Goal: Information Seeking & Learning: Learn about a topic

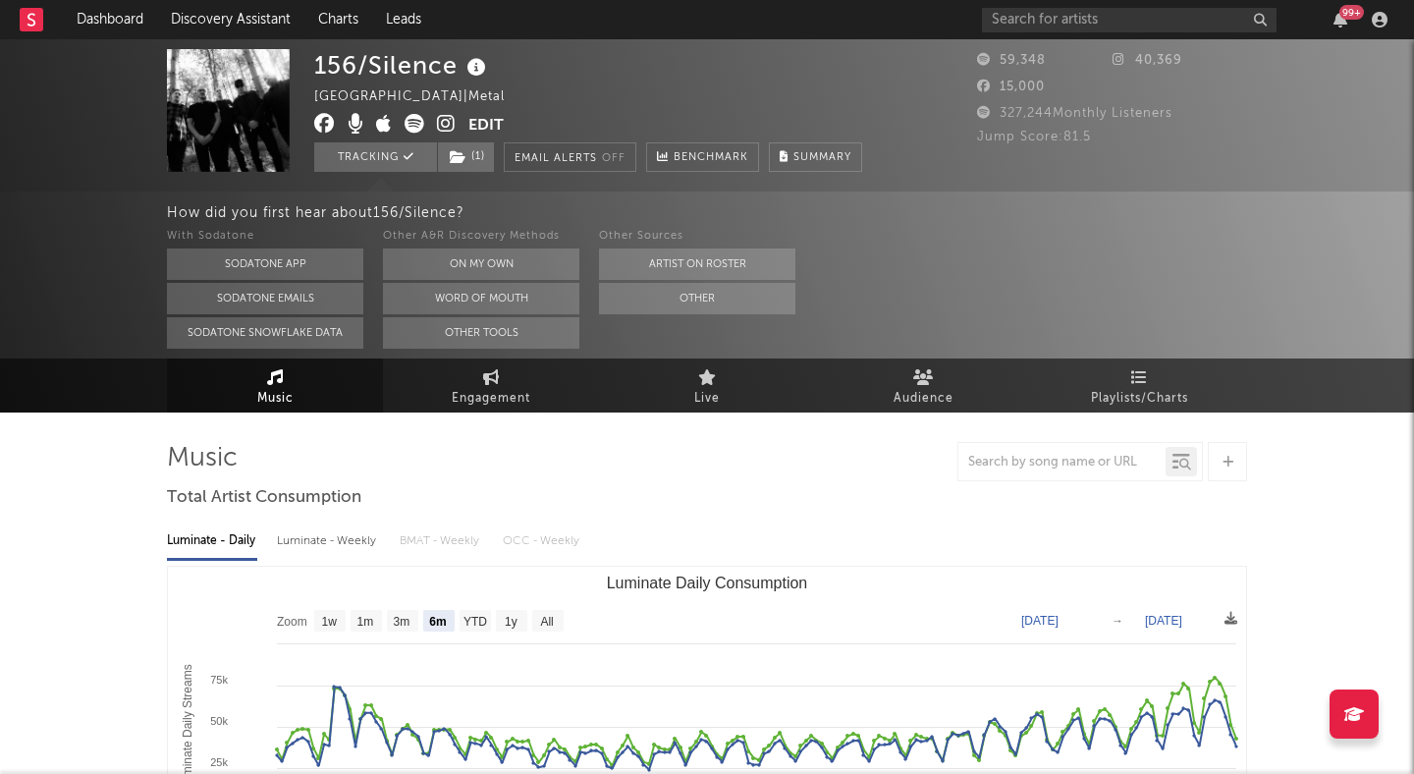
select select "6m"
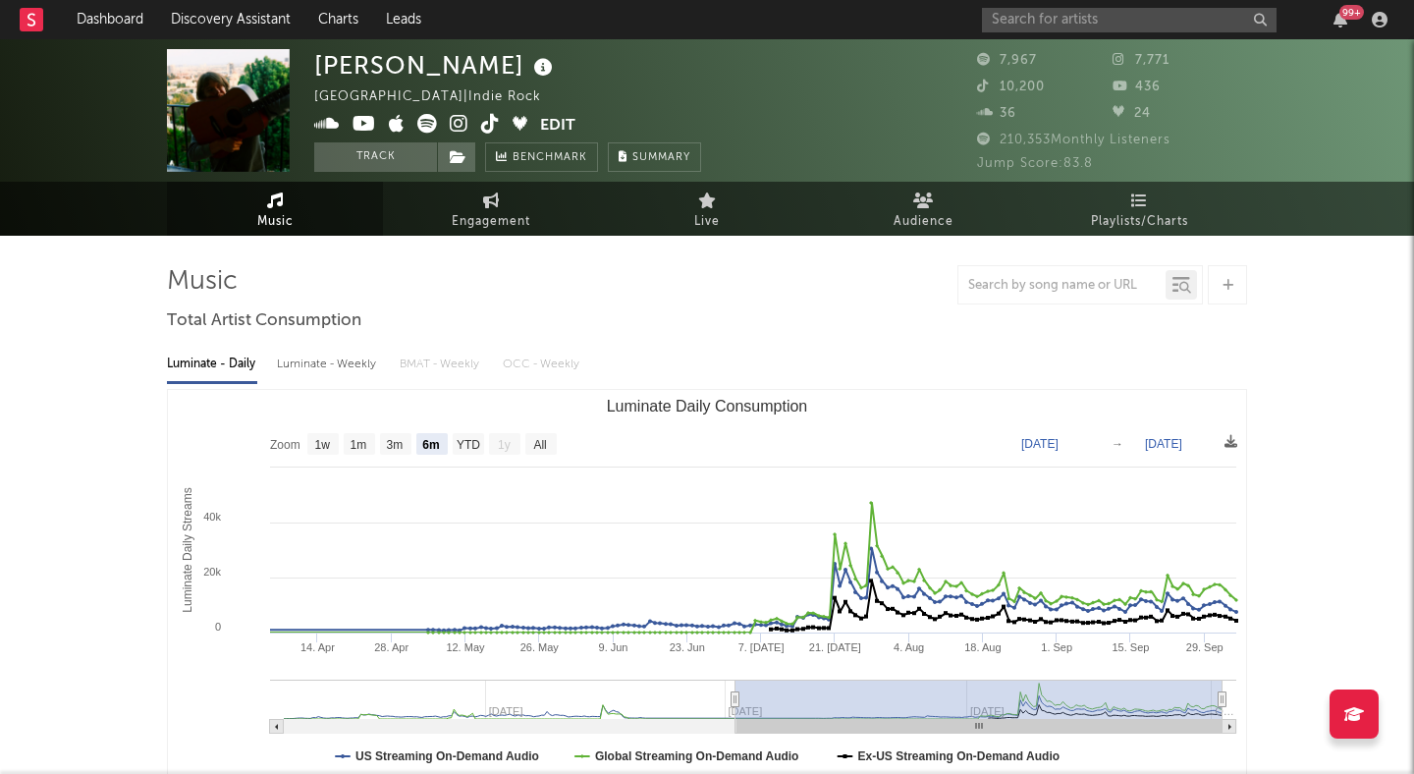
select select "6m"
click at [1180, 16] on input "text" at bounding box center [1129, 20] width 295 height 25
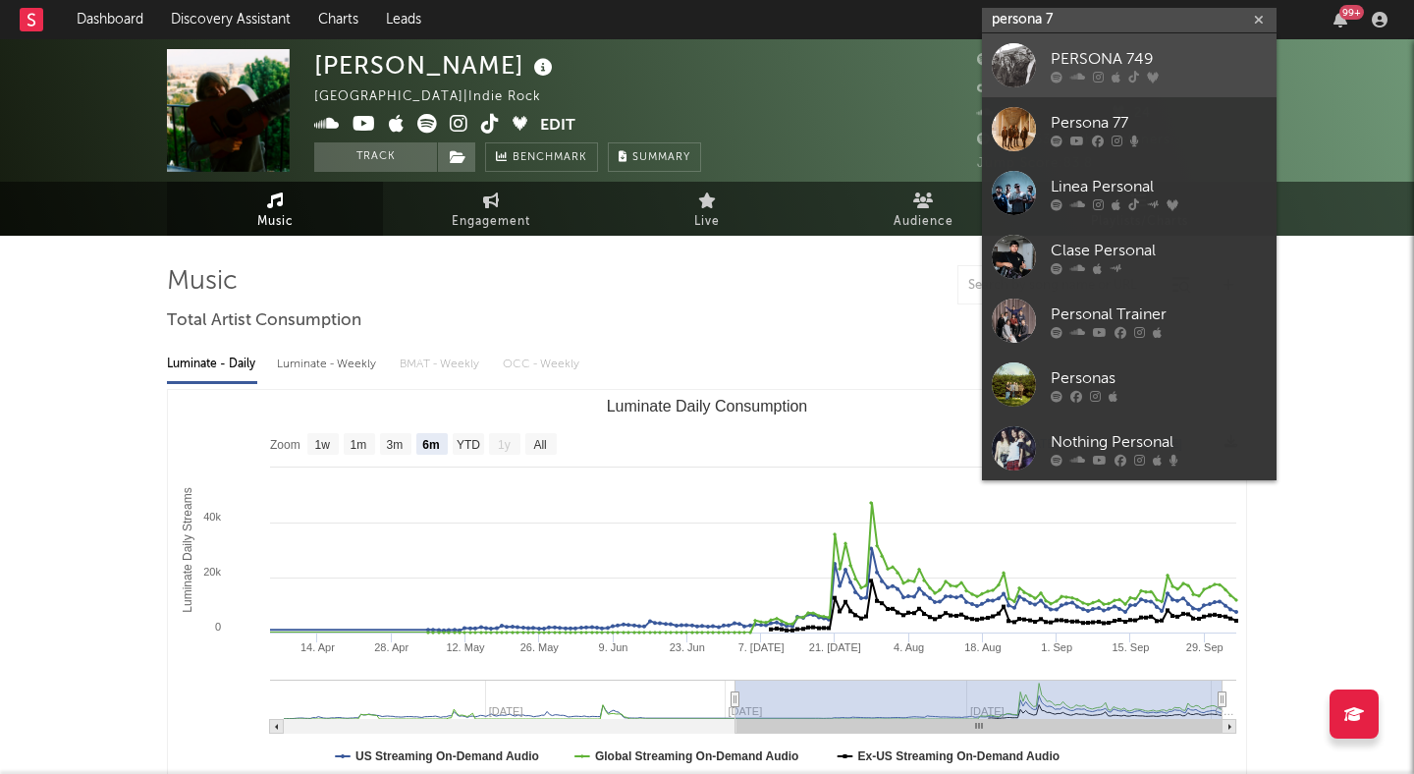
type input "persona 7"
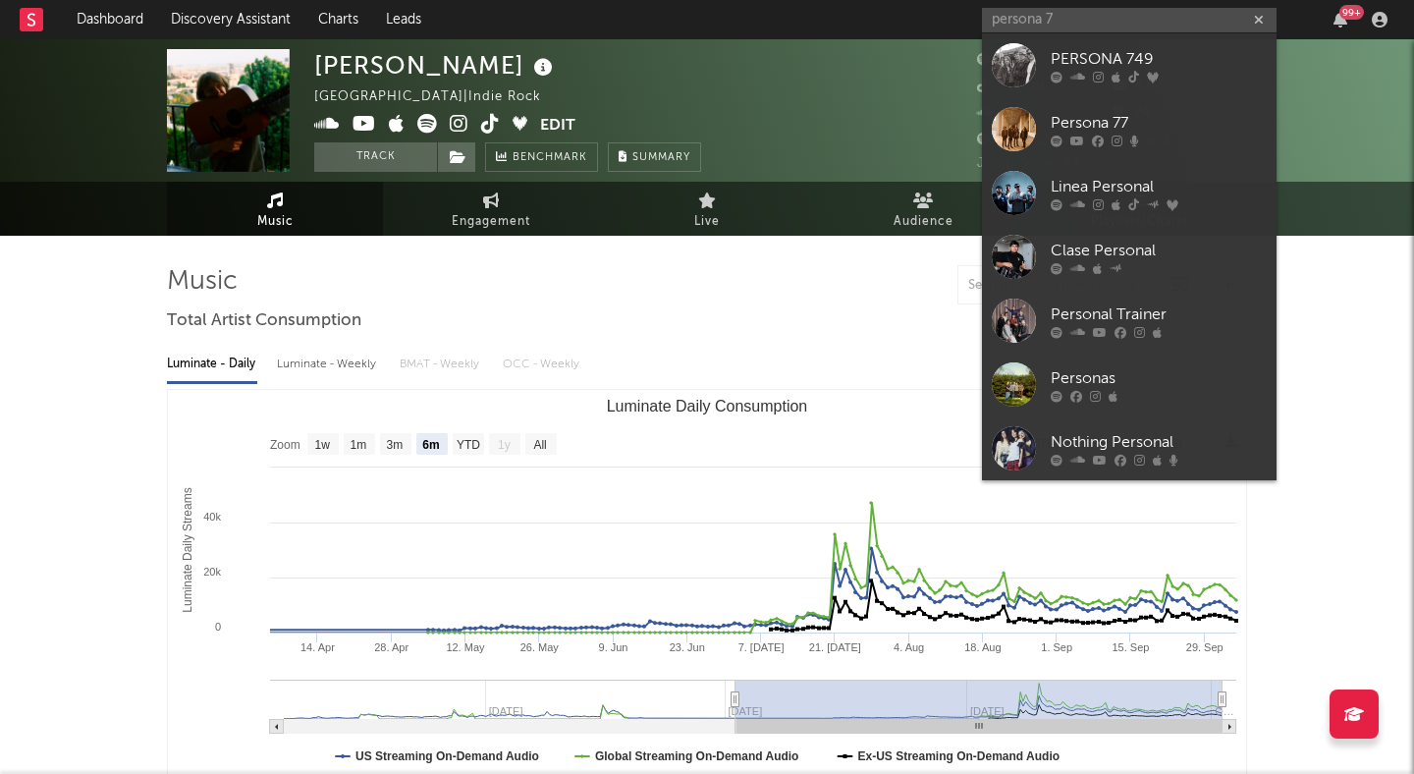
click at [1225, 54] on div "PERSONA 749" at bounding box center [1159, 59] width 216 height 24
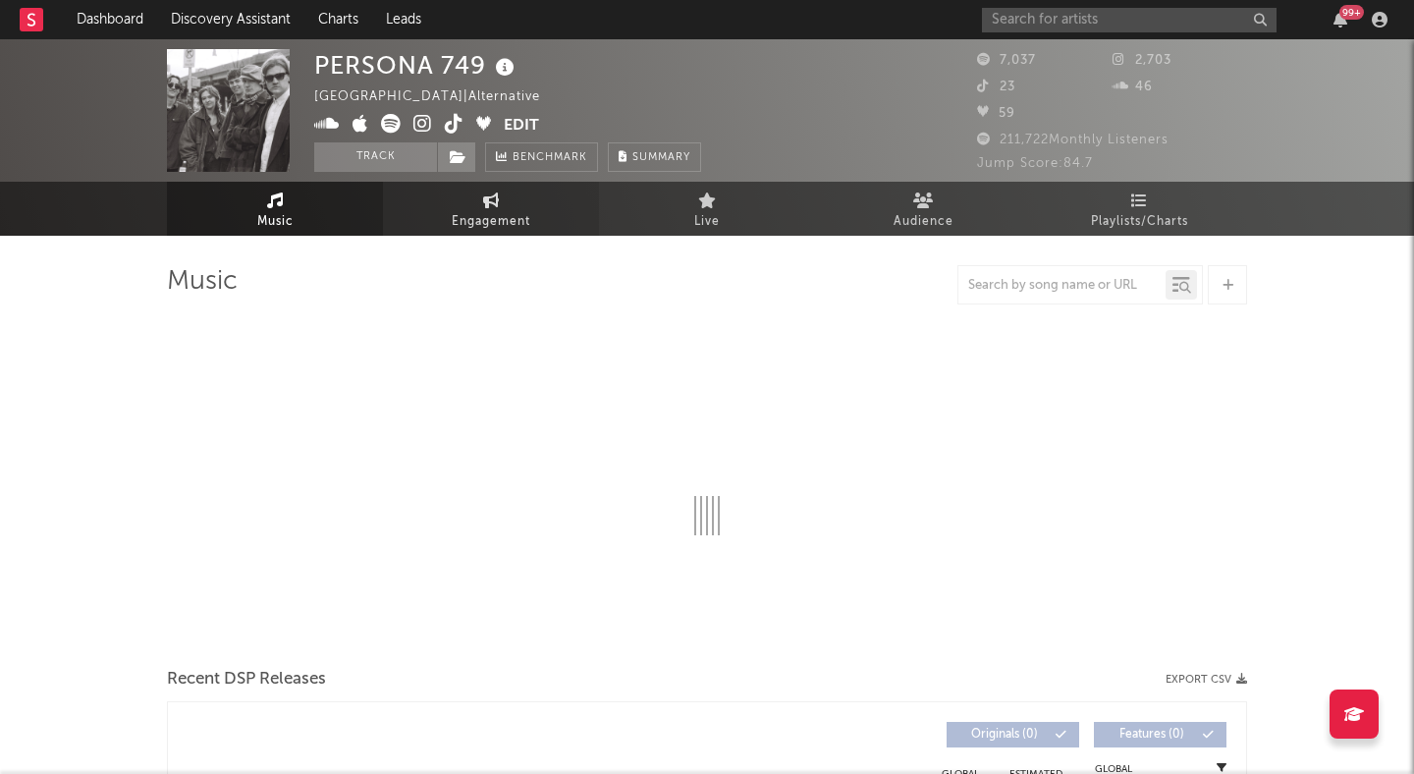
select select "6m"
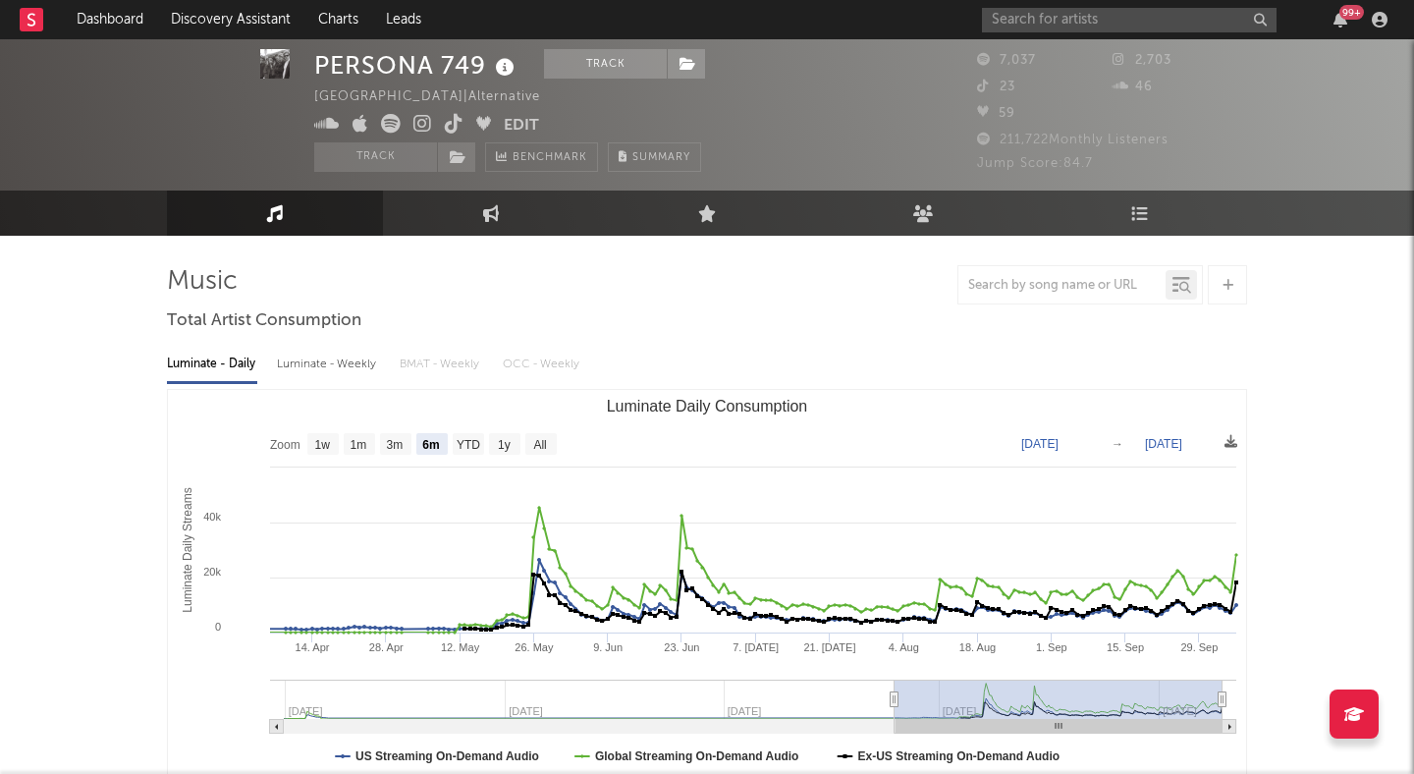
scroll to position [71, 0]
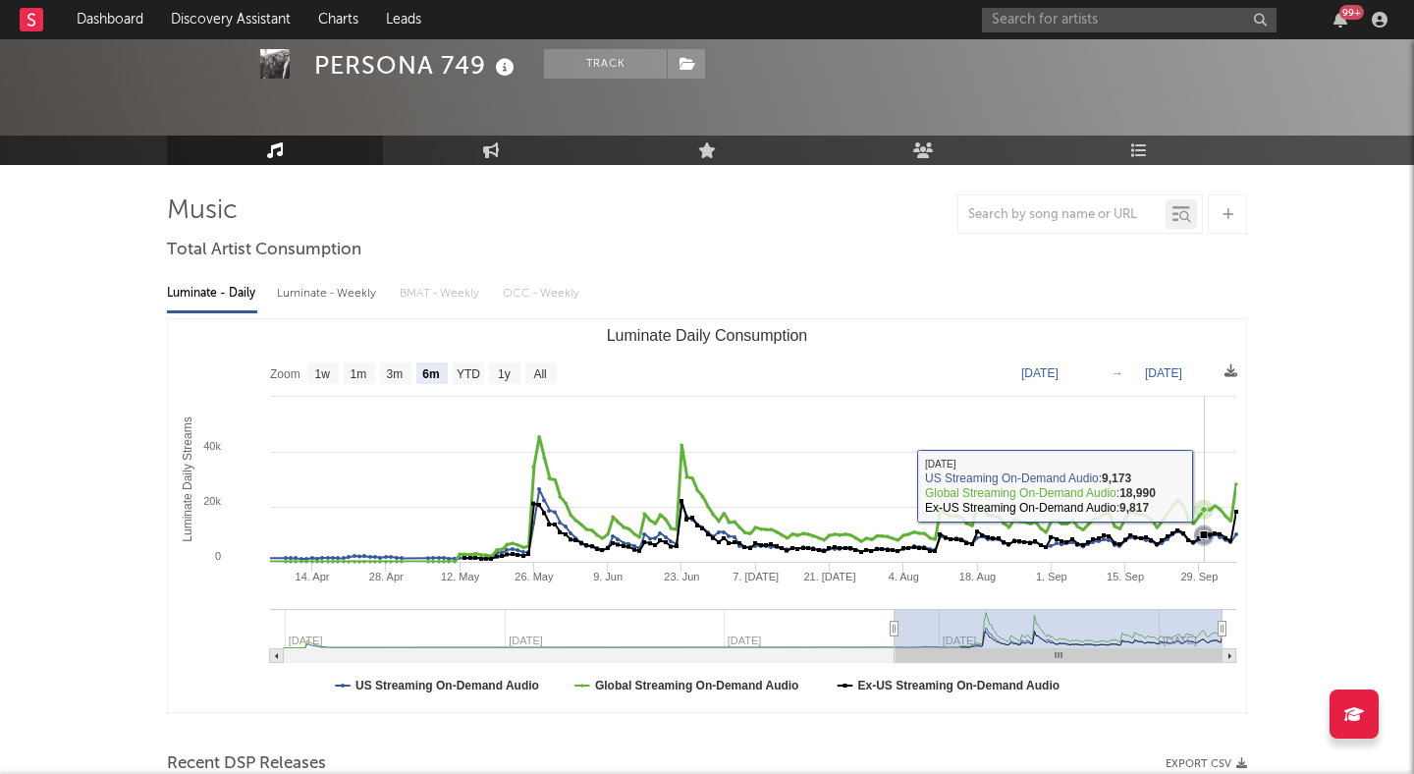
drag, startPoint x: 1204, startPoint y: 485, endPoint x: 1347, endPoint y: 485, distance: 142.4
type input "2025-09-29"
type input "2025-10-03"
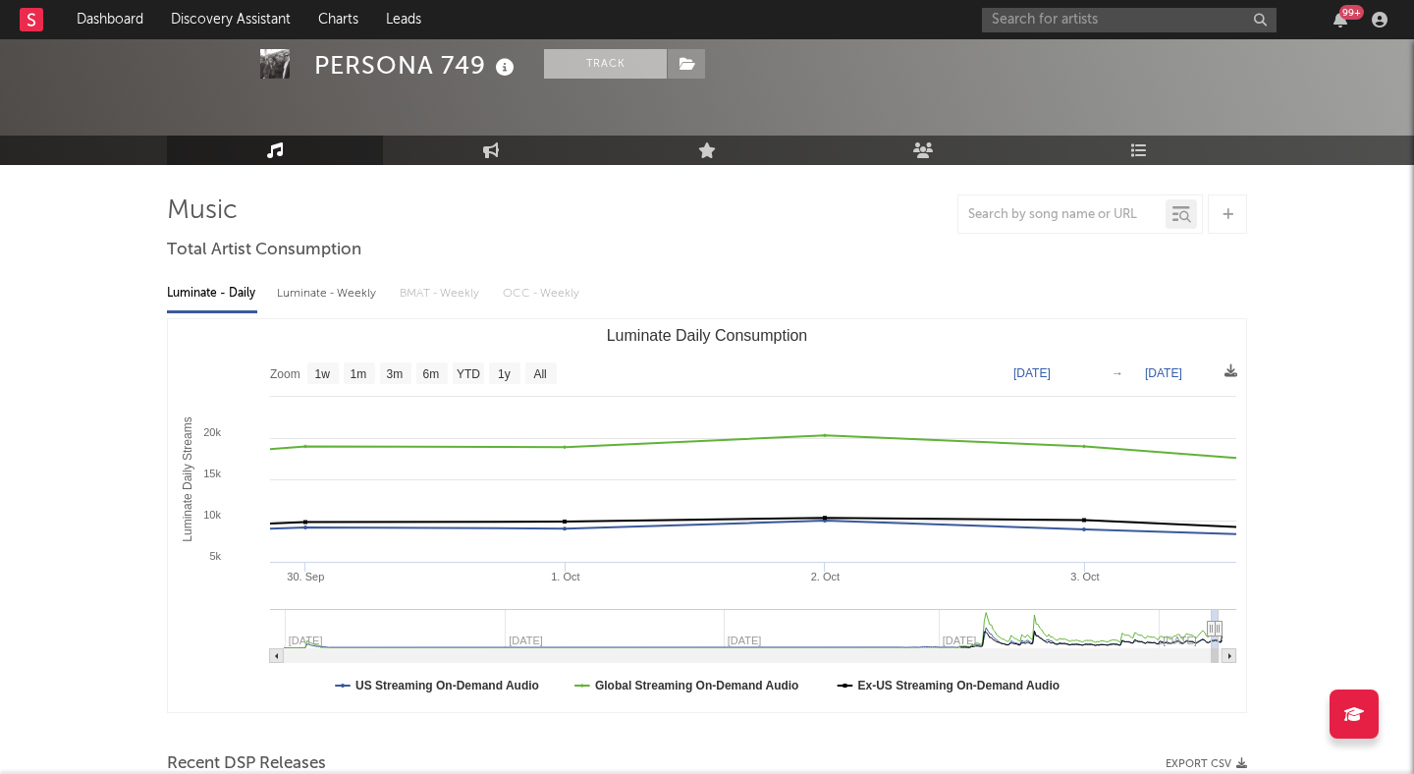
click at [628, 64] on button "Track" at bounding box center [605, 63] width 123 height 29
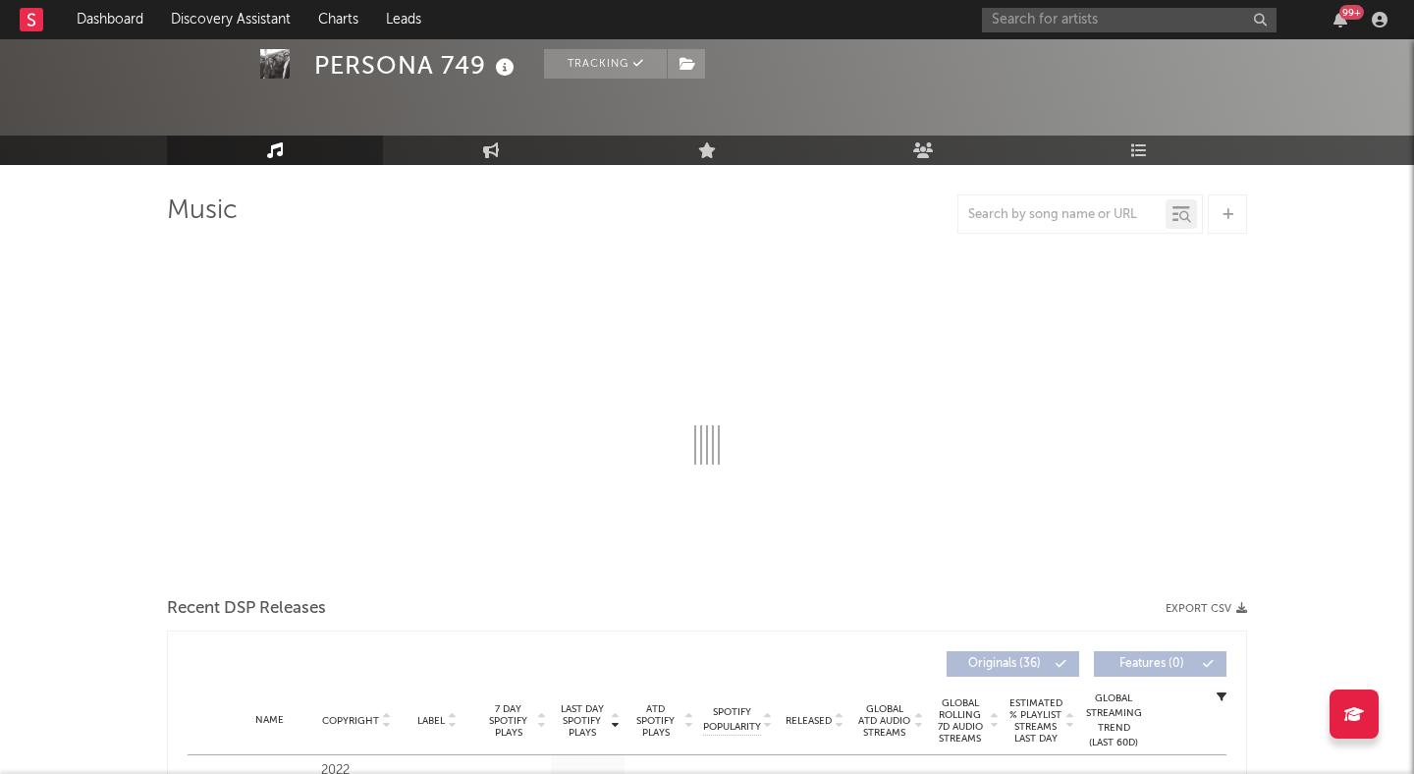
select select "6m"
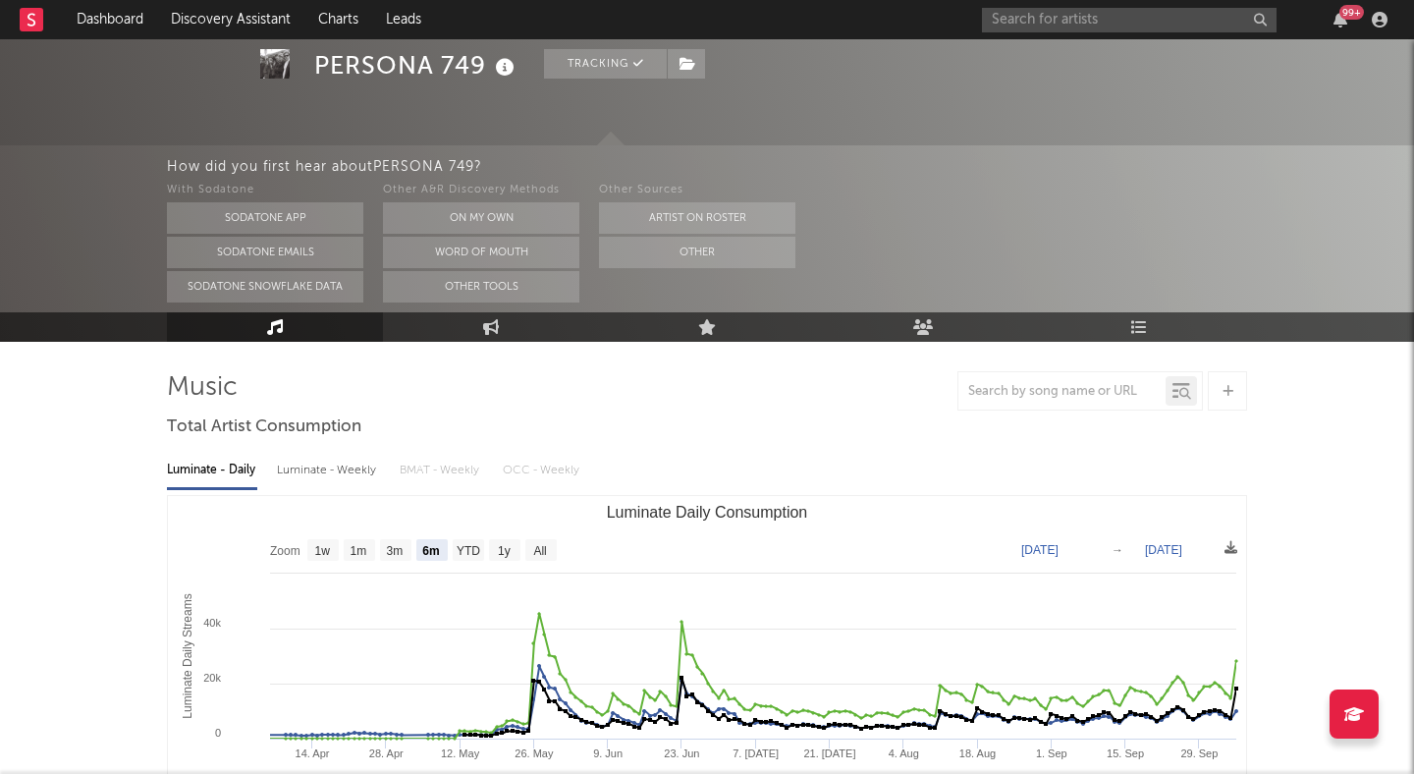
scroll to position [248, 0]
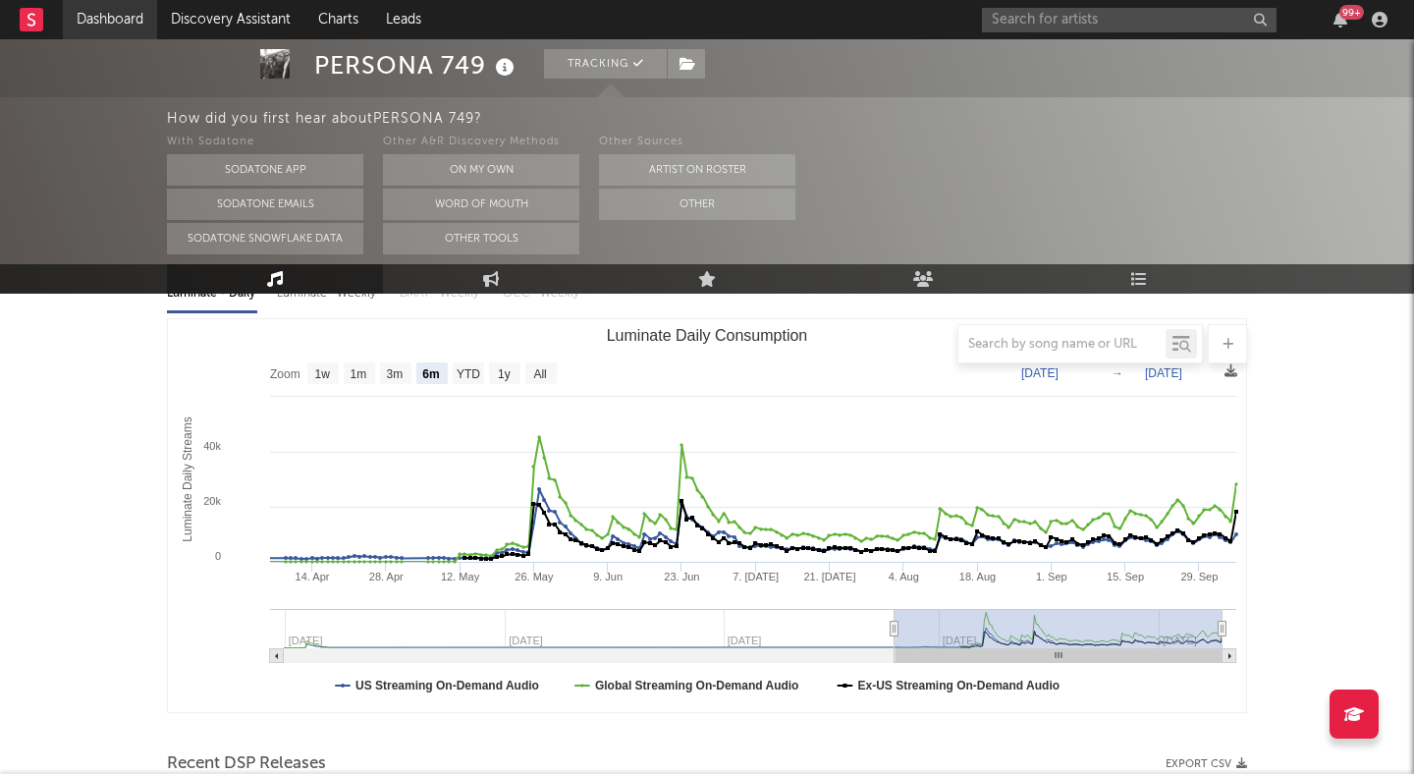
click at [143, 25] on link "Dashboard" at bounding box center [110, 19] width 94 height 39
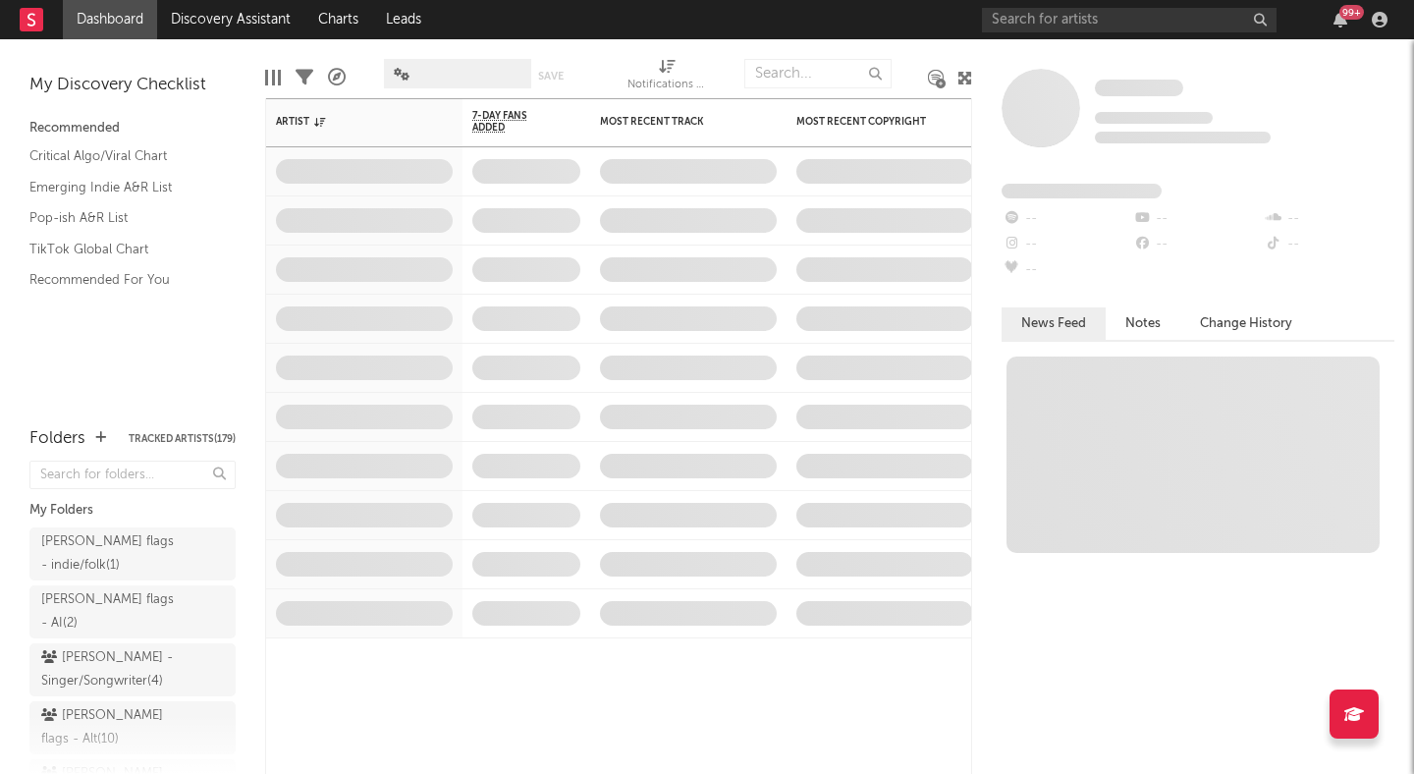
click at [959, 68] on div at bounding box center [965, 77] width 15 height 57
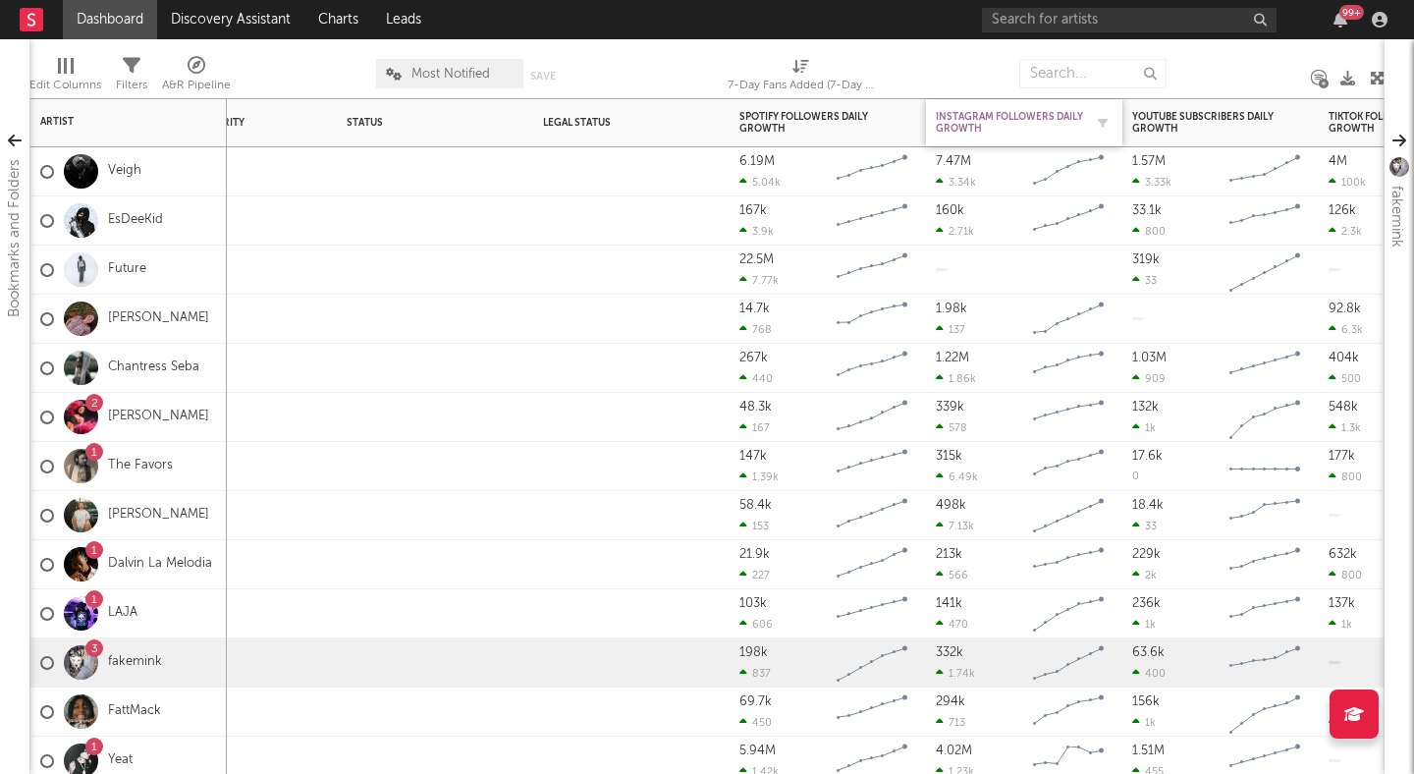
click at [1045, 113] on div "Instagram Followers Daily Growth" at bounding box center [1009, 123] width 147 height 24
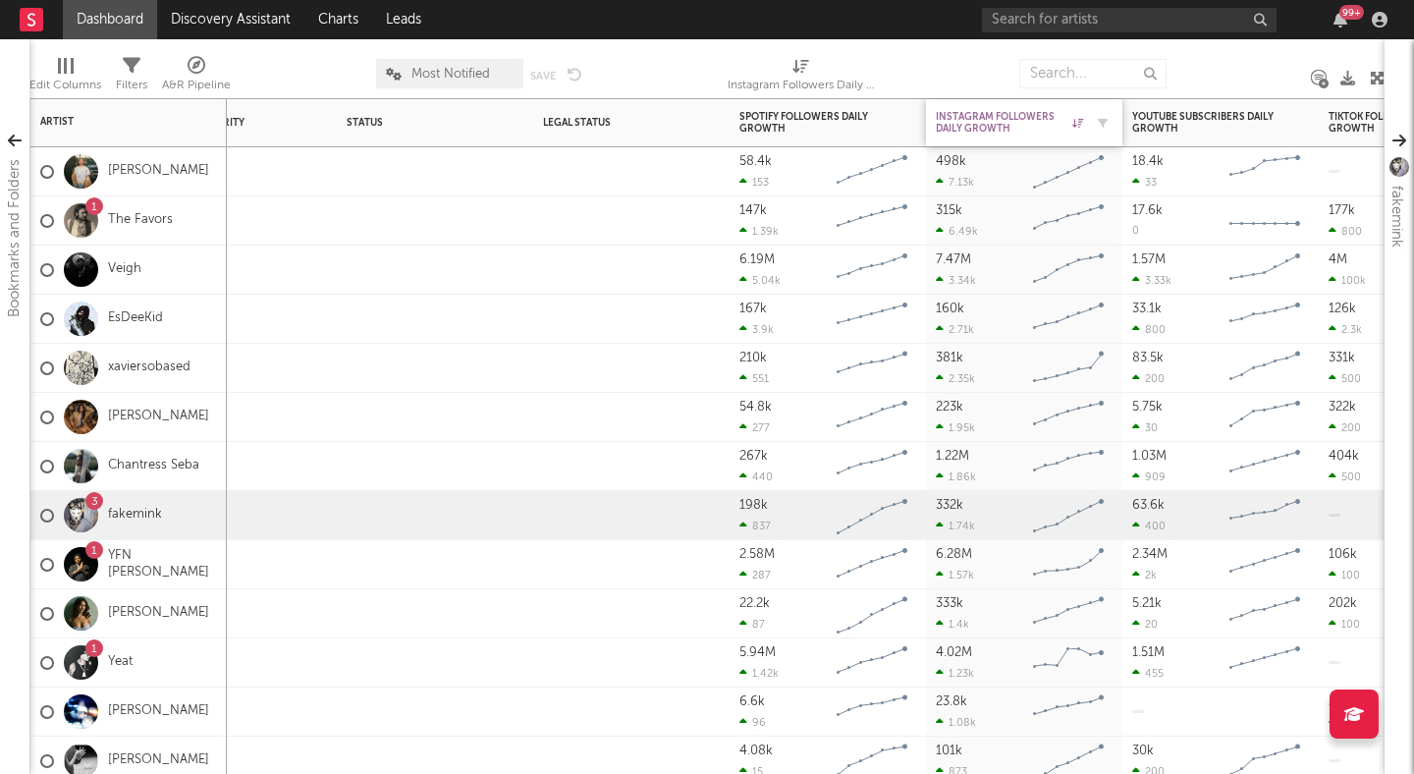
click at [1034, 113] on div "Instagram Followers Daily Growth" at bounding box center [1009, 123] width 147 height 24
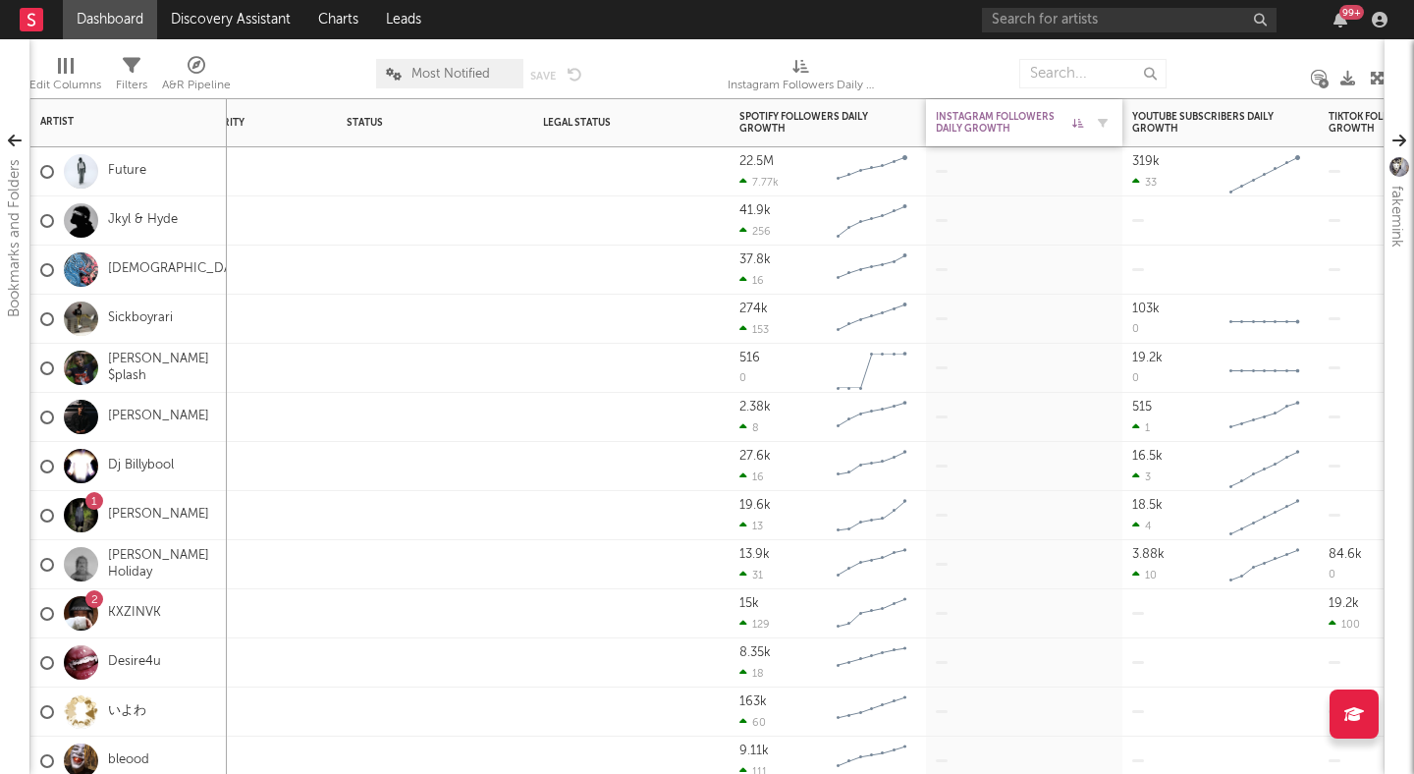
click at [1034, 113] on div "Instagram Followers Daily Growth" at bounding box center [1009, 123] width 147 height 24
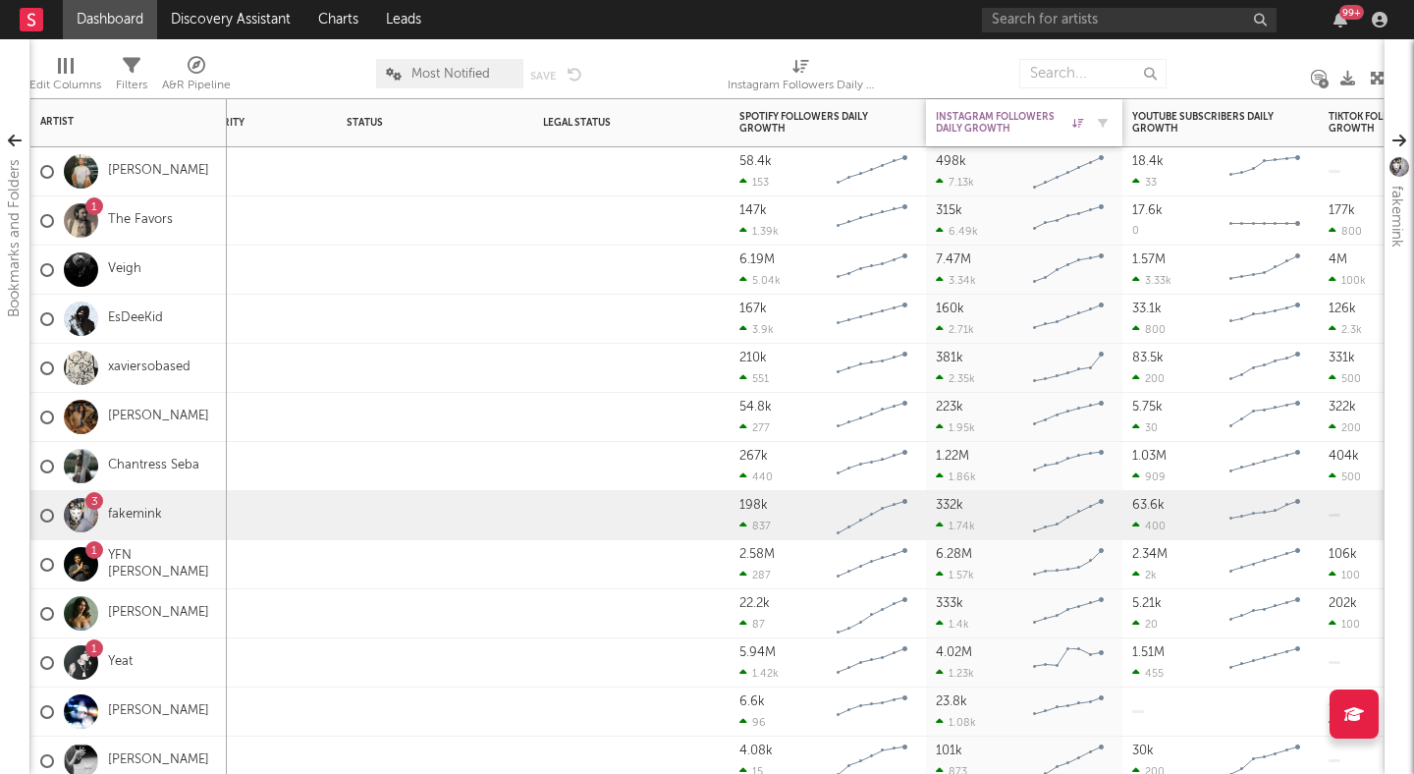
click at [1077, 122] on icon at bounding box center [1078, 123] width 11 height 10
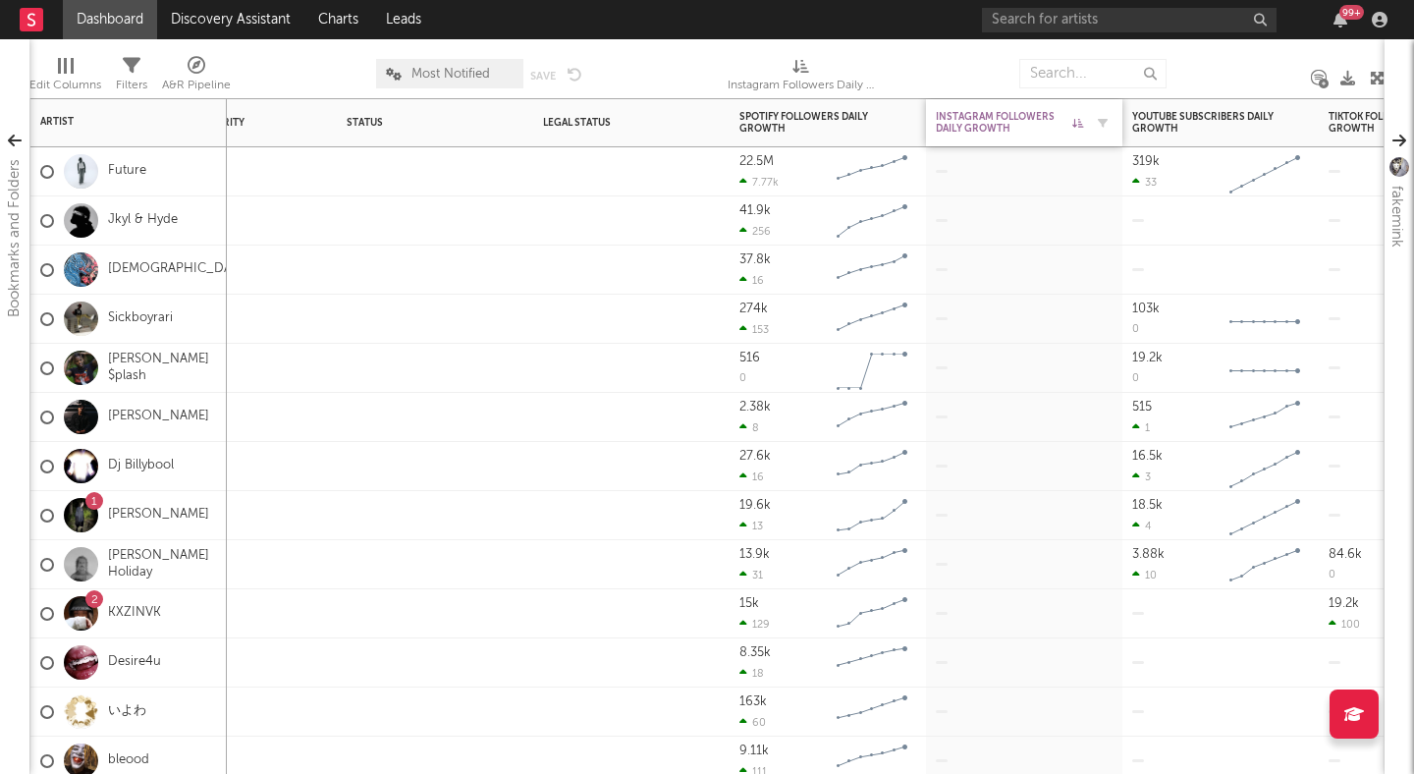
click at [994, 119] on div "Instagram Followers Daily Growth" at bounding box center [1009, 123] width 147 height 24
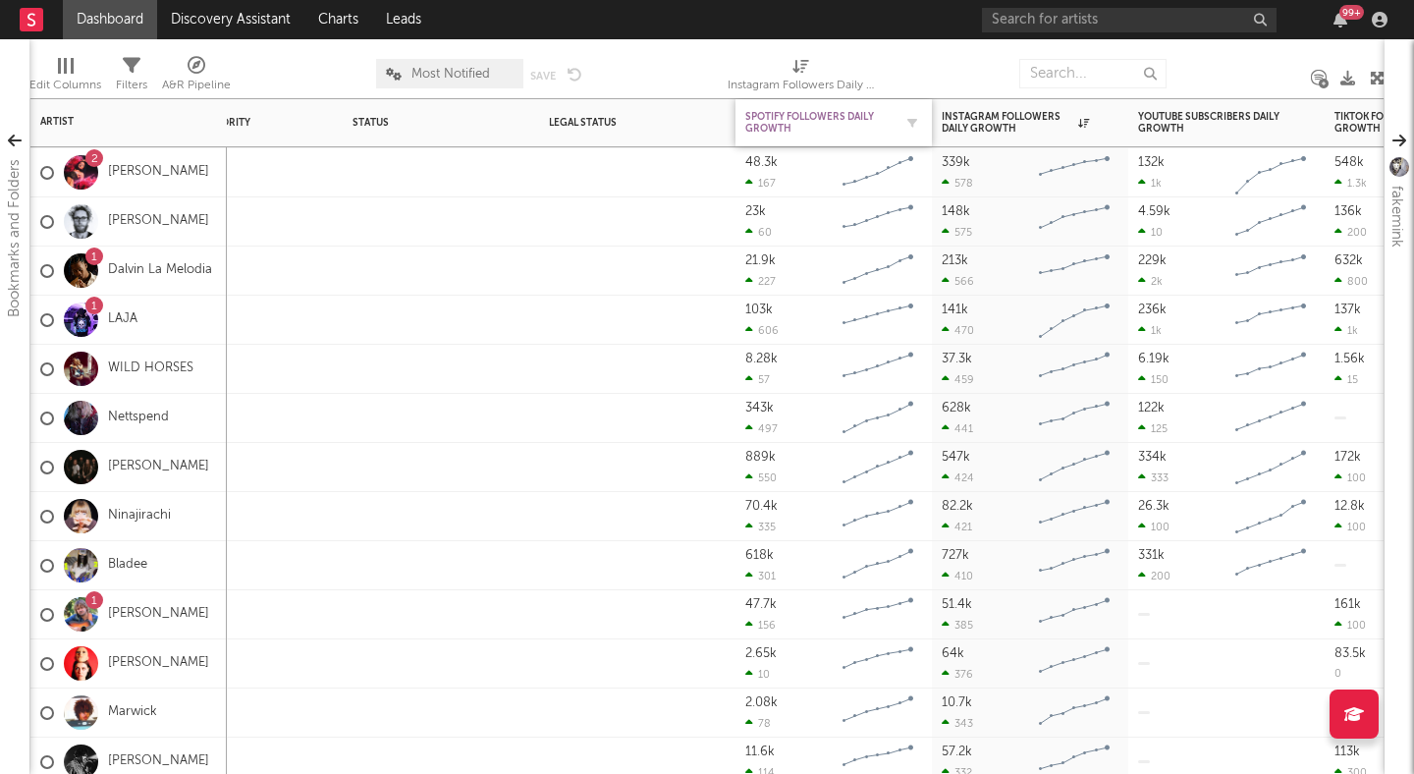
click at [842, 112] on div "Spotify Followers Daily Growth" at bounding box center [819, 123] width 147 height 24
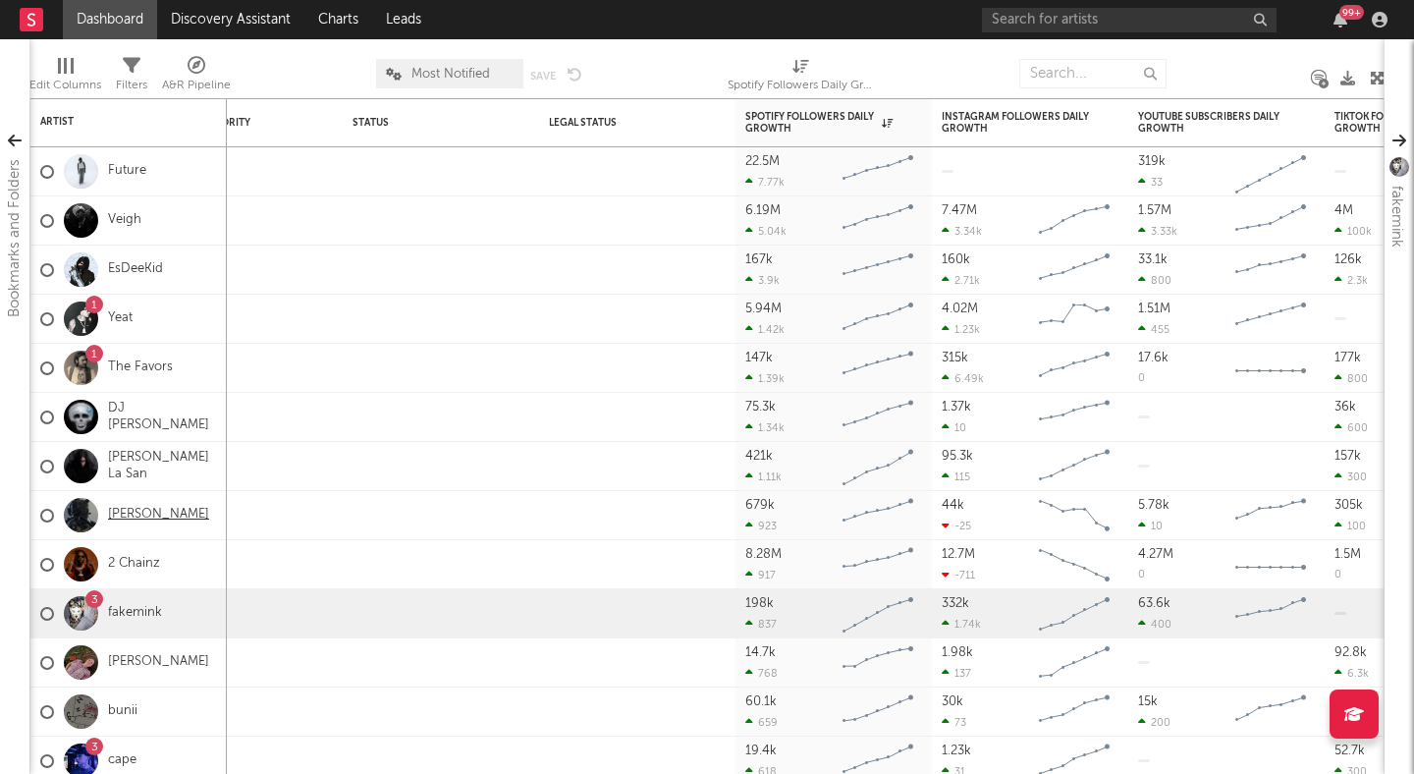
click at [138, 512] on link "[PERSON_NAME]" at bounding box center [158, 515] width 101 height 17
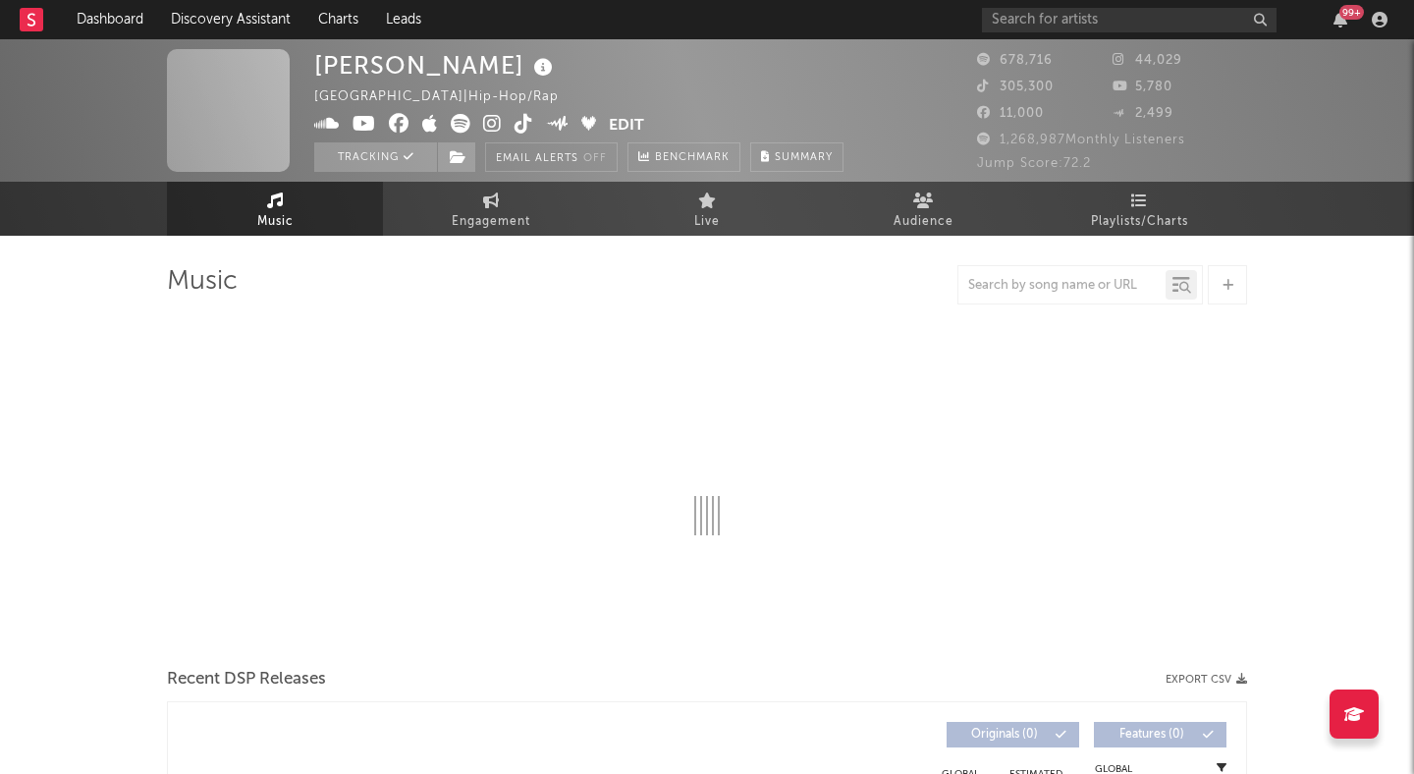
select select "6m"
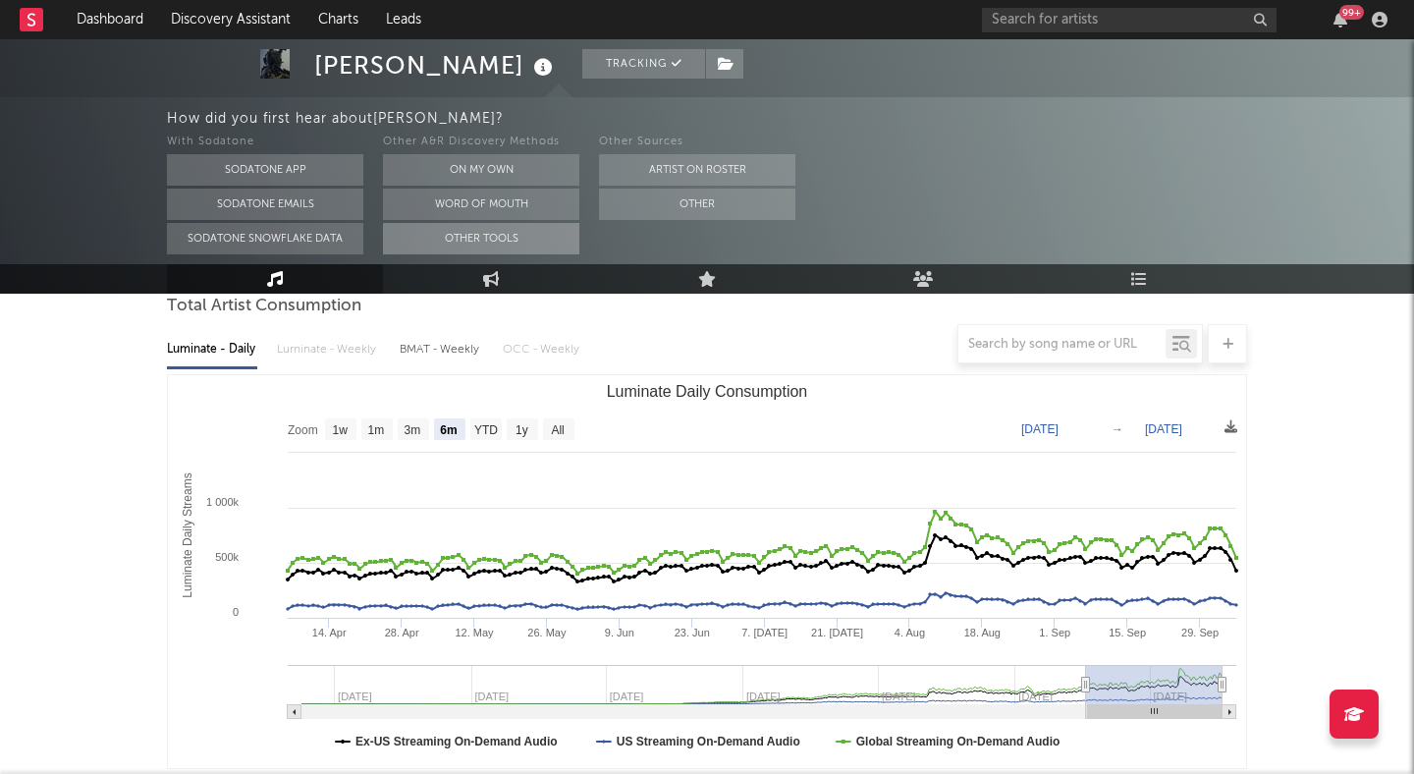
scroll to position [193, 0]
click at [1093, 10] on input "text" at bounding box center [1129, 20] width 295 height 25
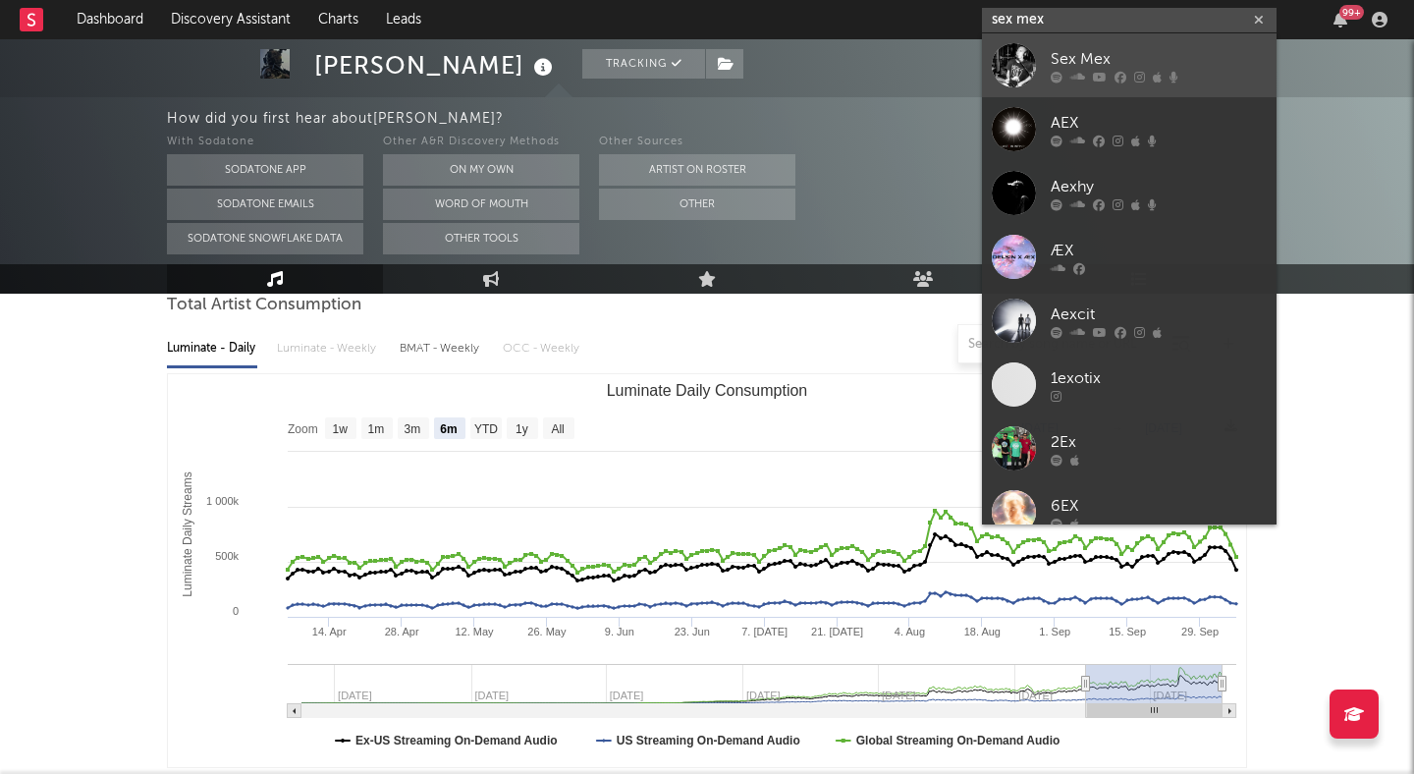
type input "sex mex"
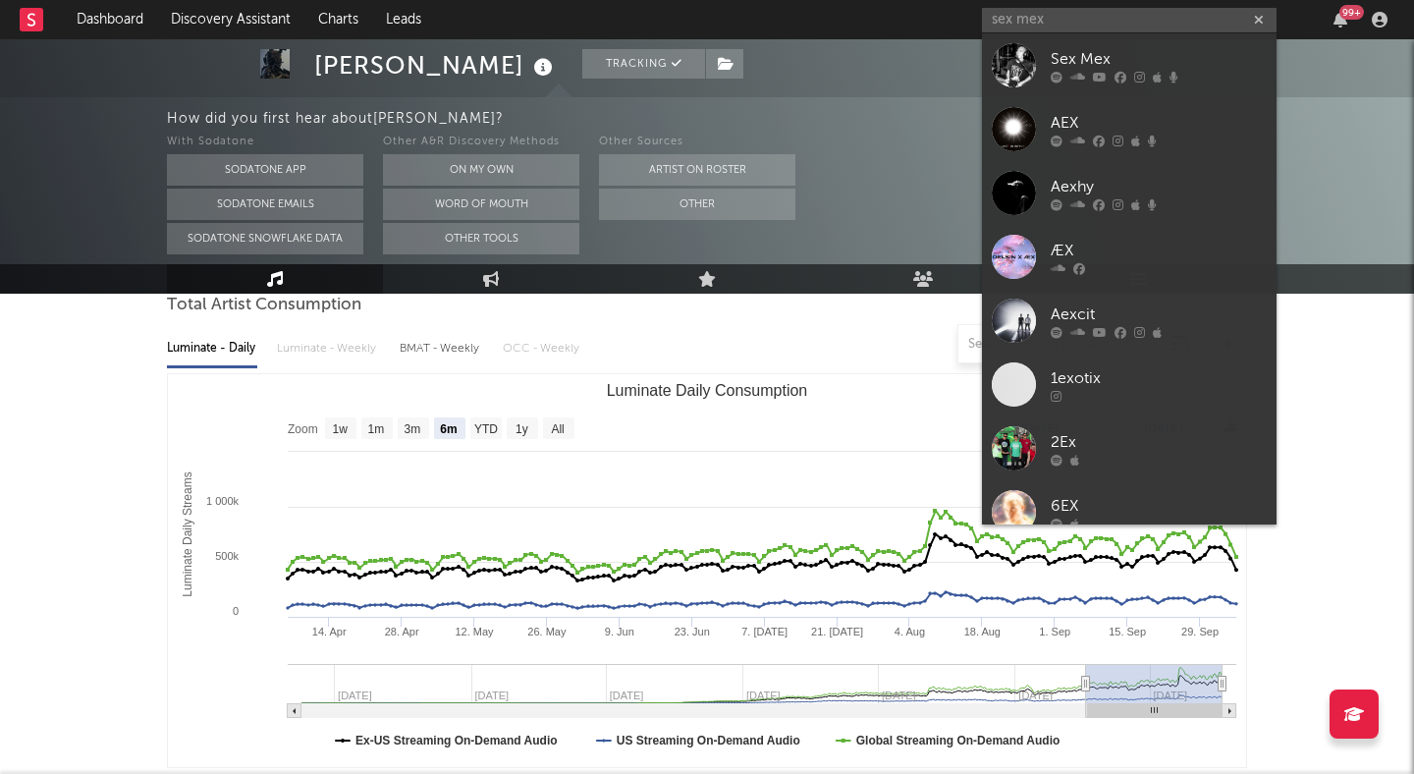
click at [1112, 52] on div "Sex Mex" at bounding box center [1159, 59] width 216 height 24
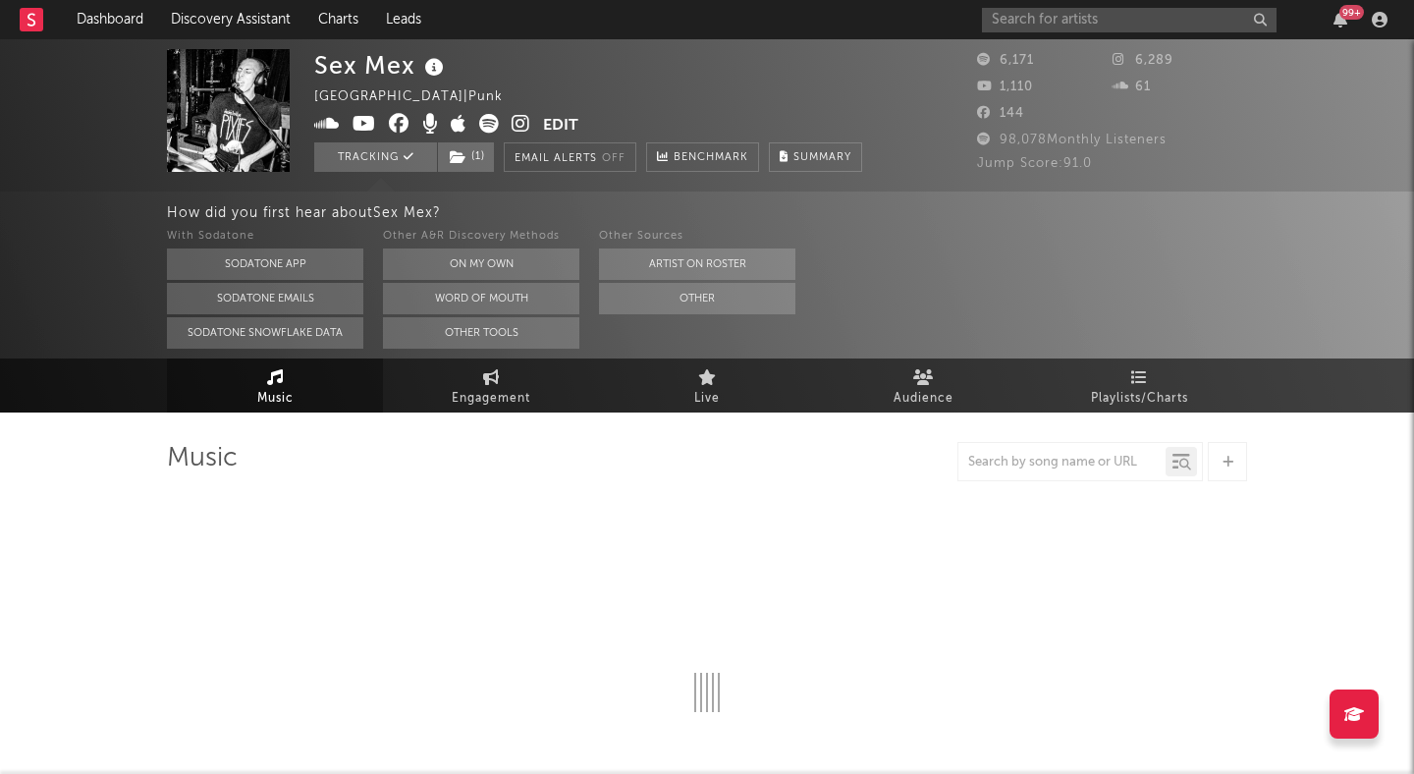
select select "1w"
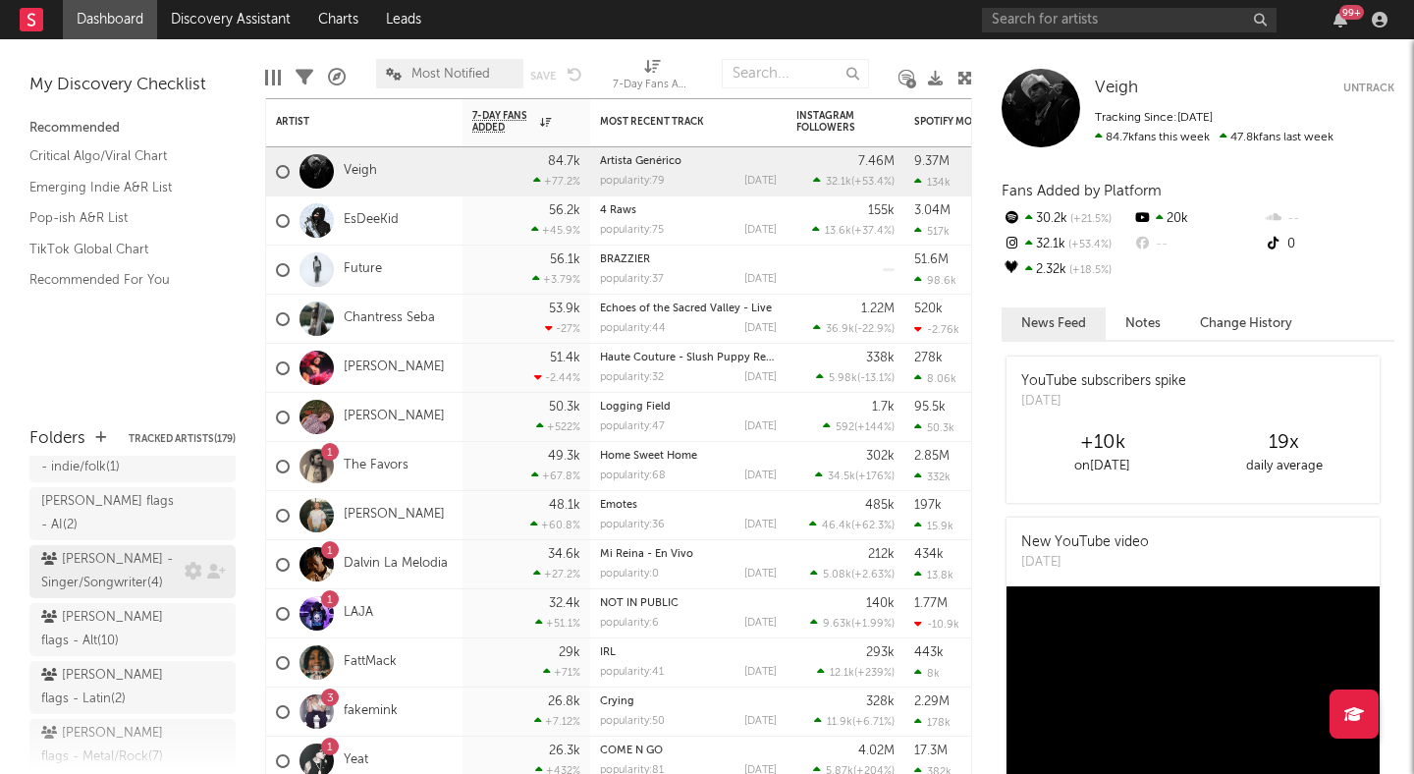
scroll to position [93, 0]
click at [124, 727] on div "peter flags - Metal/Rock ( 7 )" at bounding box center [110, 750] width 138 height 47
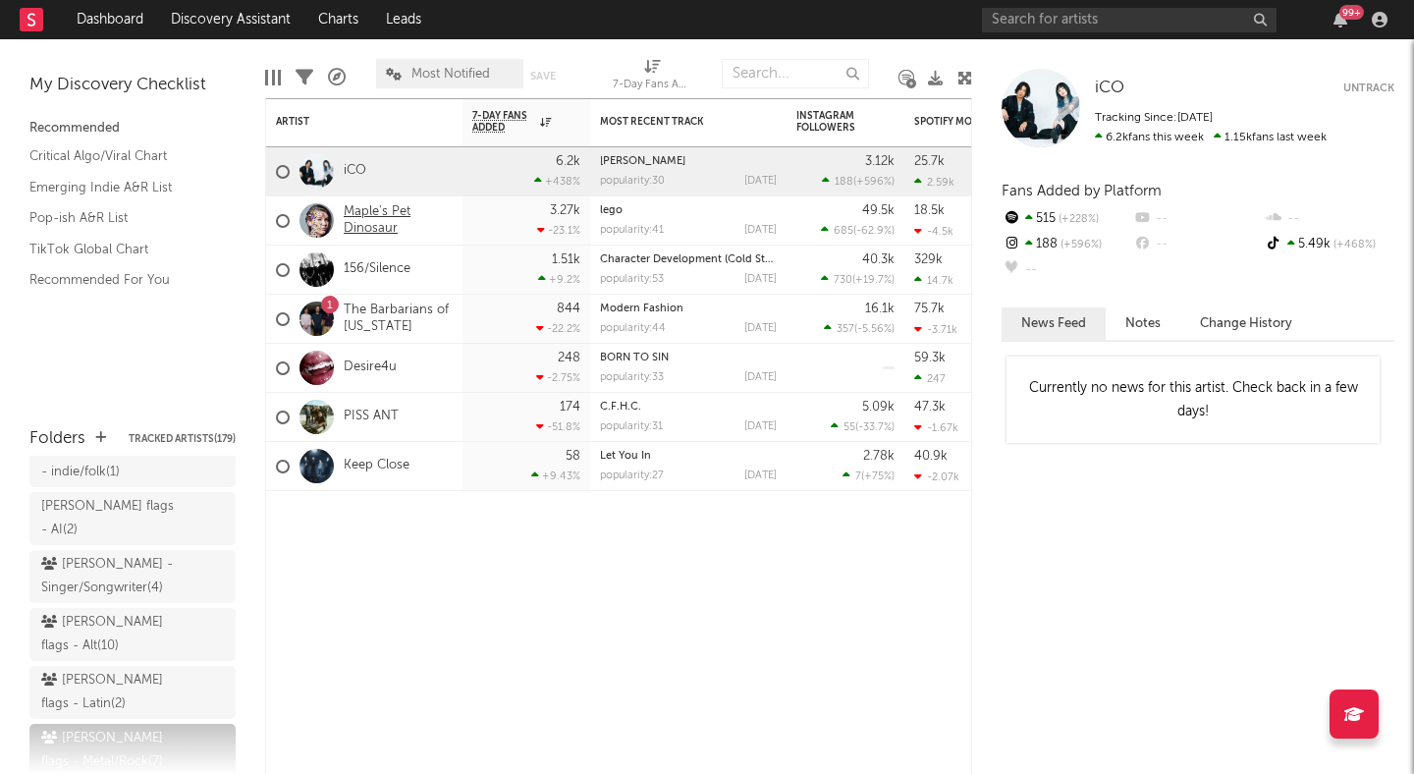
click at [381, 213] on link "Maple's Pet Dinosaur" at bounding box center [398, 220] width 109 height 33
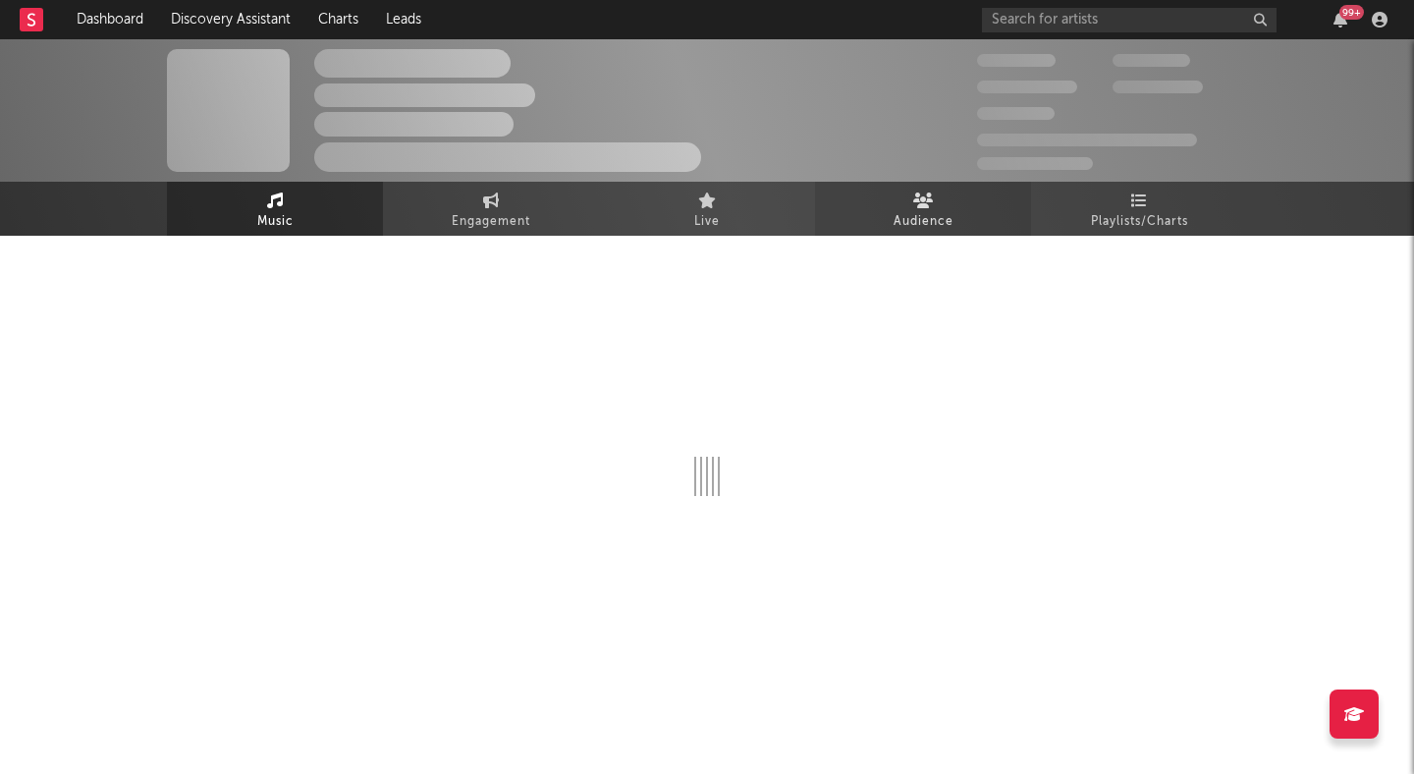
select select "1w"
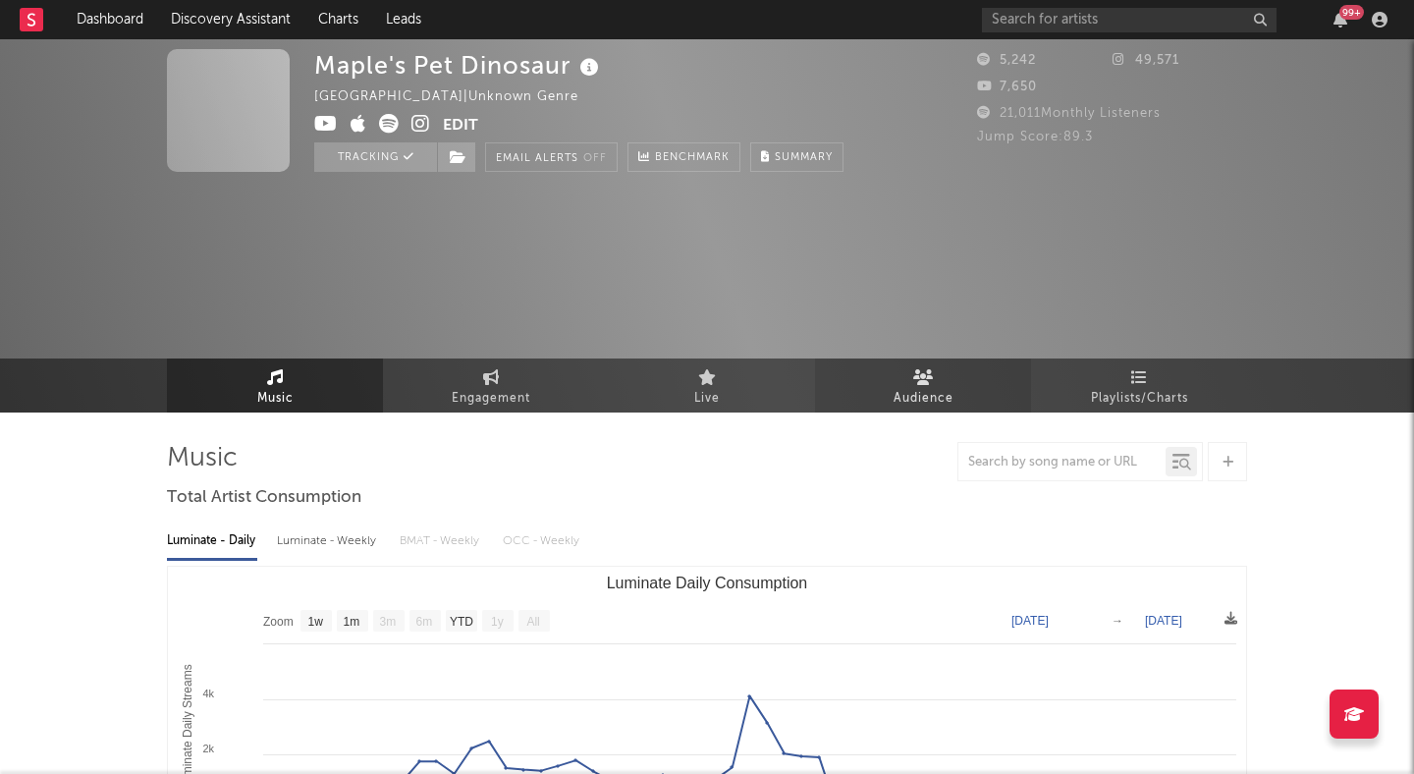
click at [931, 212] on div "Maple's Pet Dinosaur Australia | Unknown Genre Edit Tracking Email Alerts Off B…" at bounding box center [707, 225] width 1414 height 373
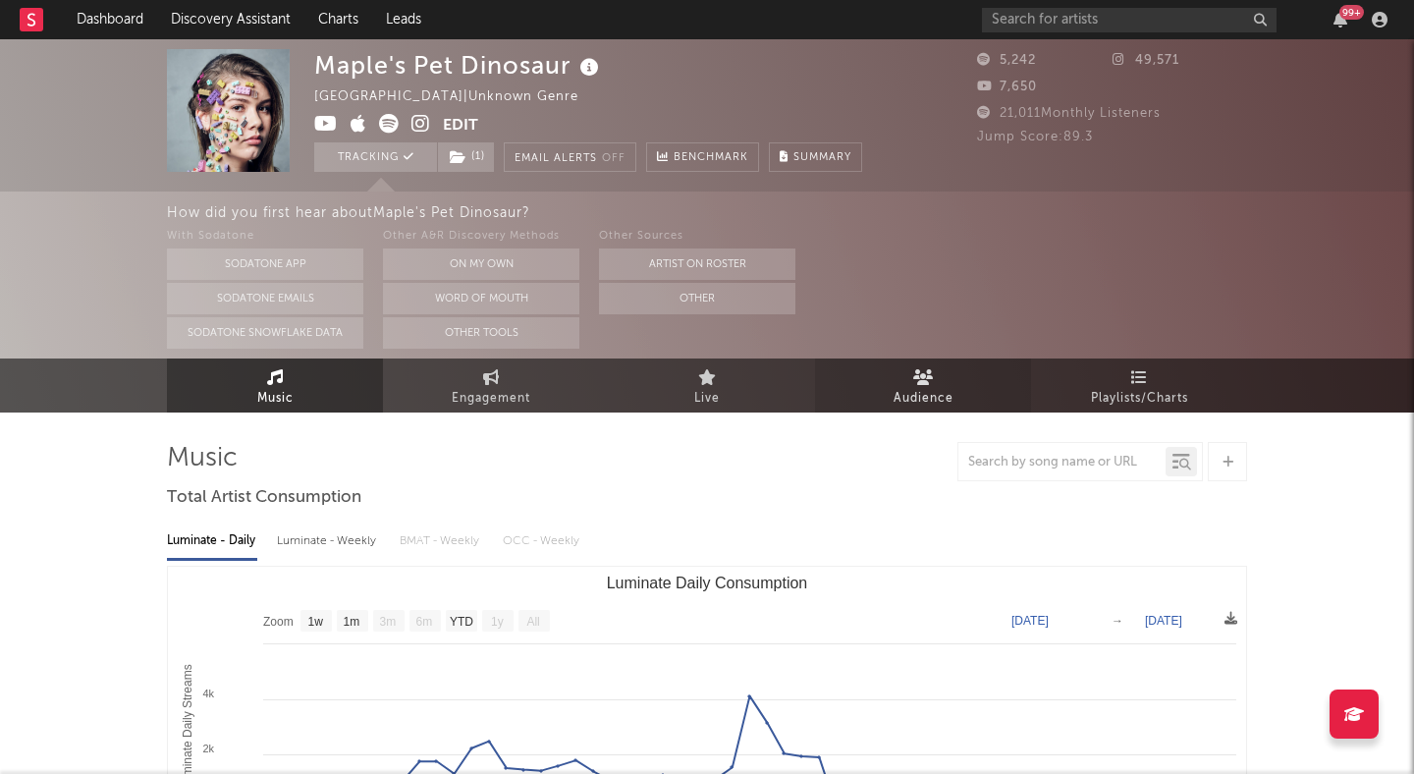
click at [920, 383] on icon at bounding box center [924, 377] width 21 height 16
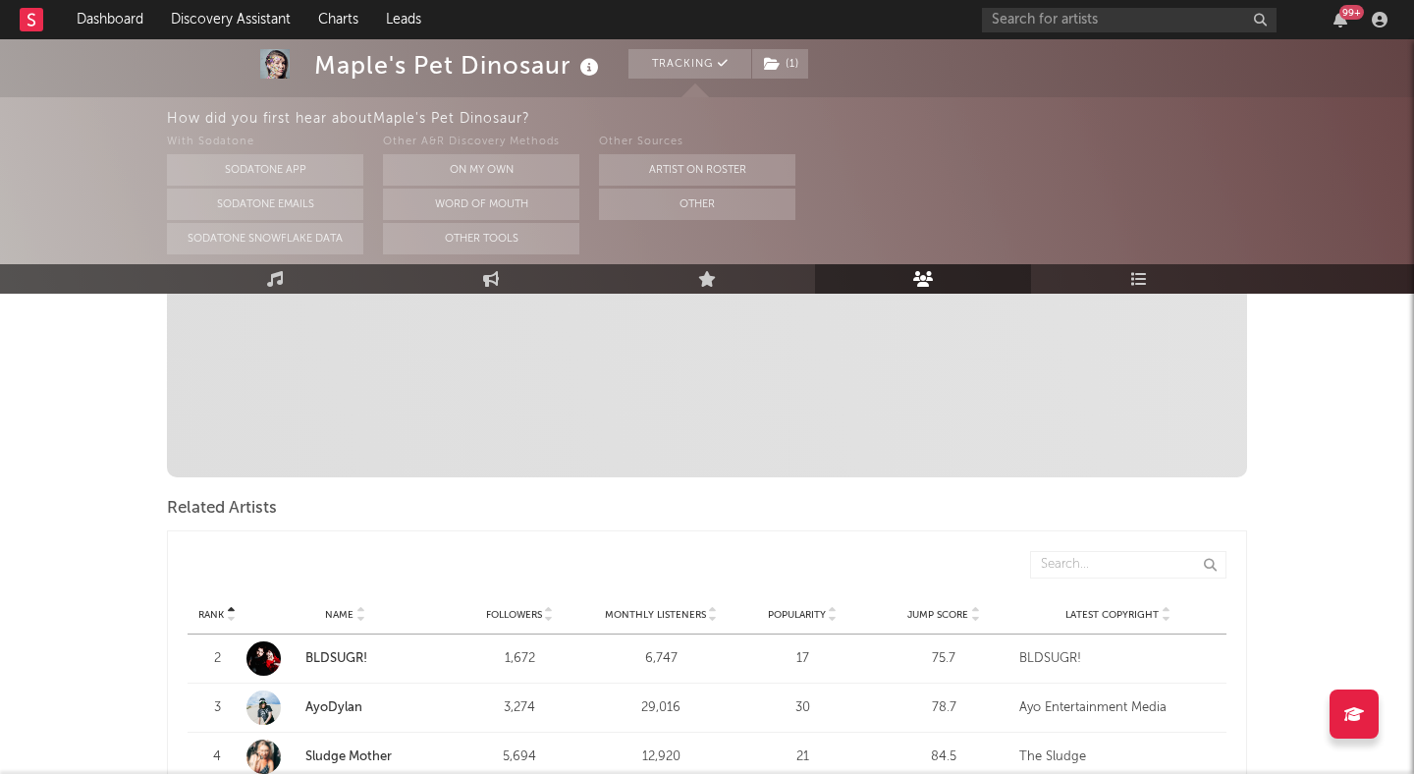
scroll to position [684, 0]
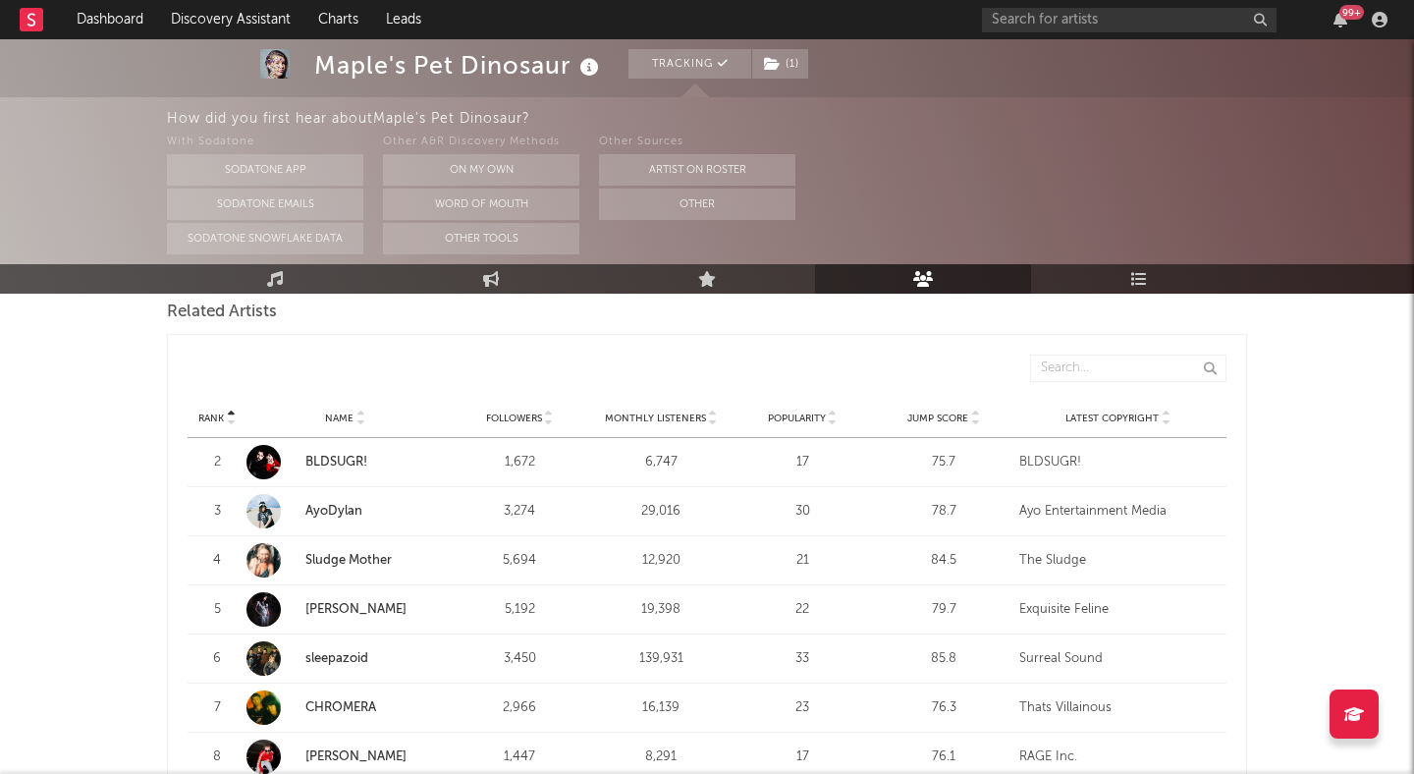
click at [340, 457] on link "BLDSUGR!" at bounding box center [336, 462] width 62 height 13
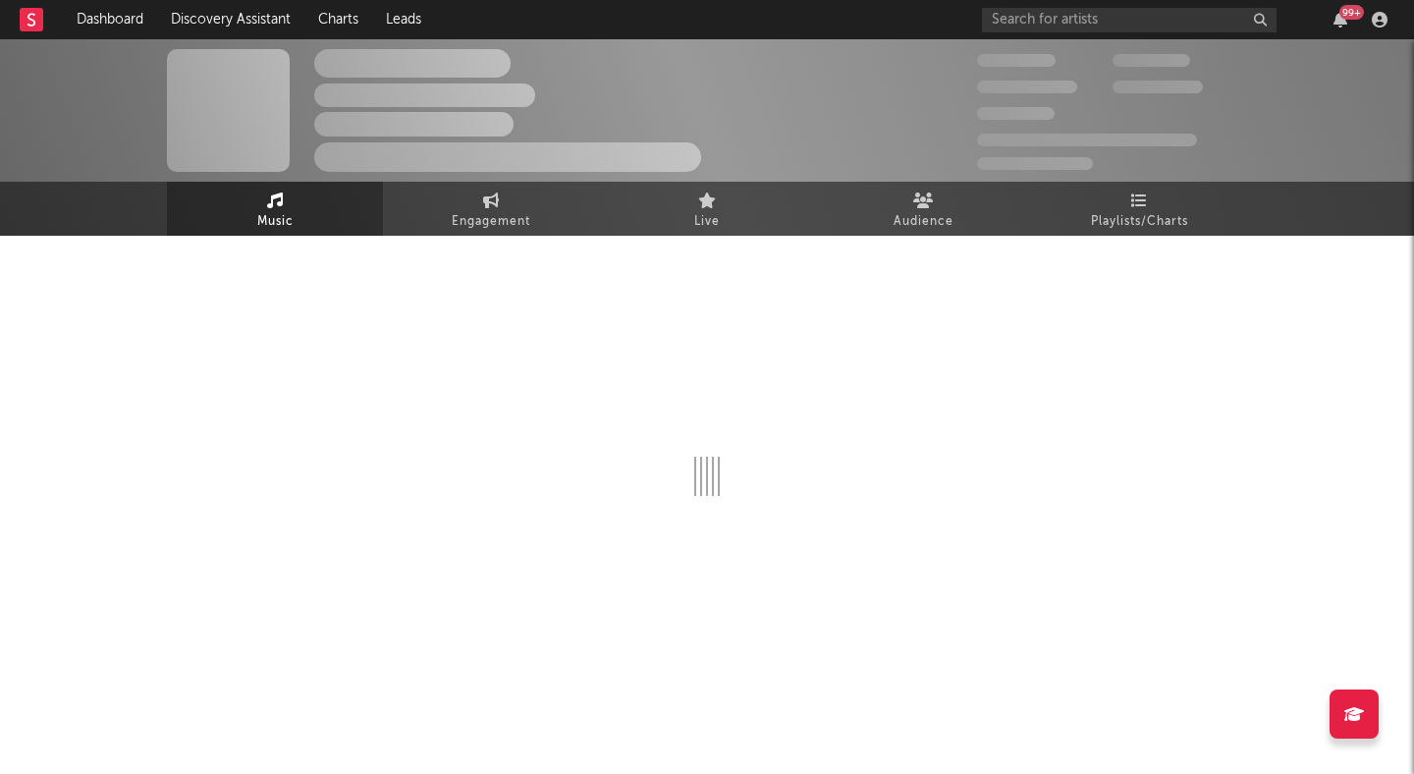
select select "1w"
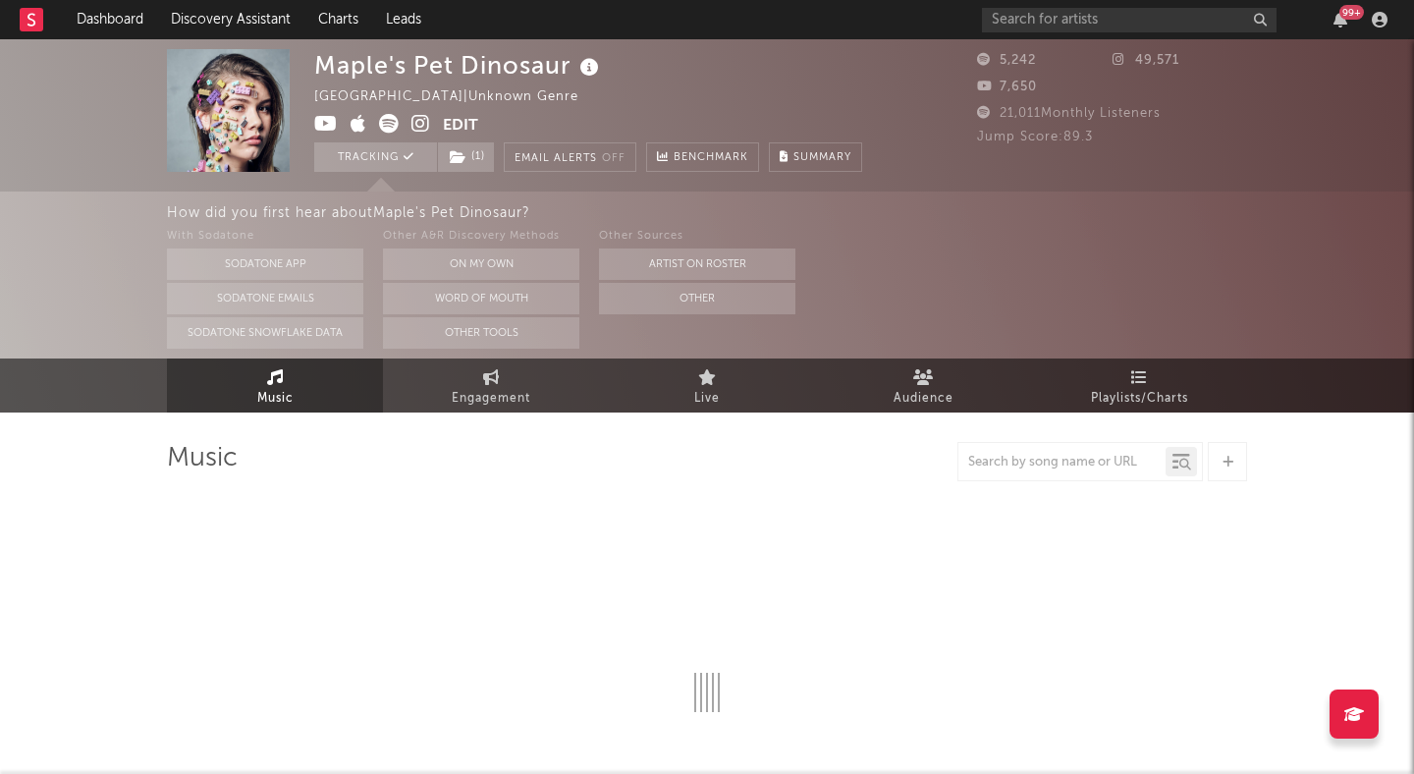
select select "1w"
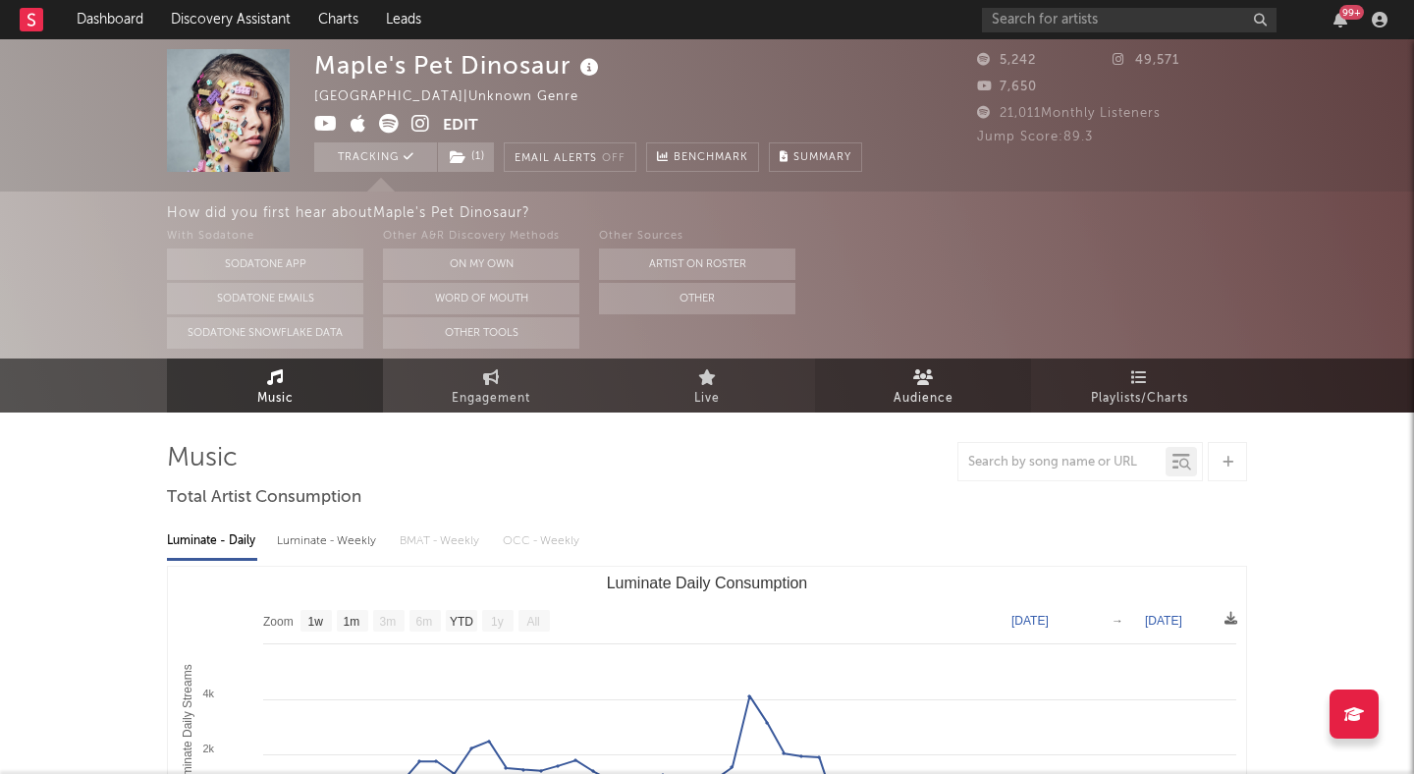
click at [952, 387] on span "Audience" at bounding box center [924, 399] width 60 height 24
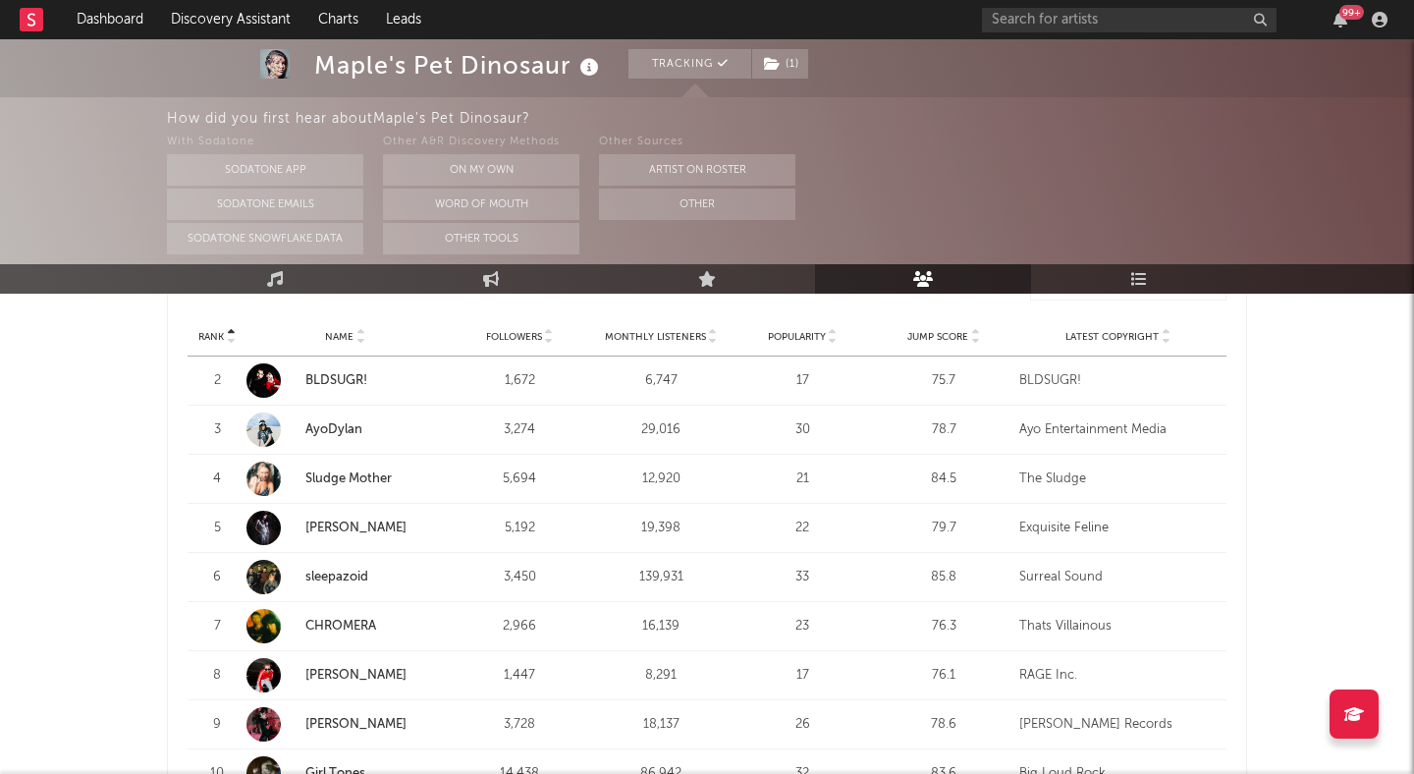
scroll to position [768, 0]
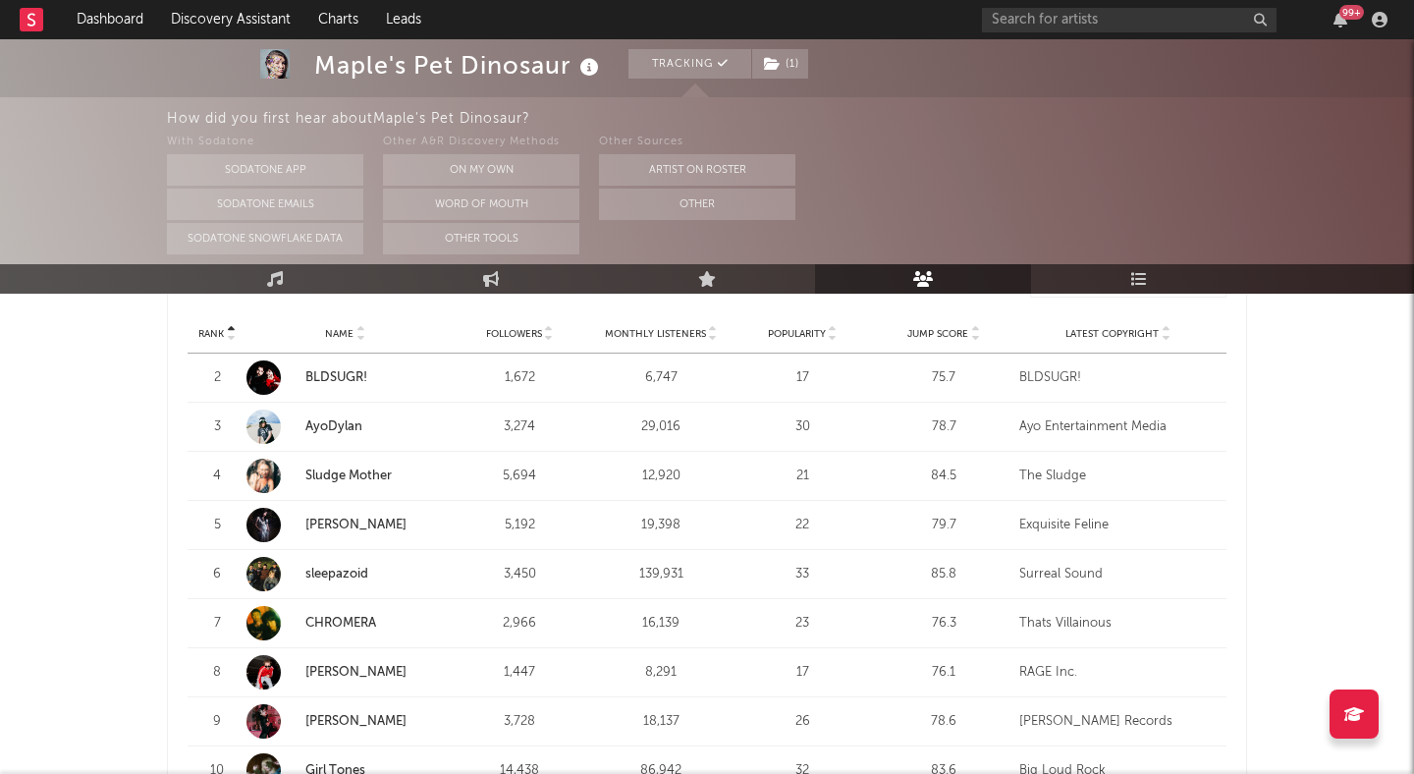
click at [972, 339] on icon at bounding box center [975, 338] width 10 height 8
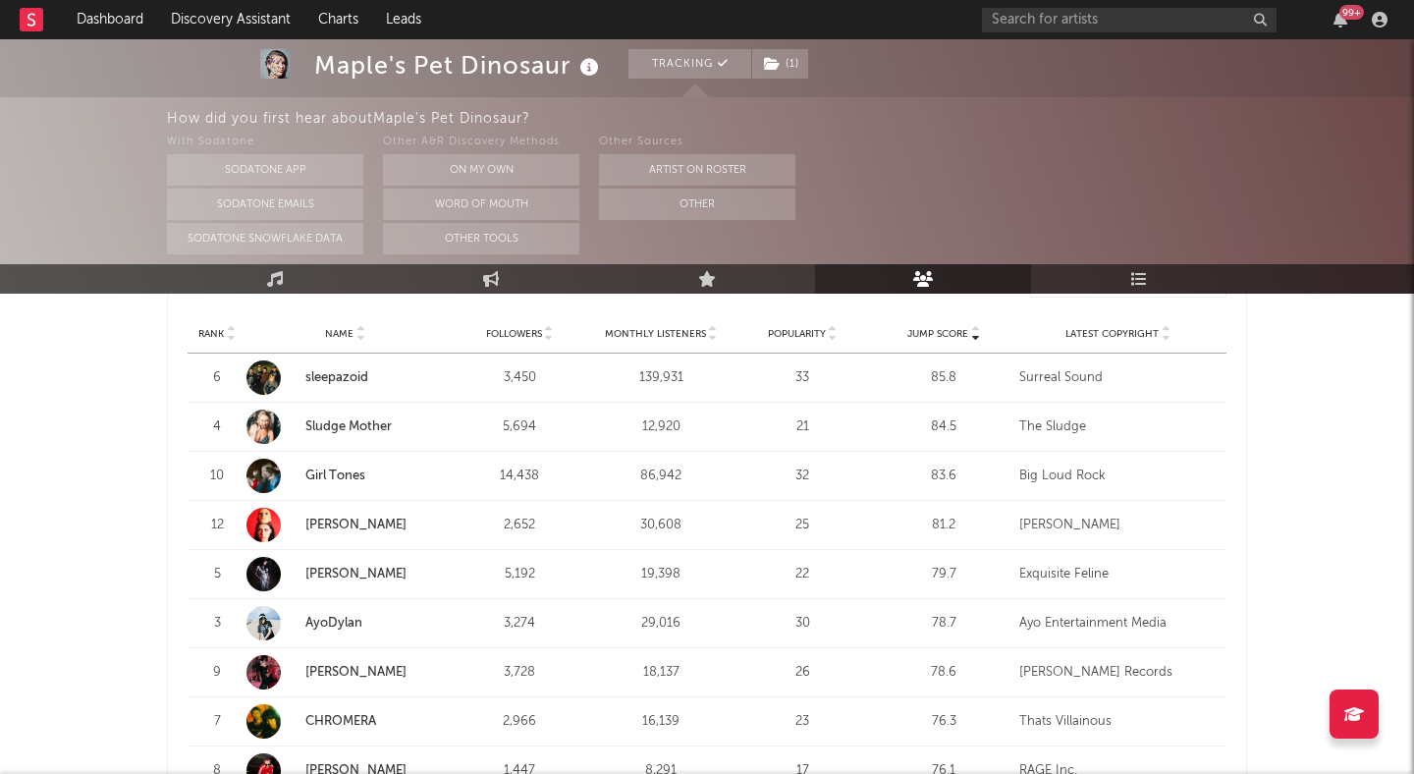
click at [362, 376] on link "sleepazoid" at bounding box center [336, 377] width 63 height 13
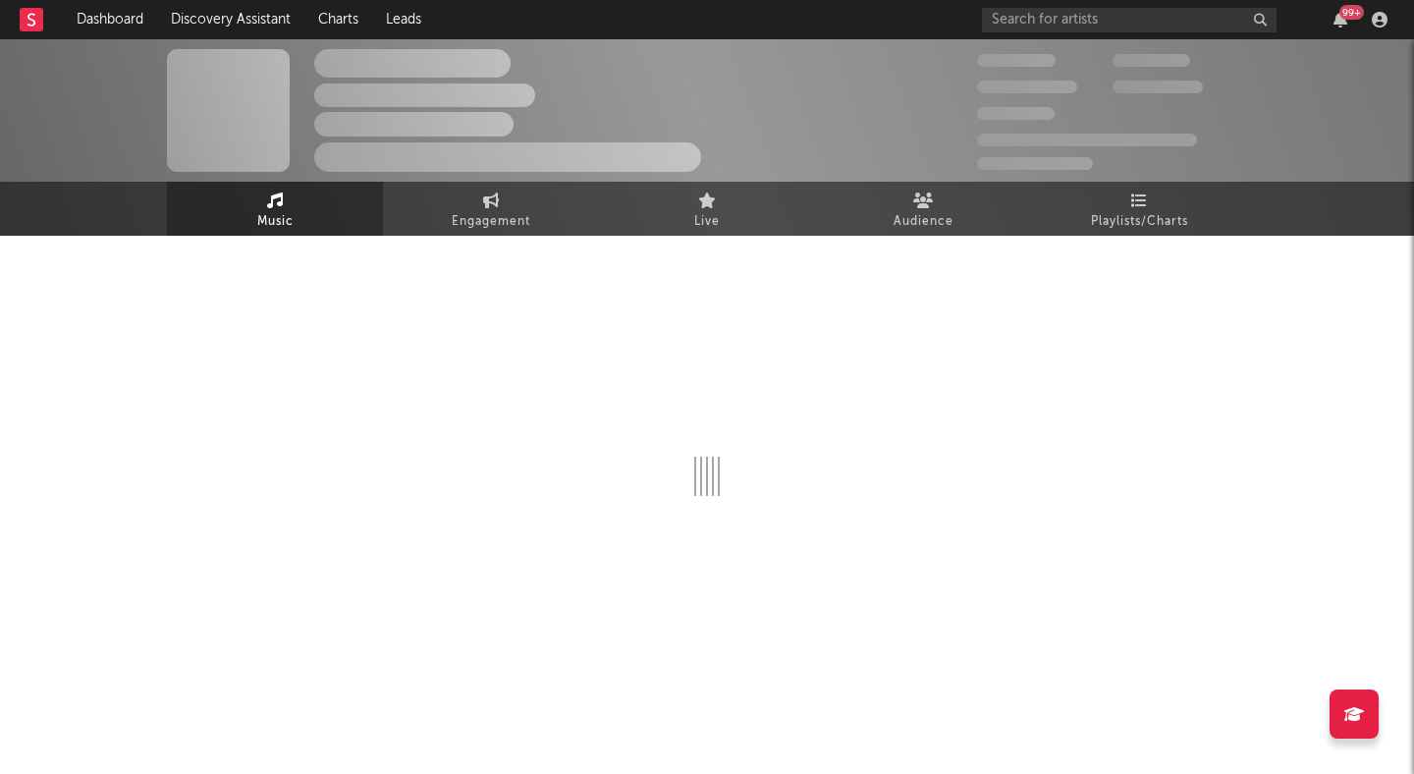
select select "1w"
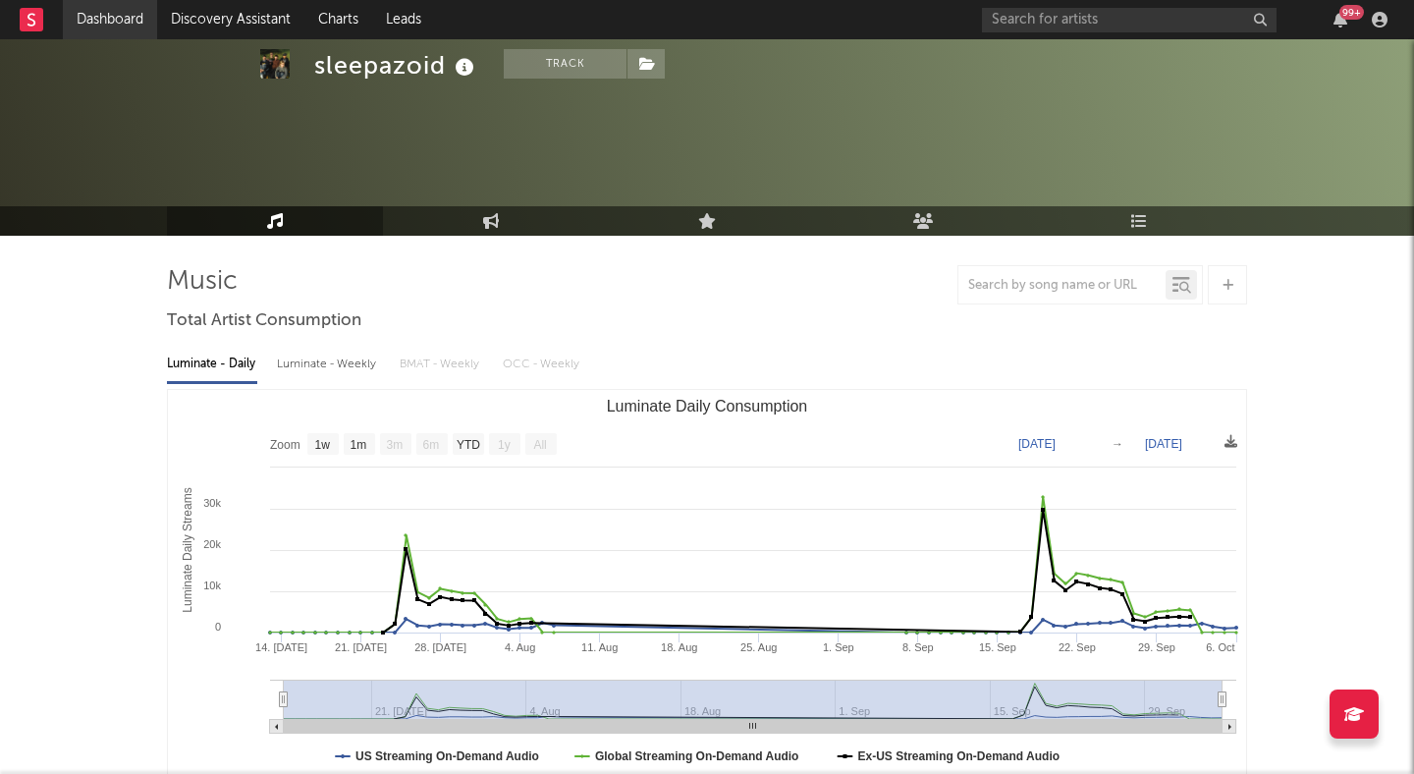
scroll to position [85, 0]
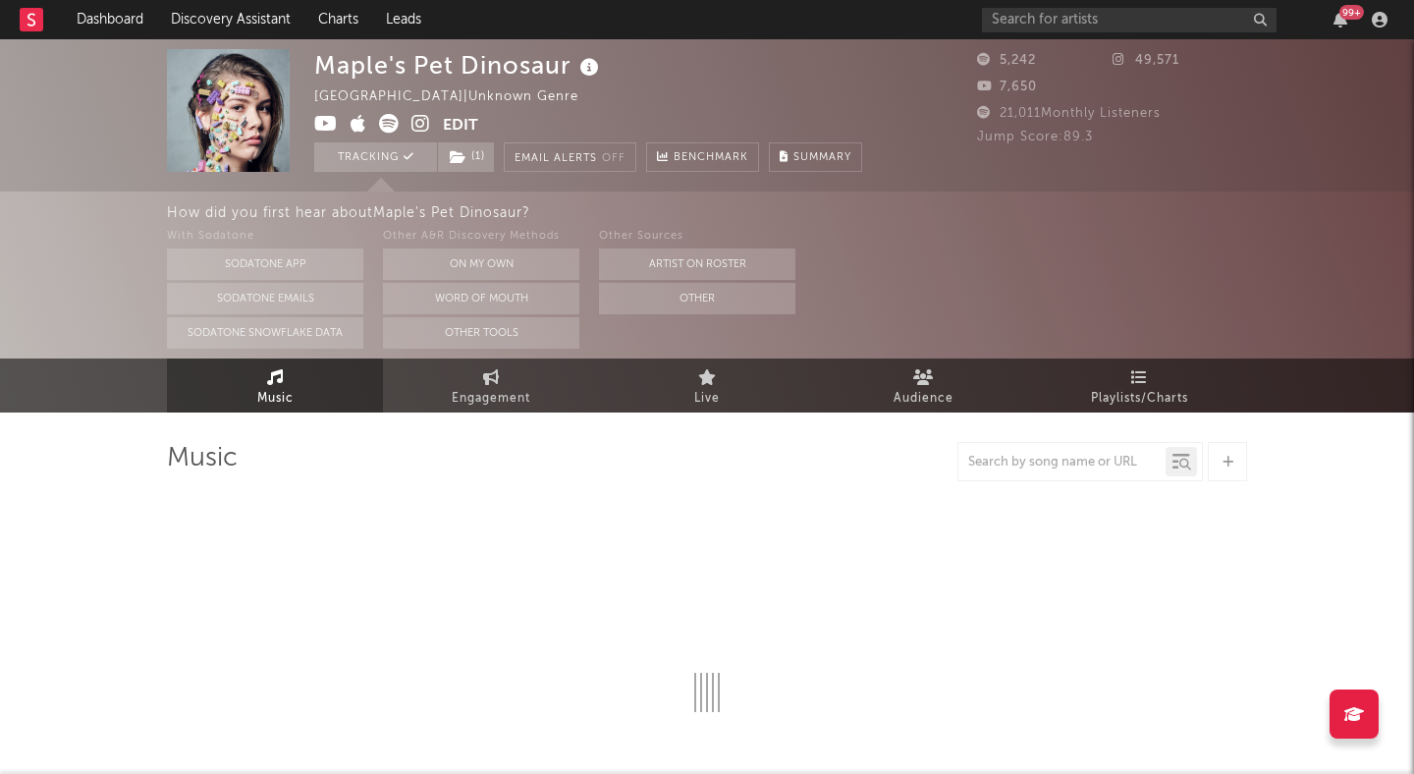
select select "1w"
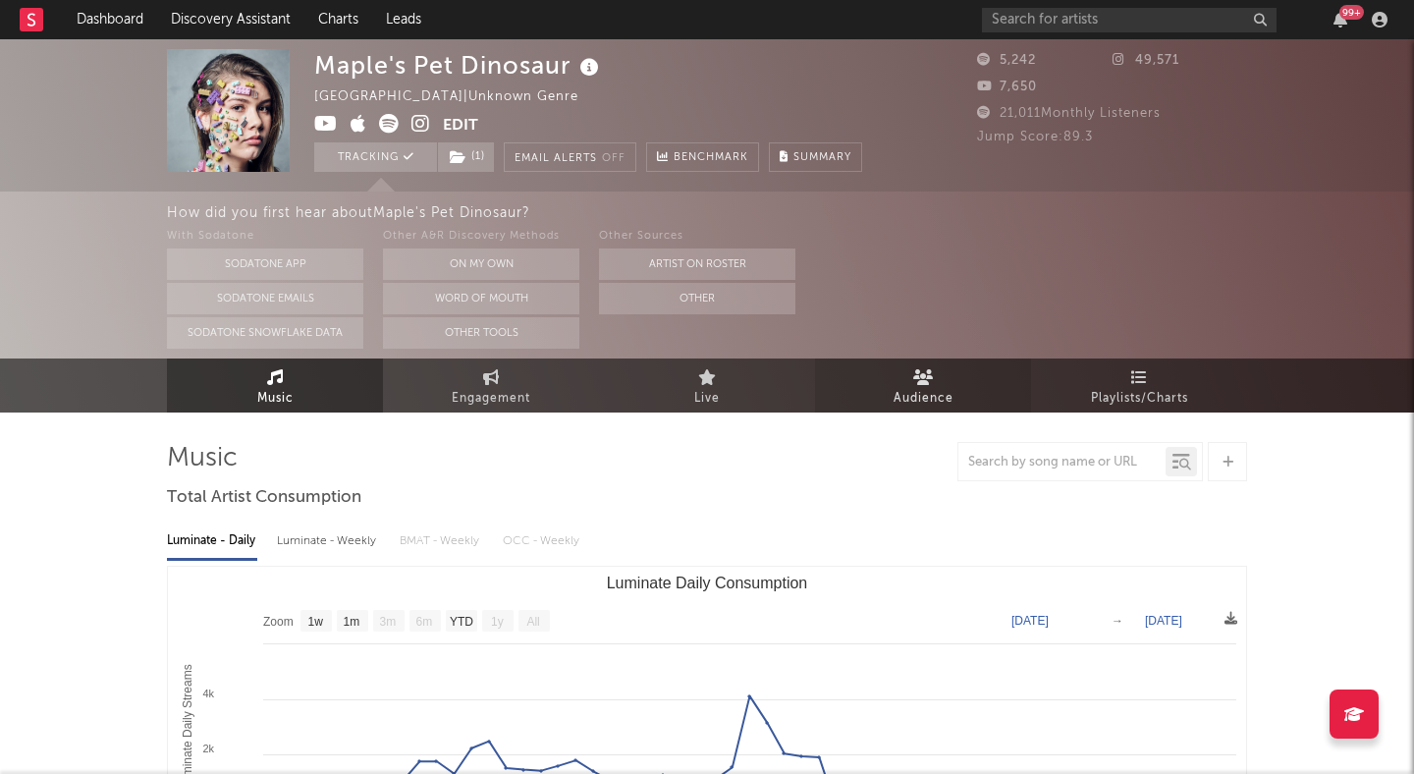
click at [922, 376] on icon at bounding box center [924, 377] width 21 height 16
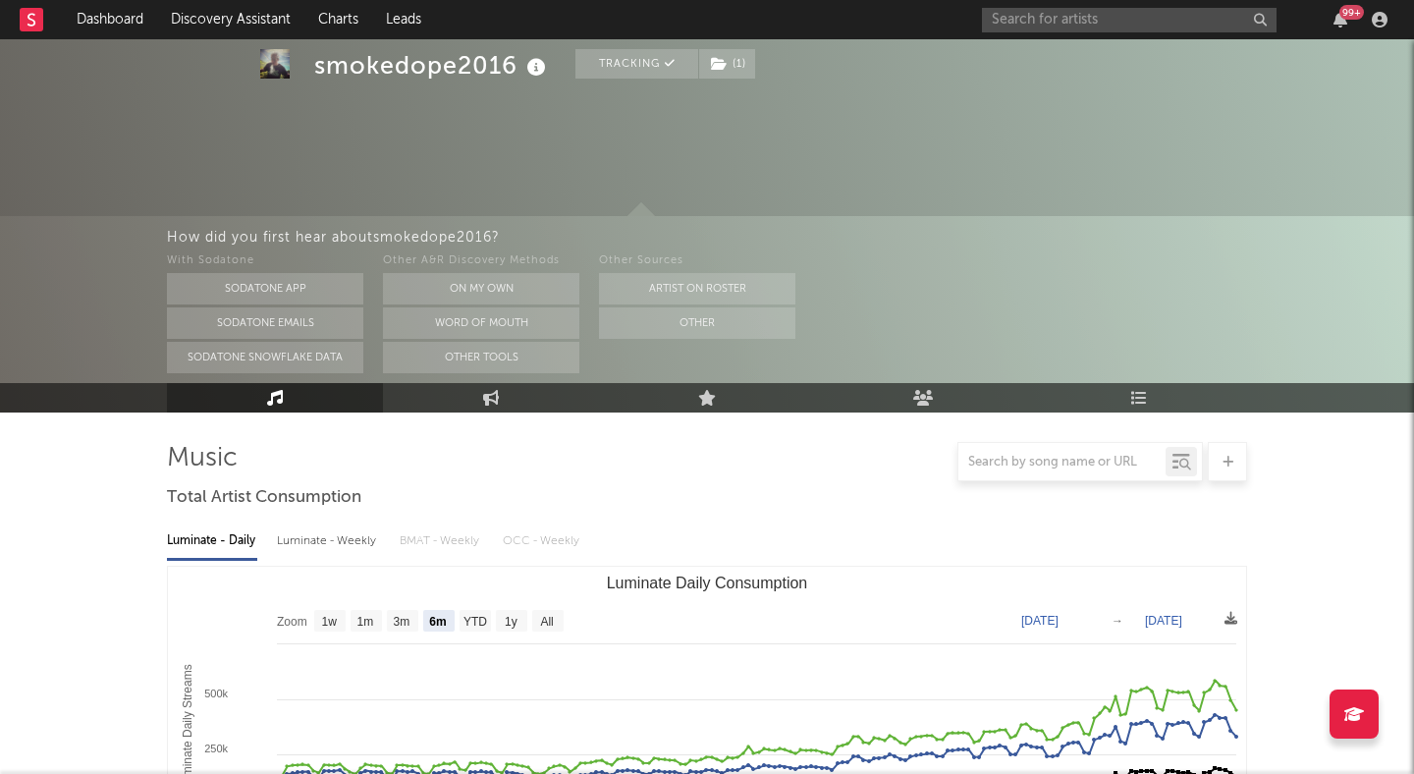
select select "6m"
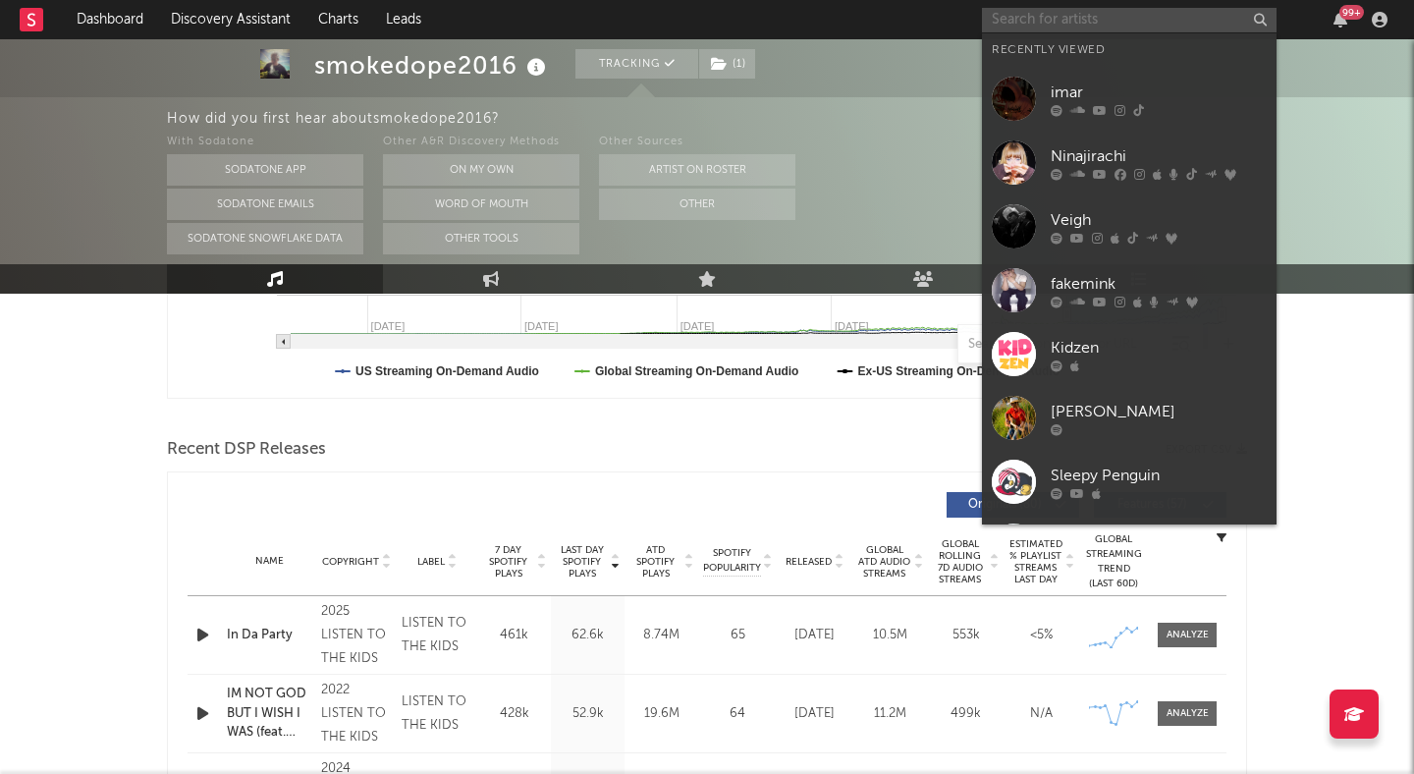
click at [1055, 14] on input "text" at bounding box center [1129, 20] width 295 height 25
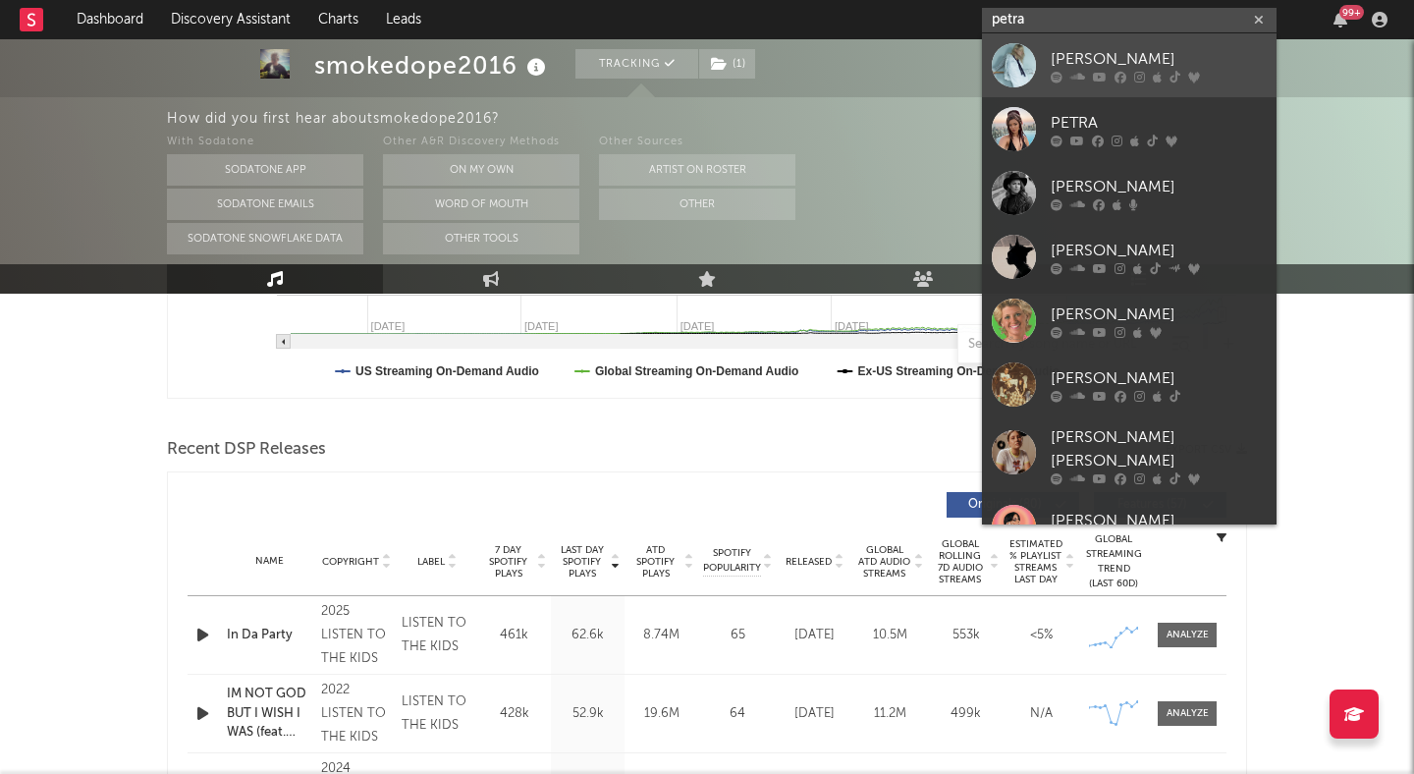
type input "petra"
click at [1104, 60] on div "[PERSON_NAME]" at bounding box center [1159, 59] width 216 height 24
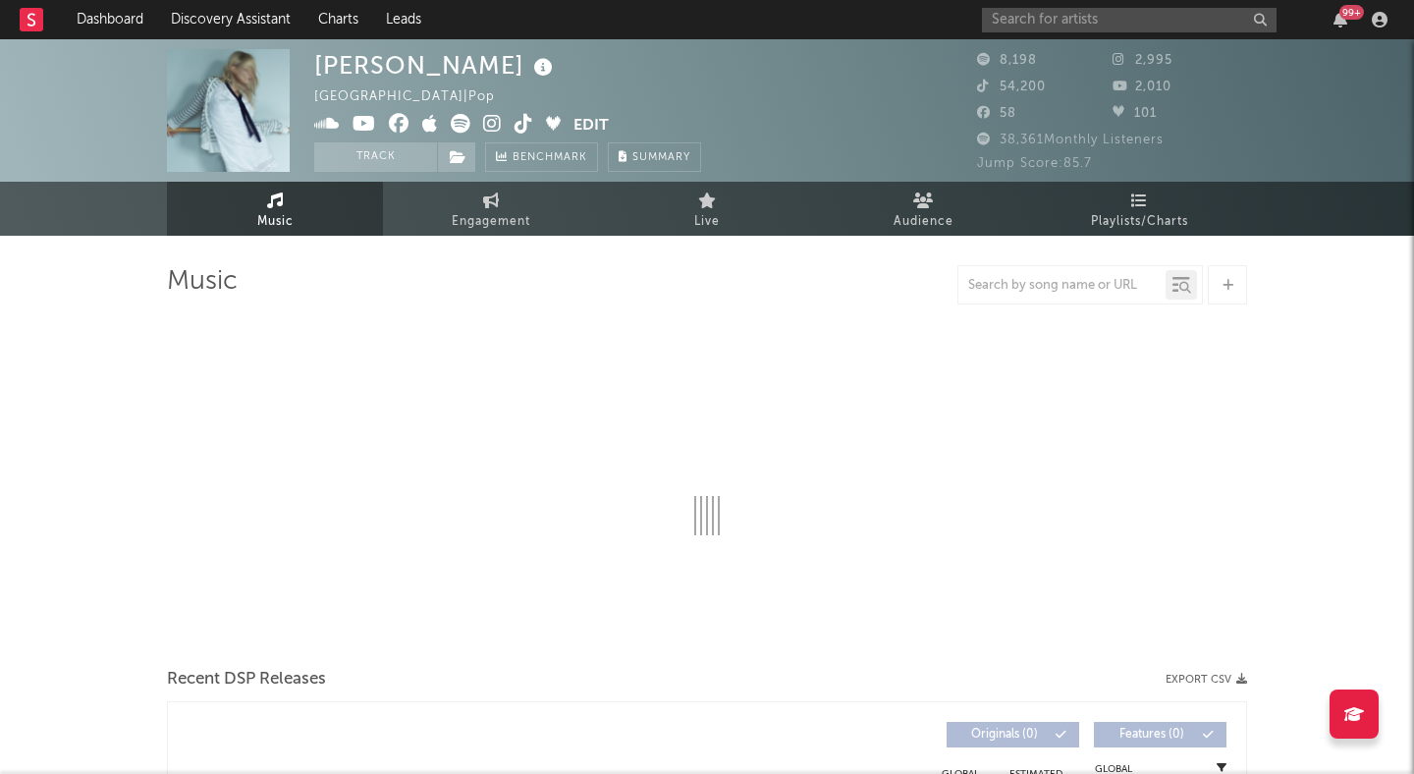
select select "1w"
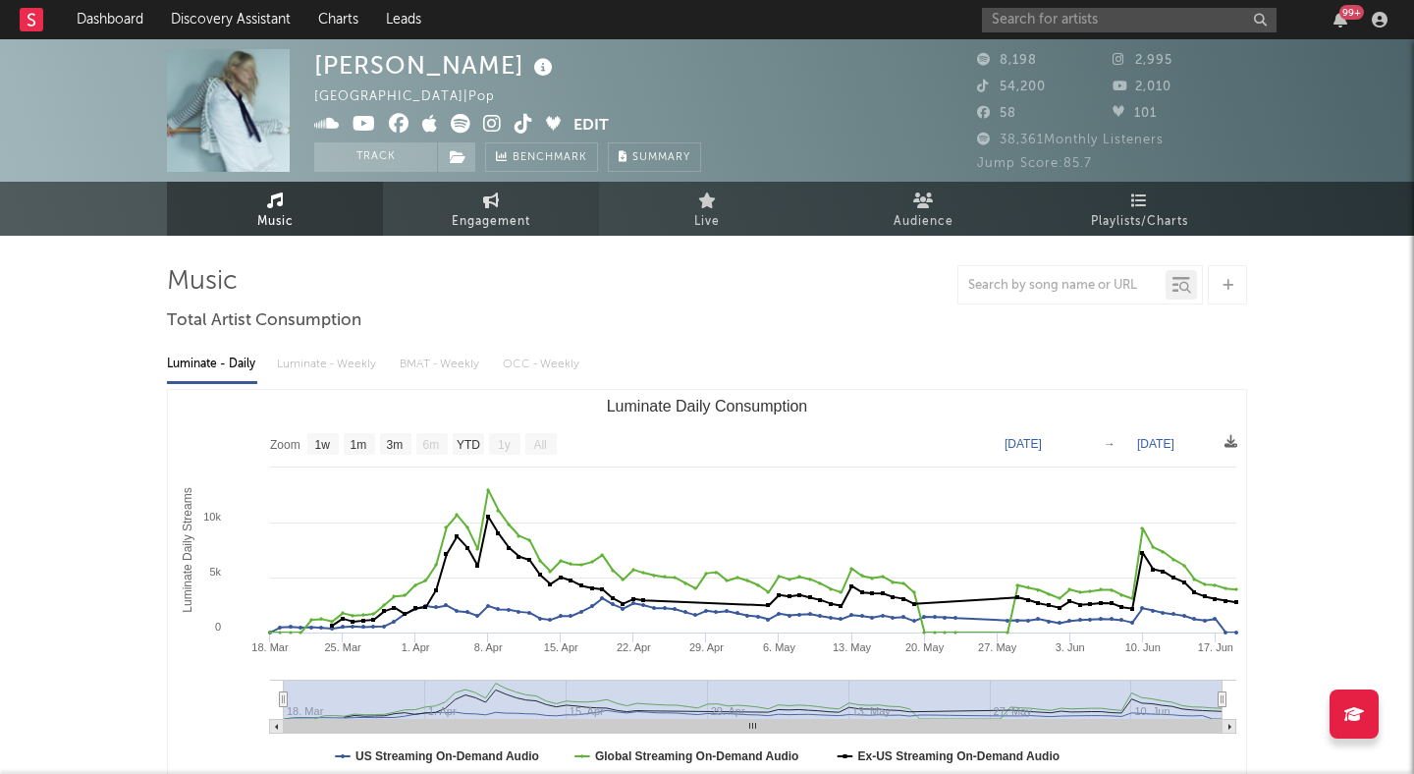
click at [542, 207] on link "Engagement" at bounding box center [491, 209] width 216 height 54
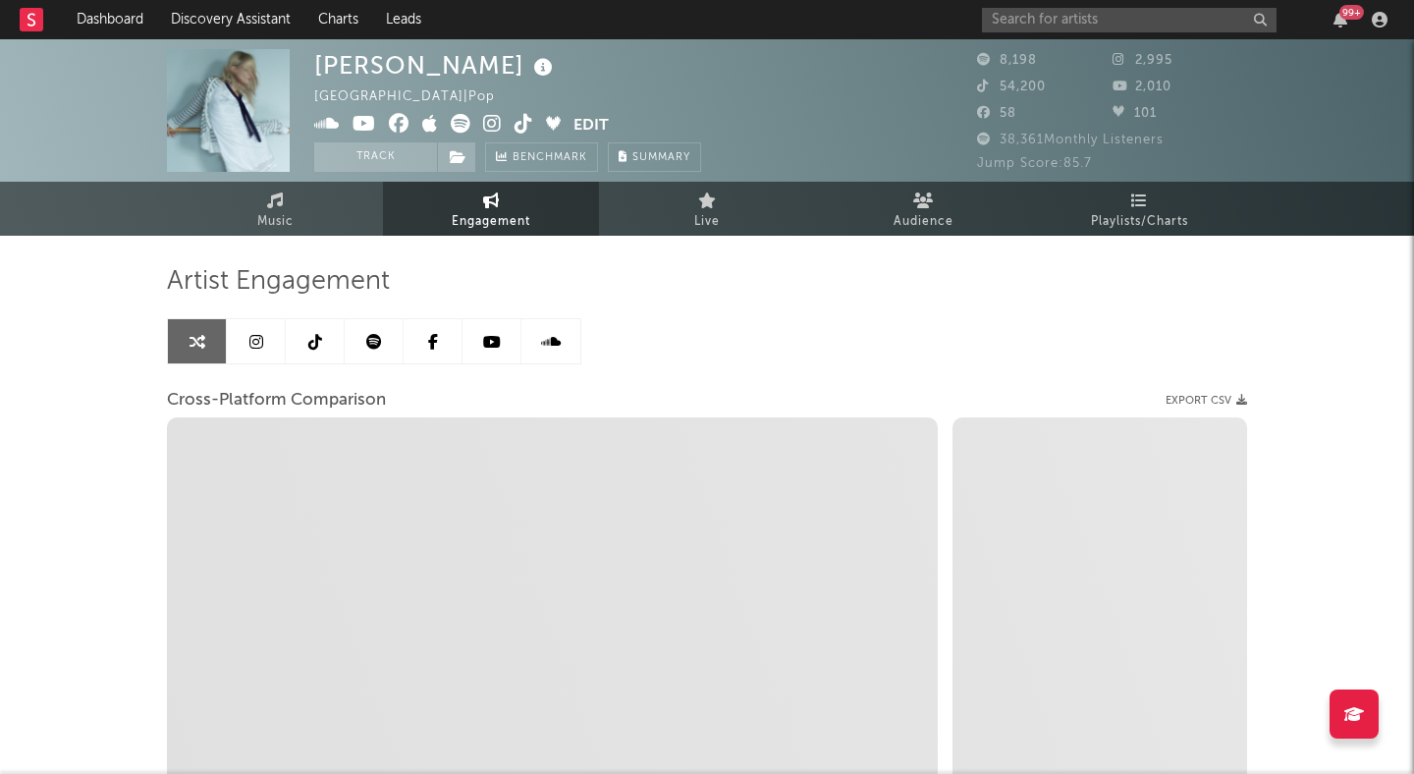
select select "1w"
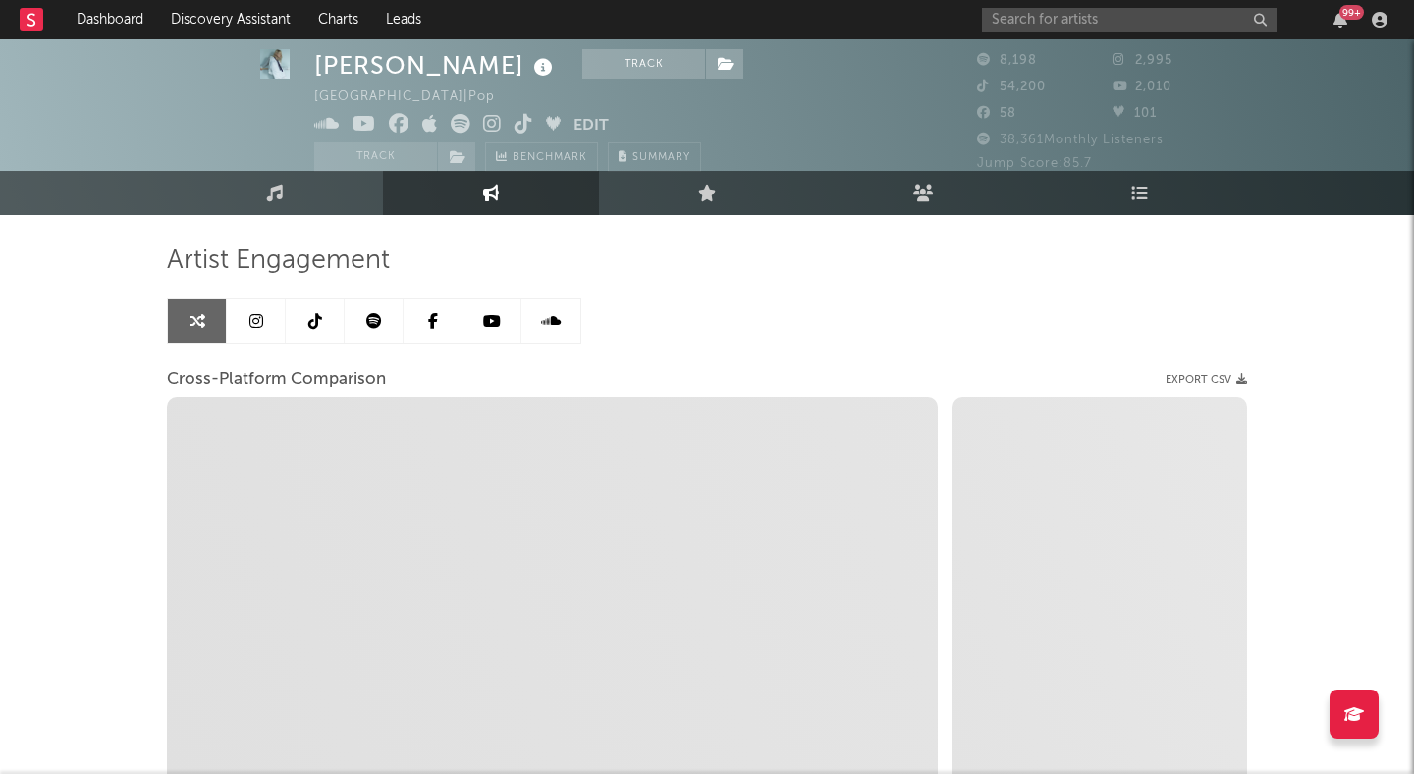
scroll to position [24, 0]
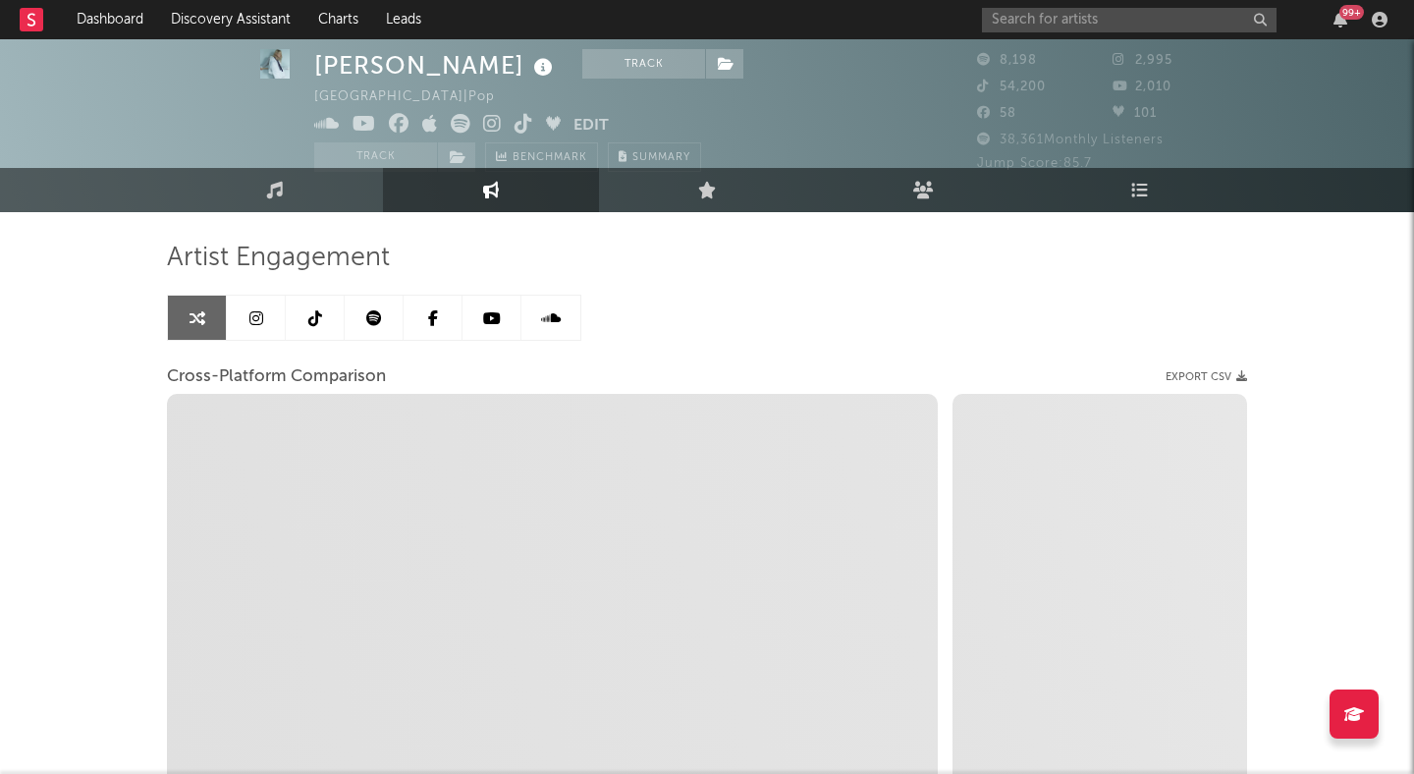
select select "1m"
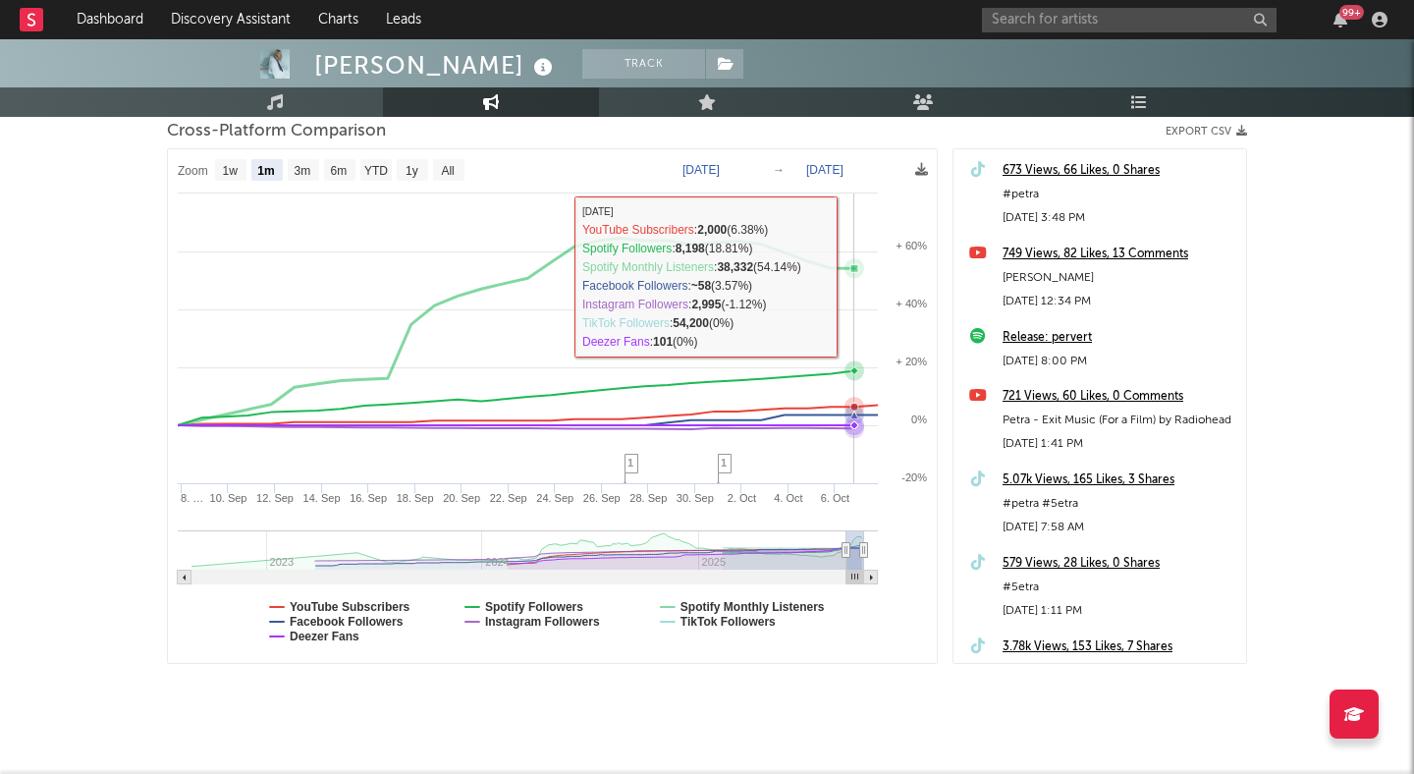
scroll to position [297, 0]
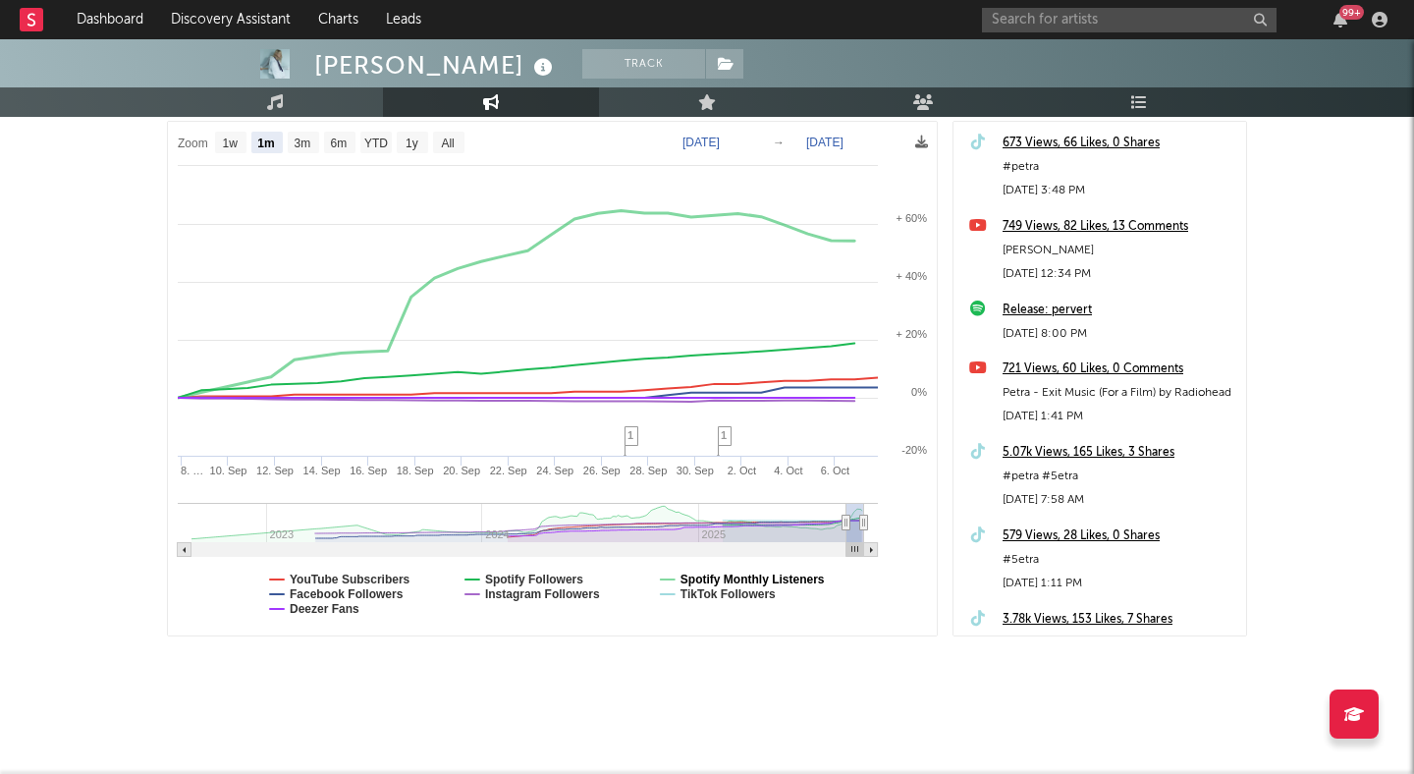
click at [741, 577] on text "Spotify Monthly Listeners" at bounding box center [753, 580] width 144 height 14
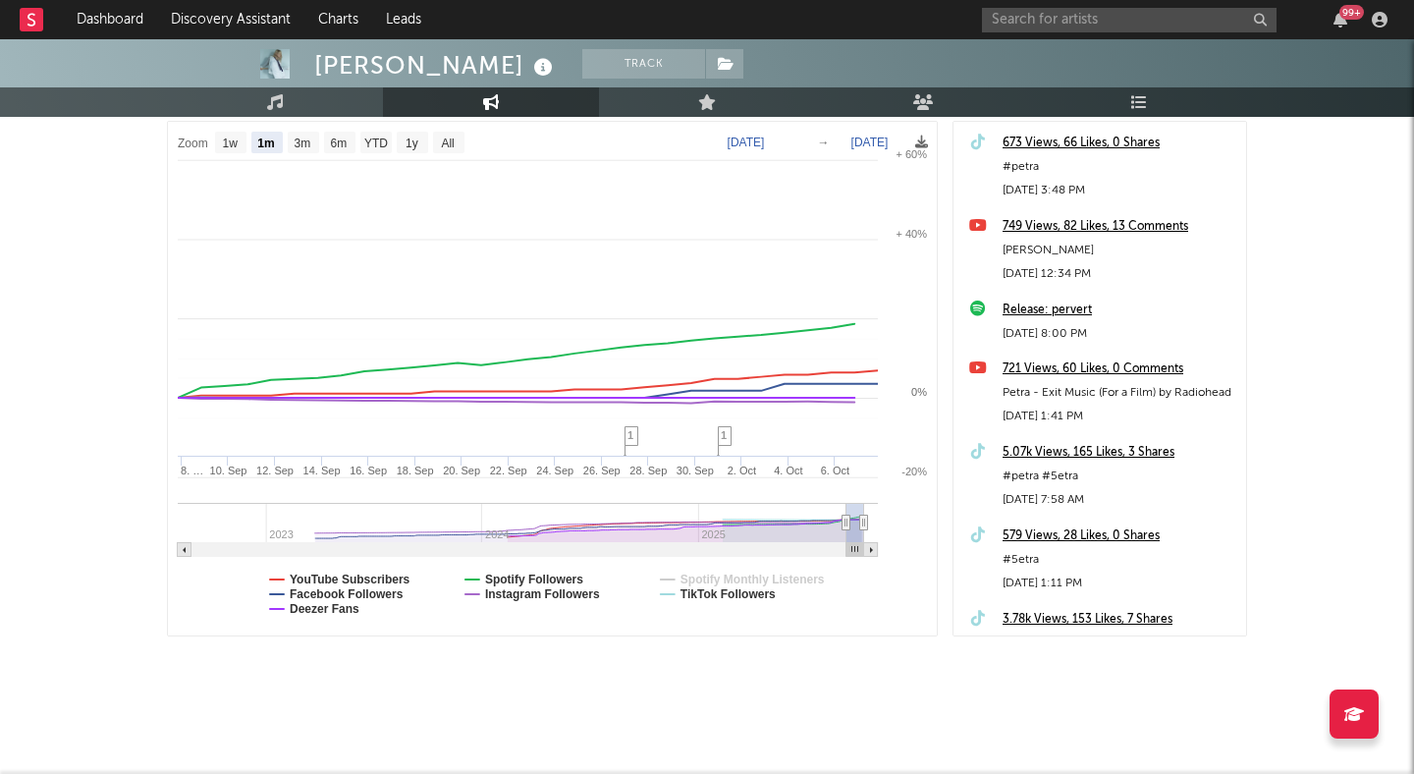
select select "1m"
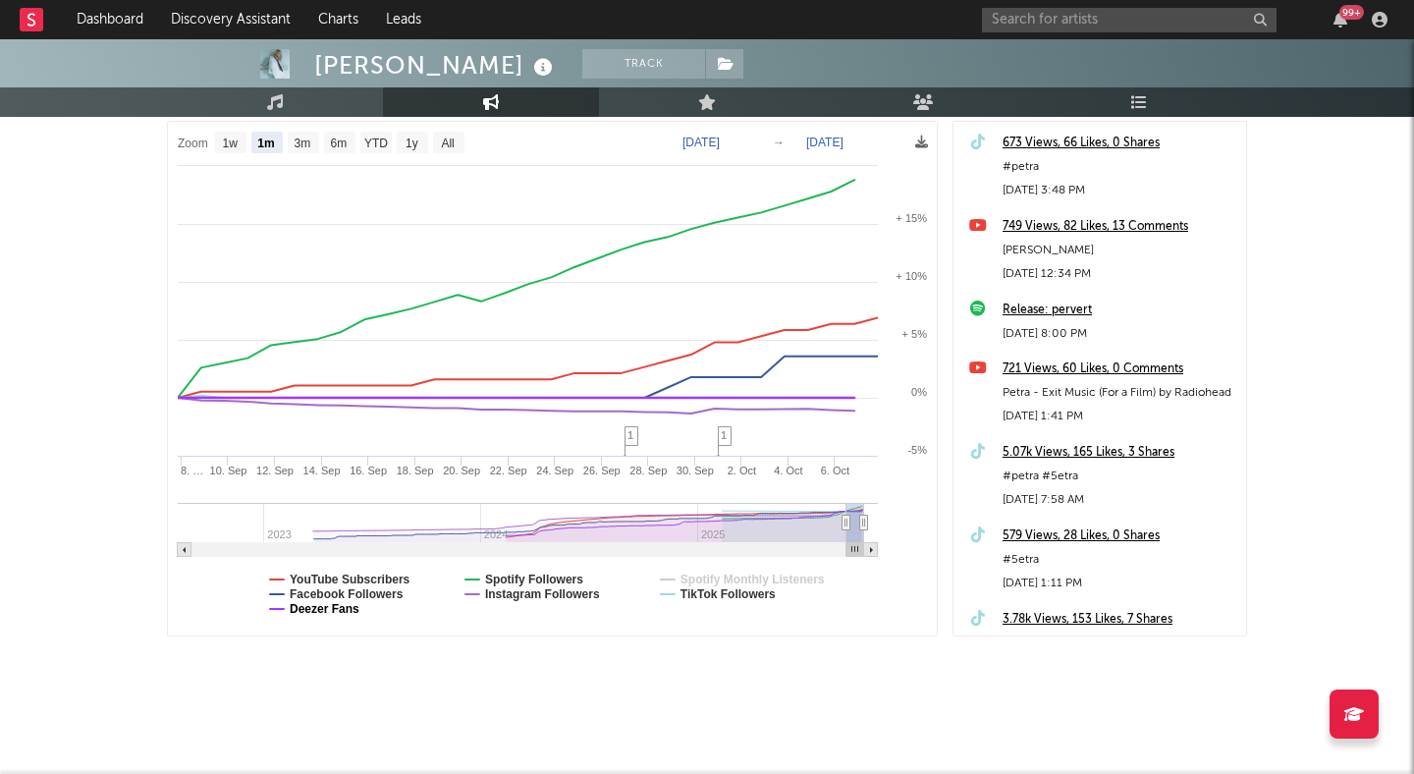
click at [328, 612] on text "Deezer Fans" at bounding box center [325, 609] width 70 height 14
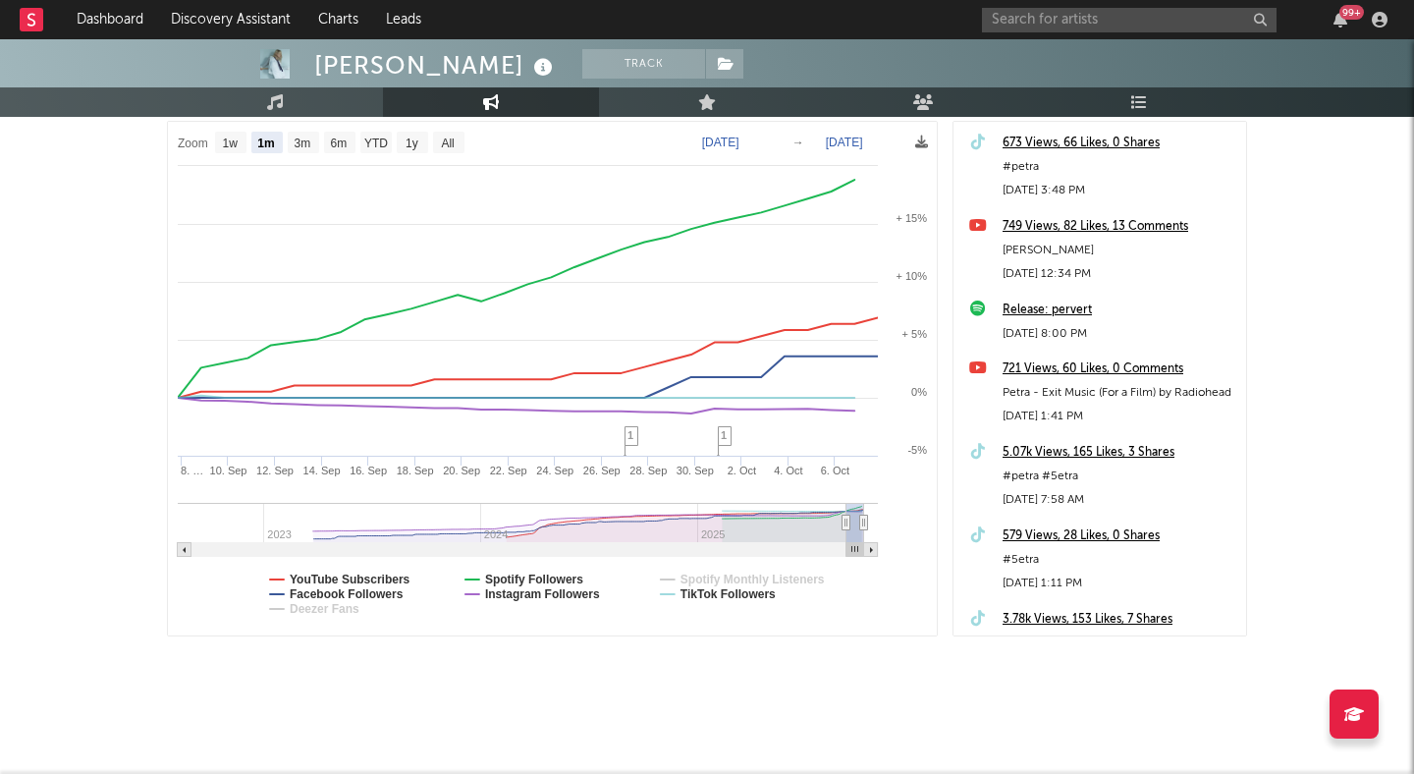
select select "1m"
click at [305, 591] on text "Facebook Followers" at bounding box center [347, 594] width 114 height 14
select select "1m"
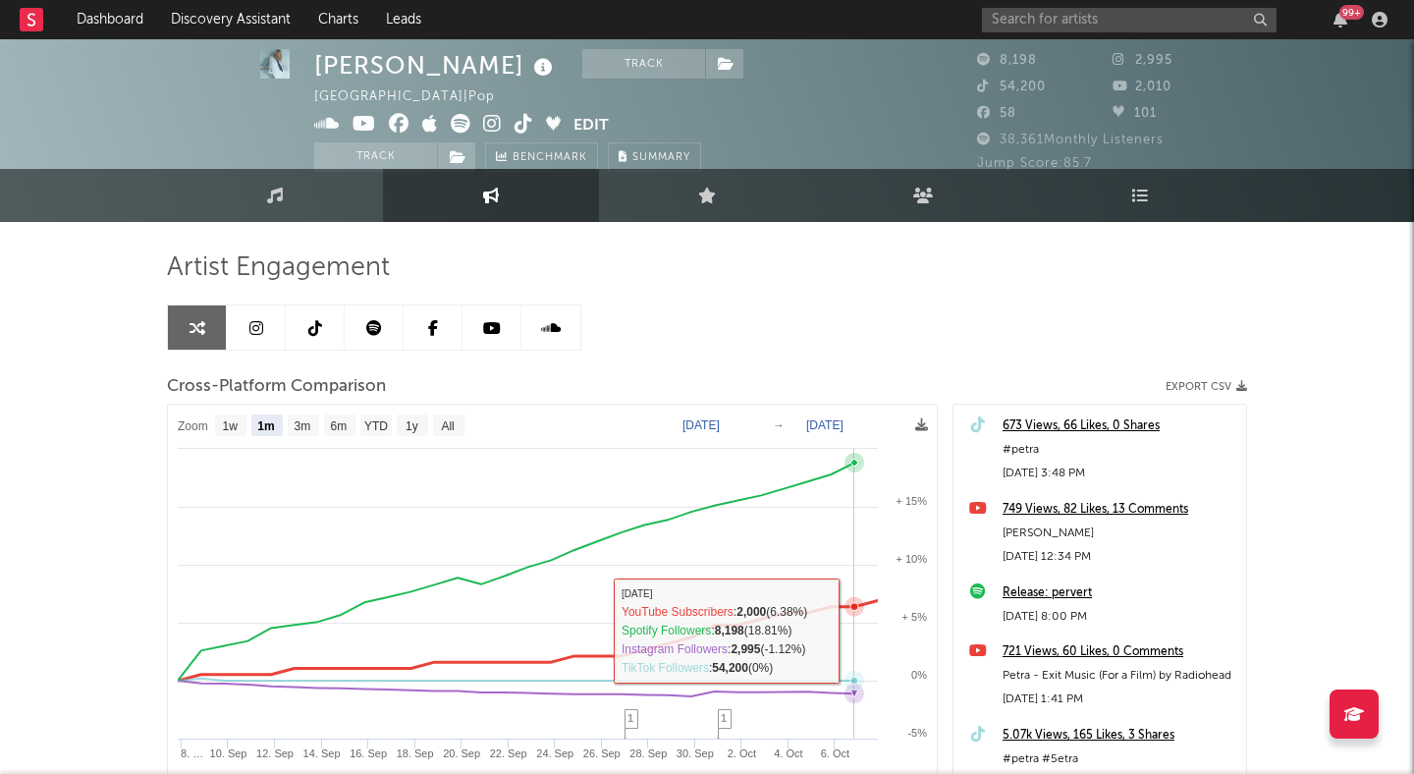
scroll to position [0, 0]
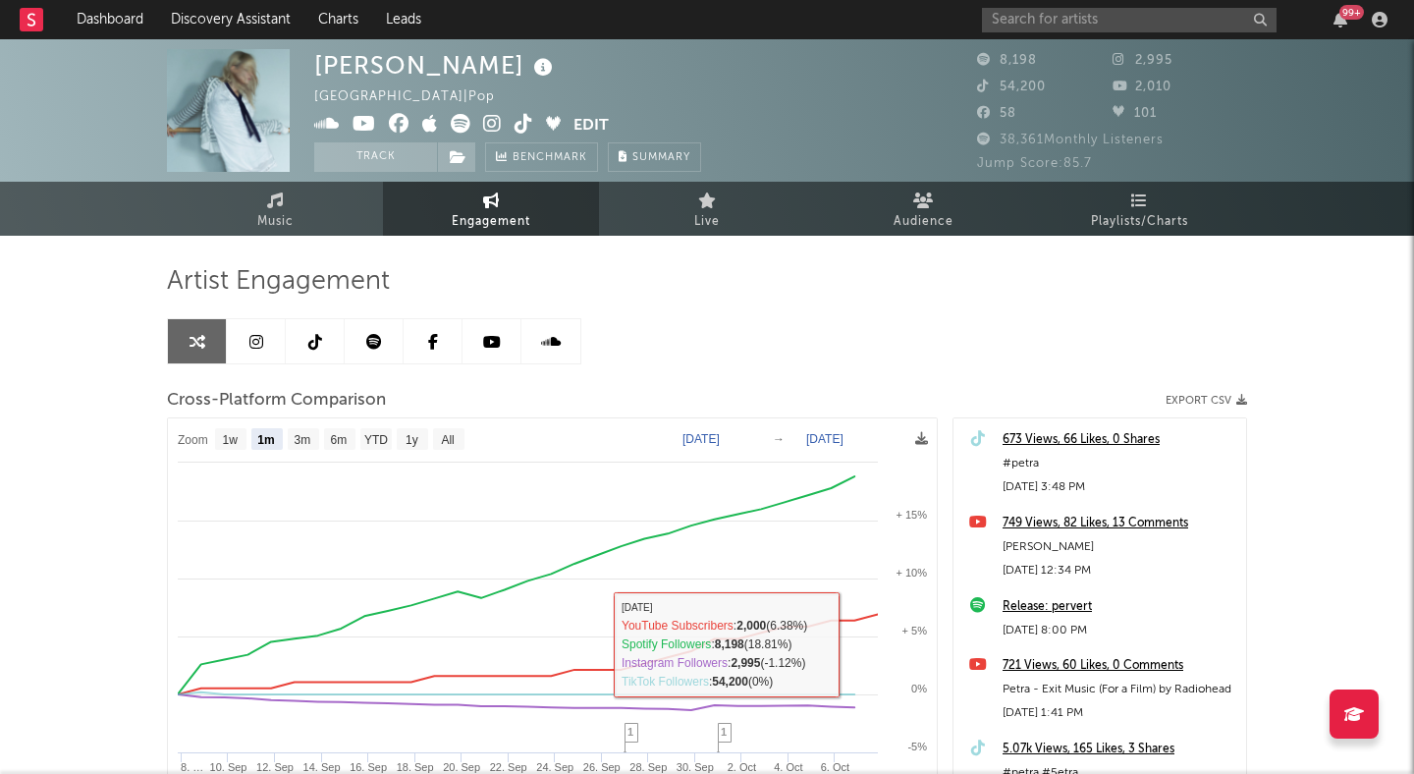
click at [309, 341] on icon at bounding box center [315, 342] width 14 height 16
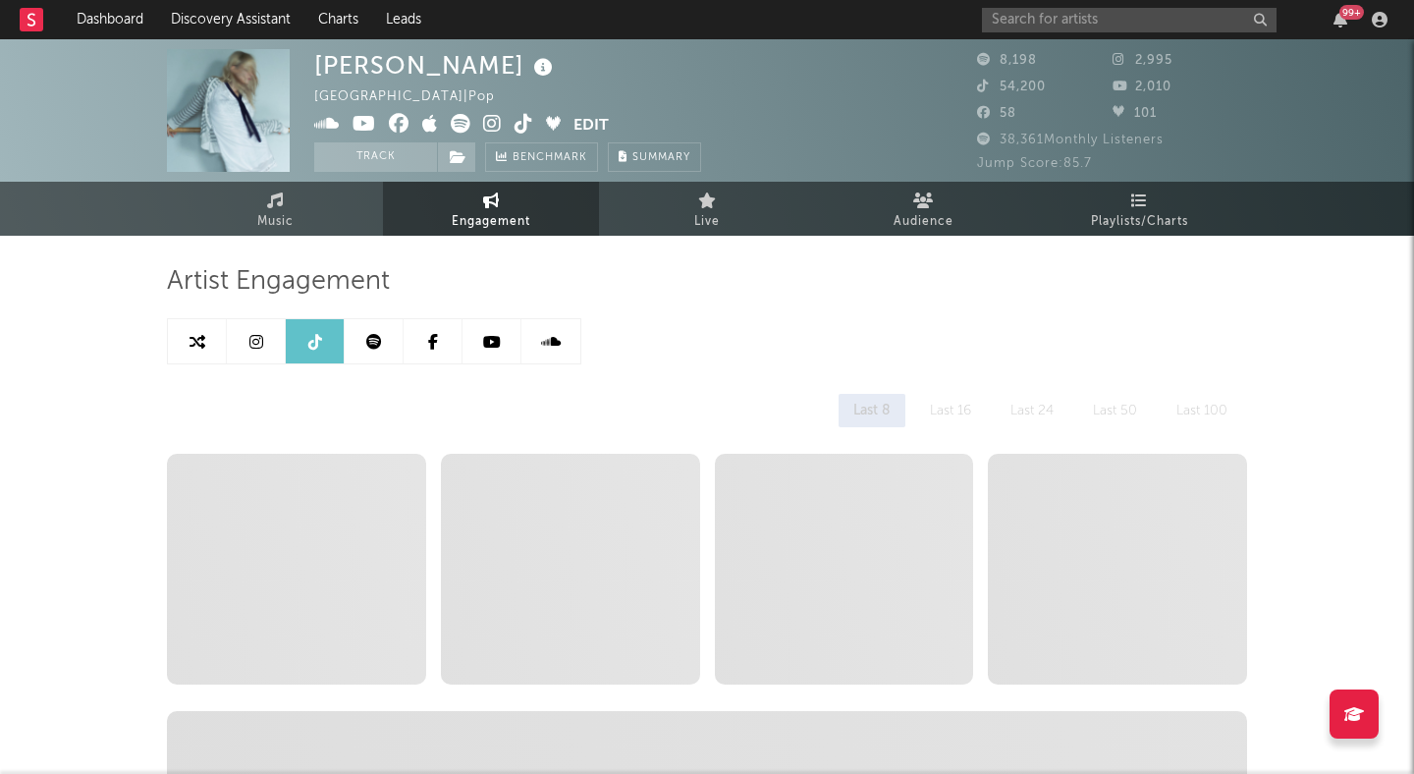
select select "6m"
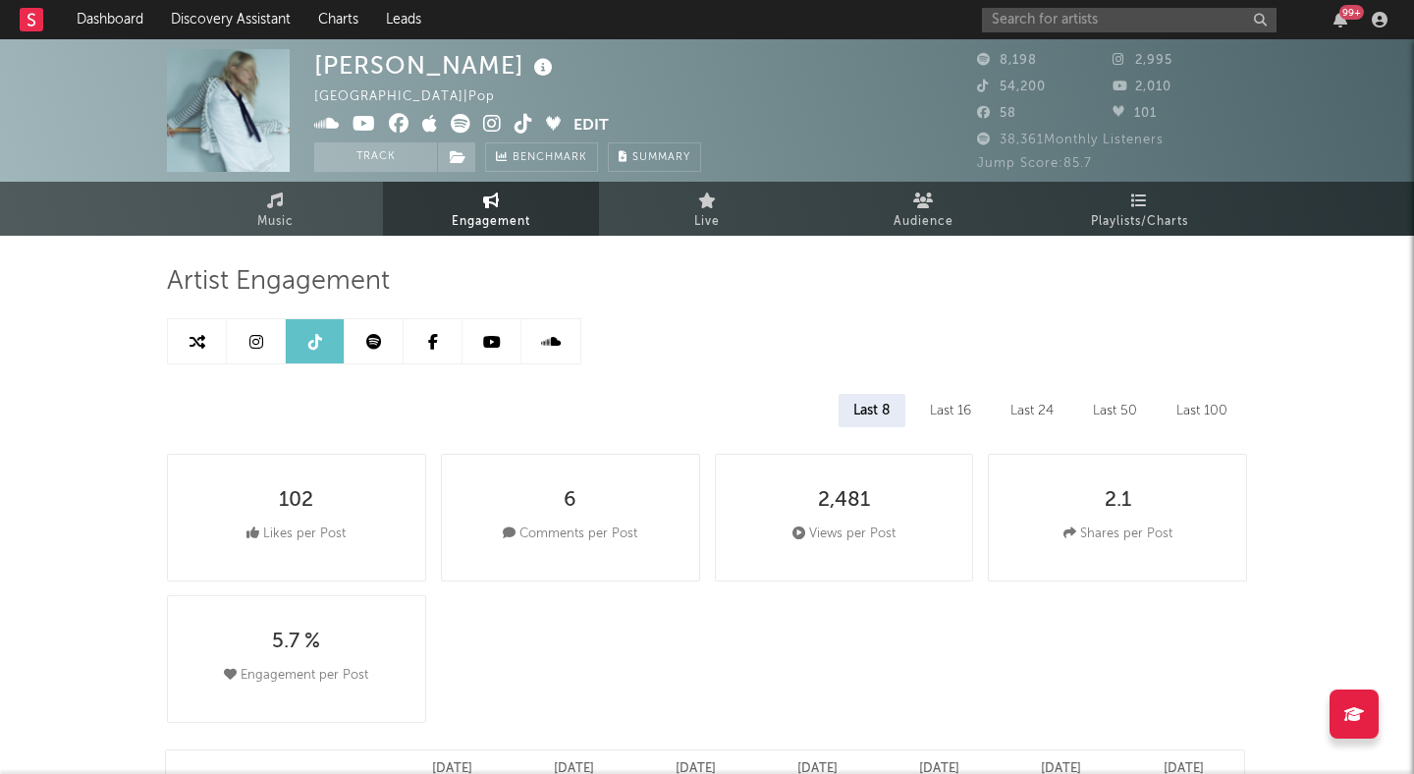
click at [487, 122] on icon at bounding box center [492, 124] width 19 height 20
click at [593, 121] on button "Edit" at bounding box center [591, 126] width 35 height 25
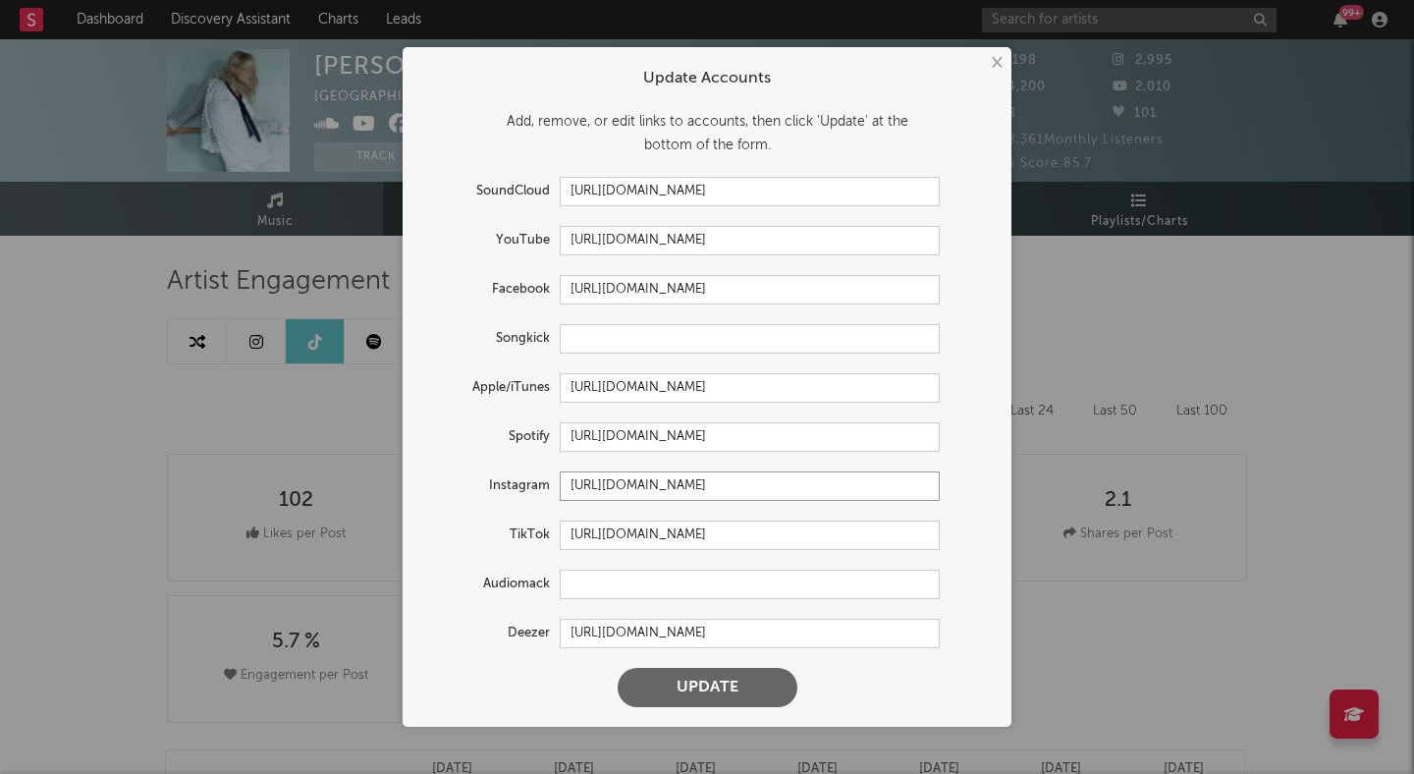
drag, startPoint x: 828, startPoint y: 484, endPoint x: 423, endPoint y: 464, distance: 405.2
click at [427, 464] on form "Update Accounts Add, remove, or edit links to accounts, then click 'Update' at …" at bounding box center [707, 387] width 589 height 660
paste input "faceoffpetra"
type input "https://www.instagram.com/faceoffpetra/"
click at [705, 698] on button "Update" at bounding box center [708, 687] width 180 height 39
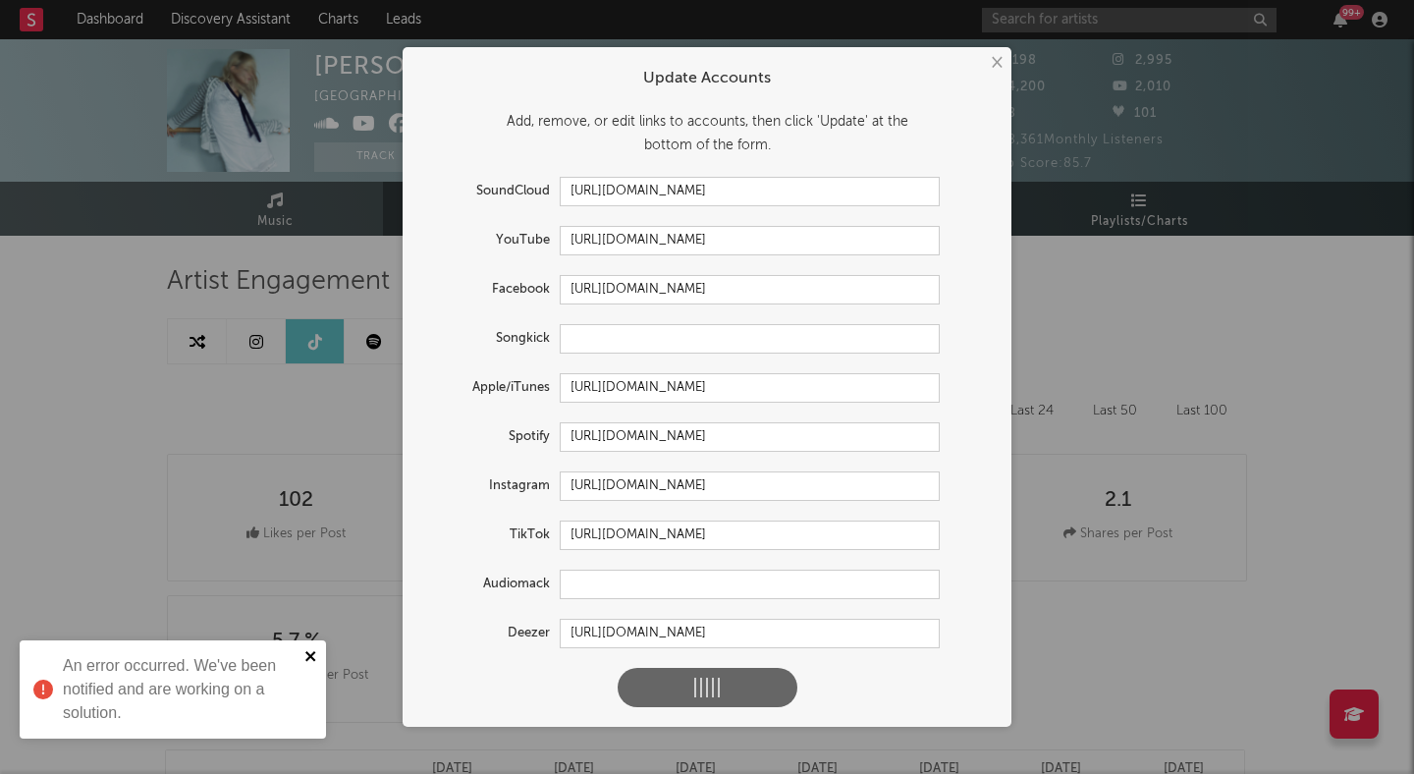
click at [305, 656] on icon "close" at bounding box center [312, 656] width 14 height 16
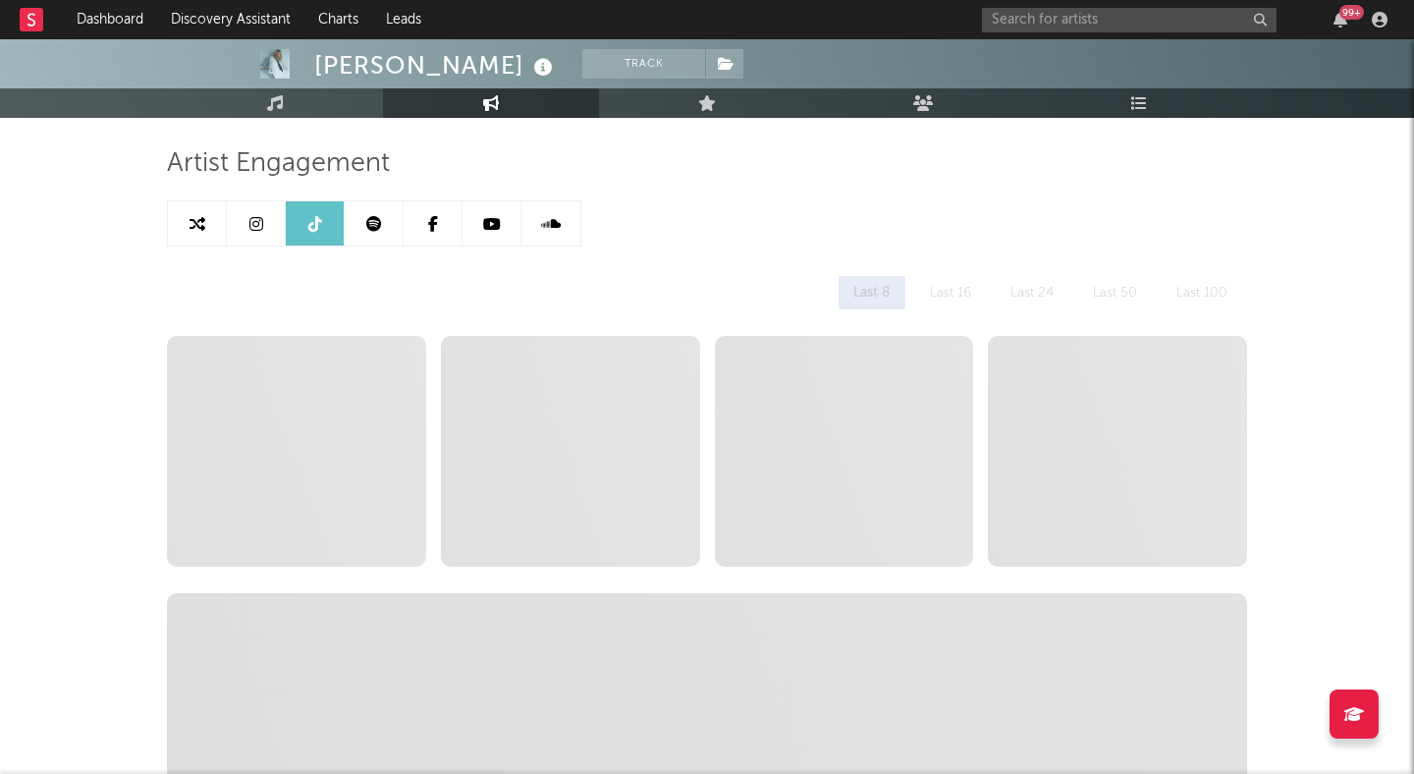
scroll to position [119, 0]
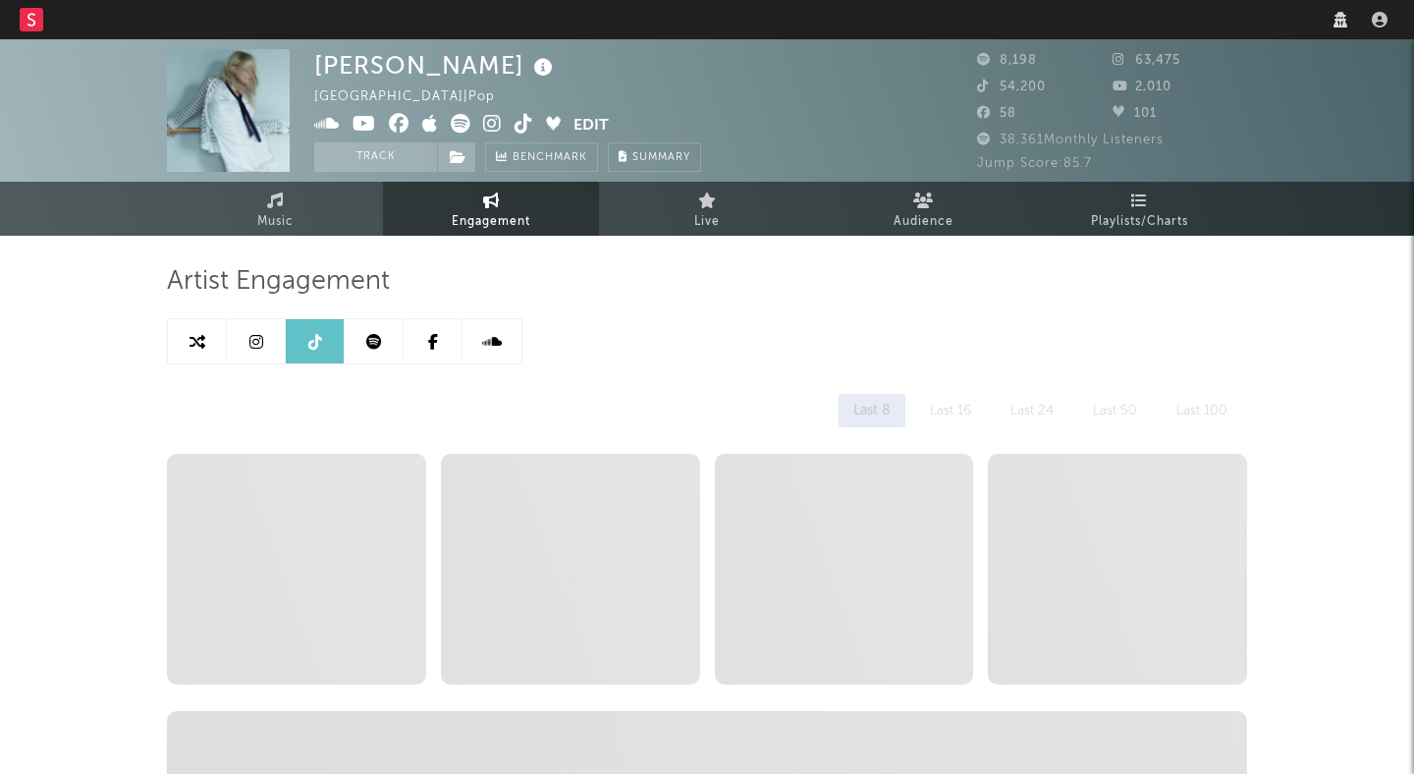
select select "6m"
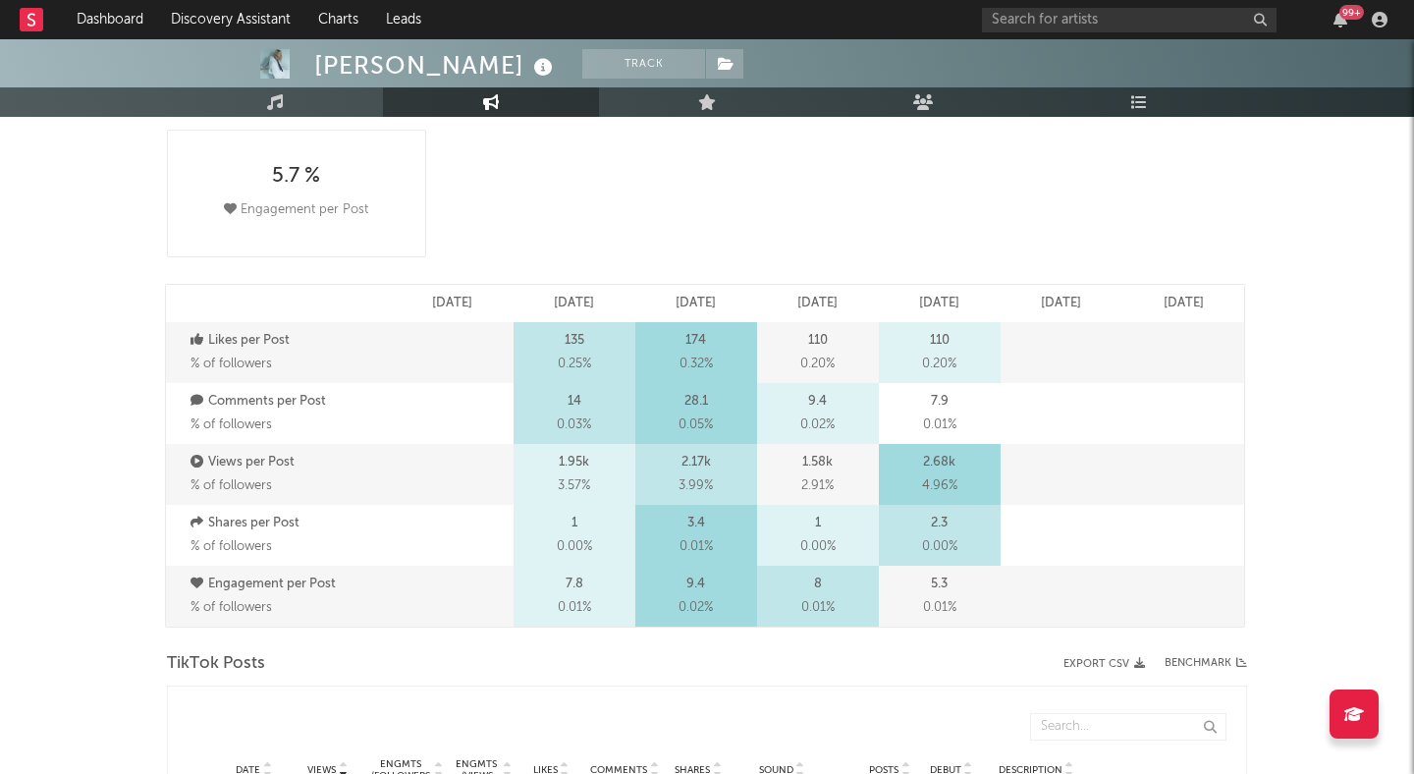
scroll to position [487, 0]
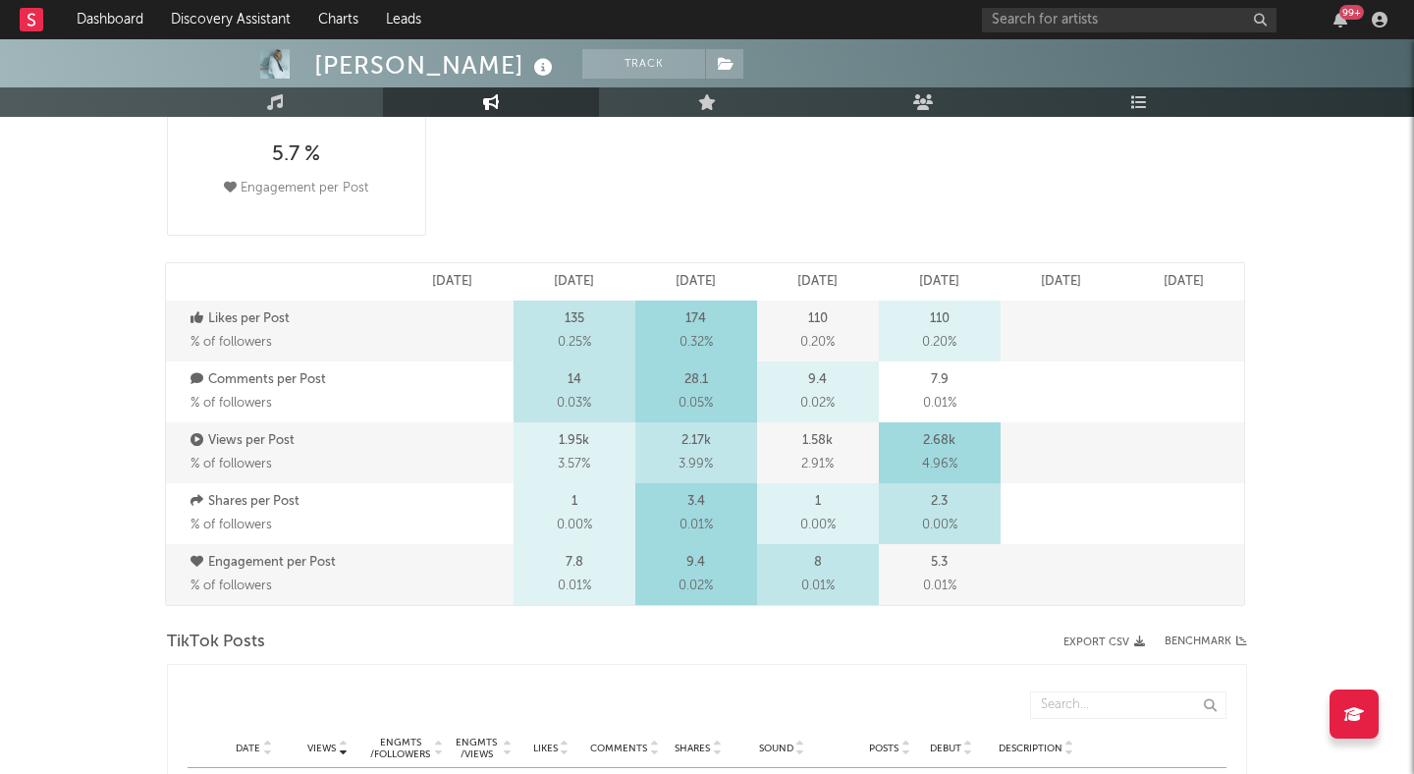
click at [981, 455] on div "2.68k 4.96 %" at bounding box center [940, 452] width 122 height 61
click at [983, 432] on div "2.68k 4.96 %" at bounding box center [940, 452] width 122 height 61
drag, startPoint x: 965, startPoint y: 441, endPoint x: 915, endPoint y: 441, distance: 49.1
click at [917, 441] on div "2.68k 4.96 %" at bounding box center [940, 452] width 122 height 61
click at [977, 440] on div "2.68k 4.96 %" at bounding box center [940, 452] width 122 height 61
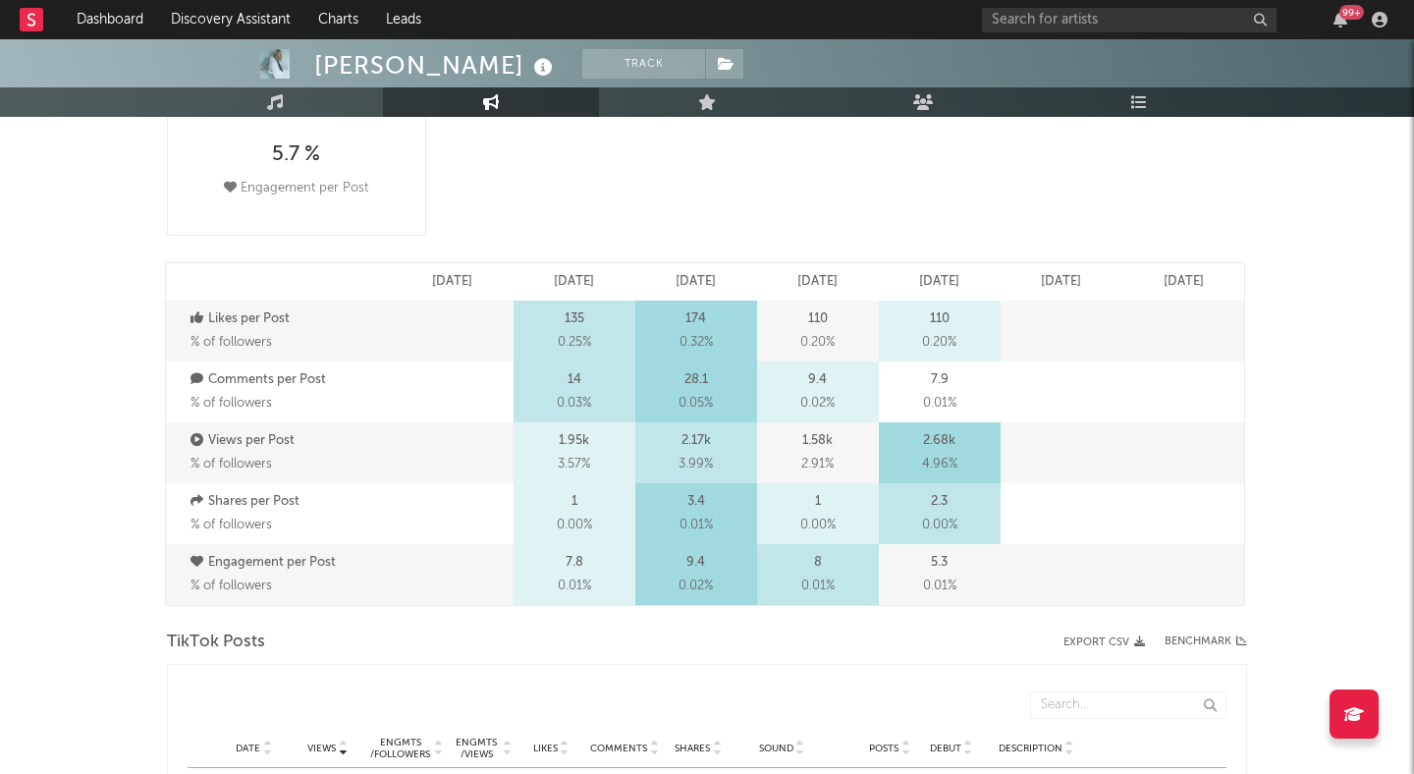
click at [978, 433] on div "2.68k 4.96 %" at bounding box center [940, 452] width 122 height 61
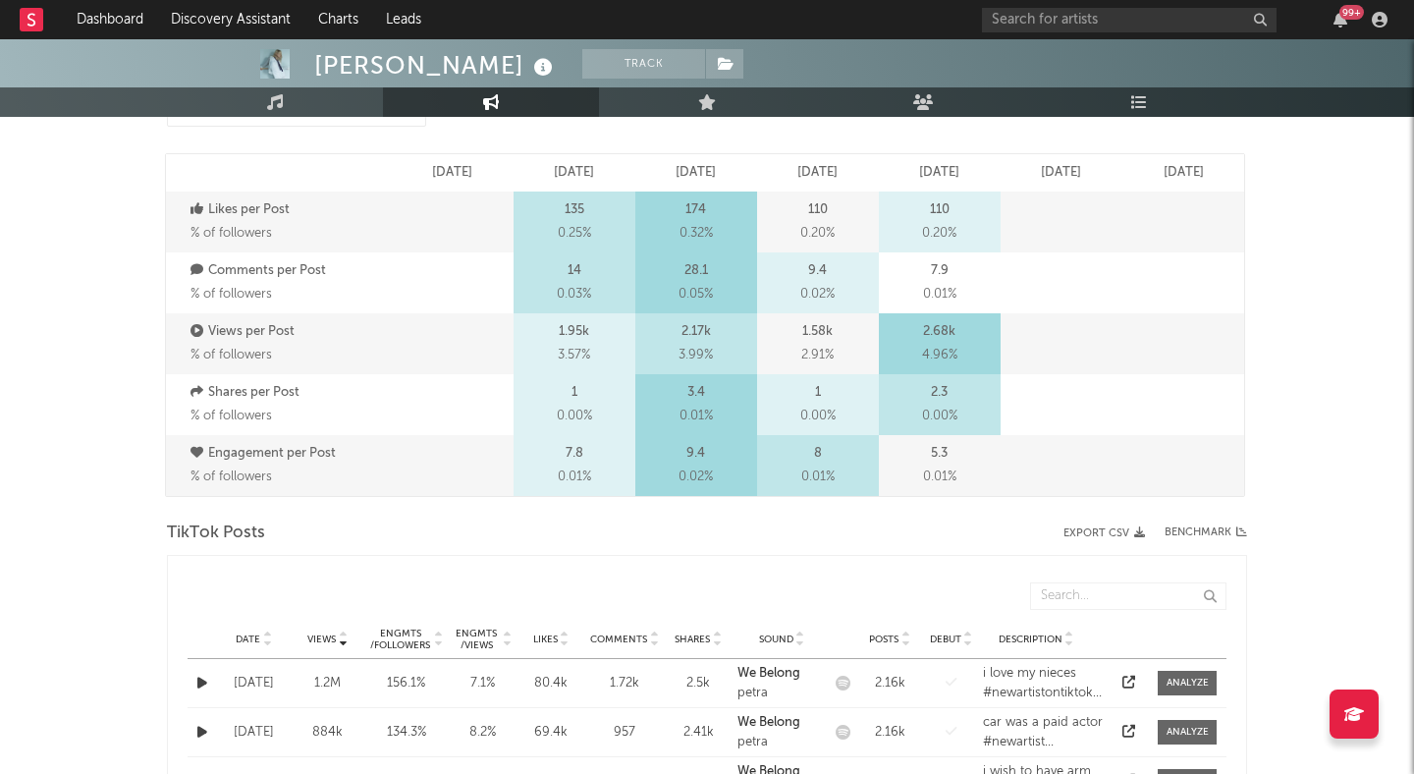
scroll to position [614, 0]
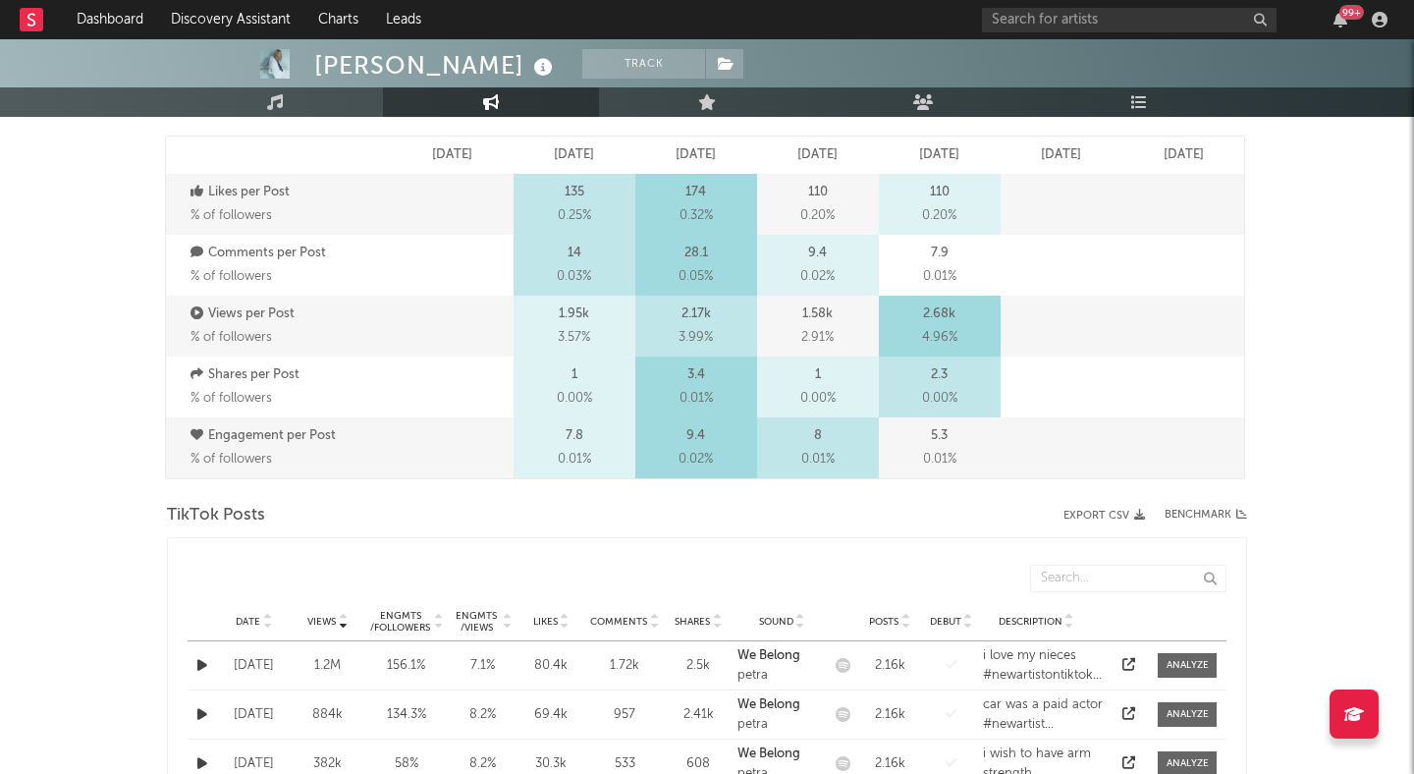
click at [975, 381] on div "2.3 0.00 %" at bounding box center [940, 387] width 122 height 61
click at [977, 376] on div "2.3 0.00 %" at bounding box center [940, 387] width 122 height 61
click at [968, 323] on div "2.68k 4.96 %" at bounding box center [940, 326] width 122 height 61
drag, startPoint x: 960, startPoint y: 209, endPoint x: 893, endPoint y: 210, distance: 66.8
click at [894, 210] on div "110 0.20 %" at bounding box center [940, 204] width 122 height 61
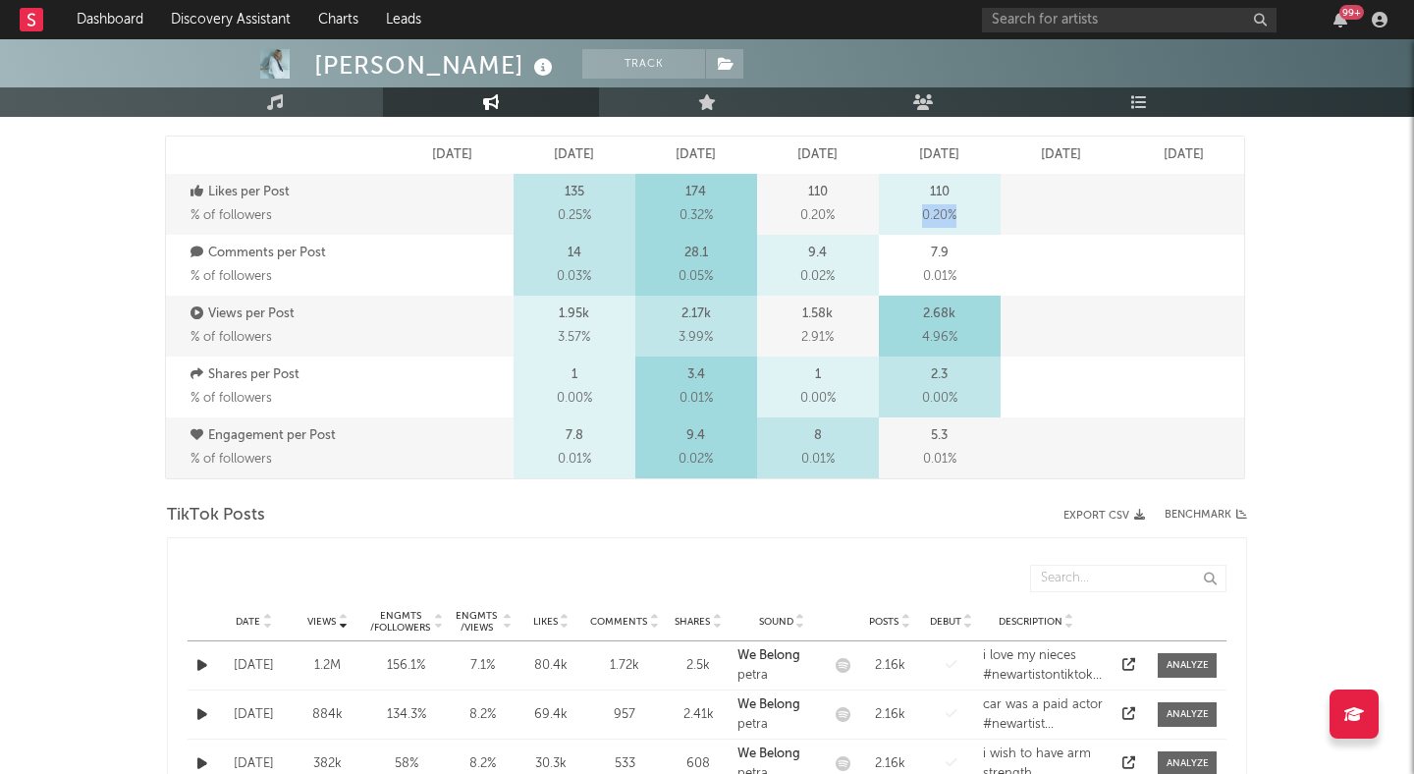
click at [893, 210] on div "110 0.20 %" at bounding box center [940, 204] width 122 height 61
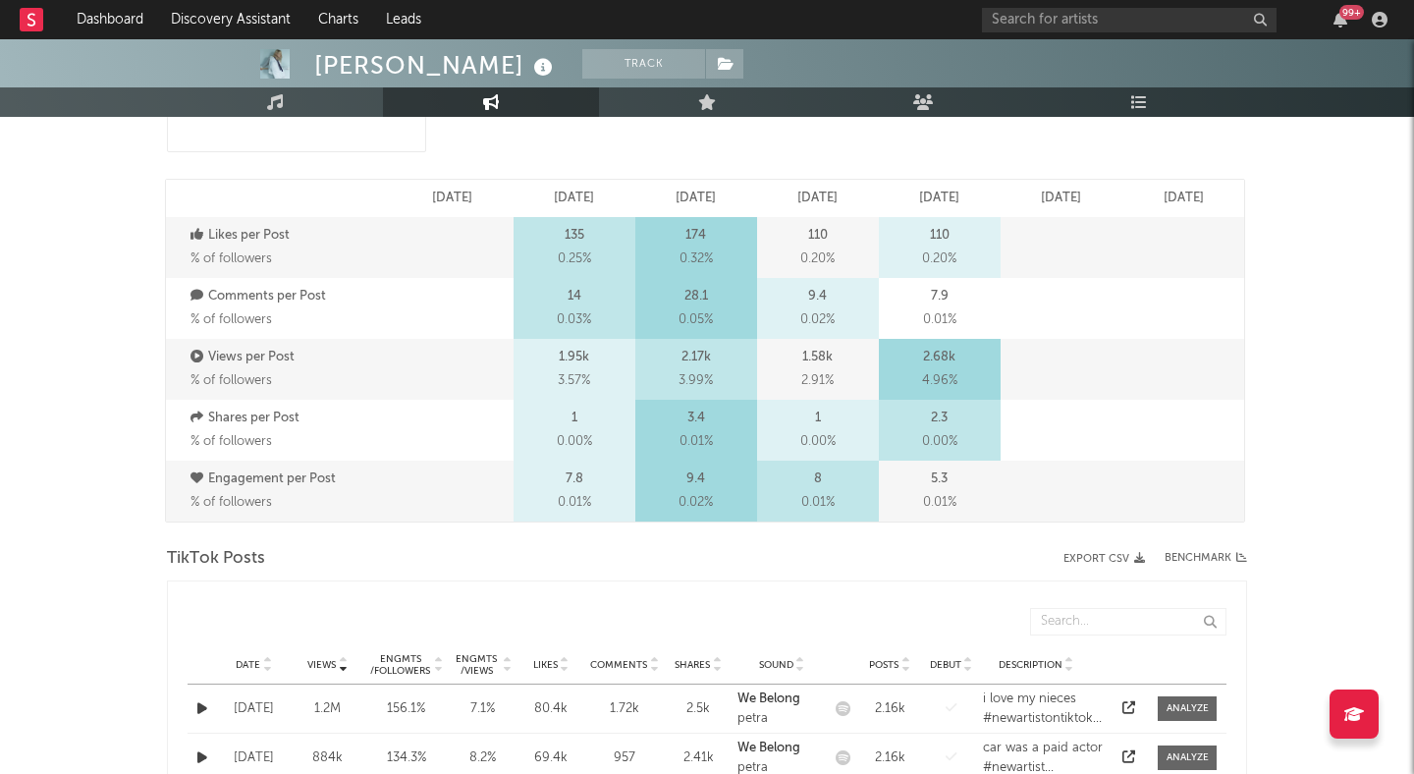
scroll to position [566, 0]
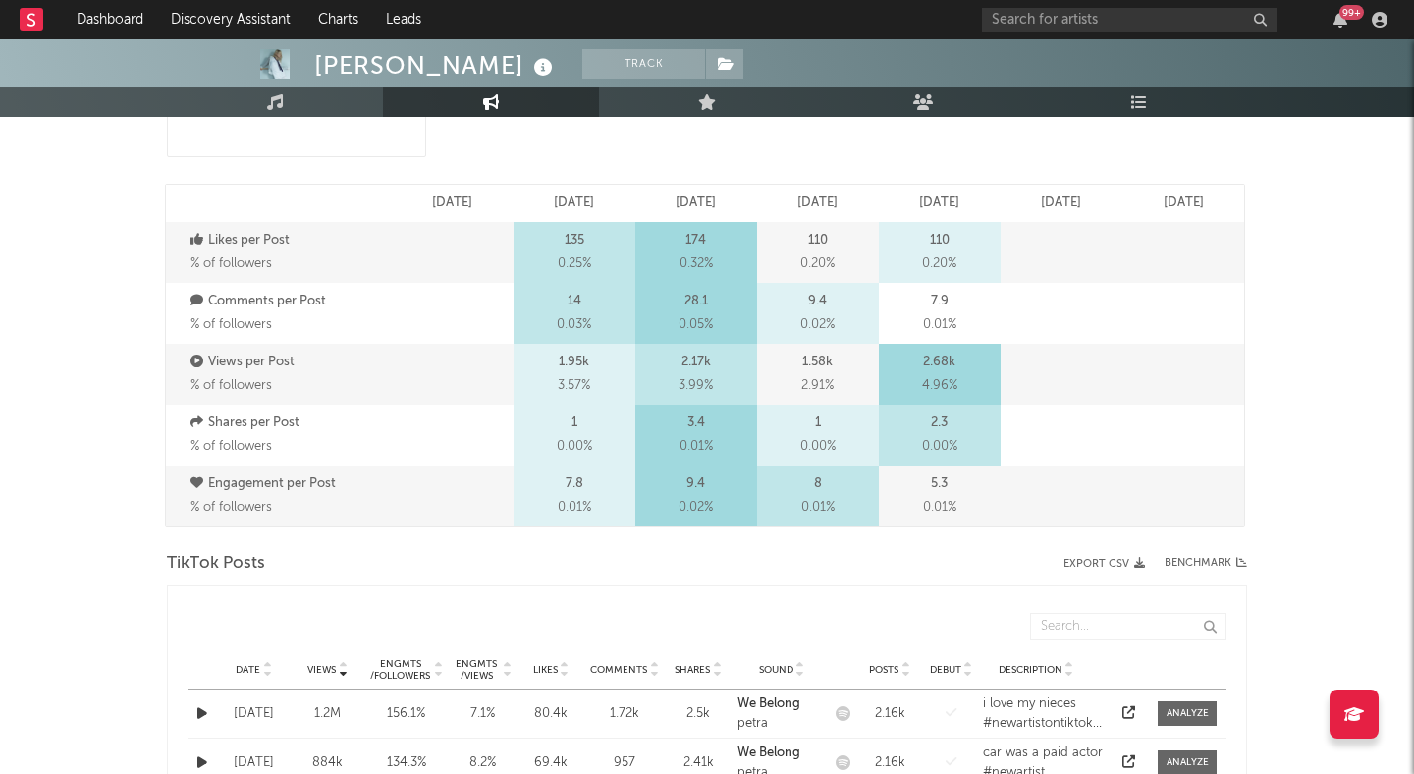
click at [978, 269] on div "110 0.20 %" at bounding box center [940, 252] width 122 height 61
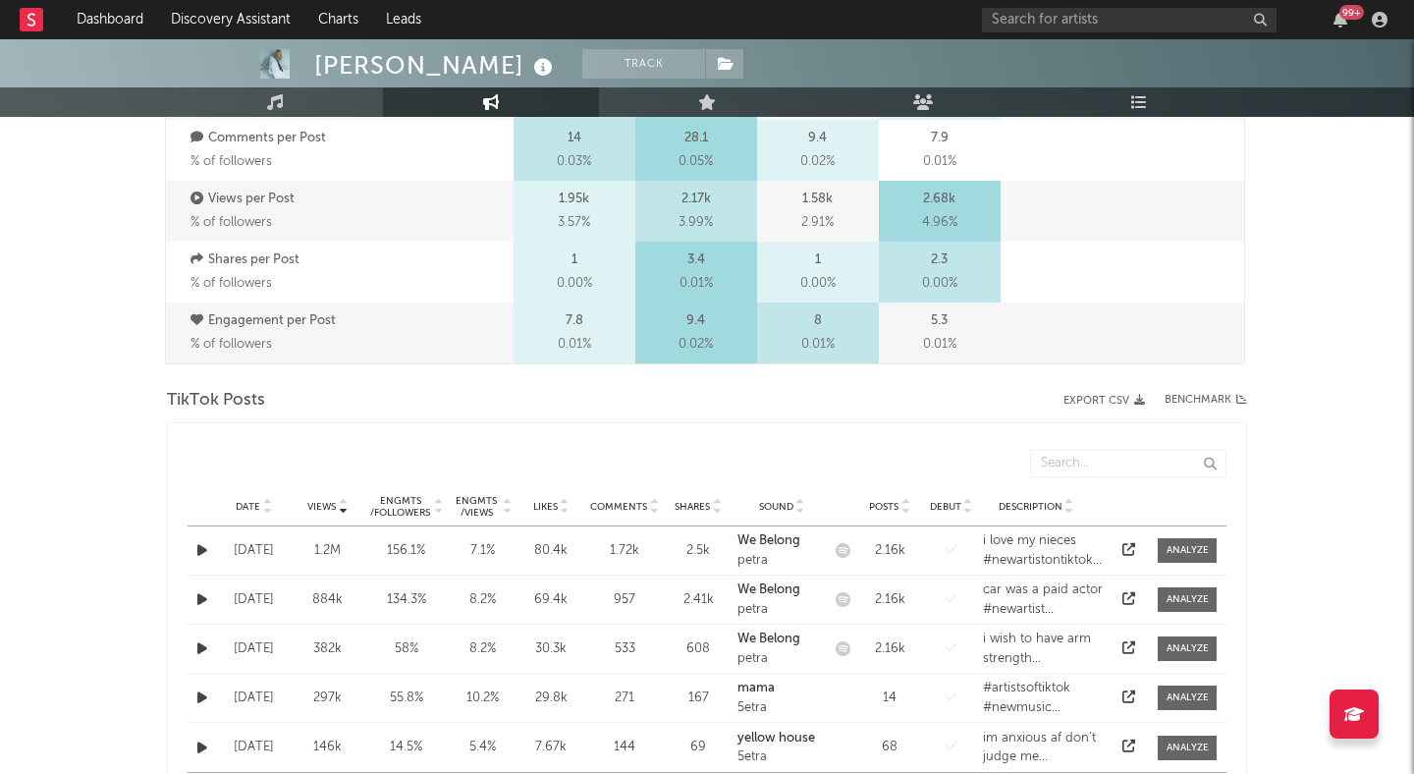
scroll to position [746, 0]
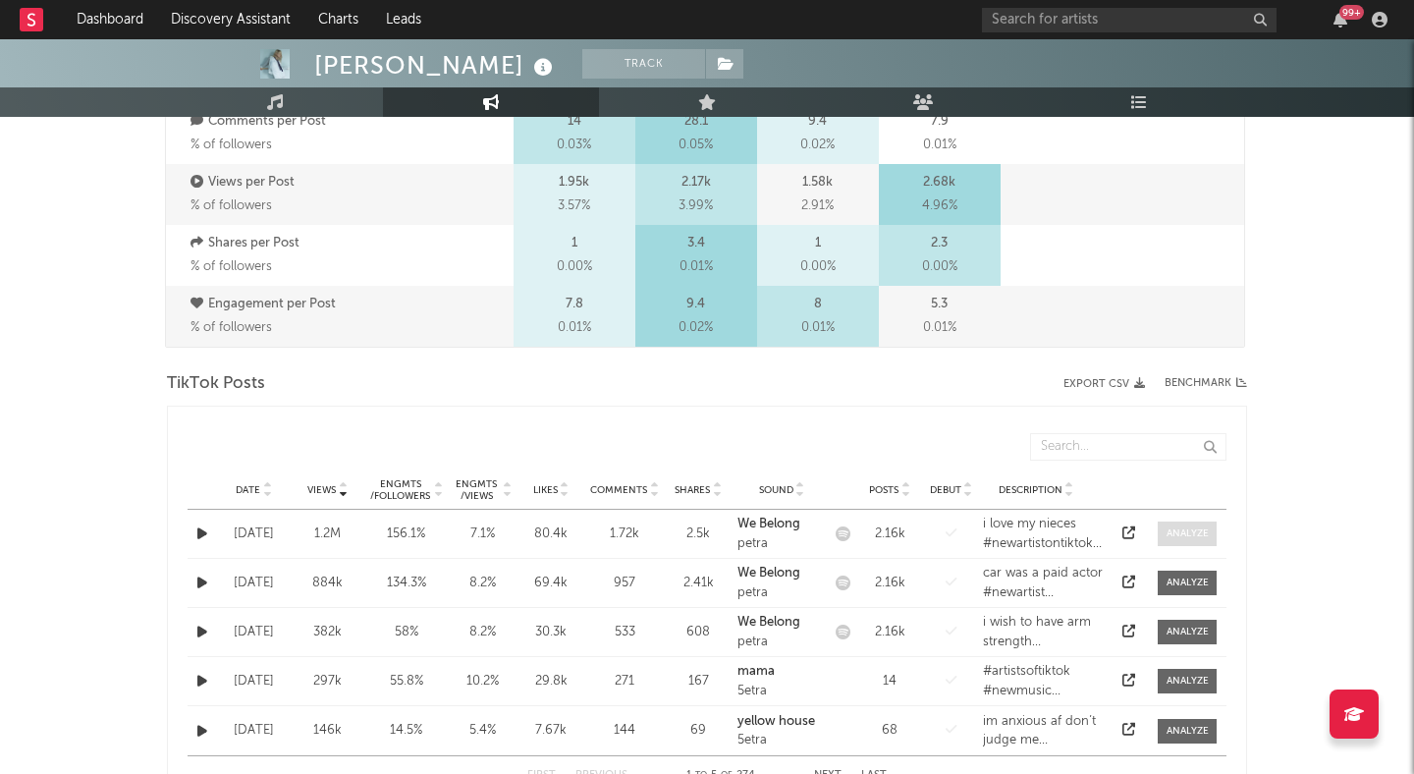
click at [1191, 529] on div at bounding box center [1188, 533] width 42 height 15
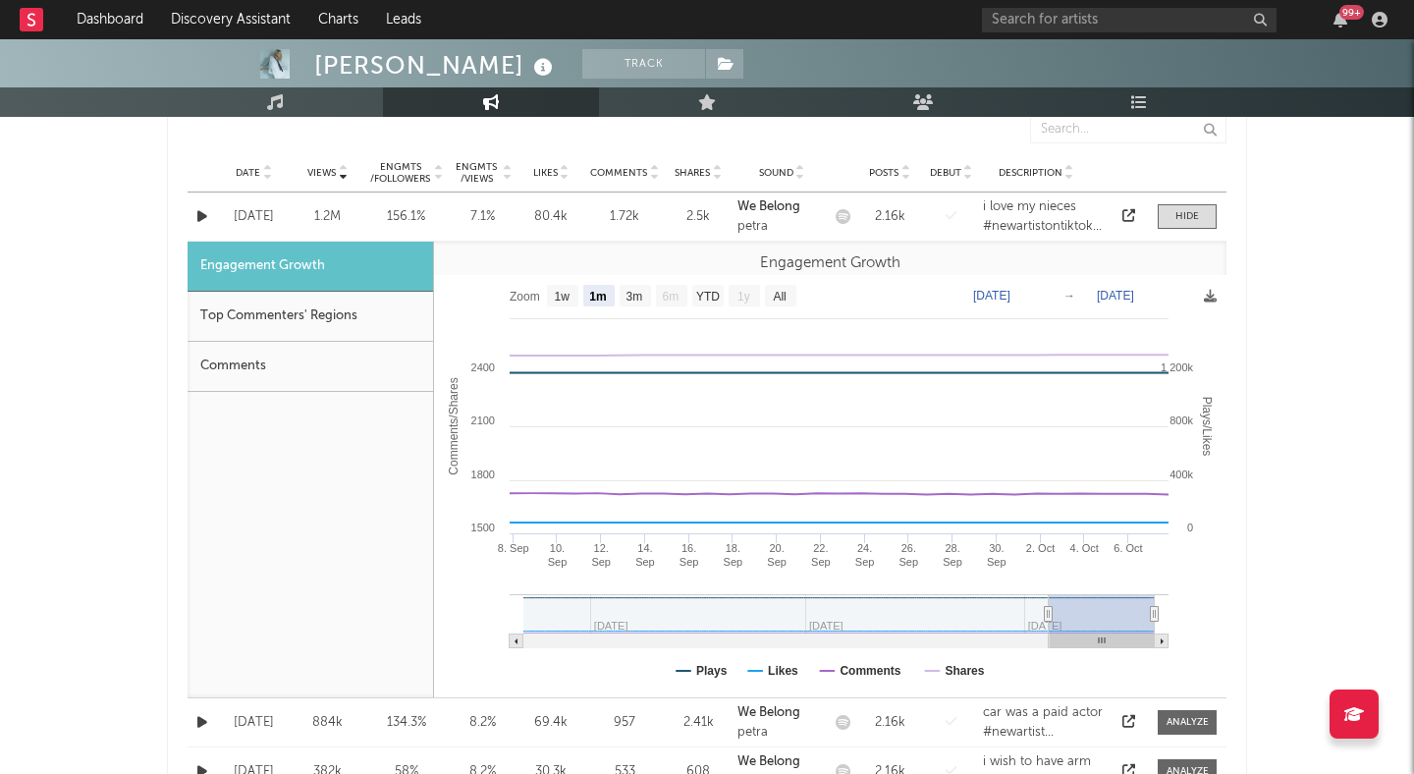
scroll to position [1088, 0]
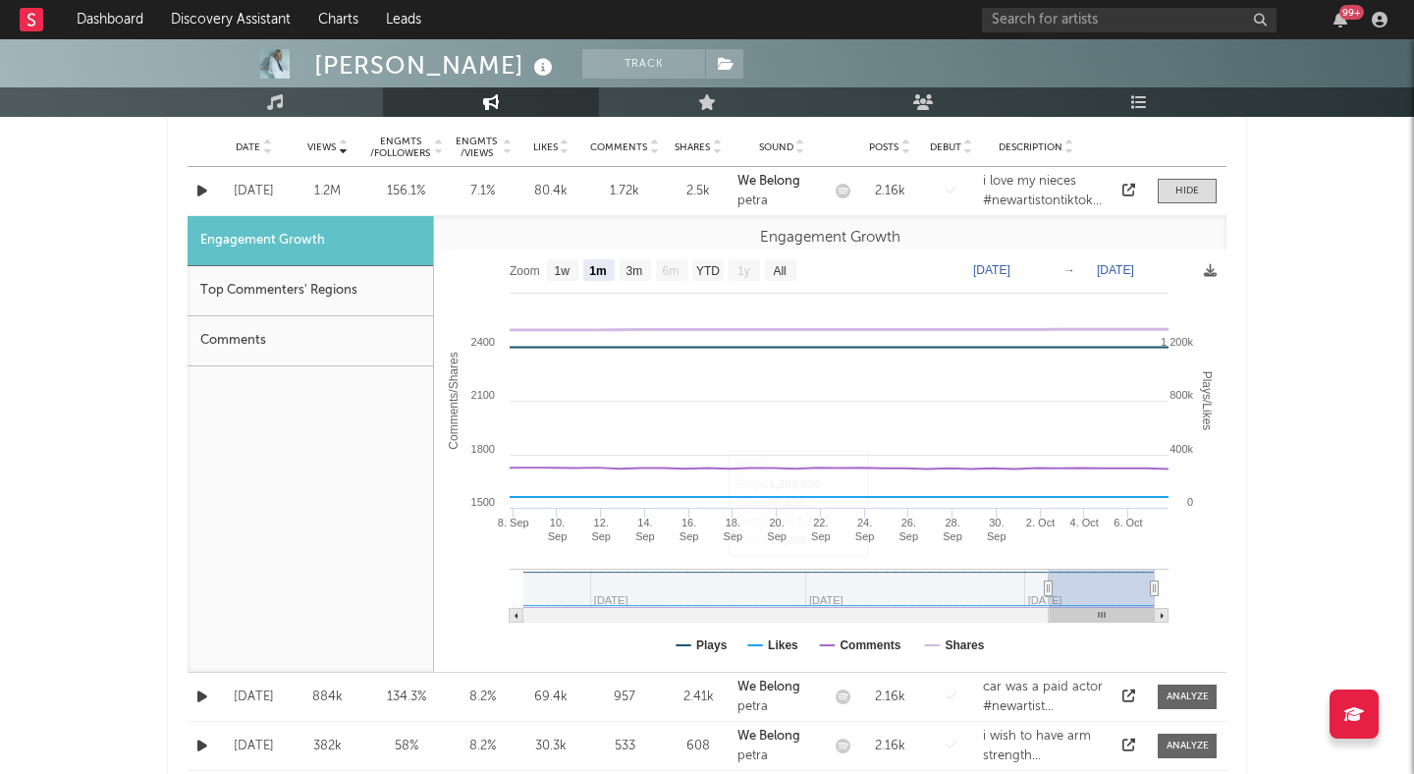
click at [942, 644] on rect at bounding box center [830, 460] width 793 height 422
click at [969, 640] on text "Shares" at bounding box center [964, 645] width 39 height 14
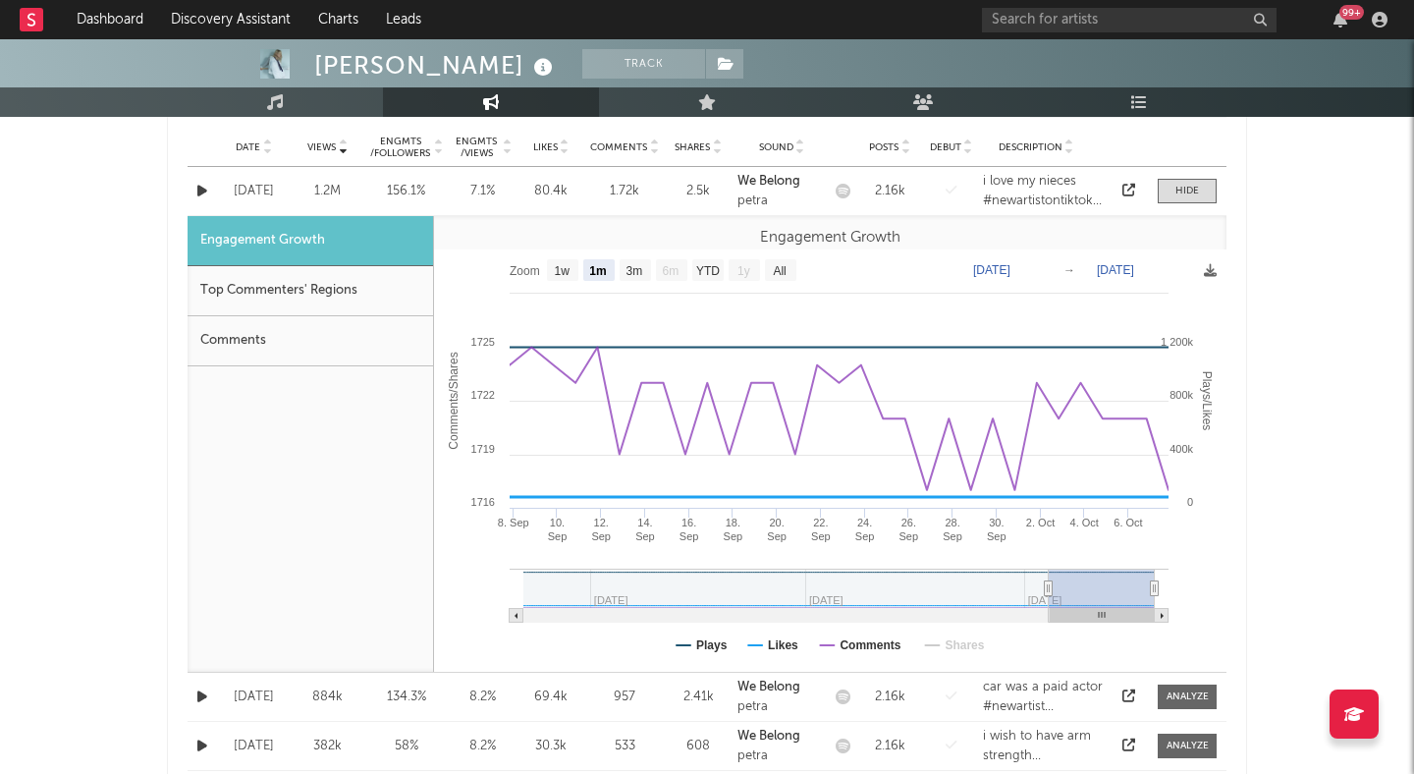
click at [764, 641] on rect at bounding box center [830, 460] width 793 height 422
click at [773, 641] on text "Likes" at bounding box center [783, 645] width 30 height 14
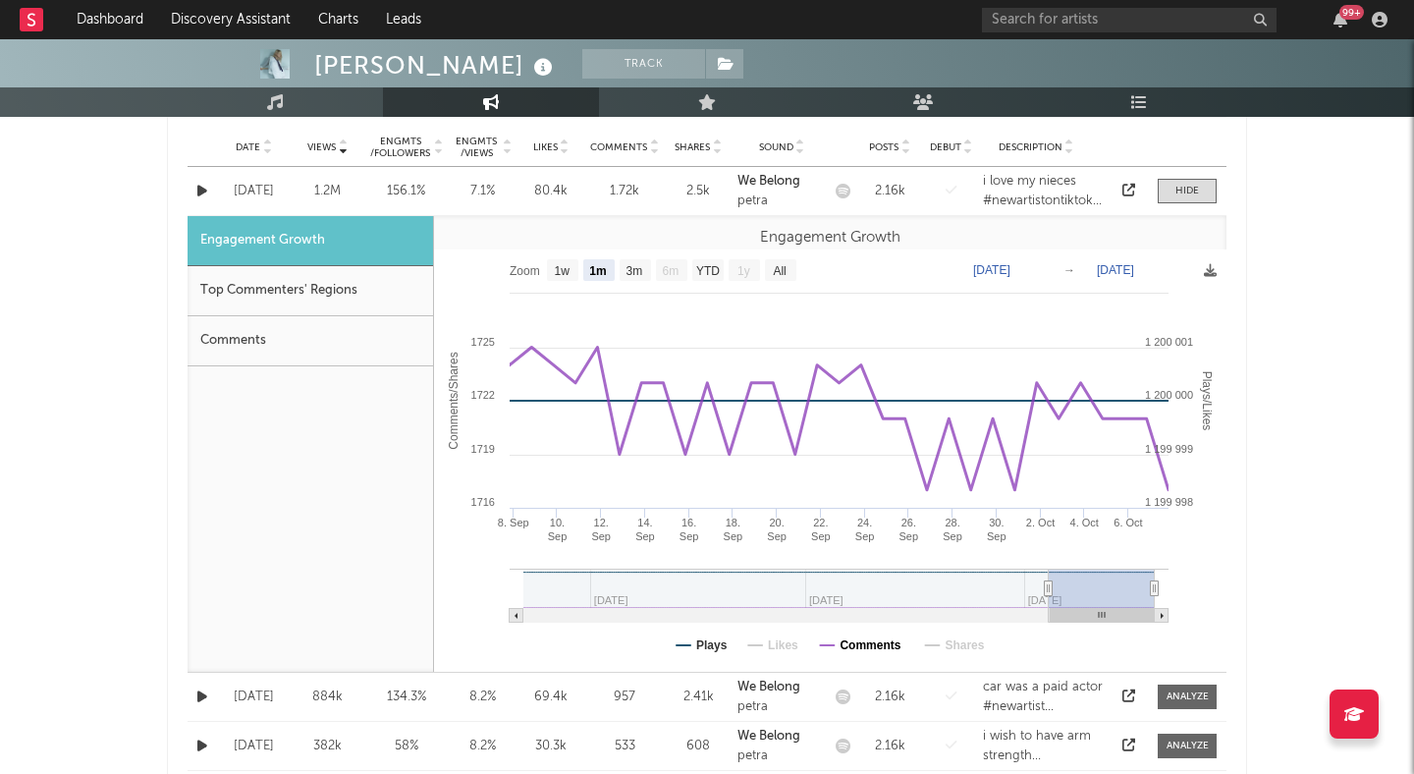
click at [855, 645] on text "Comments" at bounding box center [870, 645] width 61 height 14
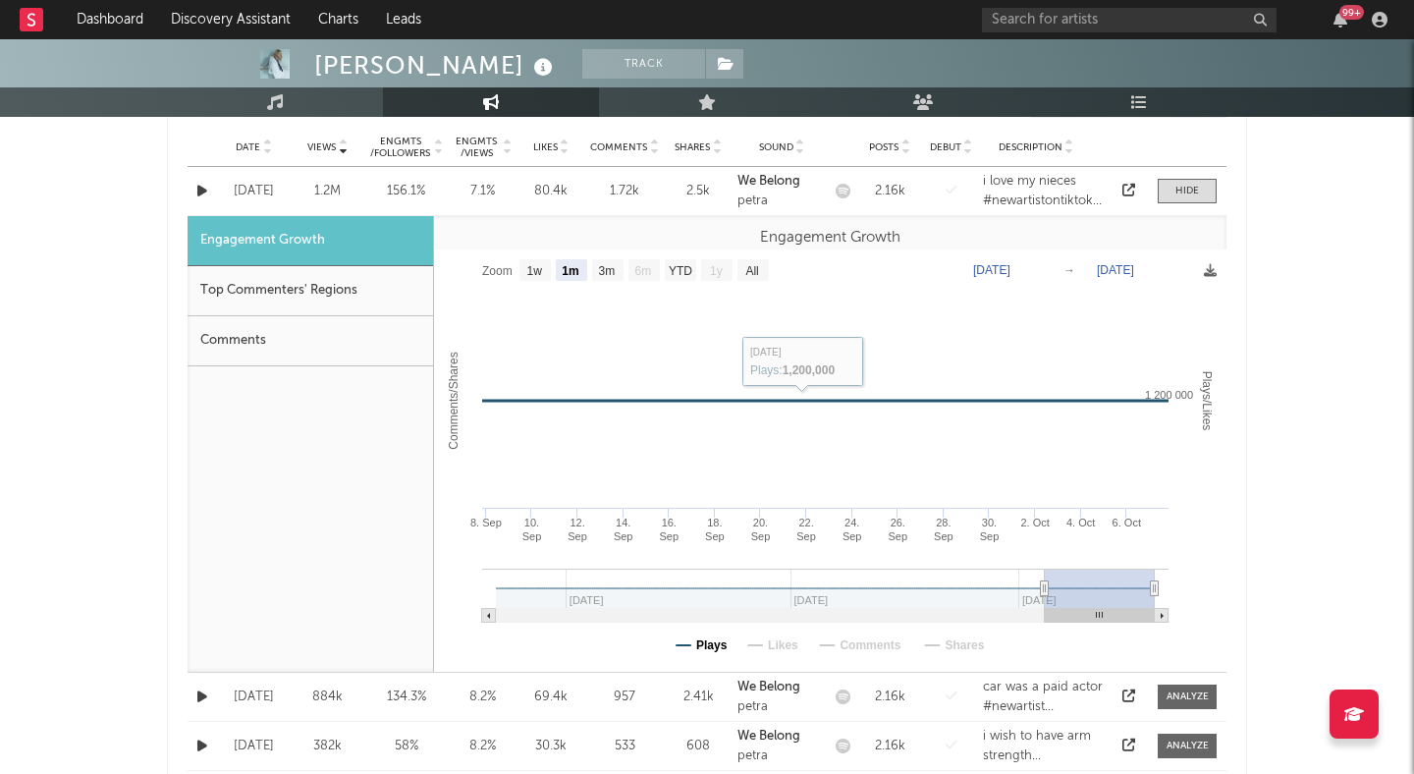
click at [698, 640] on text "Plays" at bounding box center [711, 645] width 31 height 14
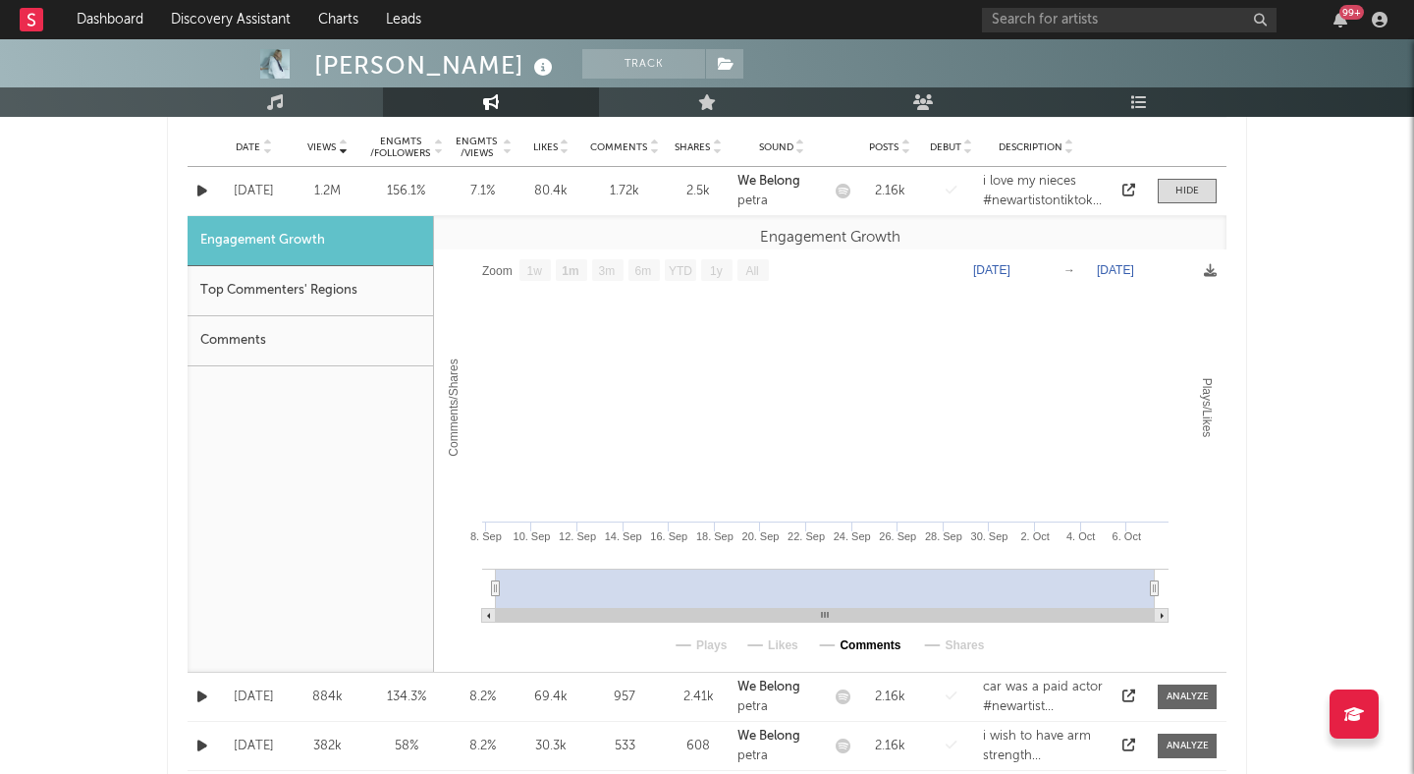
click at [853, 638] on text "Comments" at bounding box center [870, 645] width 61 height 14
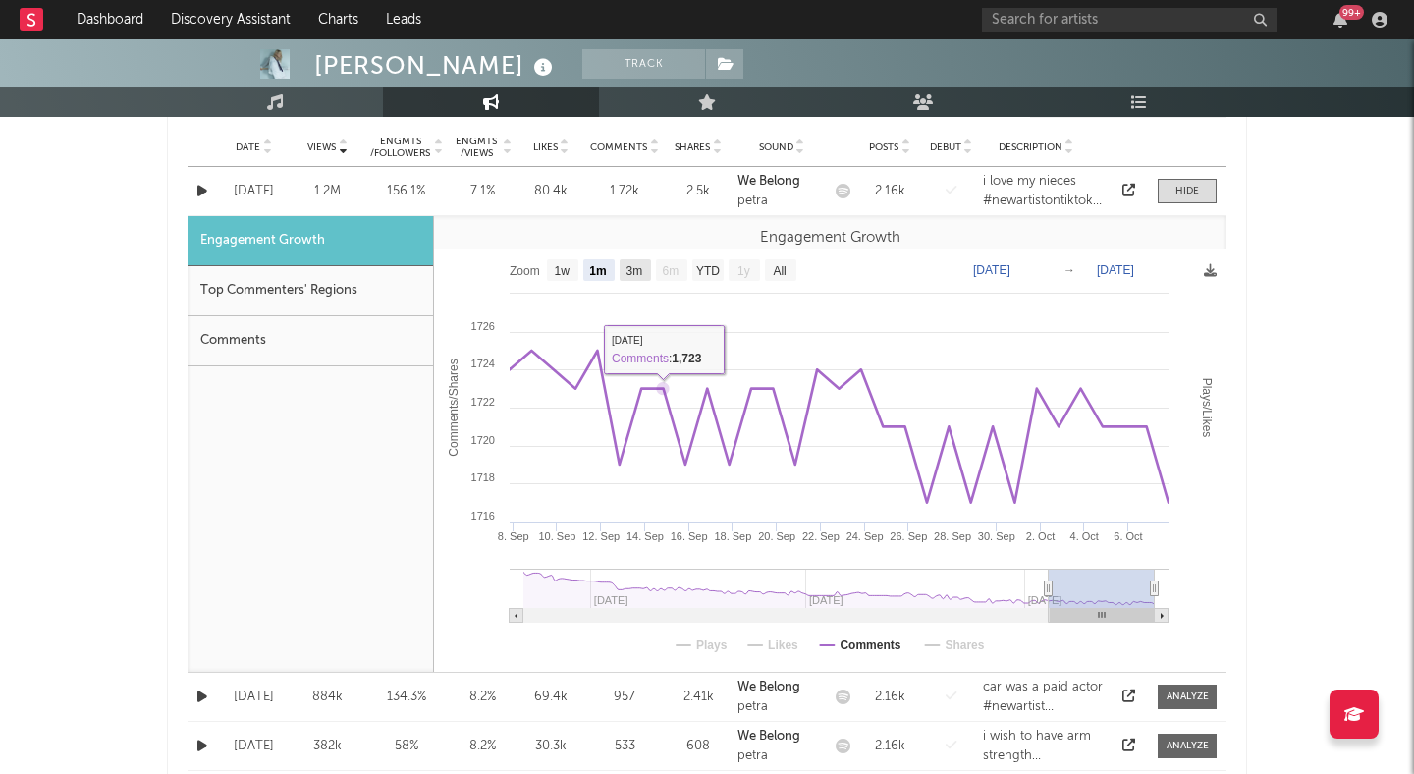
click at [633, 273] on text "3m" at bounding box center [635, 271] width 17 height 14
select select "3m"
type input "[DATE]"
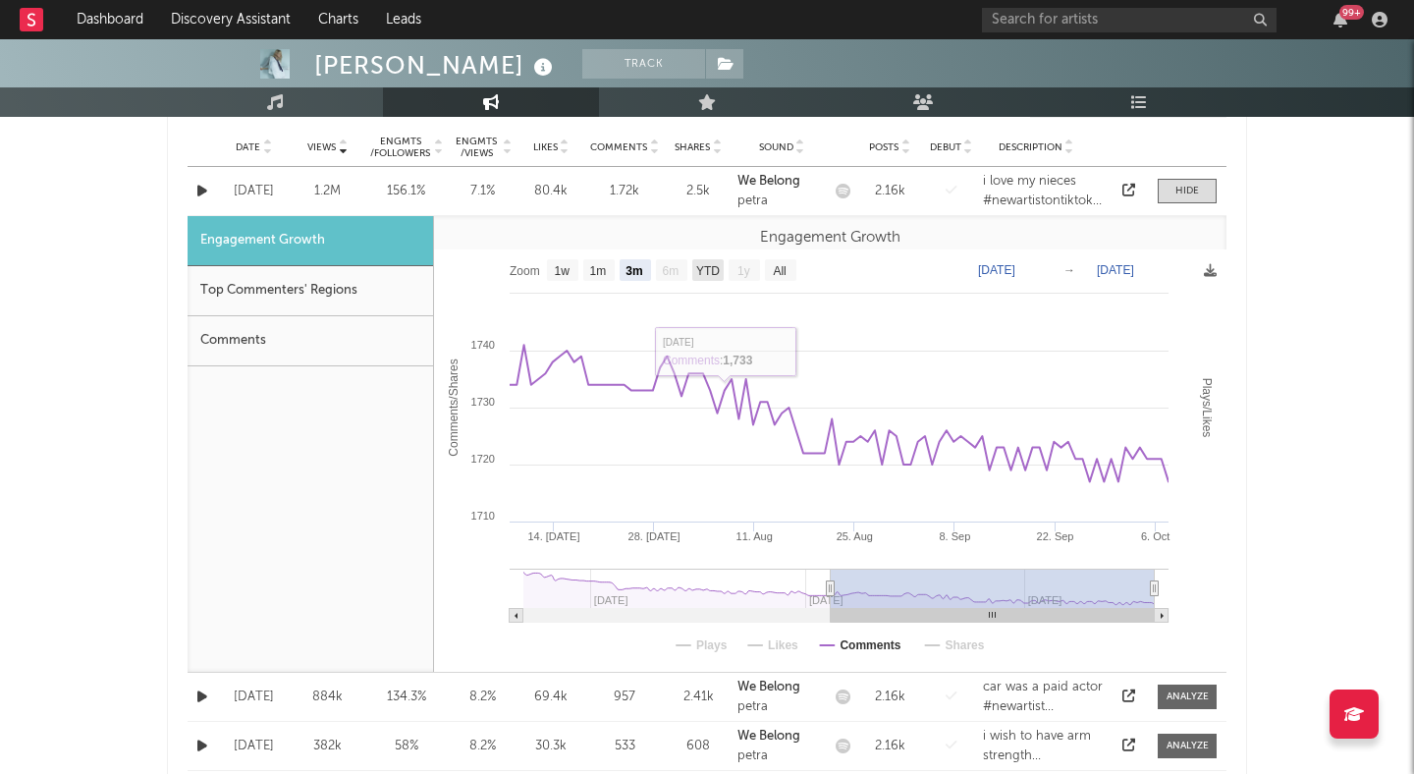
click at [708, 267] on text "YTD" at bounding box center [708, 271] width 24 height 14
select select "YTD"
type input "[DATE]"
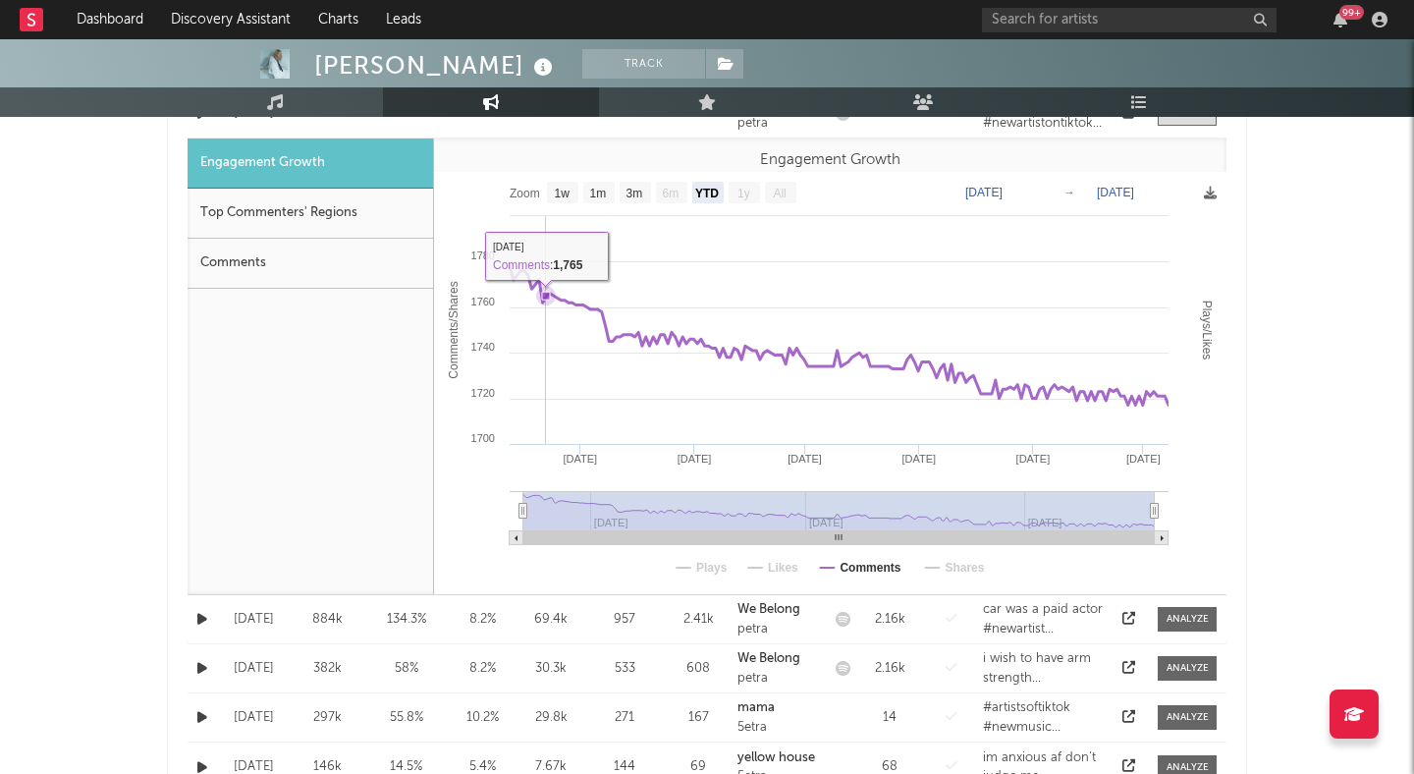
scroll to position [1158, 0]
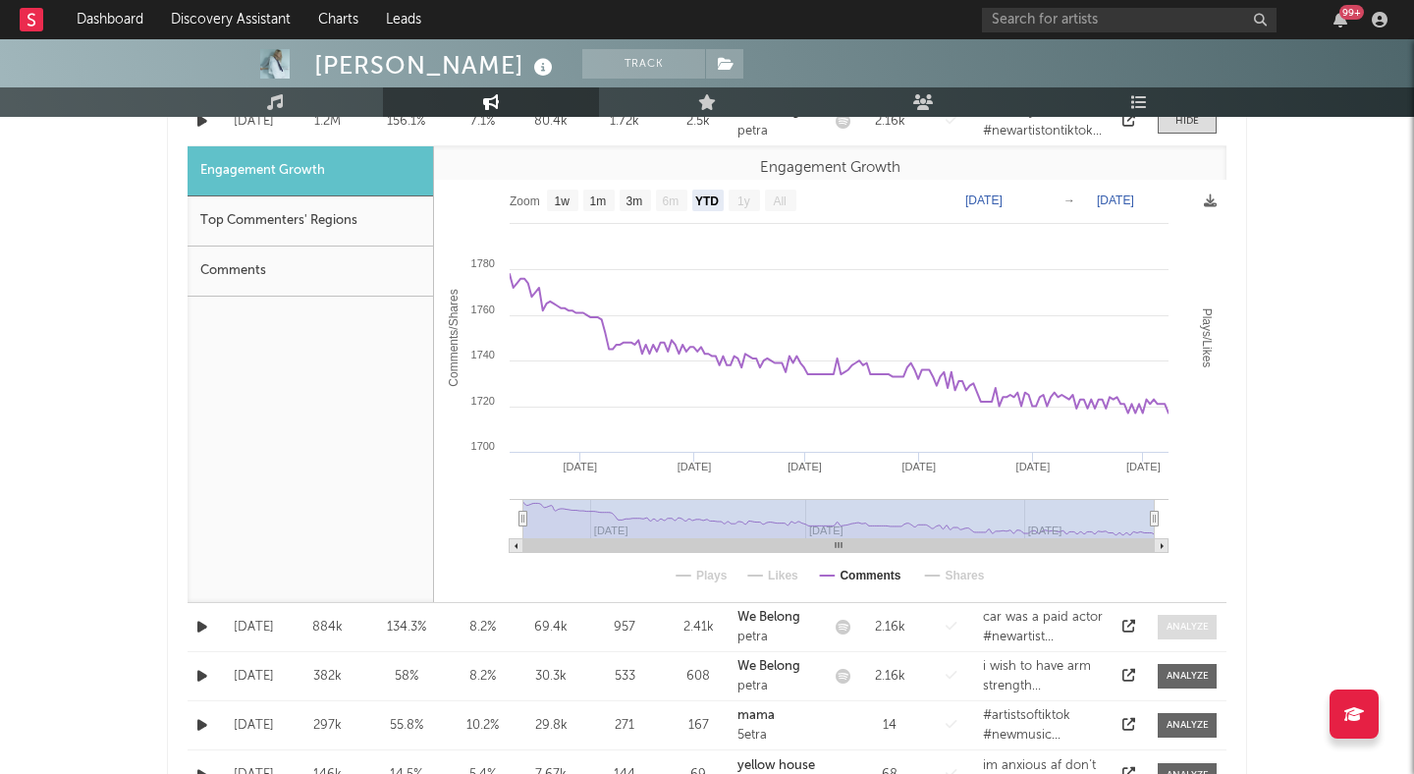
click at [1188, 625] on div at bounding box center [1188, 627] width 42 height 15
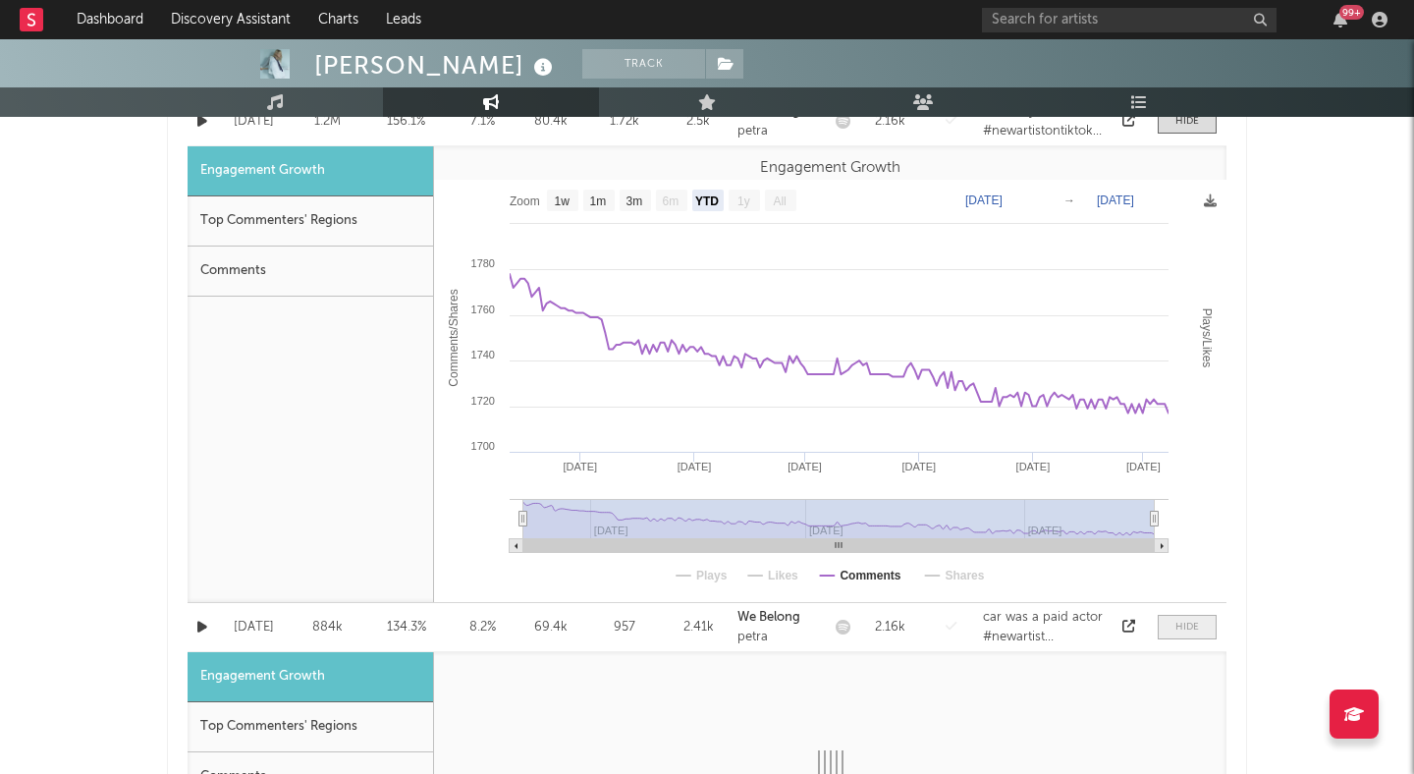
select select "1m"
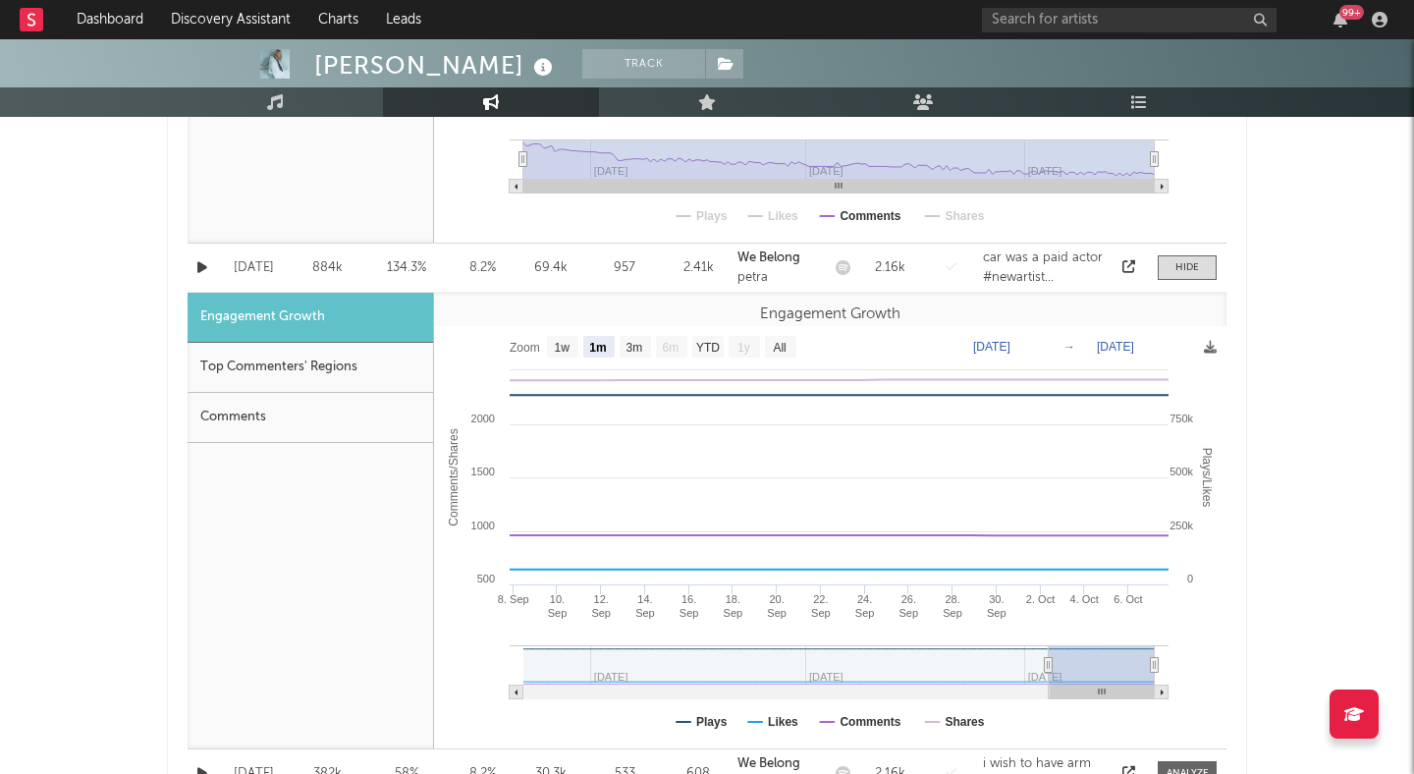
scroll to position [1519, 0]
click at [960, 716] on text "Shares" at bounding box center [964, 721] width 39 height 14
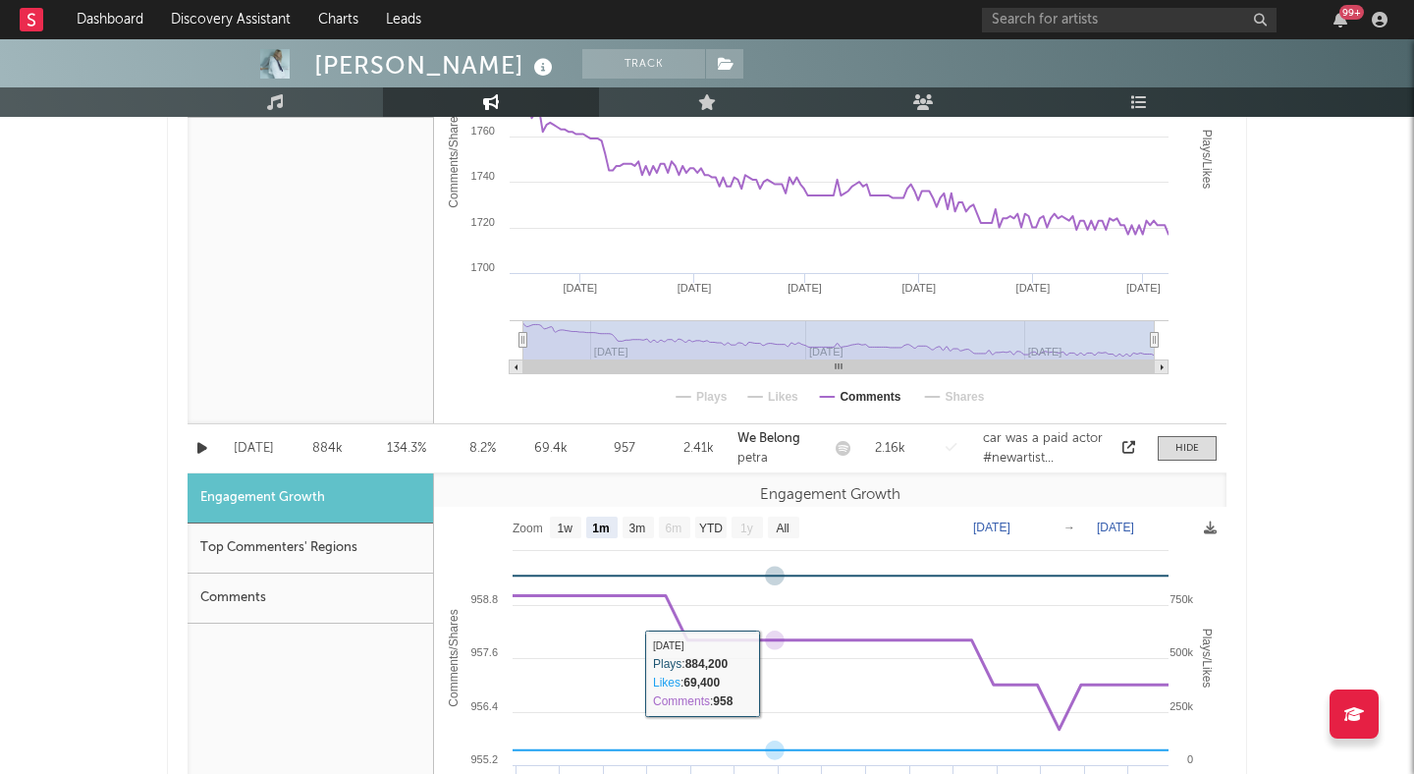
scroll to position [1325, 0]
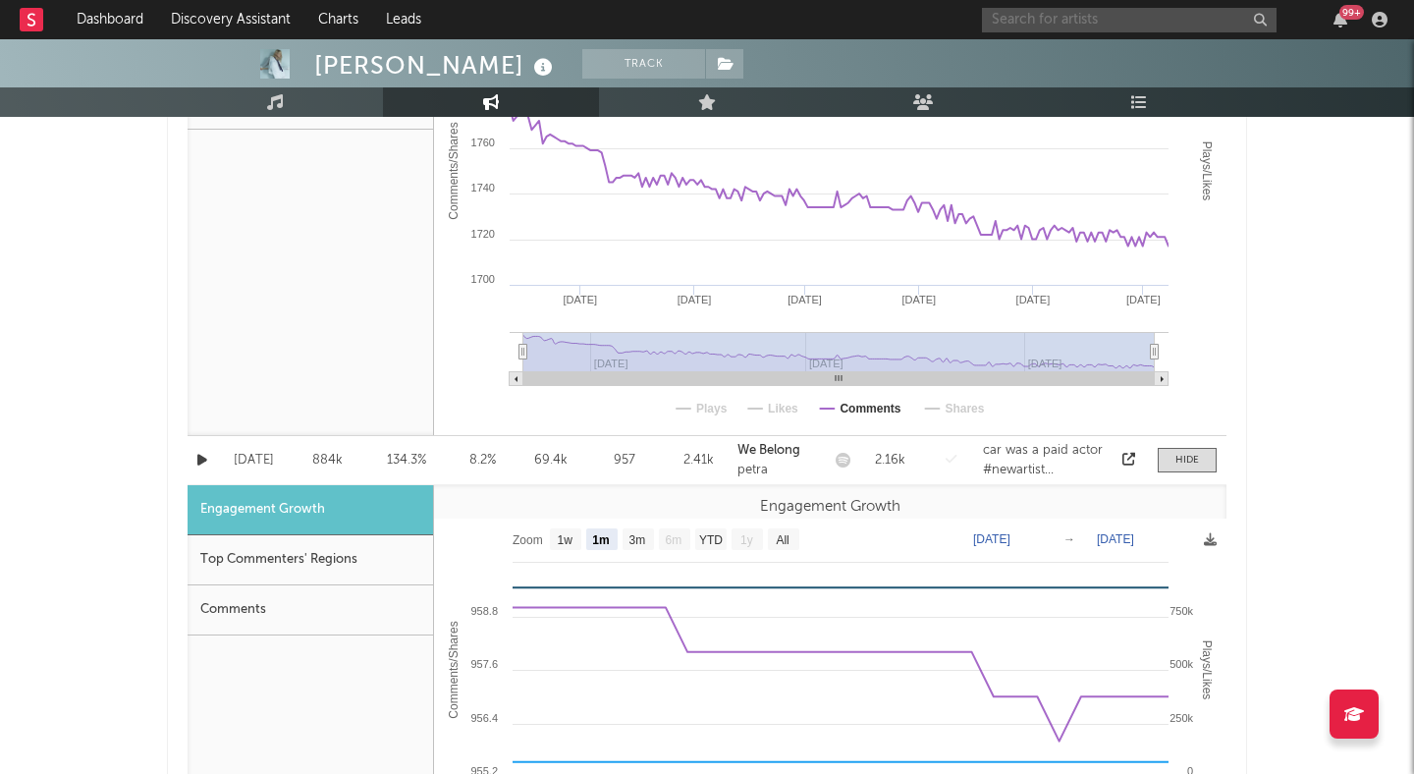
click at [1017, 13] on input "text" at bounding box center [1129, 20] width 295 height 25
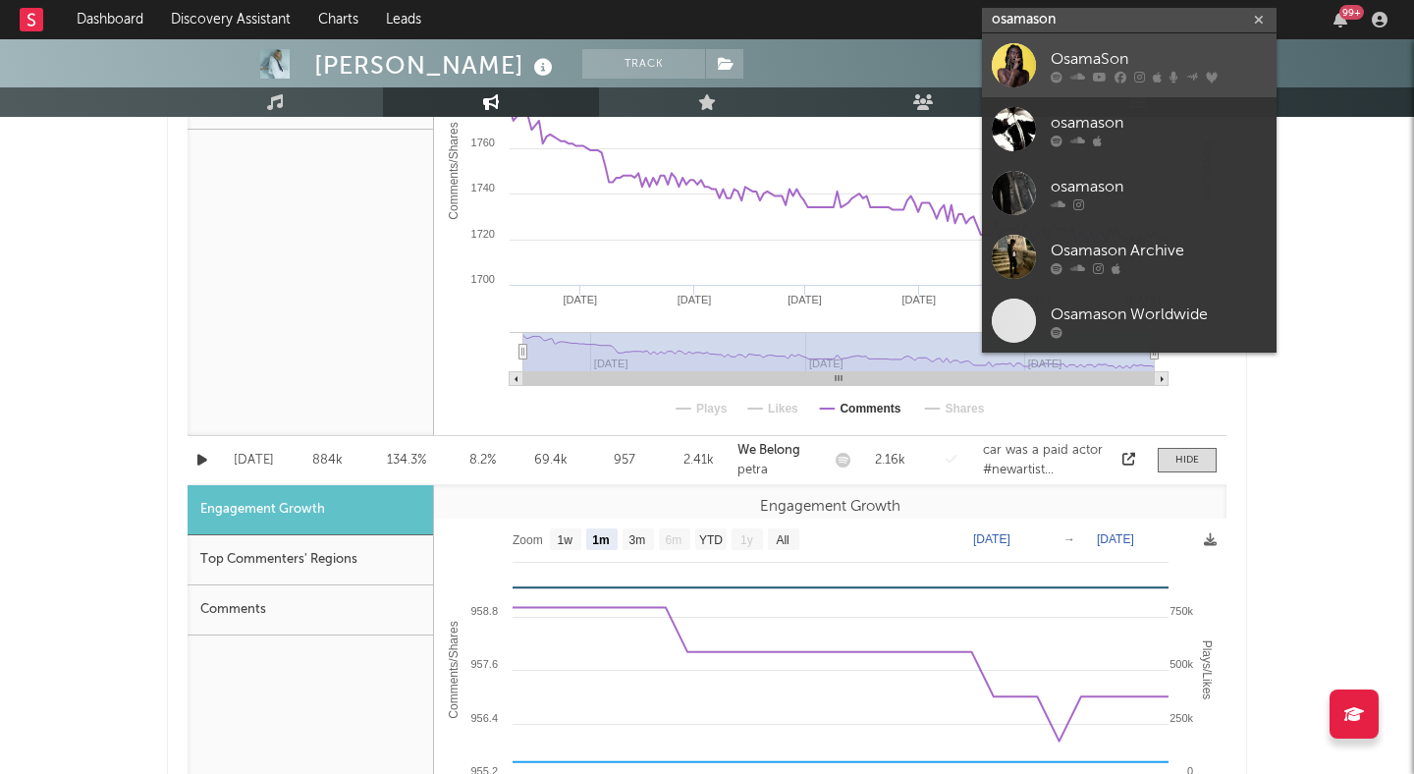
type input "osamason"
click at [1071, 60] on div "OsamaSon" at bounding box center [1159, 59] width 216 height 24
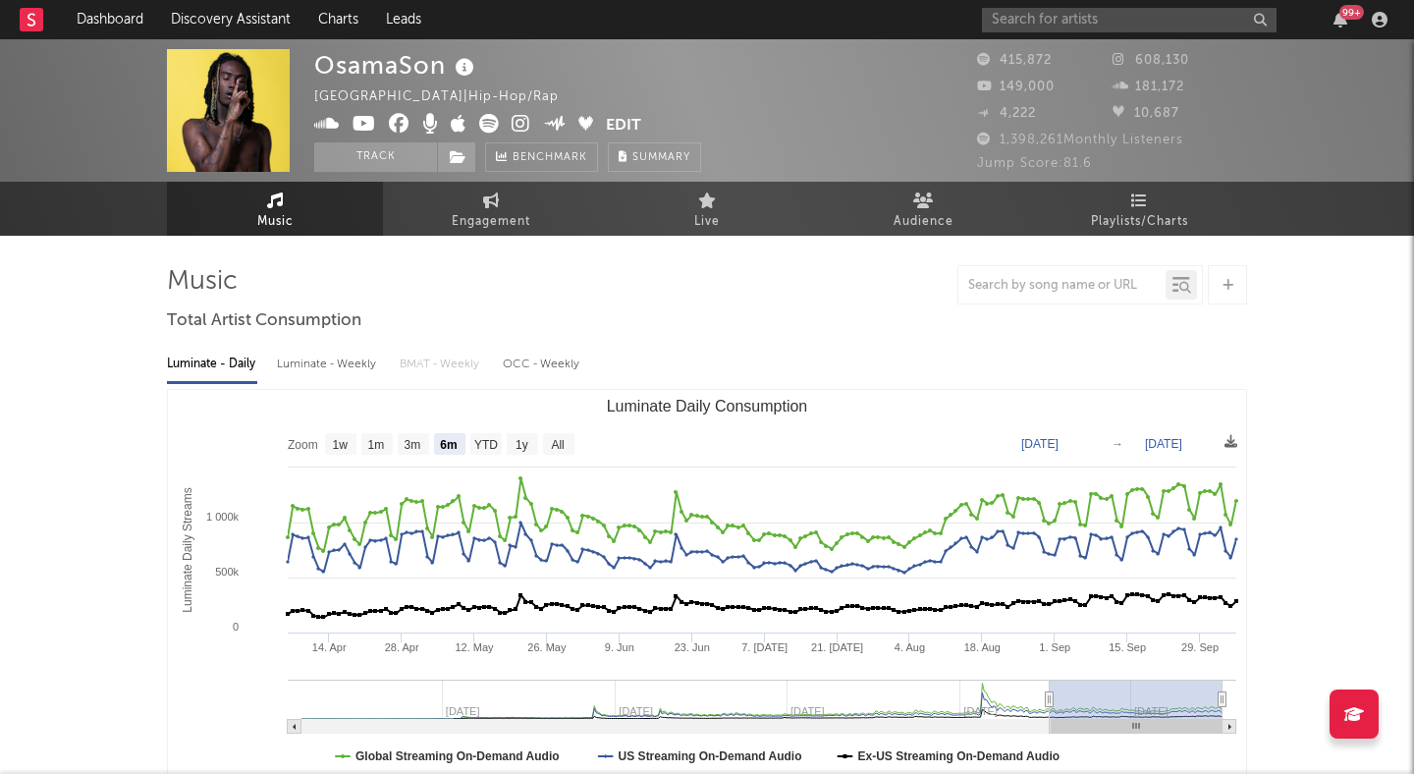
select select "6m"
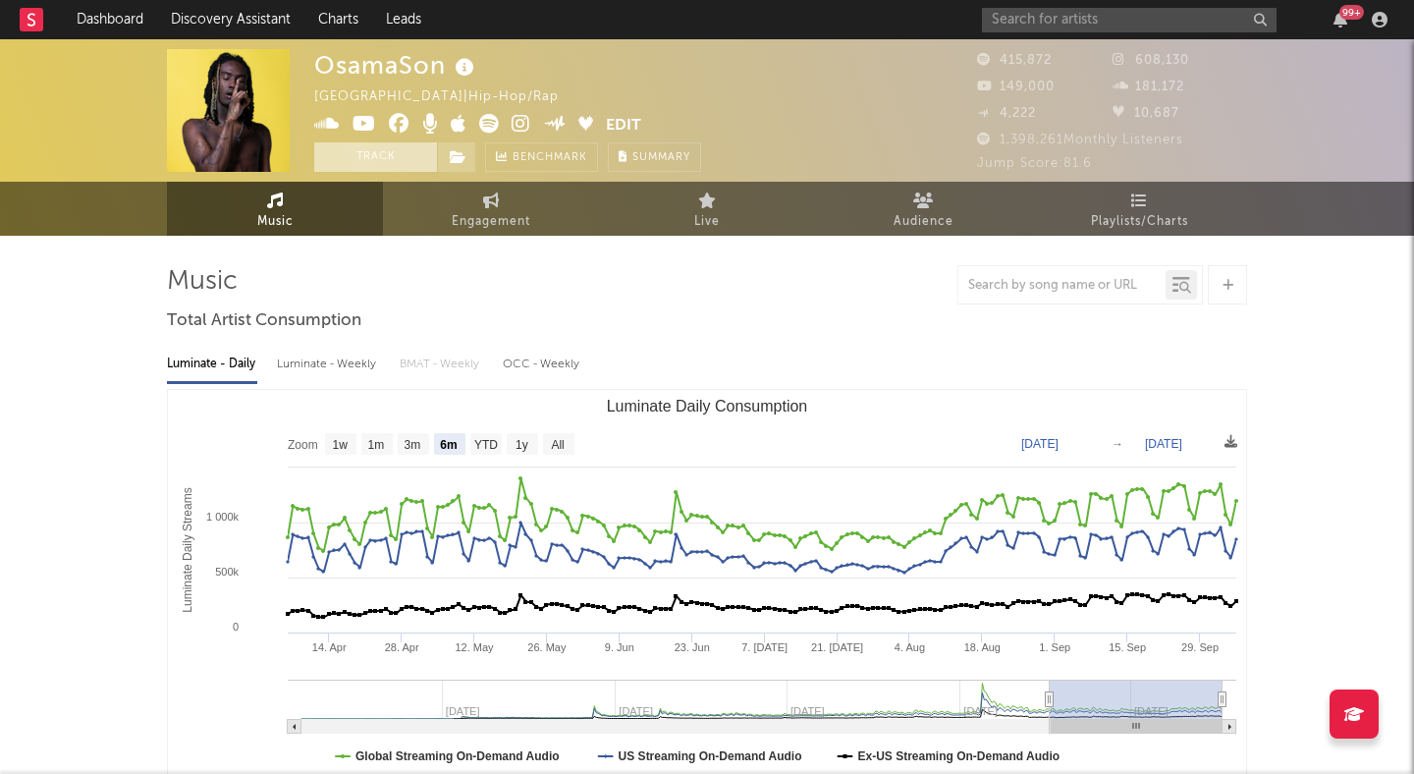
click at [406, 147] on button "Track" at bounding box center [375, 156] width 123 height 29
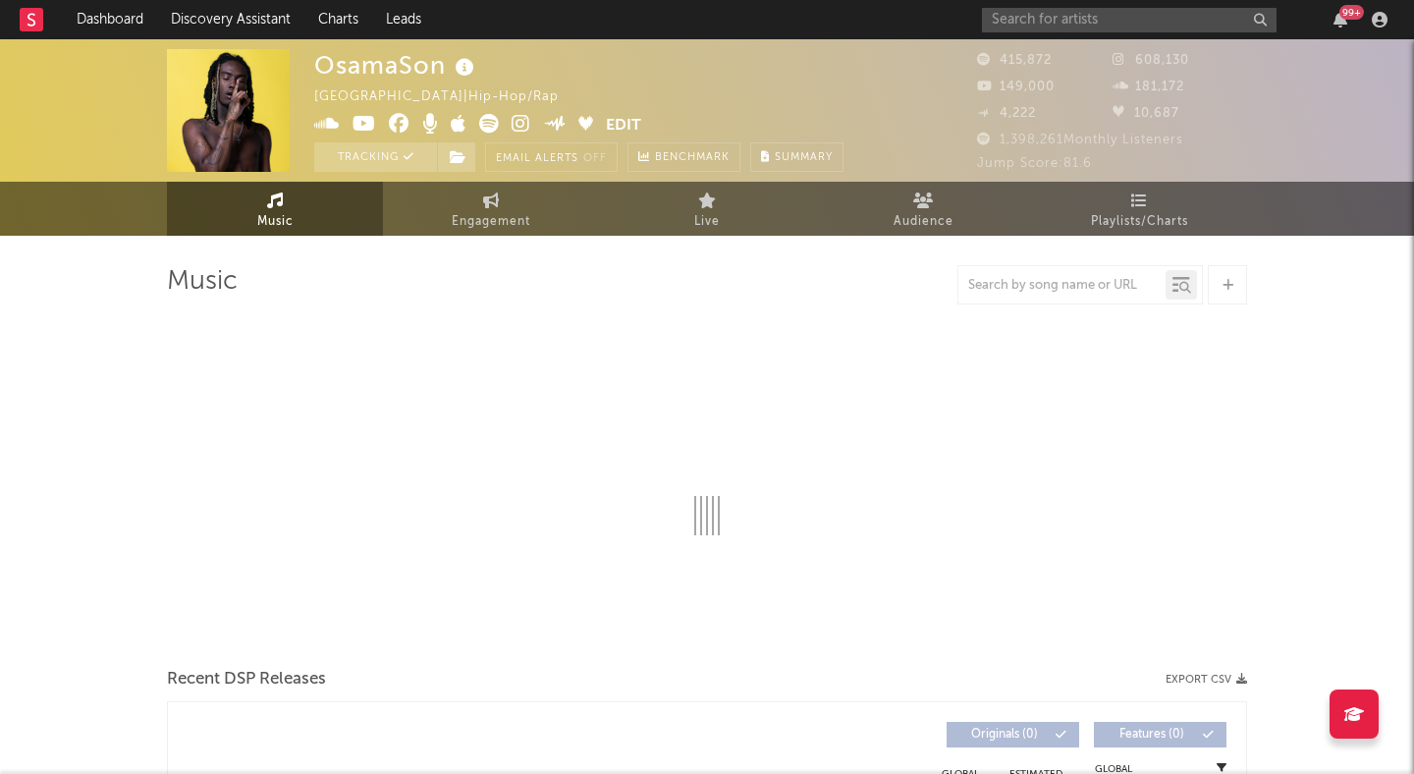
select select "6m"
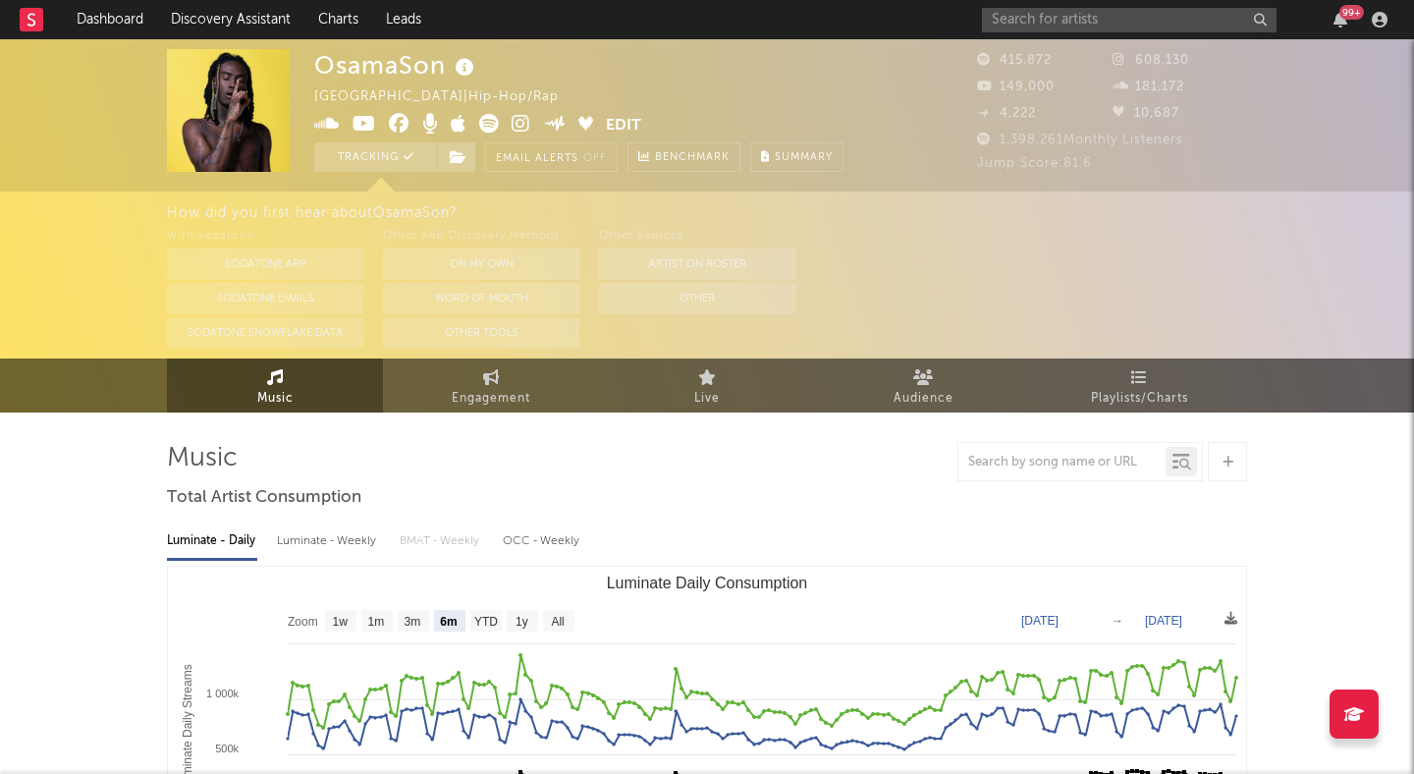
click at [516, 126] on icon at bounding box center [521, 124] width 19 height 20
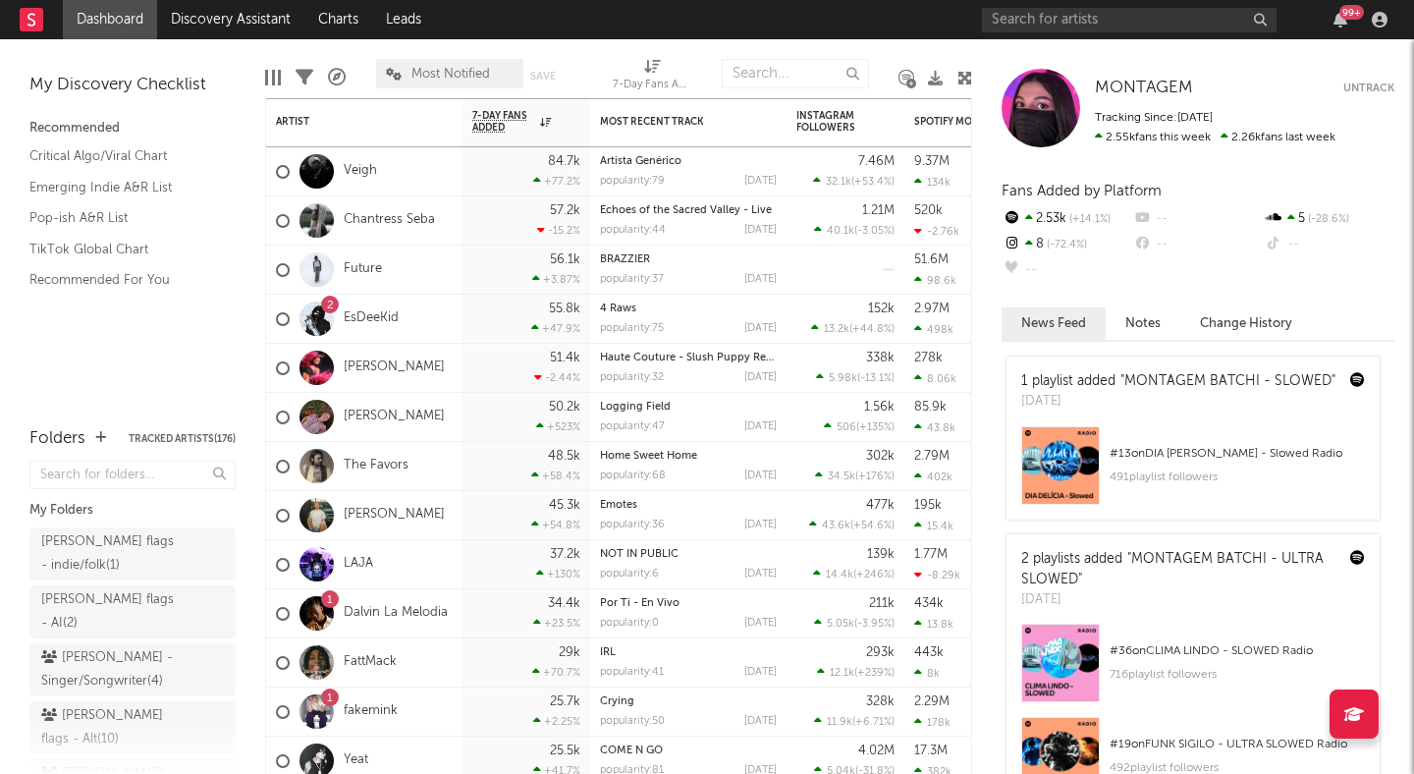
scroll to position [301, 0]
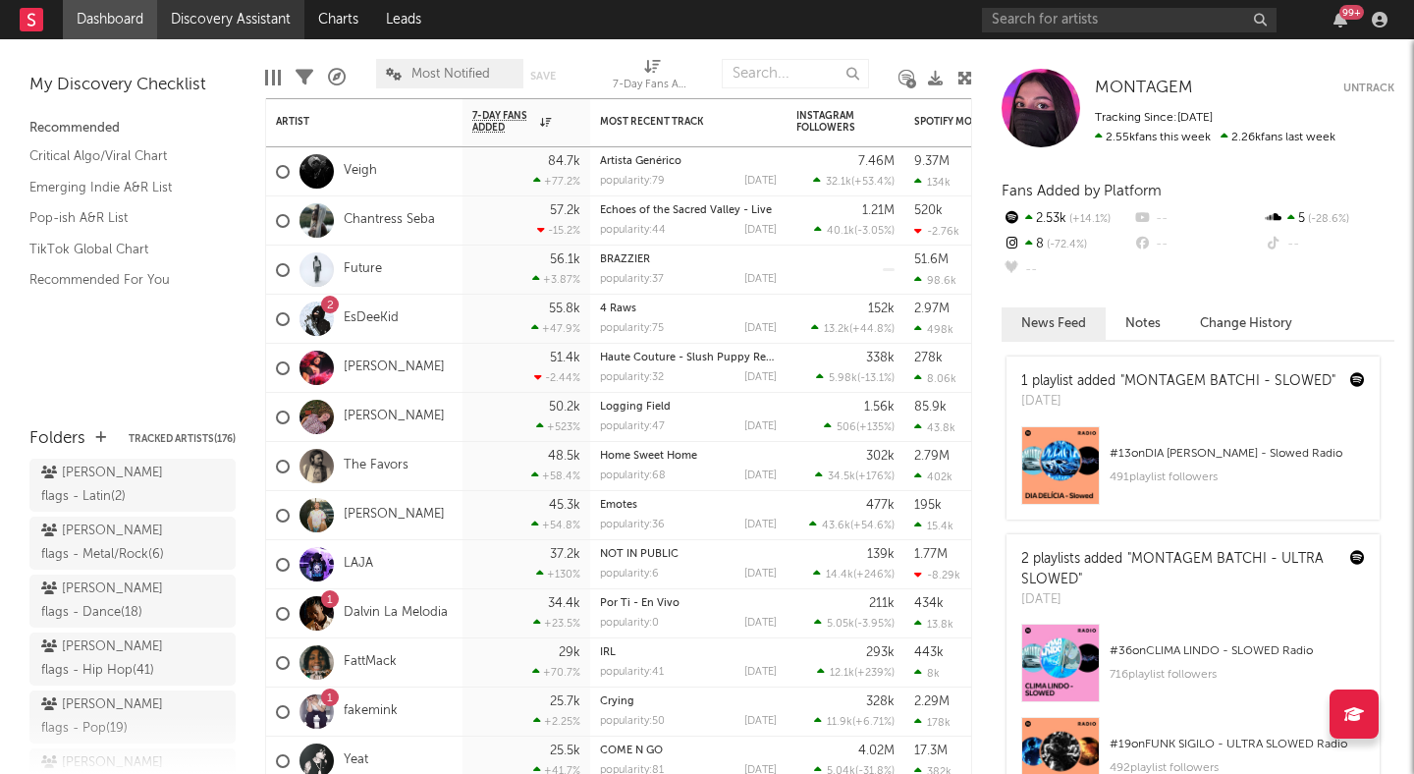
click at [247, 22] on link "Discovery Assistant" at bounding box center [230, 19] width 147 height 39
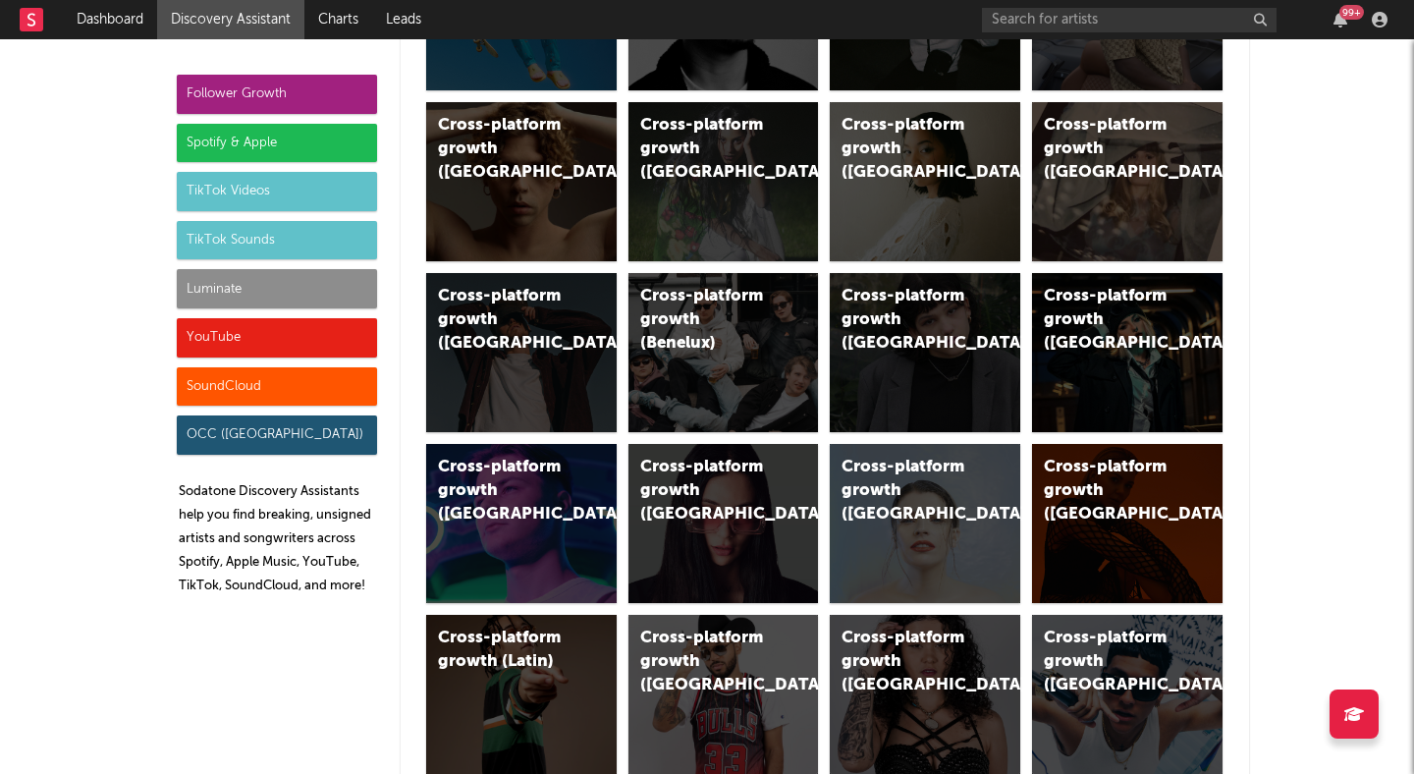
scroll to position [458, 0]
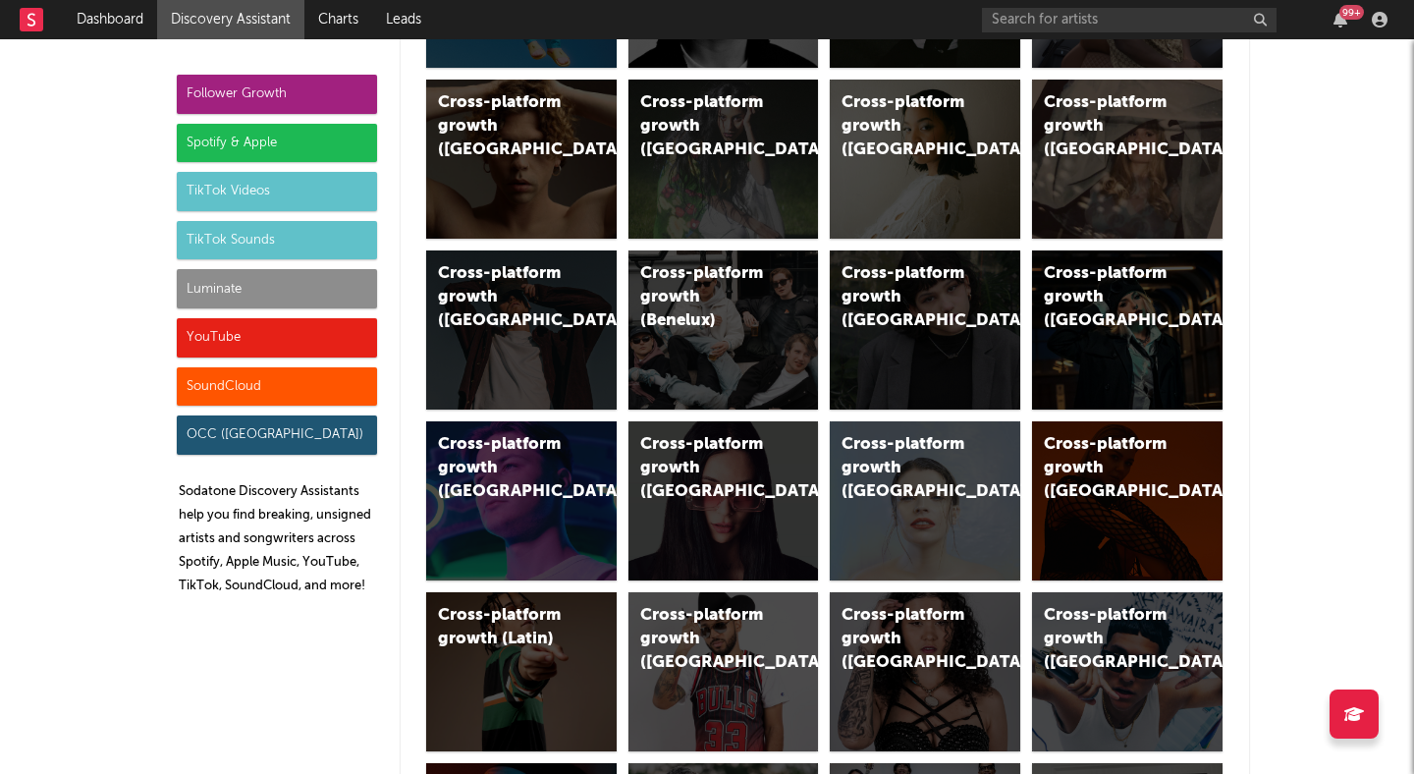
click at [228, 284] on div "Luminate" at bounding box center [277, 288] width 200 height 39
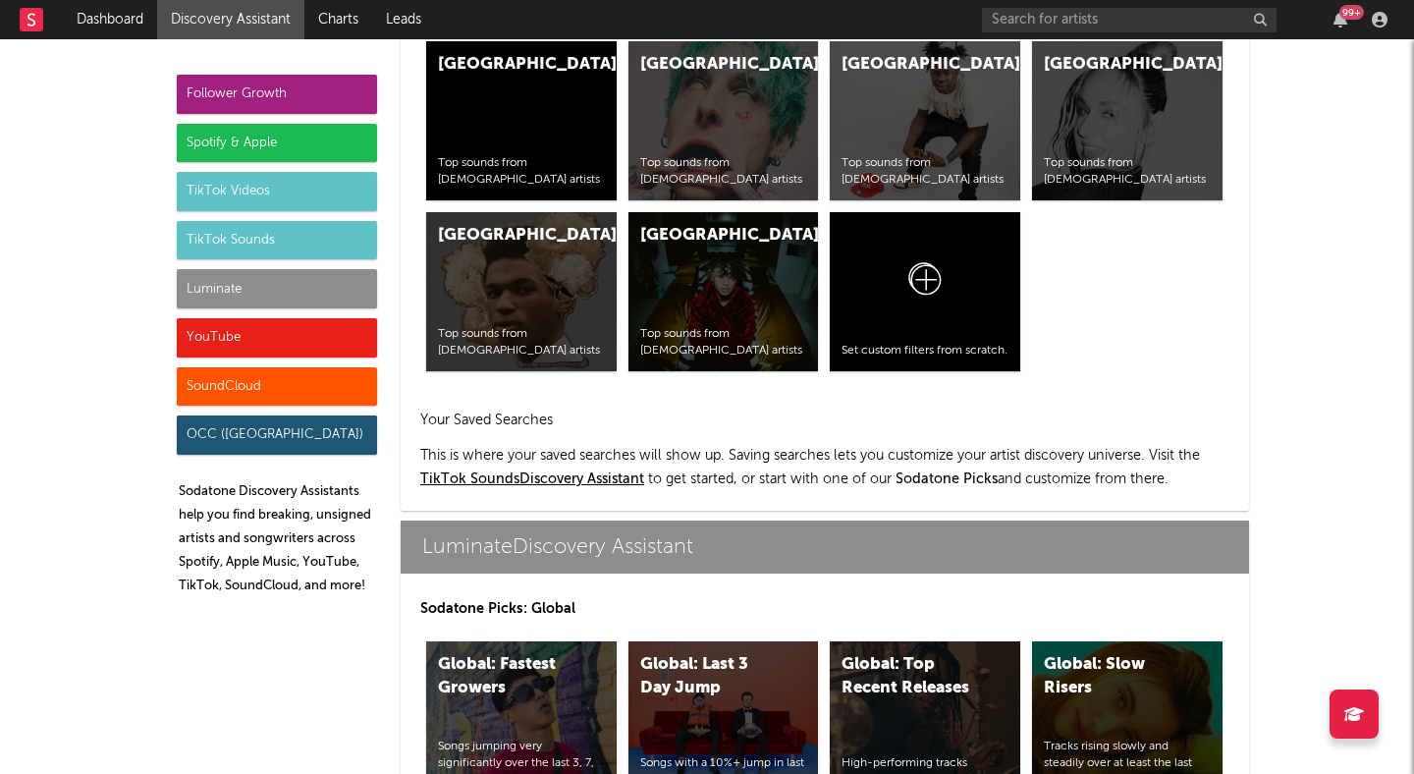
scroll to position [8414, 0]
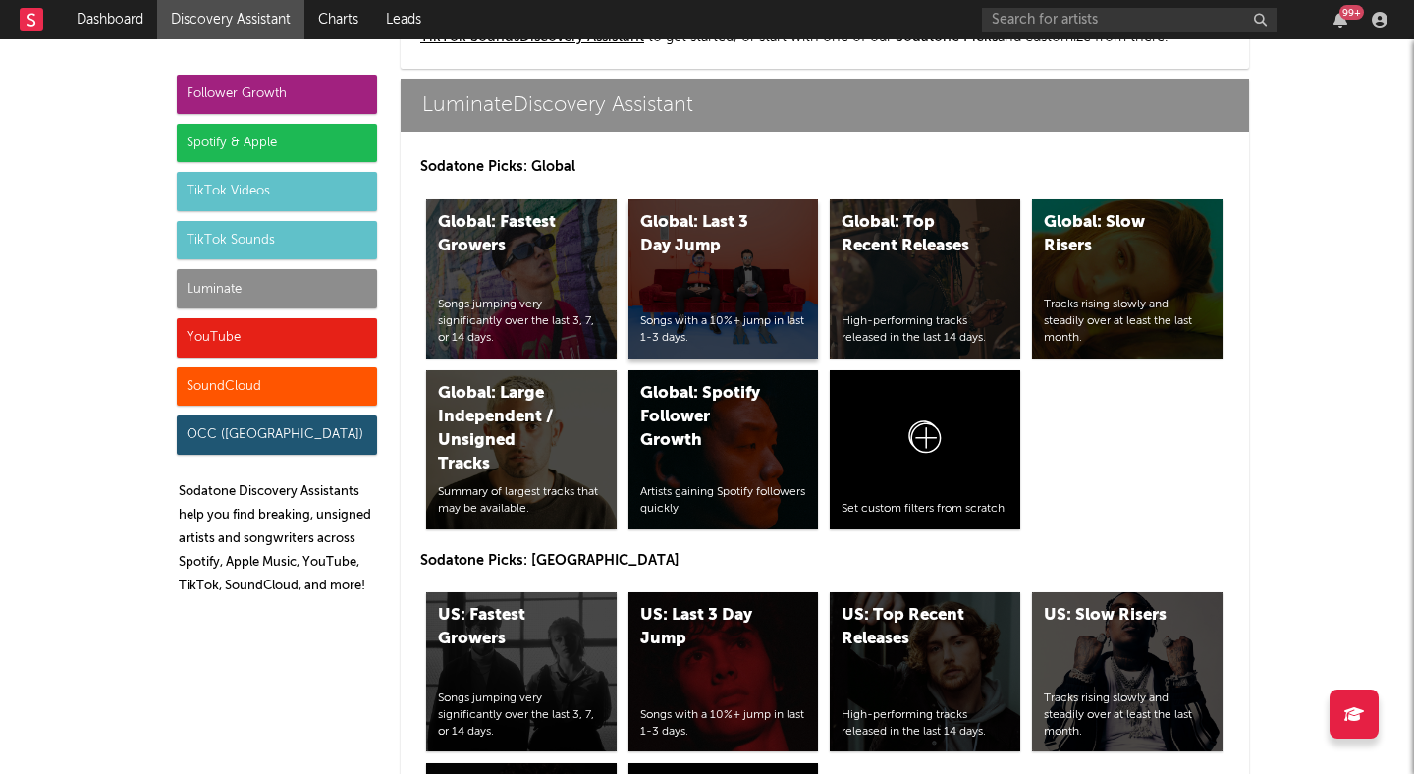
click at [725, 258] on div "Global: Last 3 Day Jump Songs with a 10%+ jump in last 1-3 days." at bounding box center [724, 278] width 191 height 159
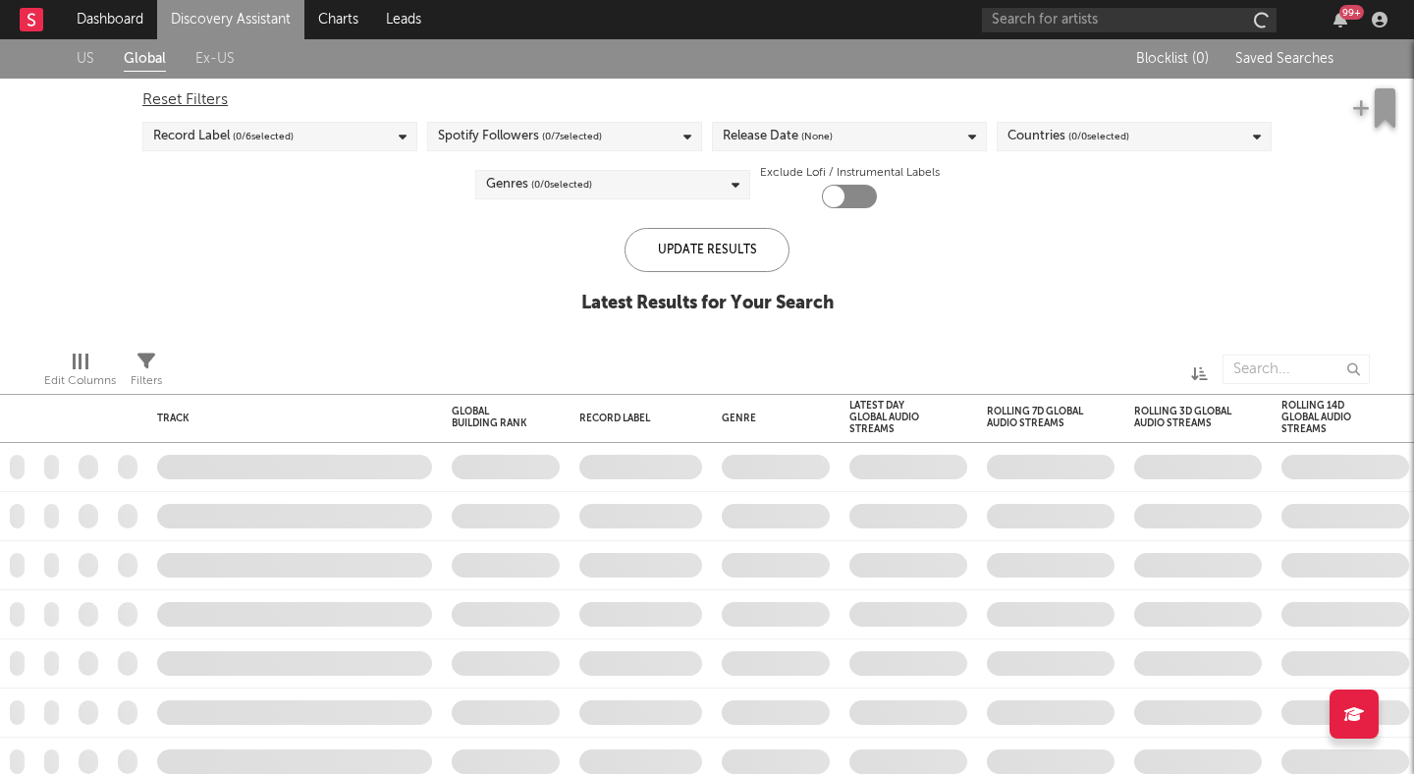
checkbox input "true"
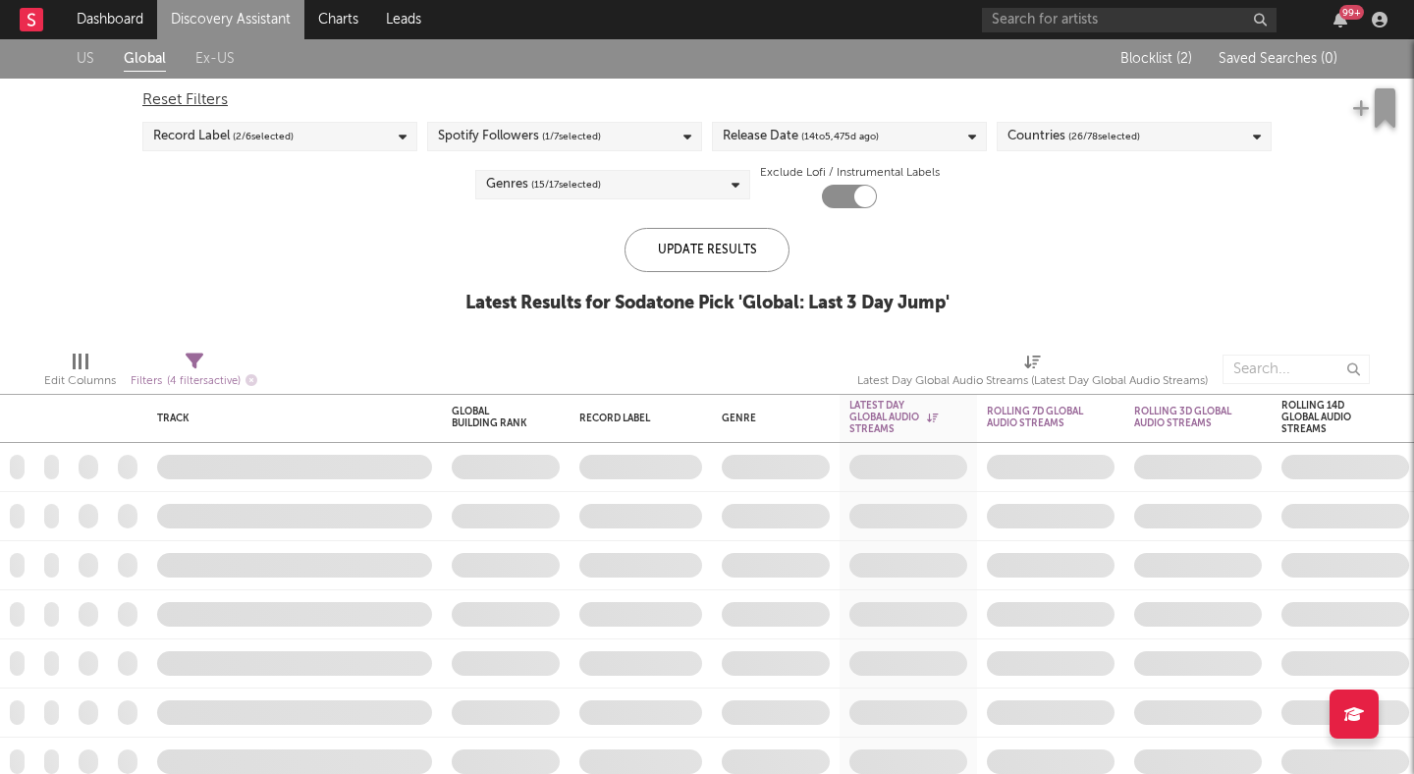
click at [709, 191] on div "Genres ( 15 / 17 selected)" at bounding box center [612, 184] width 275 height 29
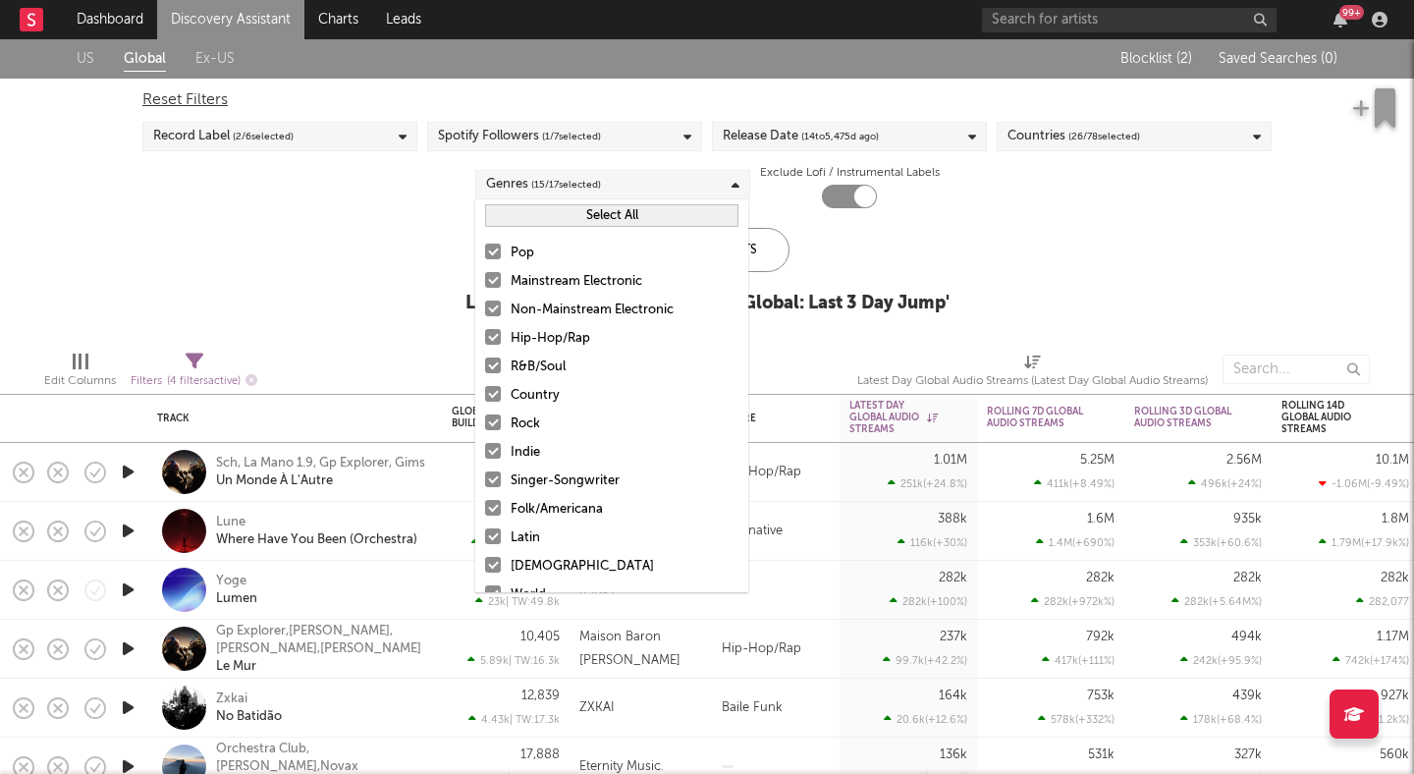
click at [567, 213] on button "Select All" at bounding box center [611, 215] width 253 height 23
click at [567, 212] on button "Deselect All" at bounding box center [611, 215] width 253 height 23
click at [493, 245] on div at bounding box center [493, 252] width 16 height 16
click at [485, 245] on input "Pop" at bounding box center [485, 254] width 0 height 24
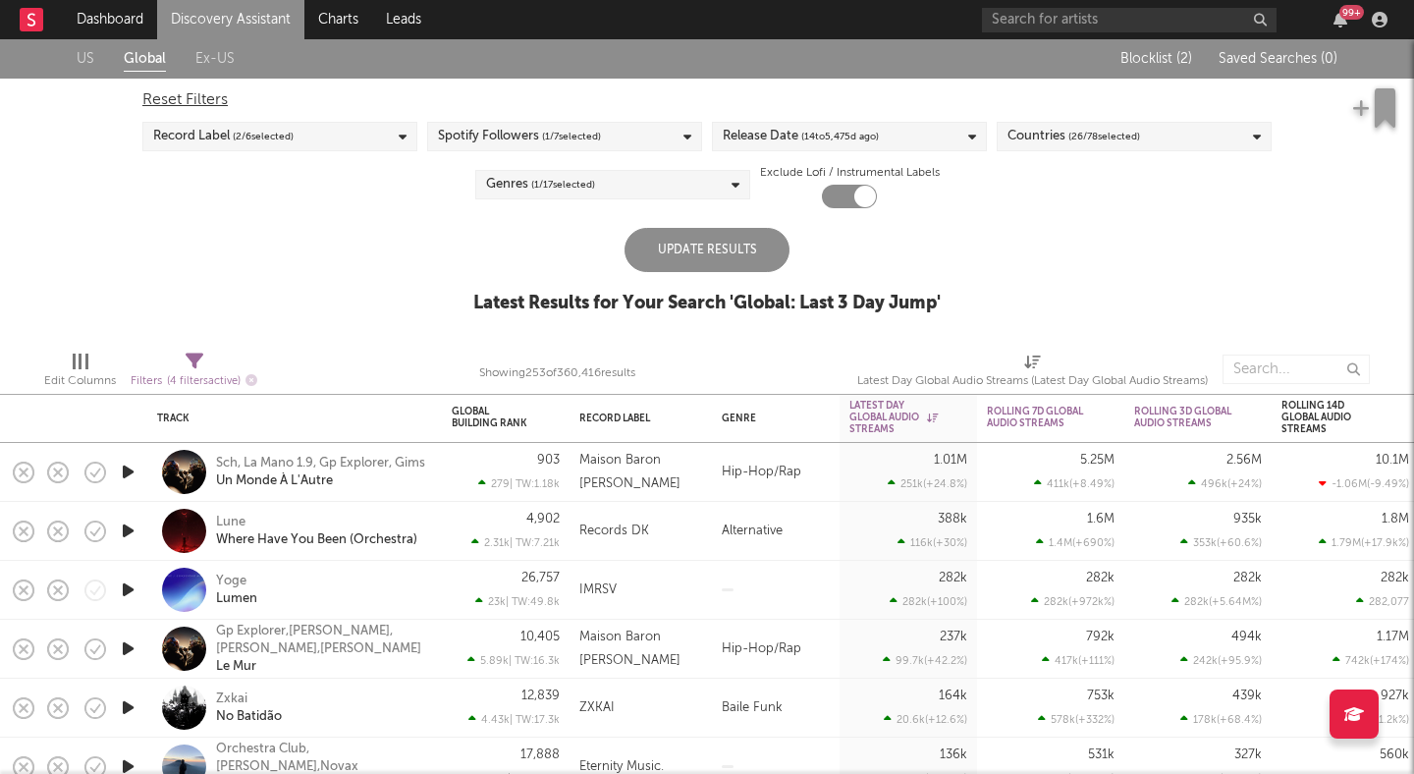
click at [389, 228] on div "US Global Ex-US Blocklist ( 2 ) Saved Searches ( 0 ) Reset Filters Record Label…" at bounding box center [707, 187] width 1414 height 296
click at [368, 137] on div "Record Label ( 2 / 6 selected)" at bounding box center [279, 136] width 275 height 29
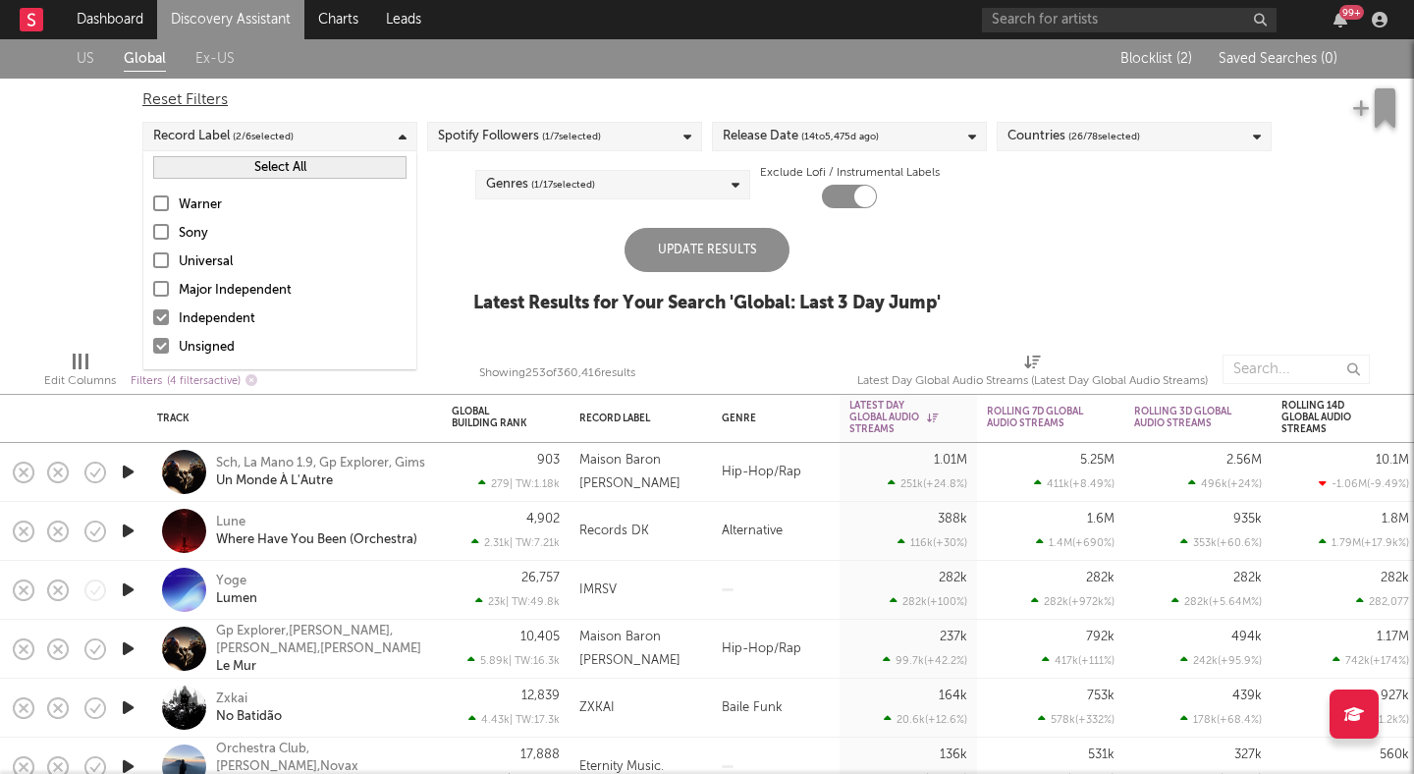
click at [162, 315] on div at bounding box center [161, 317] width 16 height 16
click at [153, 315] on input "Independent" at bounding box center [153, 319] width 0 height 24
click at [99, 248] on div "US Global Ex-US Blocklist ( 2 ) Saved Searches ( 0 ) Reset Filters Record Label…" at bounding box center [707, 187] width 1414 height 296
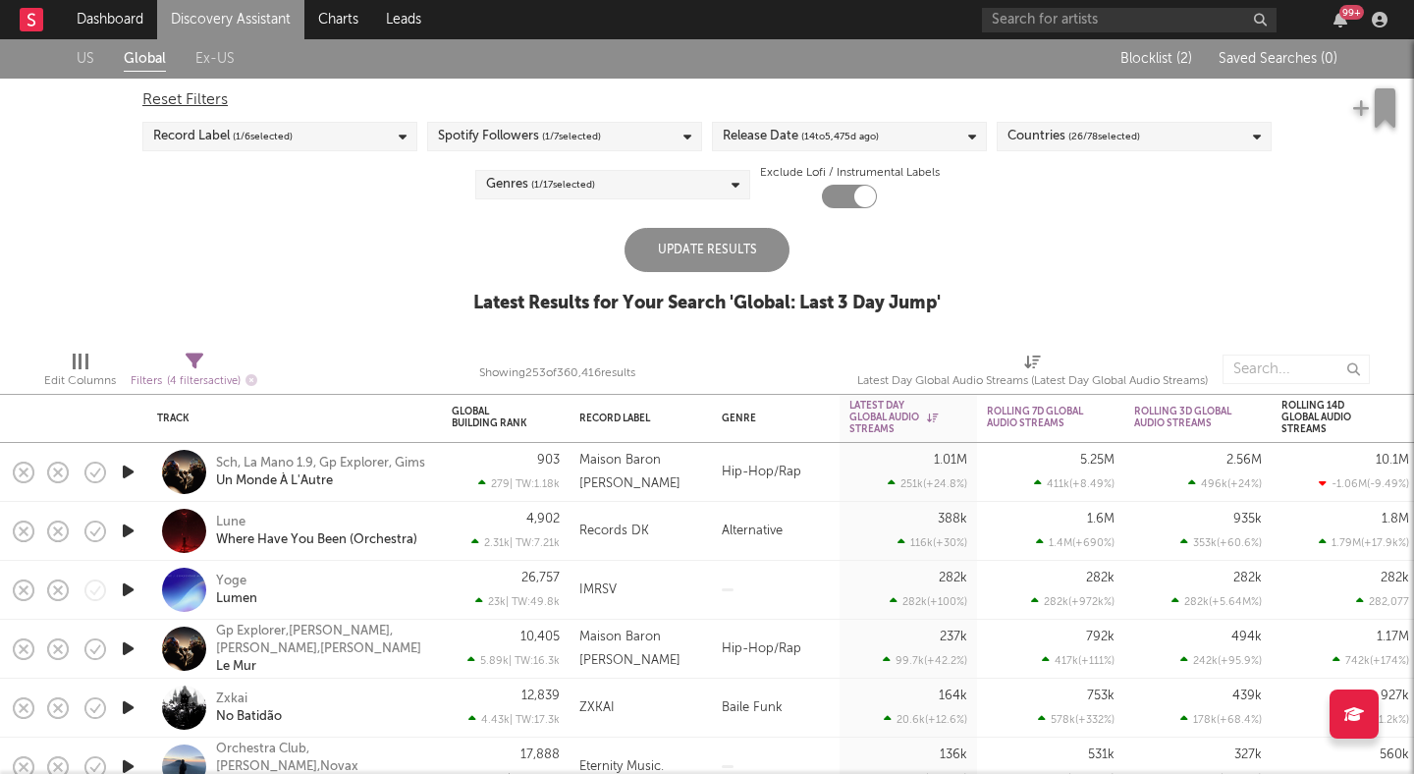
click at [720, 265] on div "Update Results" at bounding box center [707, 250] width 165 height 44
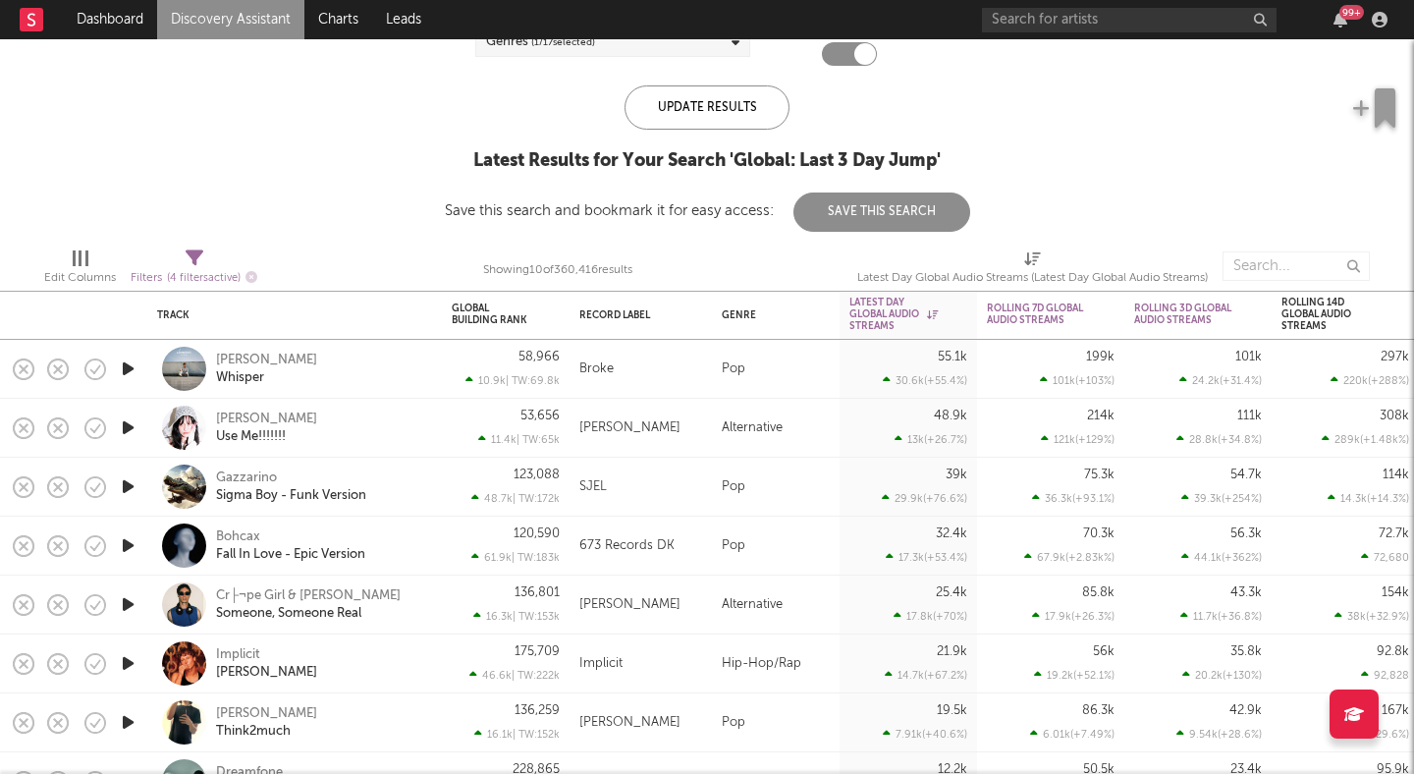
click at [125, 367] on icon "button" at bounding box center [128, 369] width 21 height 25
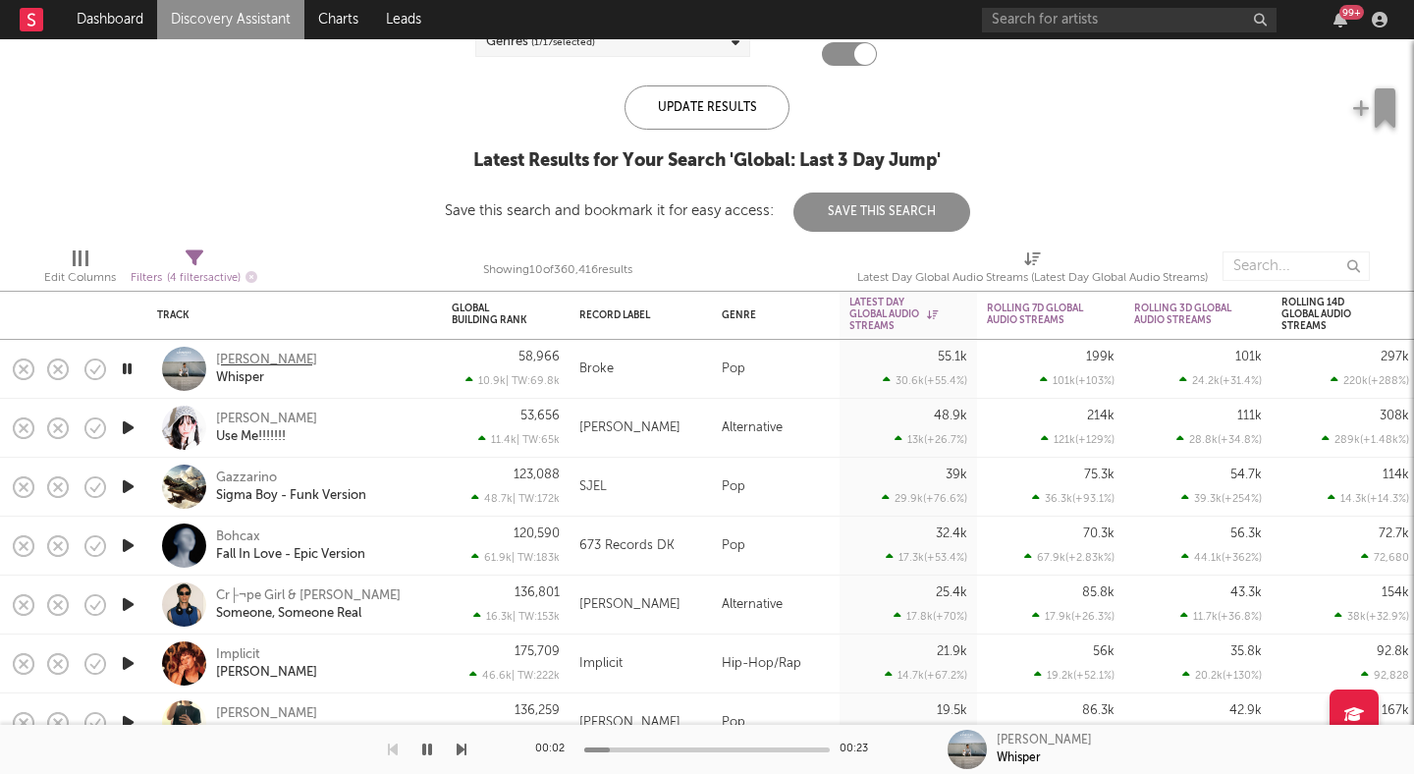
click at [239, 363] on div "Chanin" at bounding box center [266, 361] width 101 height 18
click at [122, 490] on icon "button" at bounding box center [128, 486] width 21 height 25
click at [127, 544] on icon "button" at bounding box center [128, 545] width 21 height 25
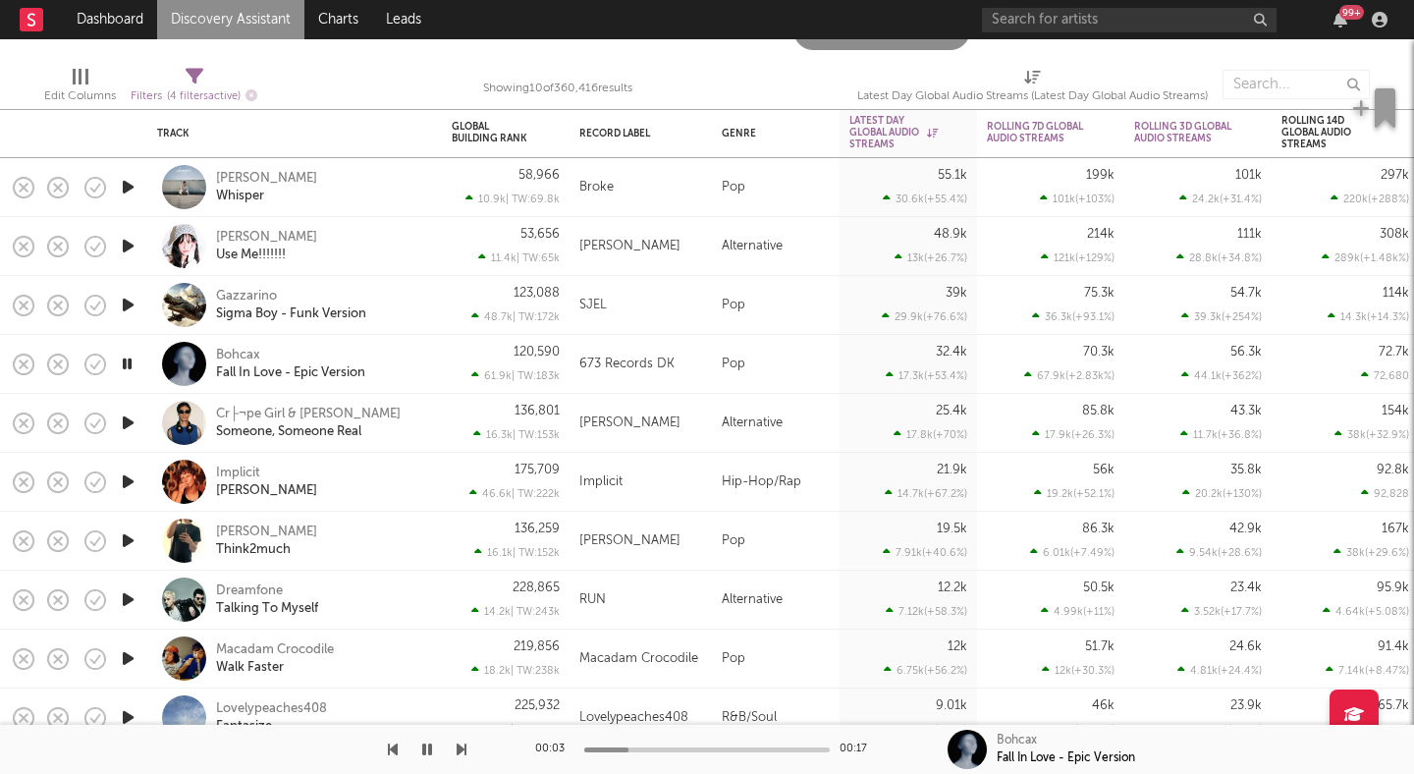
click at [127, 538] on icon "button" at bounding box center [128, 540] width 21 height 25
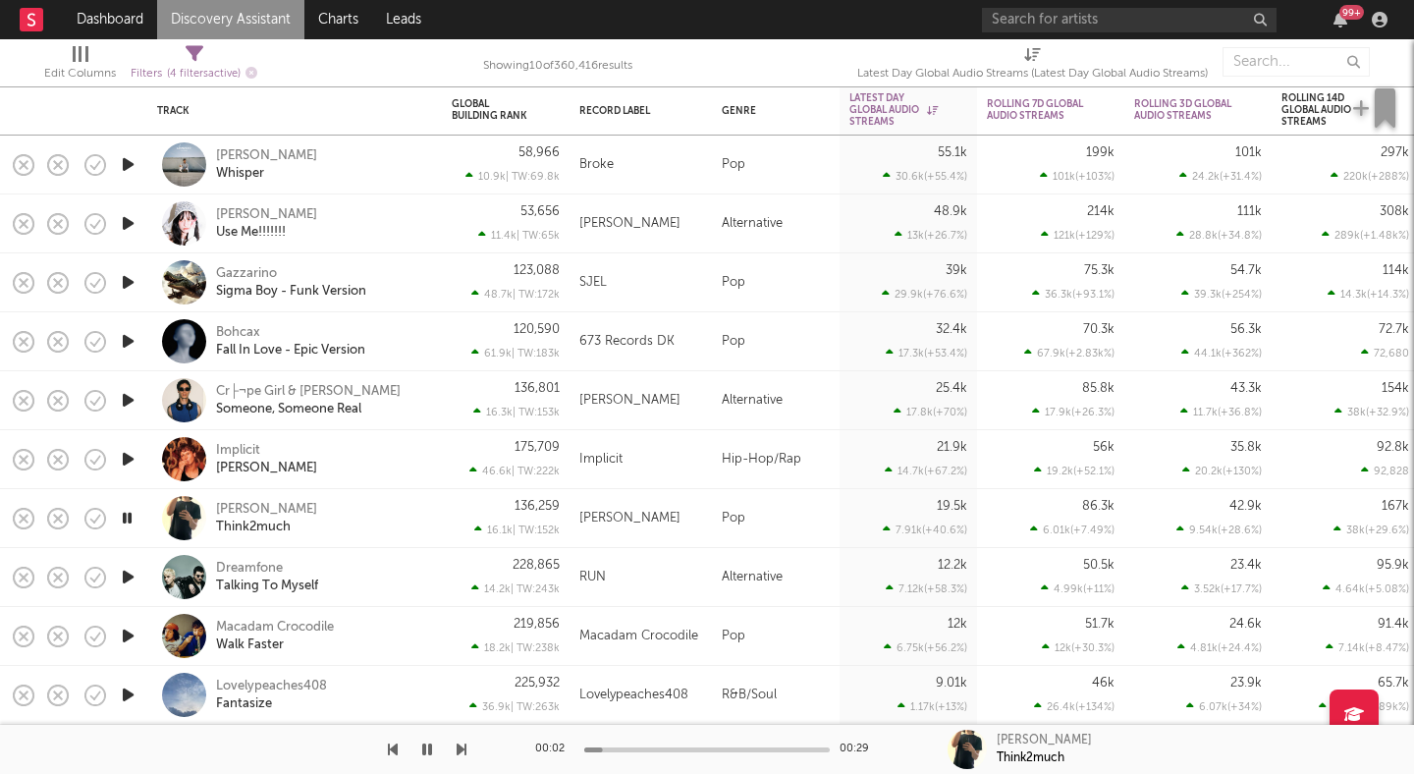
click at [123, 633] on icon "button" at bounding box center [128, 636] width 21 height 25
click at [714, 749] on div at bounding box center [707, 750] width 246 height 5
click at [808, 748] on div at bounding box center [707, 750] width 246 height 5
click at [423, 747] on icon "button" at bounding box center [427, 750] width 10 height 16
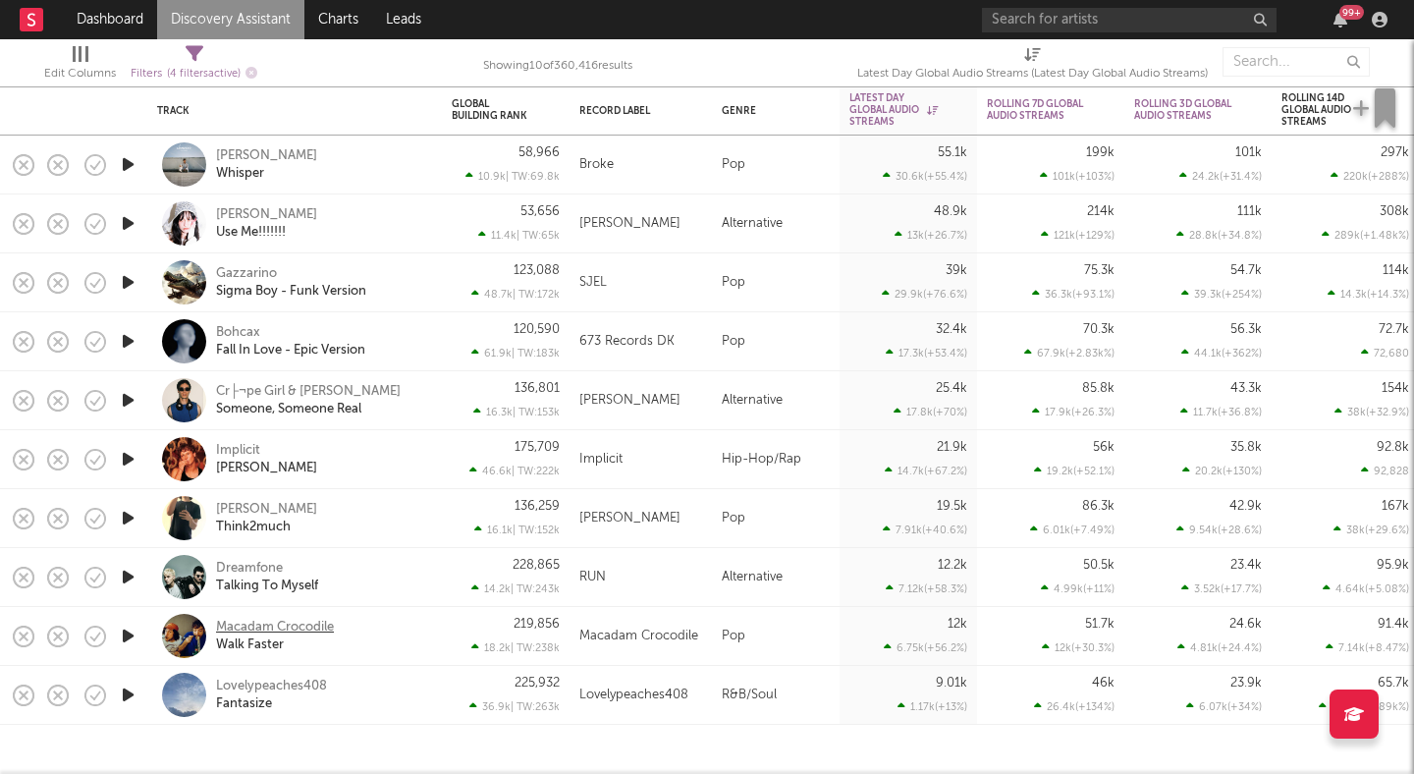
click at [284, 624] on div "Macadam Crocodile" at bounding box center [275, 628] width 118 height 18
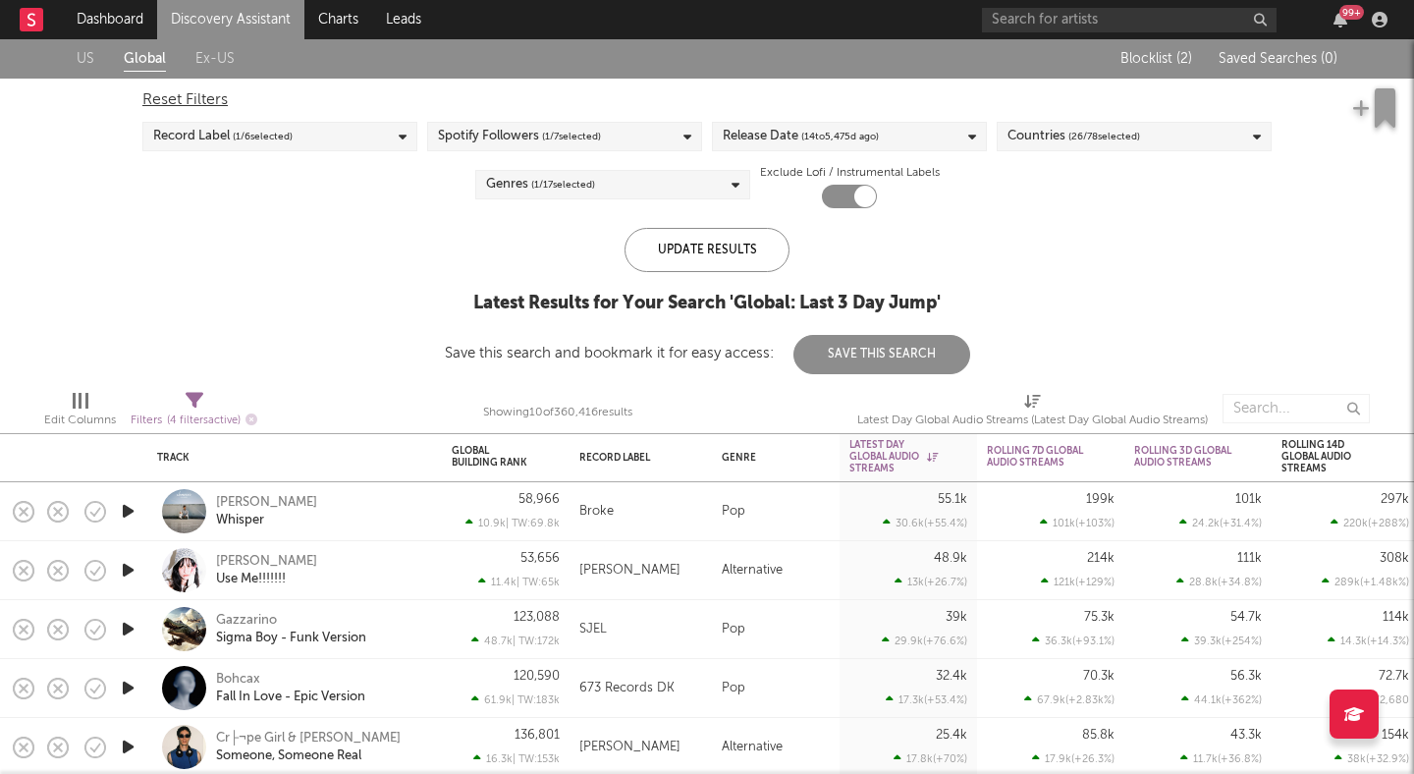
click at [189, 402] on icon at bounding box center [195, 401] width 18 height 18
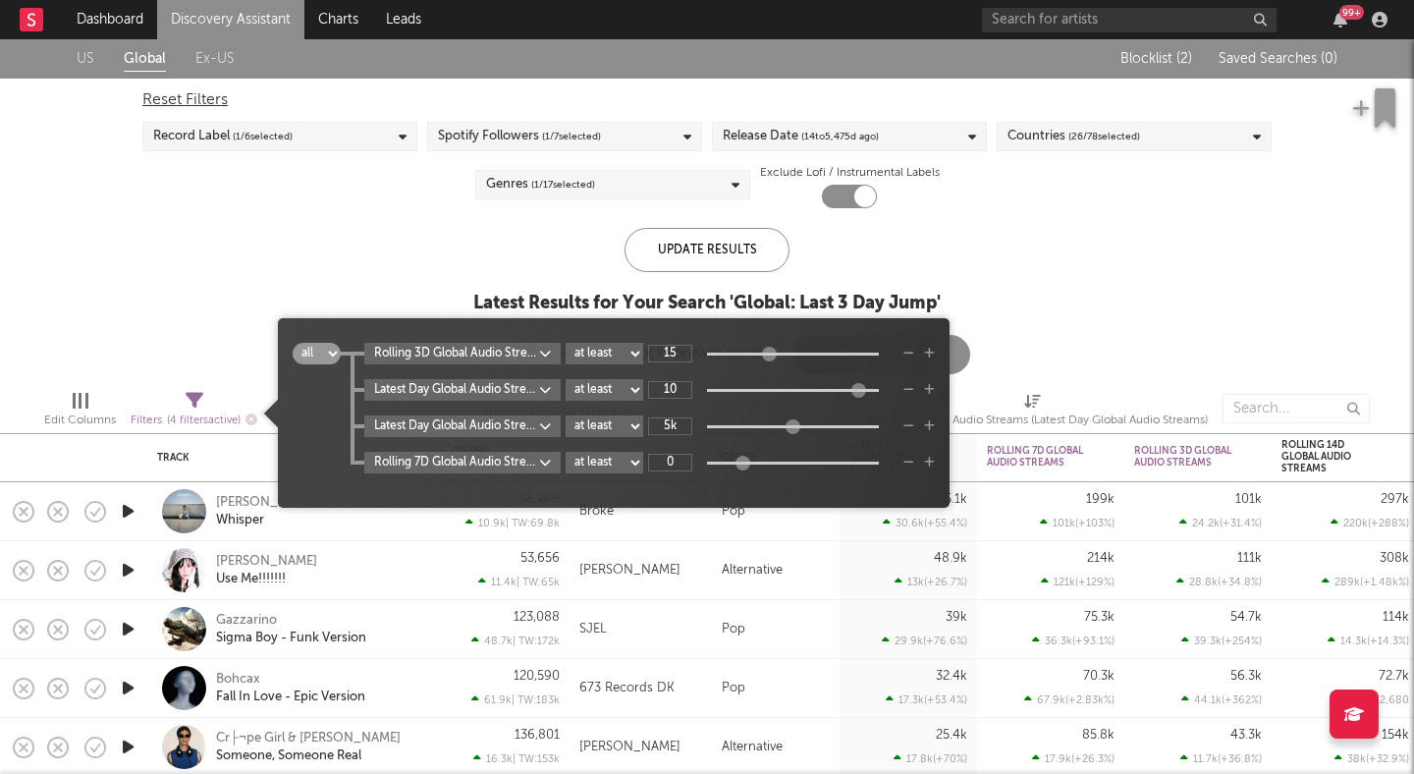
click at [908, 350] on icon "button" at bounding box center [909, 354] width 11 height 12
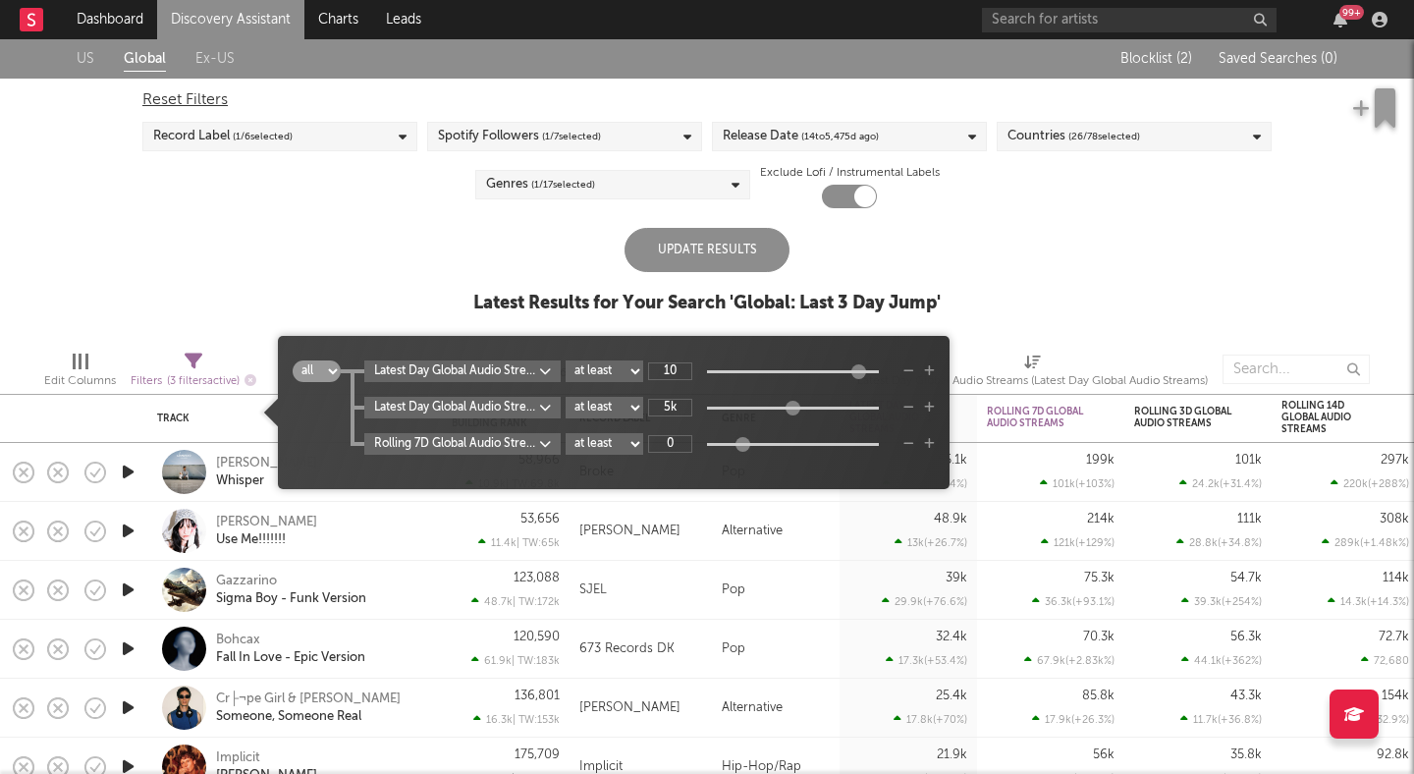
click at [909, 442] on icon "button" at bounding box center [909, 444] width 11 height 12
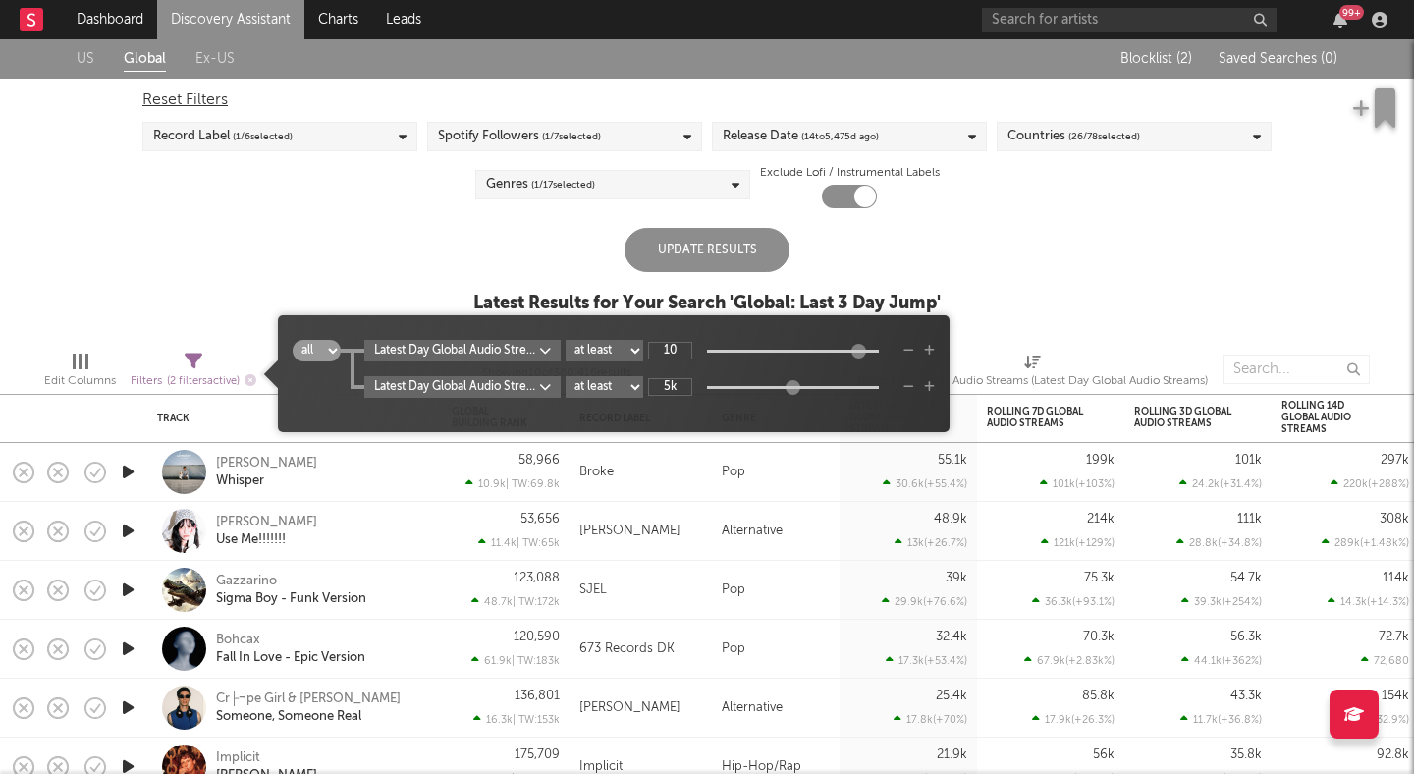
click at [473, 254] on div "Update Results Latest Results for Your Search ' Global: Last 3 Day Jump '" at bounding box center [707, 281] width 468 height 107
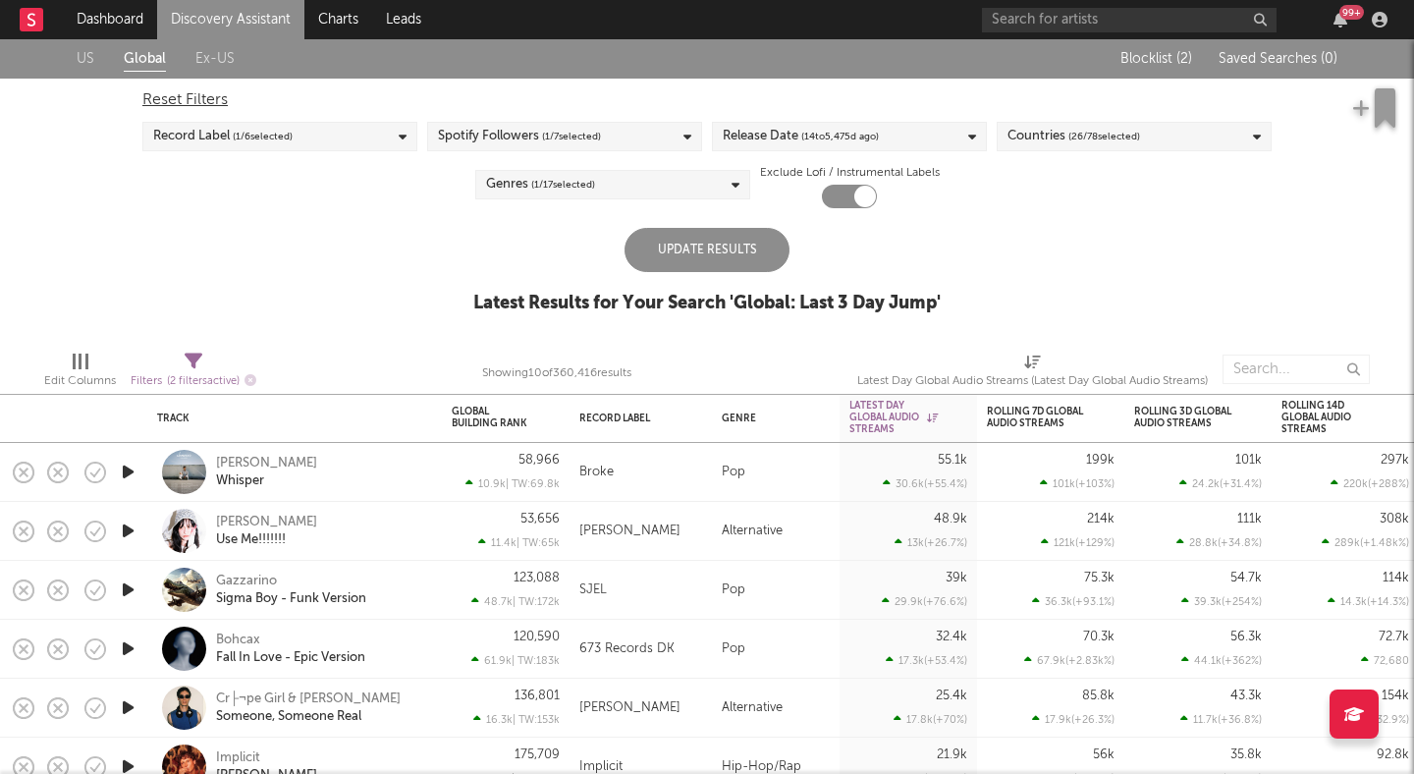
click at [681, 255] on div "Update Results" at bounding box center [707, 250] width 165 height 44
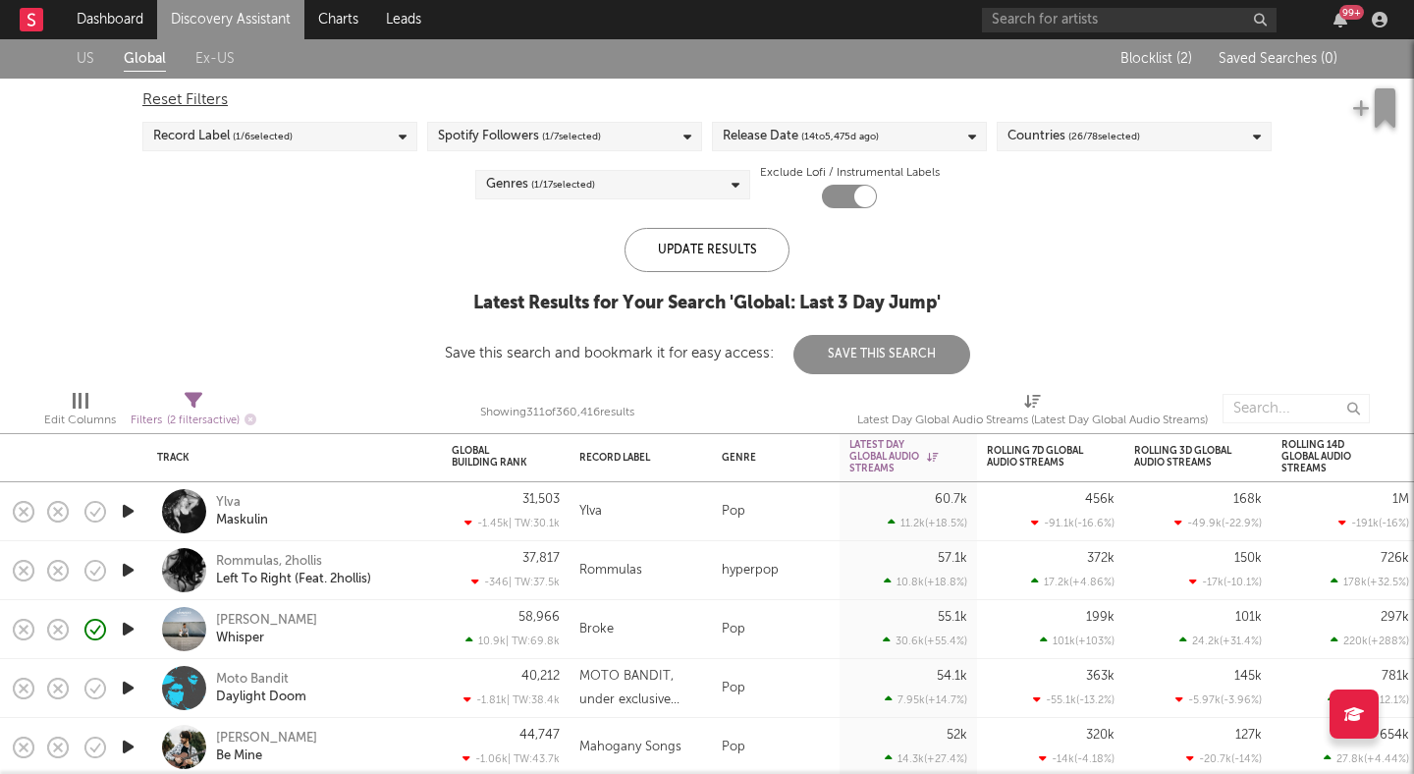
click at [131, 507] on icon "button" at bounding box center [128, 511] width 21 height 25
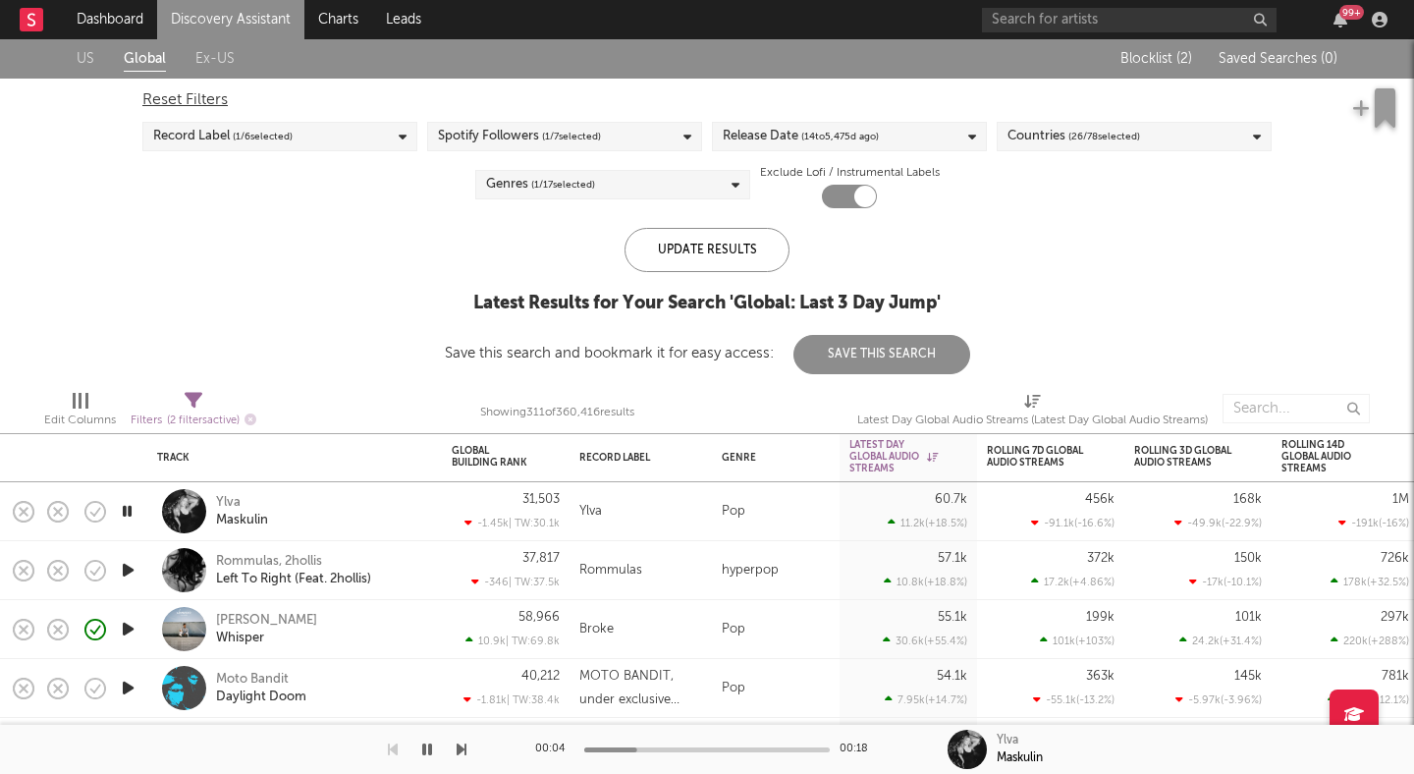
click at [1057, 136] on div "Countries ( 26 / 78 selected)" at bounding box center [1074, 137] width 133 height 24
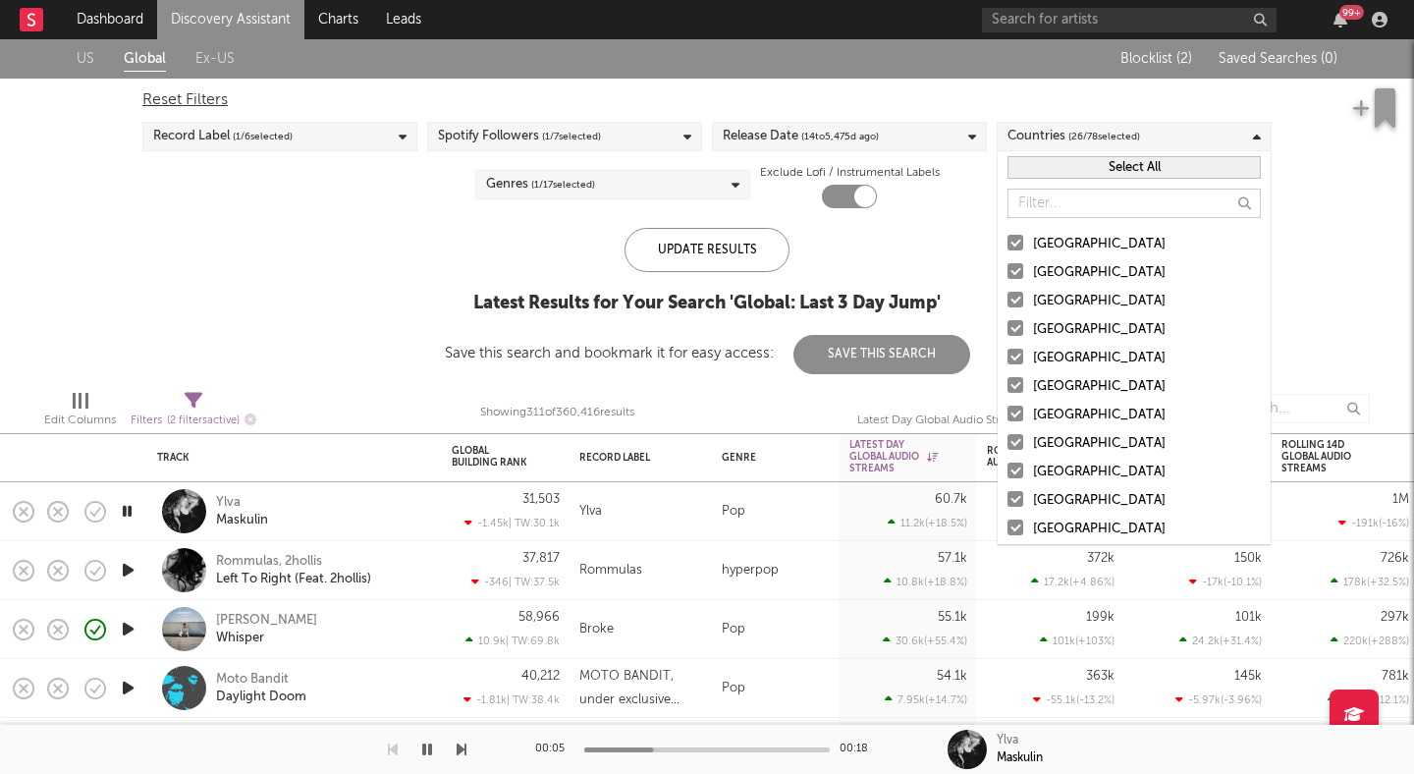
click at [1072, 167] on button "Select All" at bounding box center [1134, 167] width 253 height 23
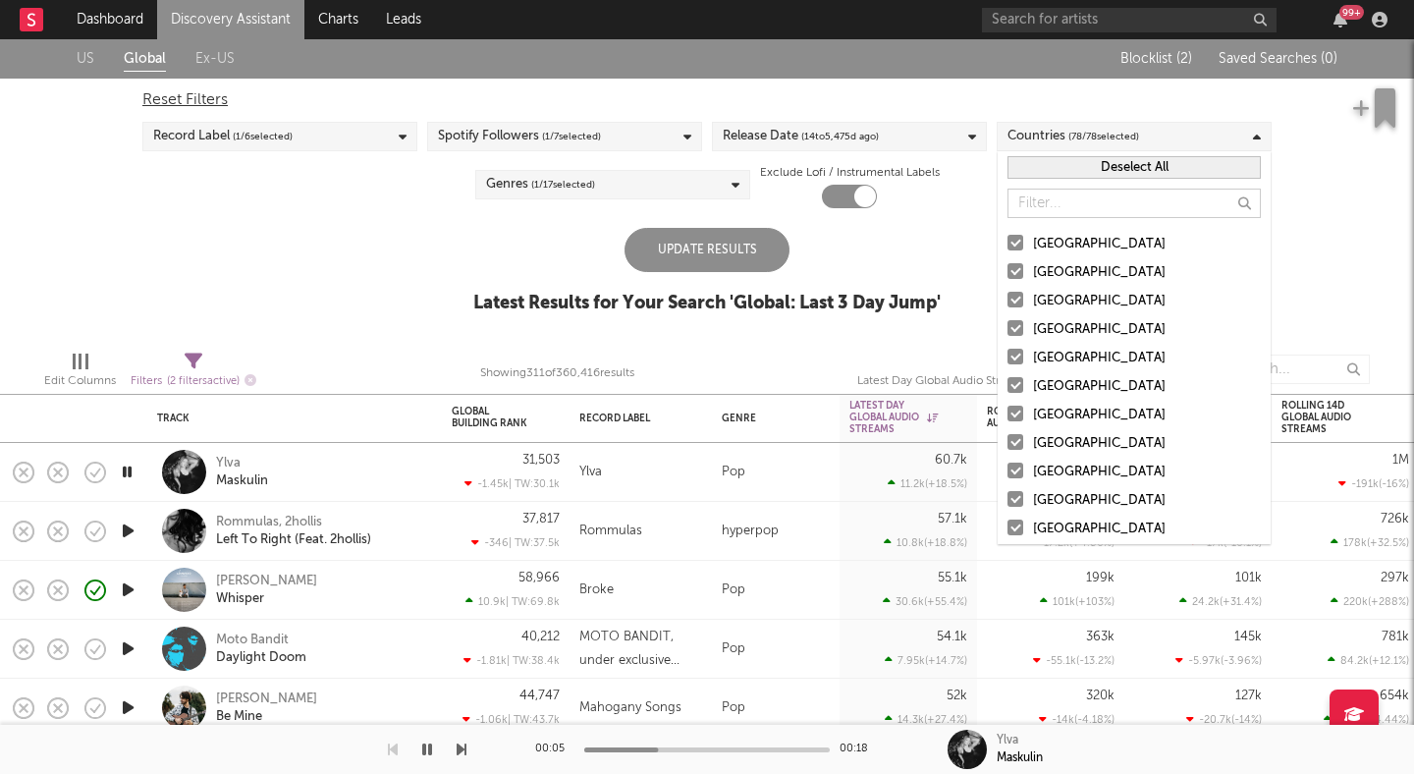
click at [1072, 167] on button "Deselect All" at bounding box center [1134, 167] width 253 height 23
click at [1012, 242] on div at bounding box center [1016, 243] width 16 height 16
click at [1008, 242] on input "[GEOGRAPHIC_DATA]" at bounding box center [1008, 245] width 0 height 24
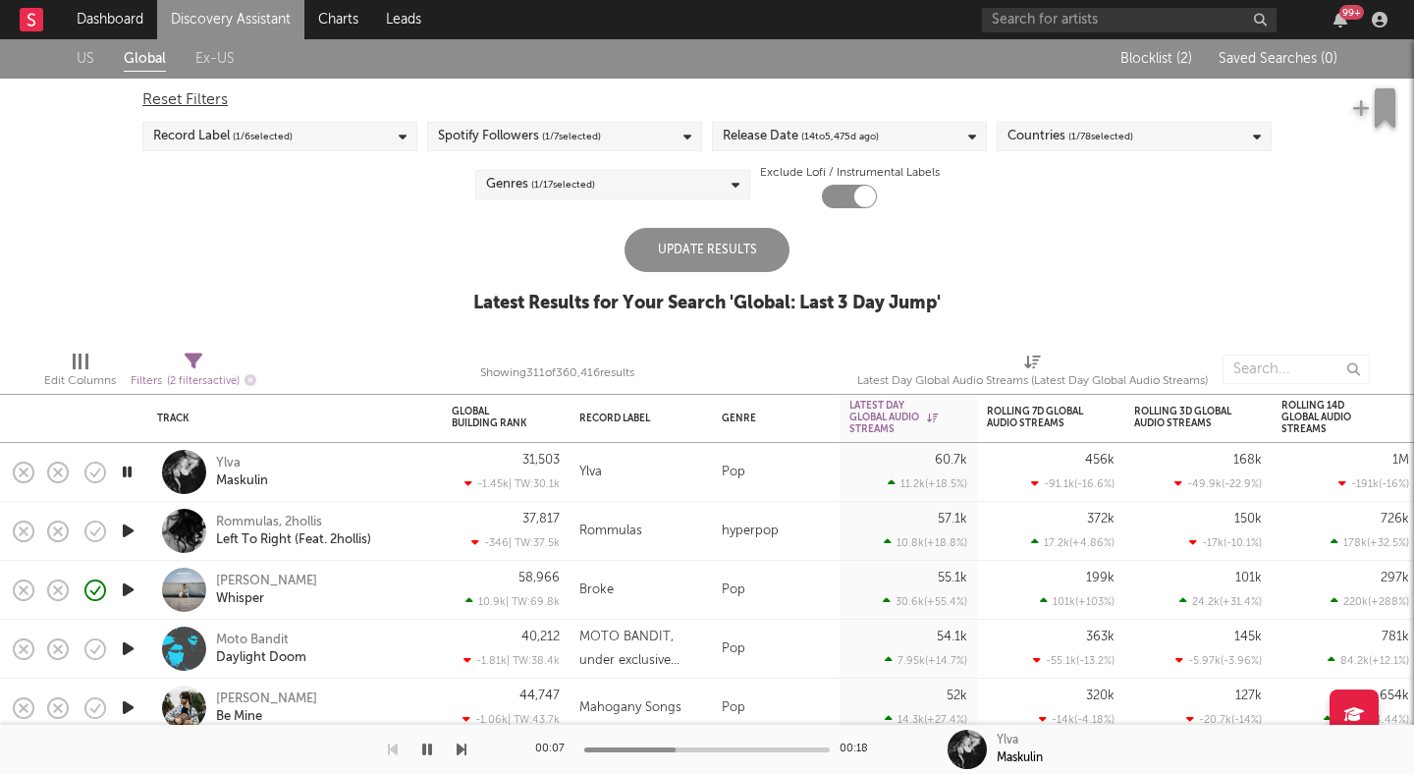
click at [930, 225] on div "US Global Ex-US Blocklist ( 2 ) Saved Searches ( 0 ) Reset Filters Record Label…" at bounding box center [707, 187] width 1414 height 296
click at [701, 255] on div "Update Results" at bounding box center [707, 250] width 165 height 44
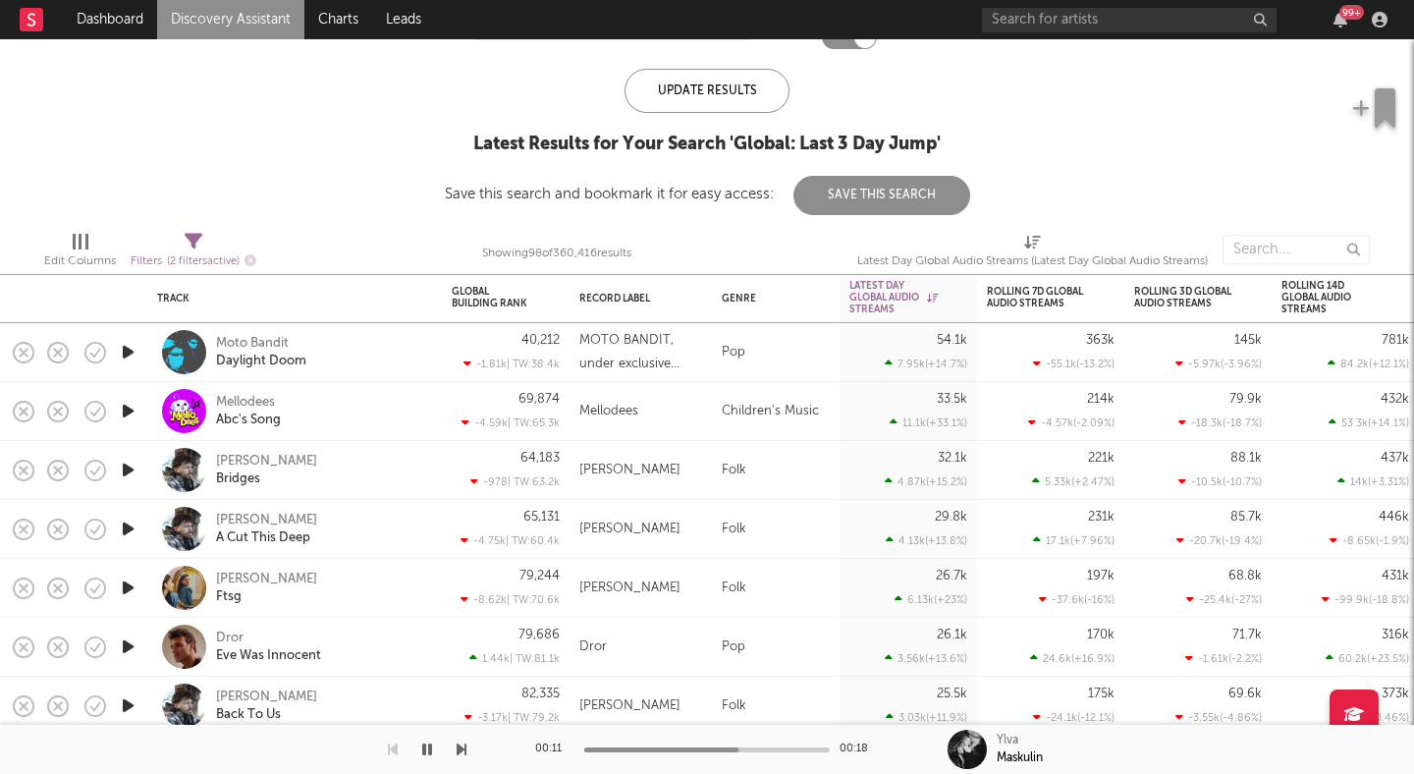
click at [130, 352] on icon "button" at bounding box center [128, 352] width 21 height 25
click at [666, 748] on div at bounding box center [707, 750] width 246 height 5
click at [249, 341] on div "Moto Bandit" at bounding box center [252, 344] width 73 height 18
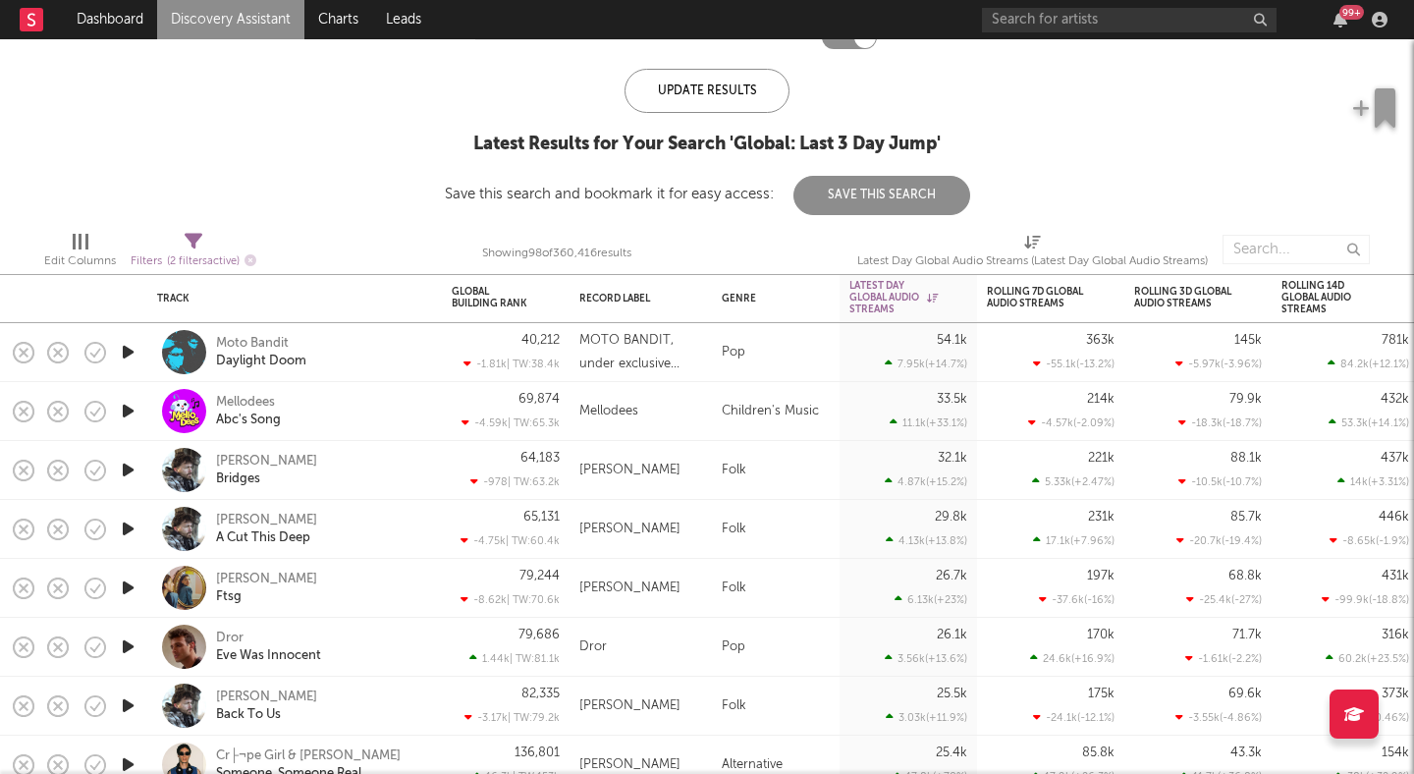
click at [128, 650] on icon "button" at bounding box center [128, 647] width 21 height 25
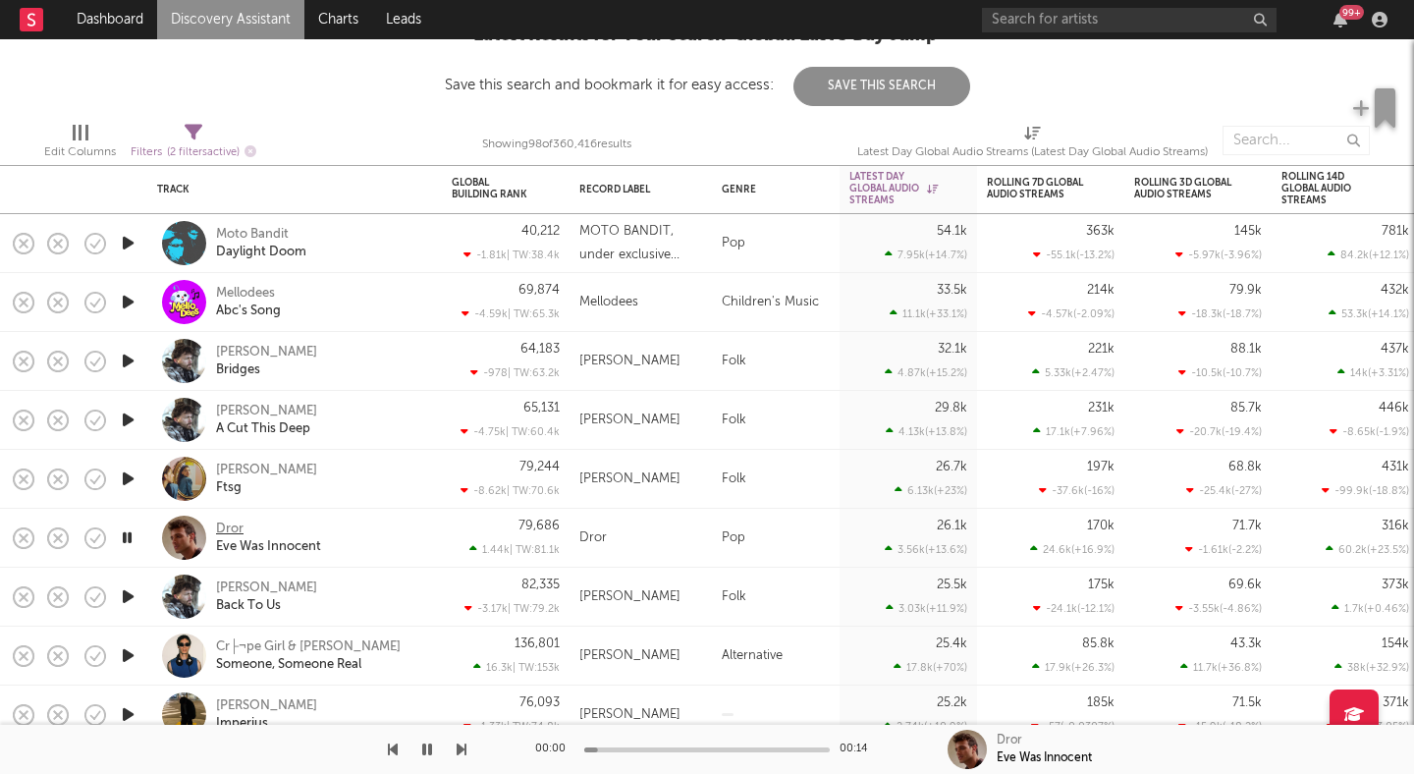
click at [225, 523] on div "Dror" at bounding box center [230, 530] width 28 height 18
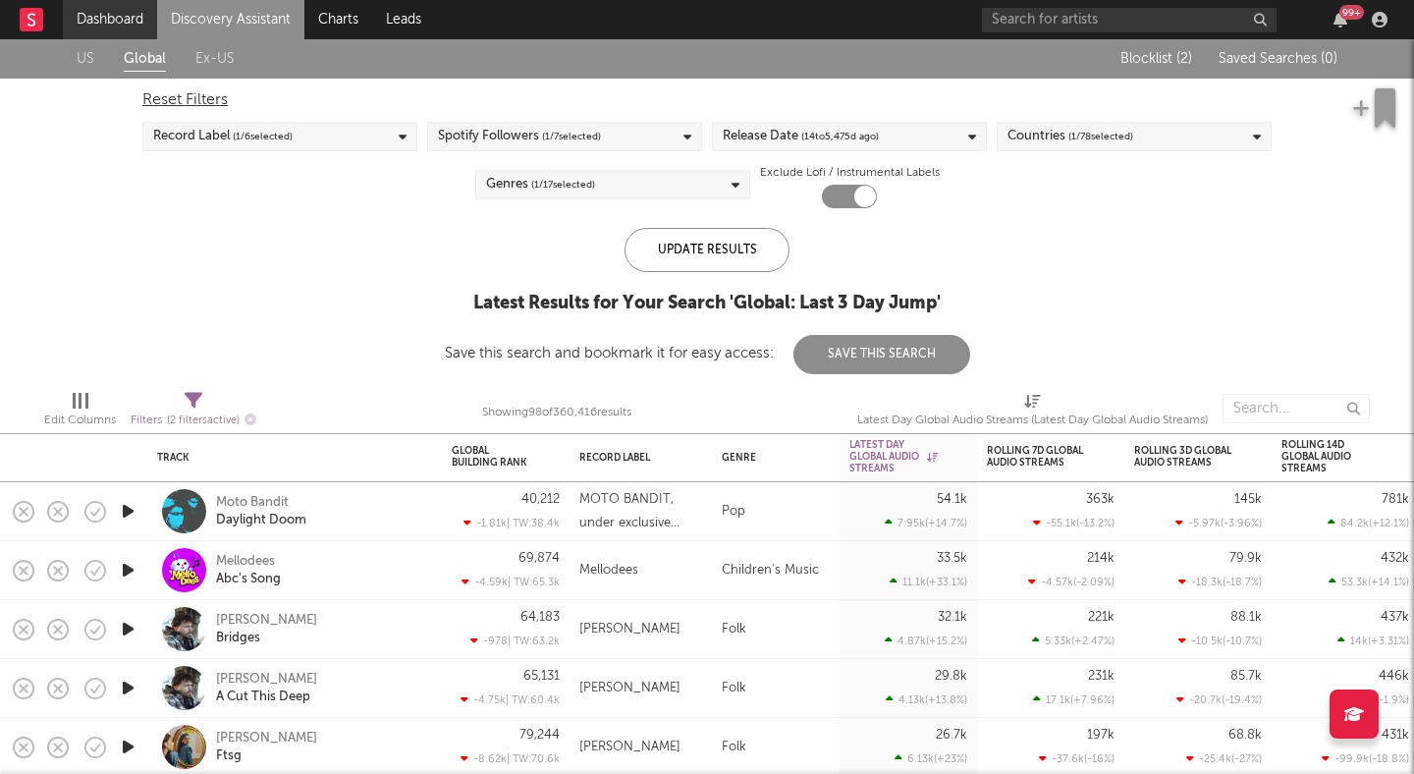
click at [127, 24] on link "Dashboard" at bounding box center [110, 19] width 94 height 39
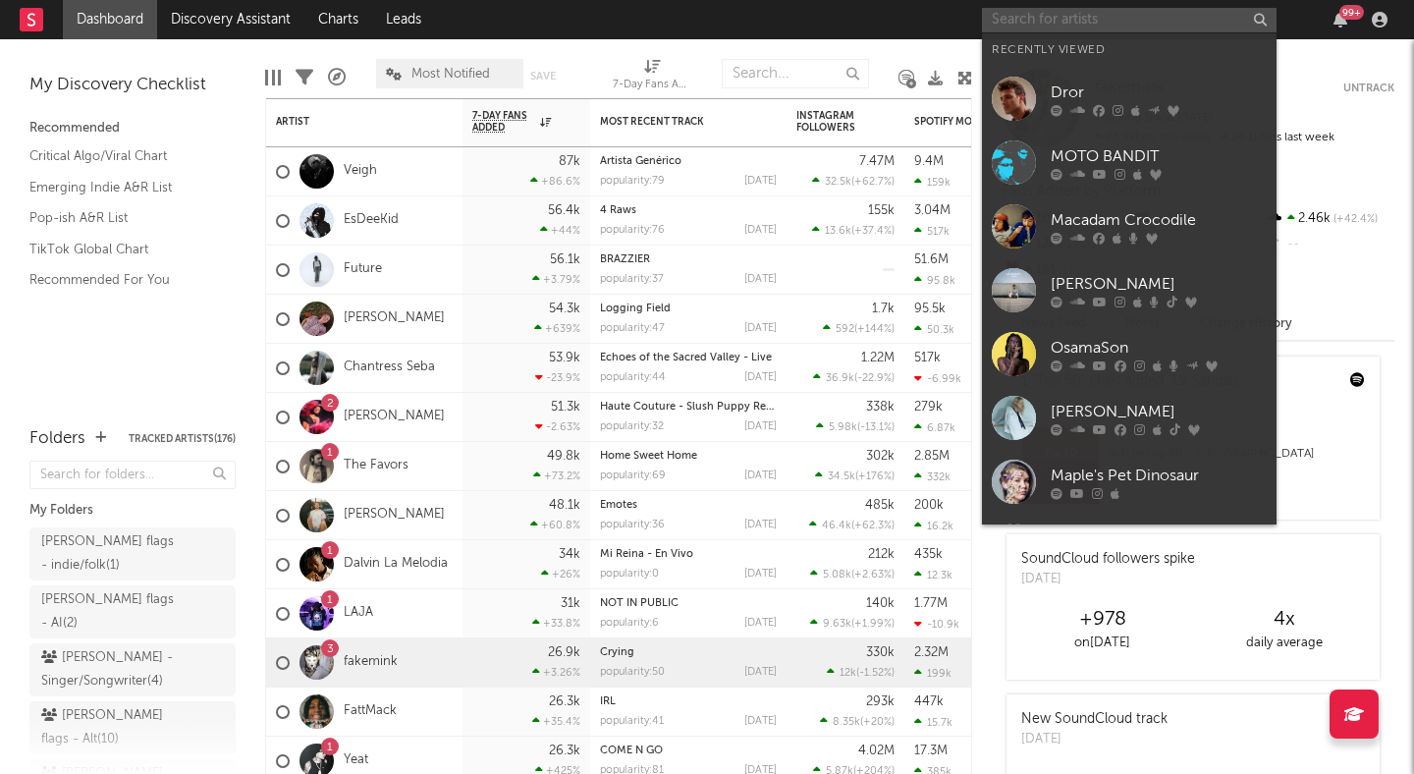
click at [1105, 22] on input "text" at bounding box center [1129, 20] width 295 height 25
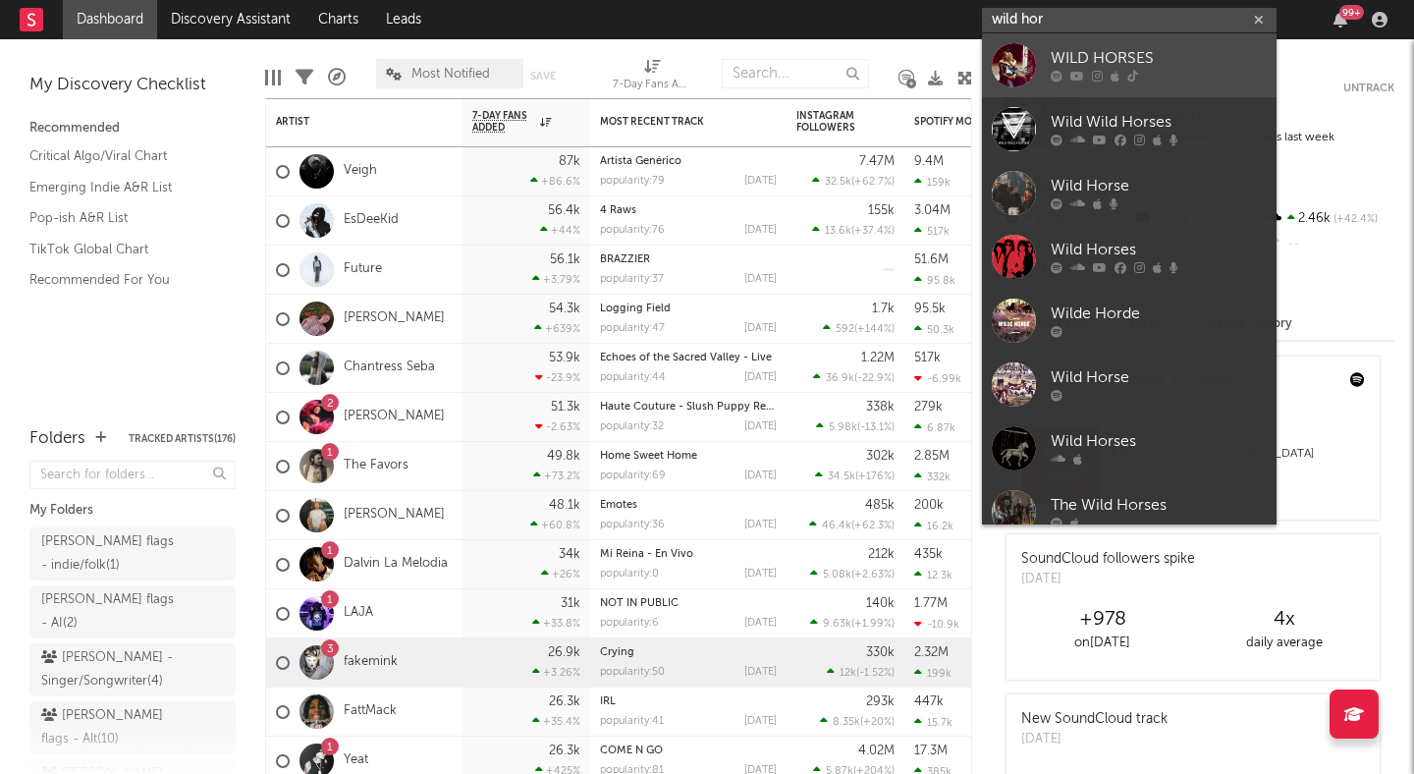
type input "wild hor"
click at [1119, 53] on div "WILD HORSES" at bounding box center [1159, 59] width 216 height 24
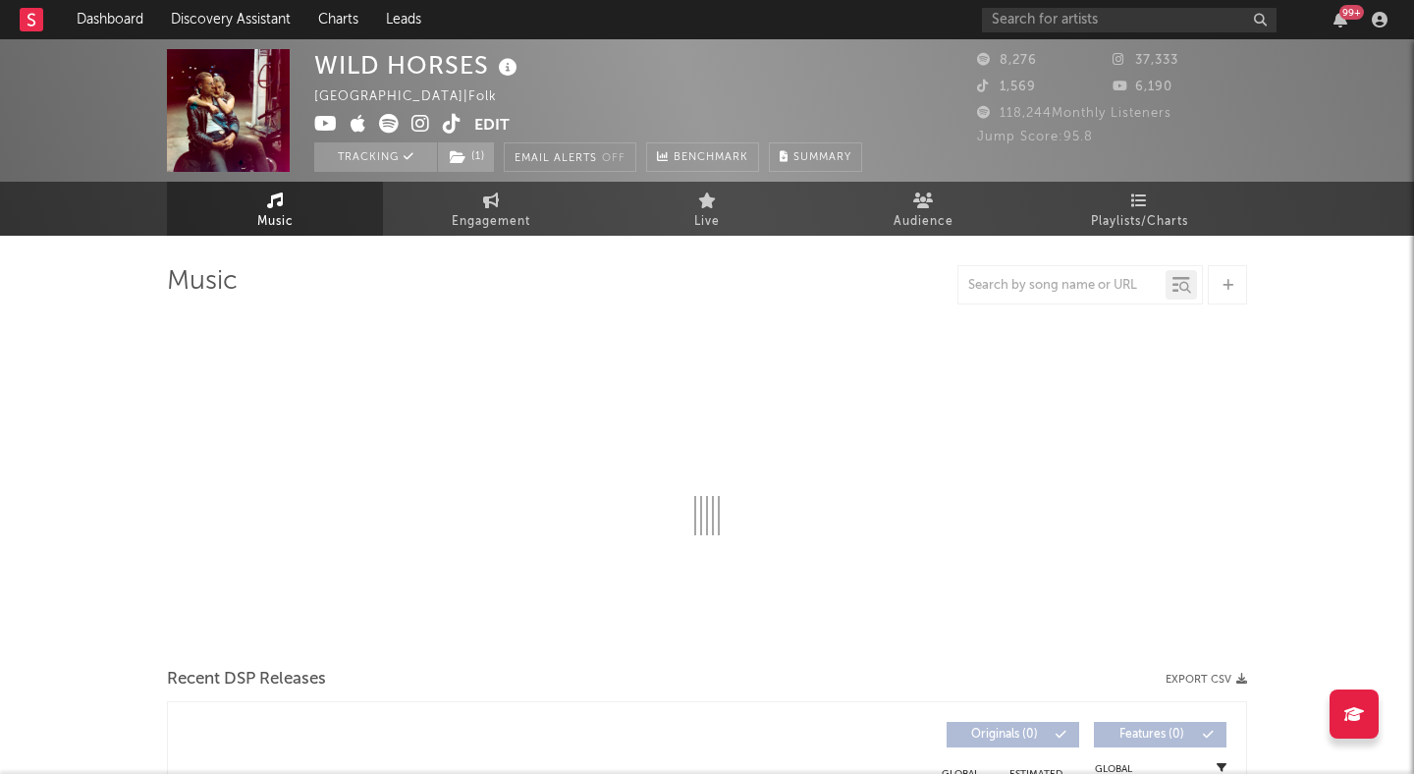
select select "6m"
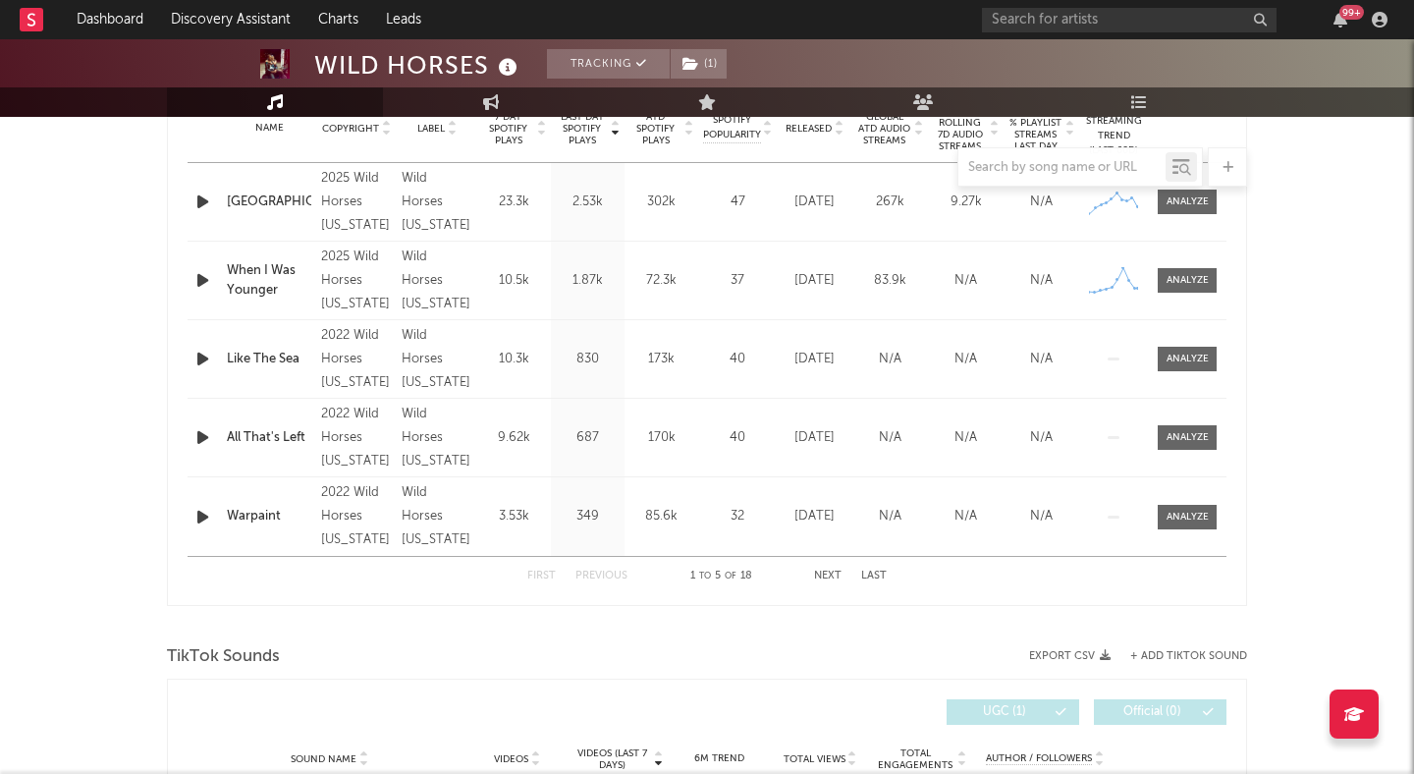
scroll to position [842, 0]
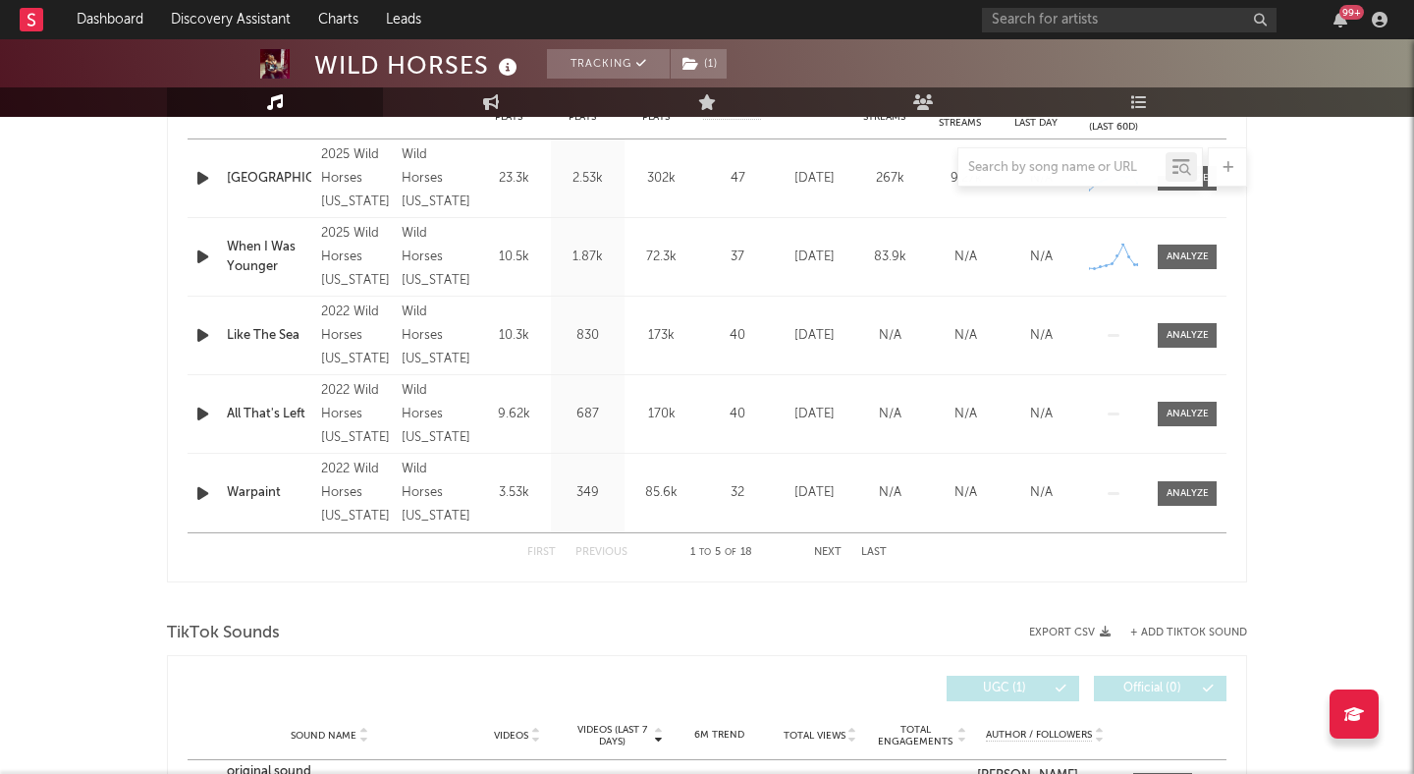
click at [343, 176] on div at bounding box center [707, 166] width 1080 height 39
click at [415, 187] on div "Wild Horses Minnesota" at bounding box center [437, 178] width 71 height 71
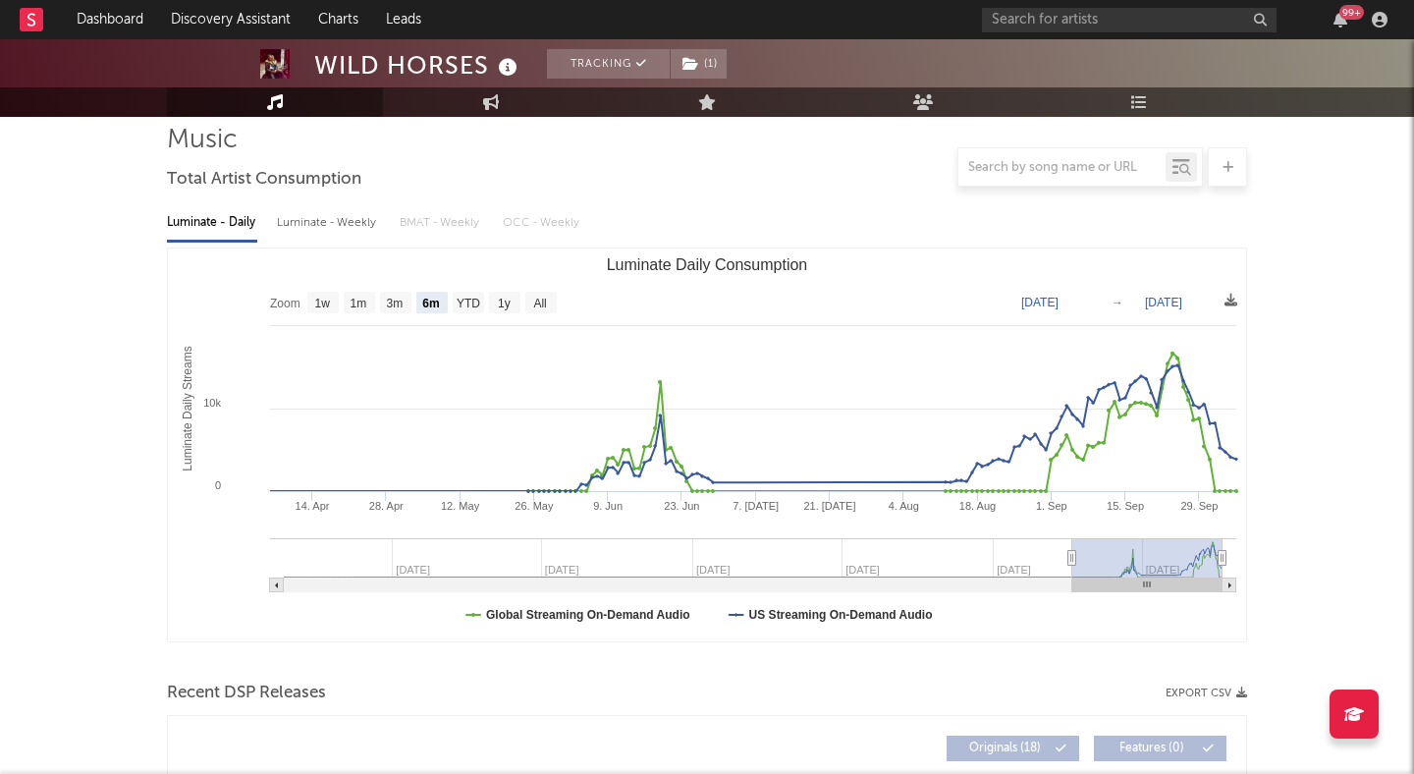
scroll to position [0, 0]
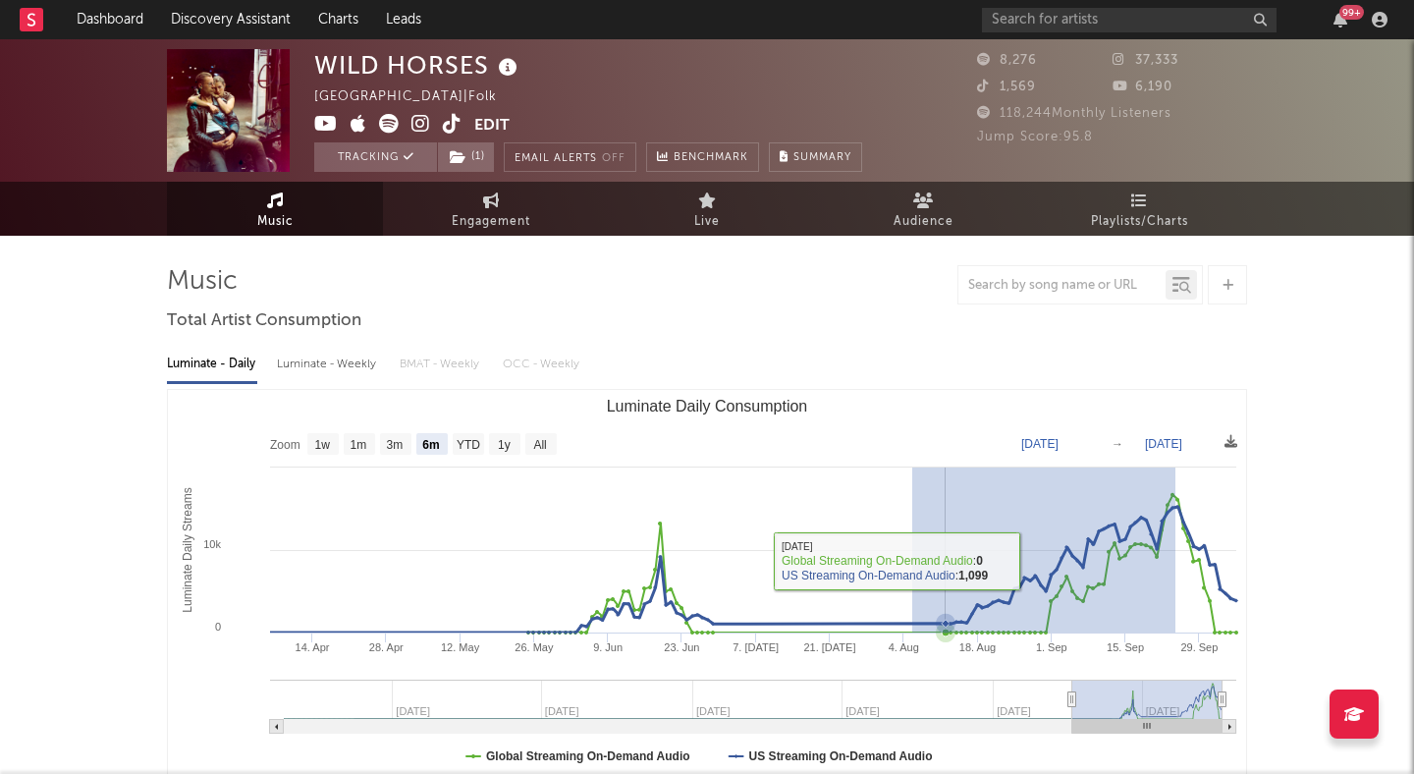
drag, startPoint x: 1176, startPoint y: 542, endPoint x: 633, endPoint y: 580, distance: 544.5
type input "2025-06-15"
type input "2025-09-24"
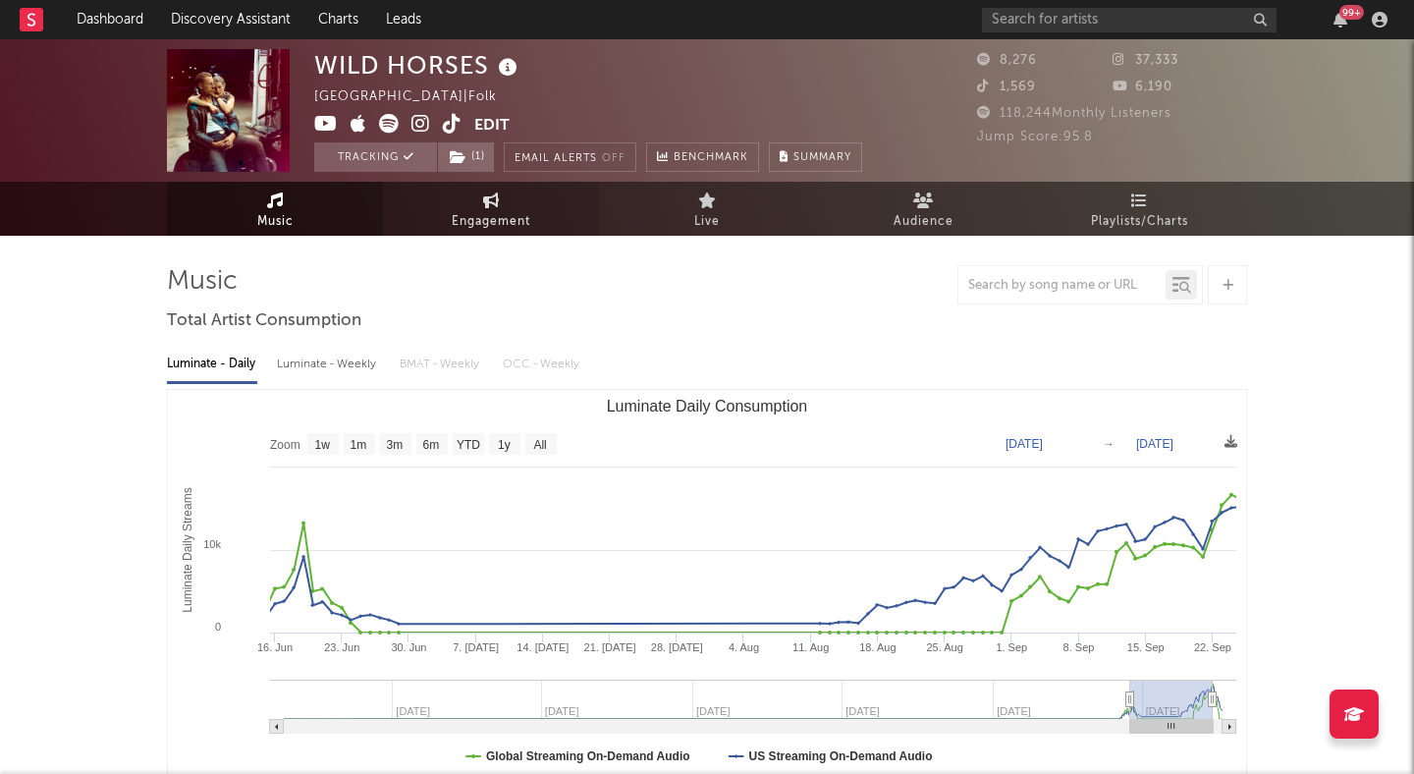
click at [512, 229] on span "Engagement" at bounding box center [491, 222] width 79 height 24
select select "1w"
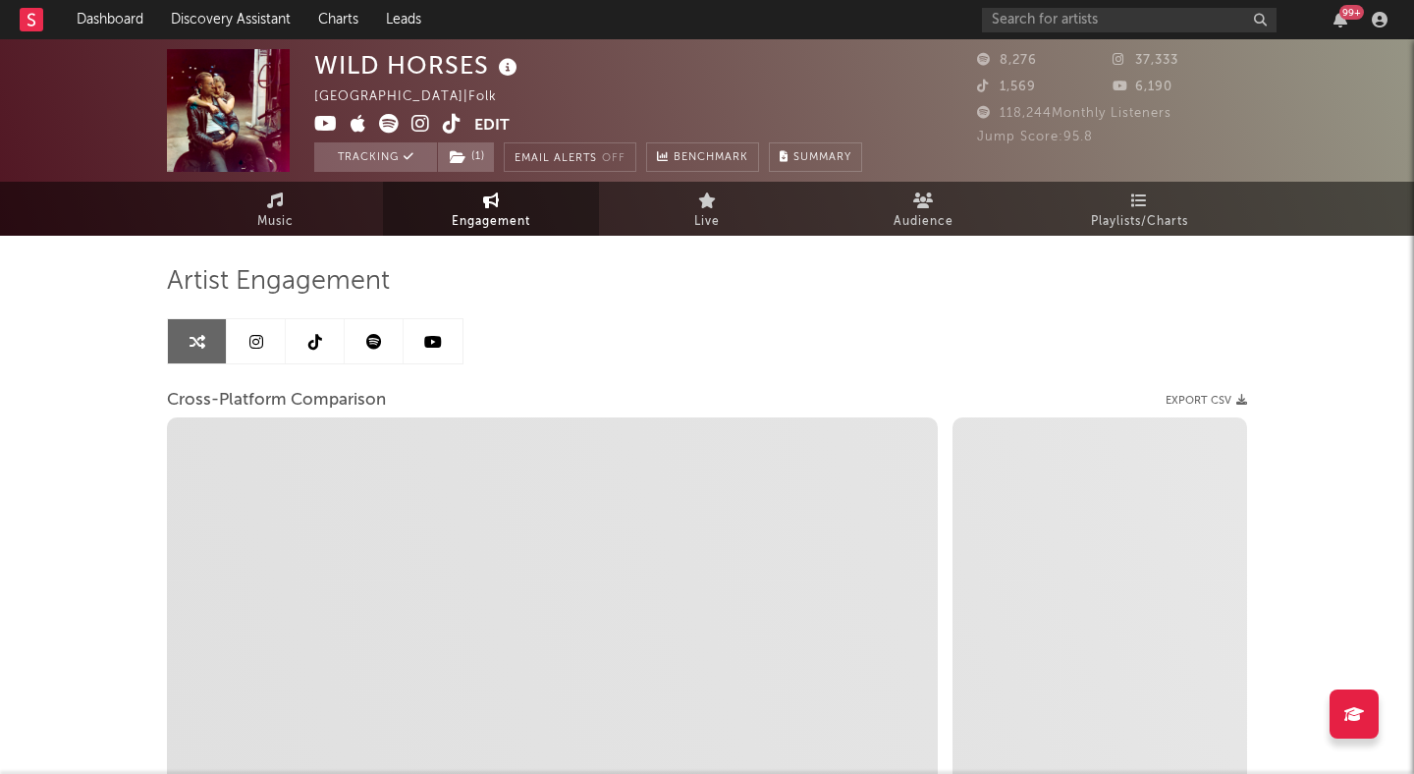
click at [470, 272] on div "Artist Engagement" at bounding box center [707, 281] width 1080 height 33
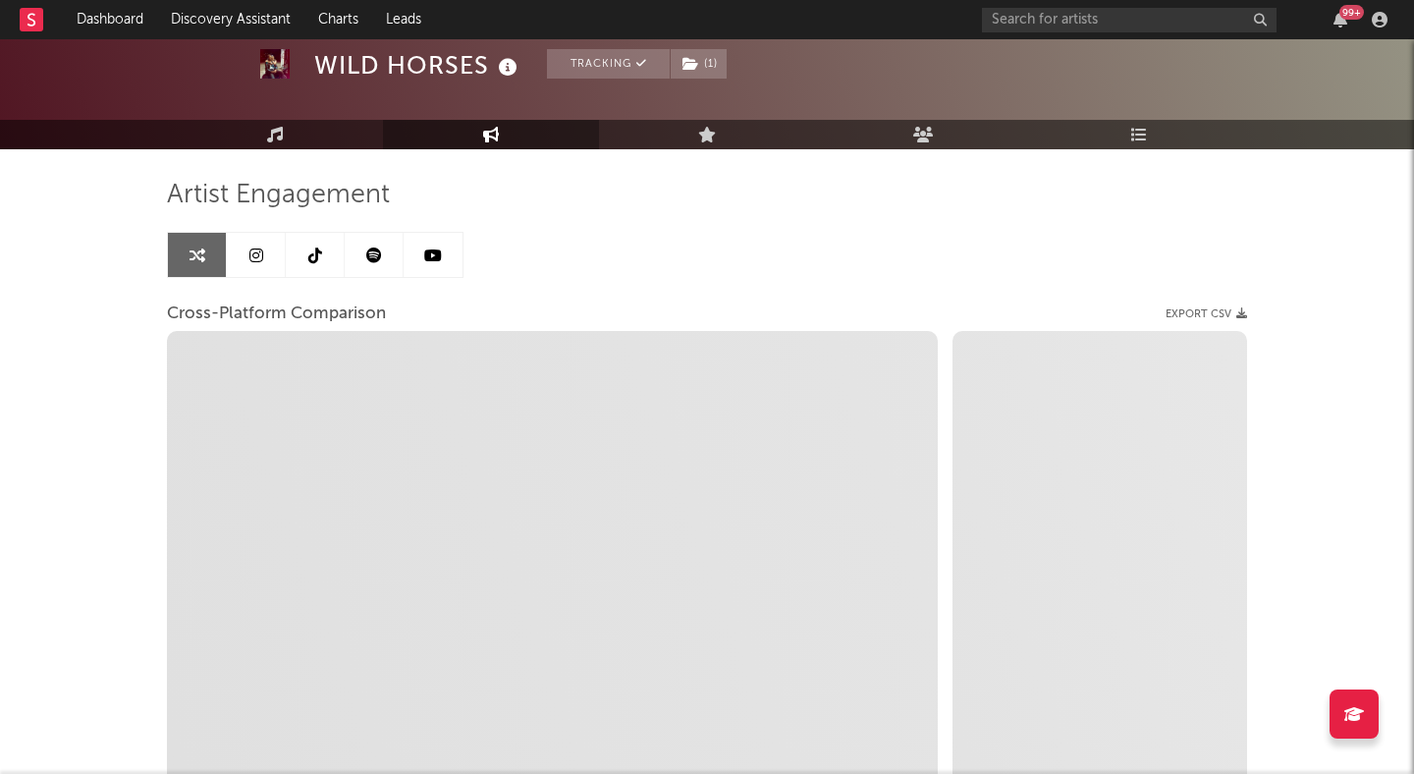
scroll to position [100, 0]
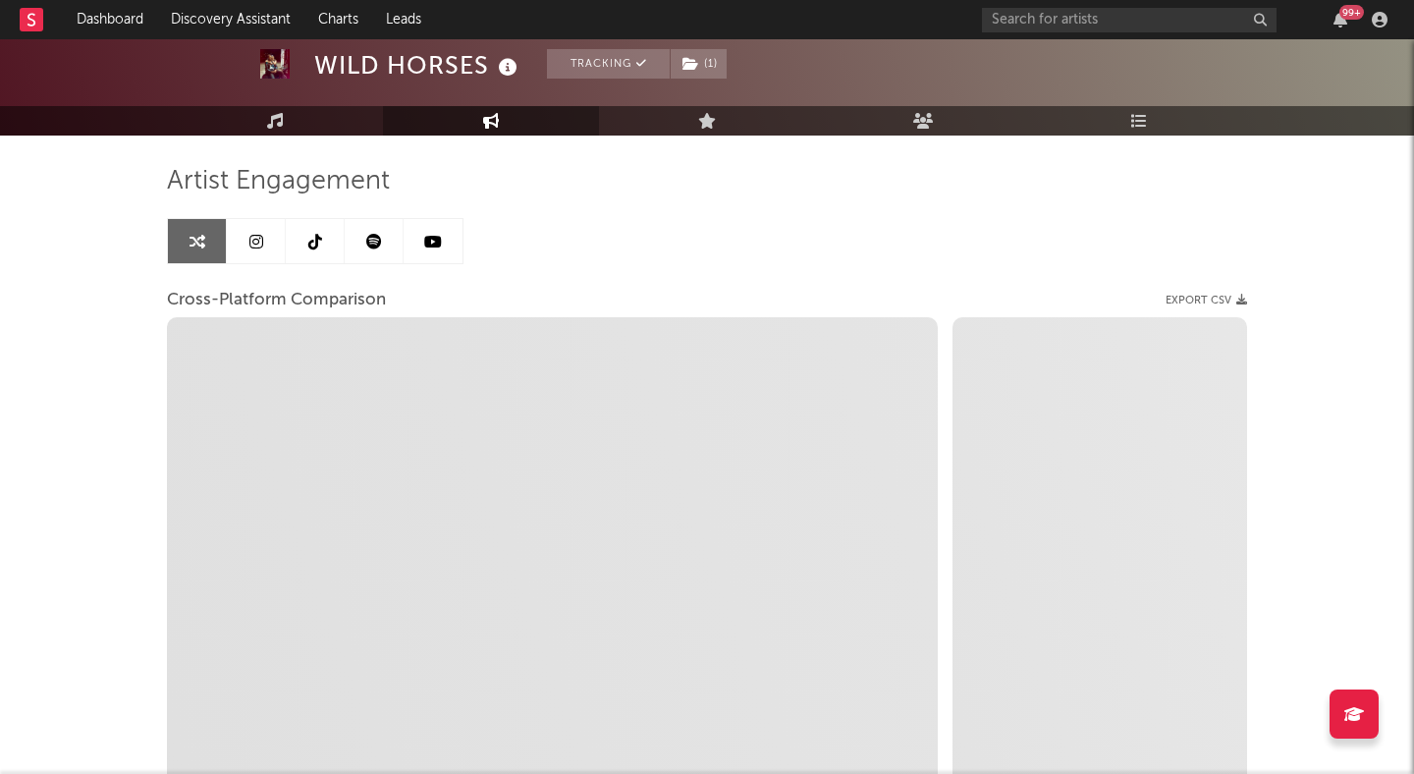
select select "1m"
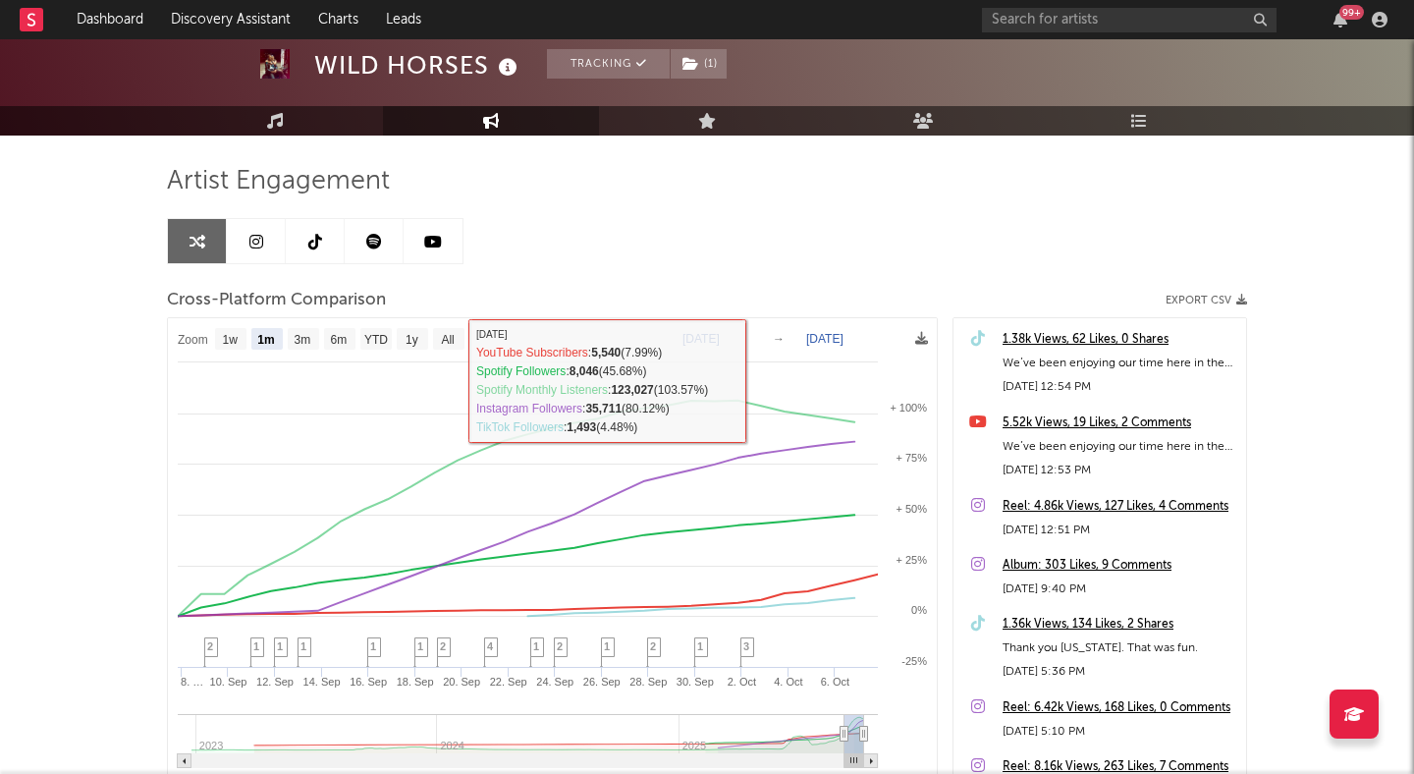
scroll to position [0, 0]
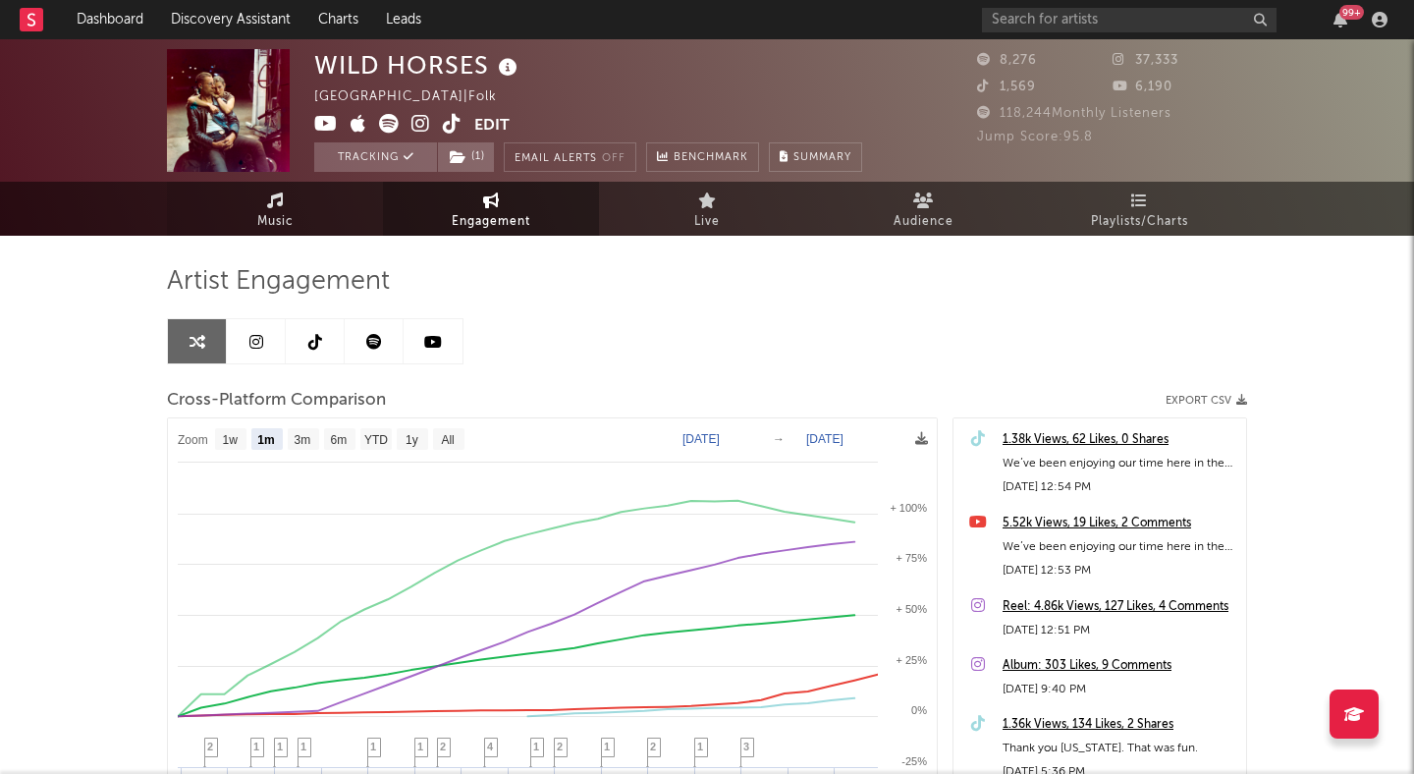
click at [278, 212] on span "Music" at bounding box center [275, 222] width 36 height 24
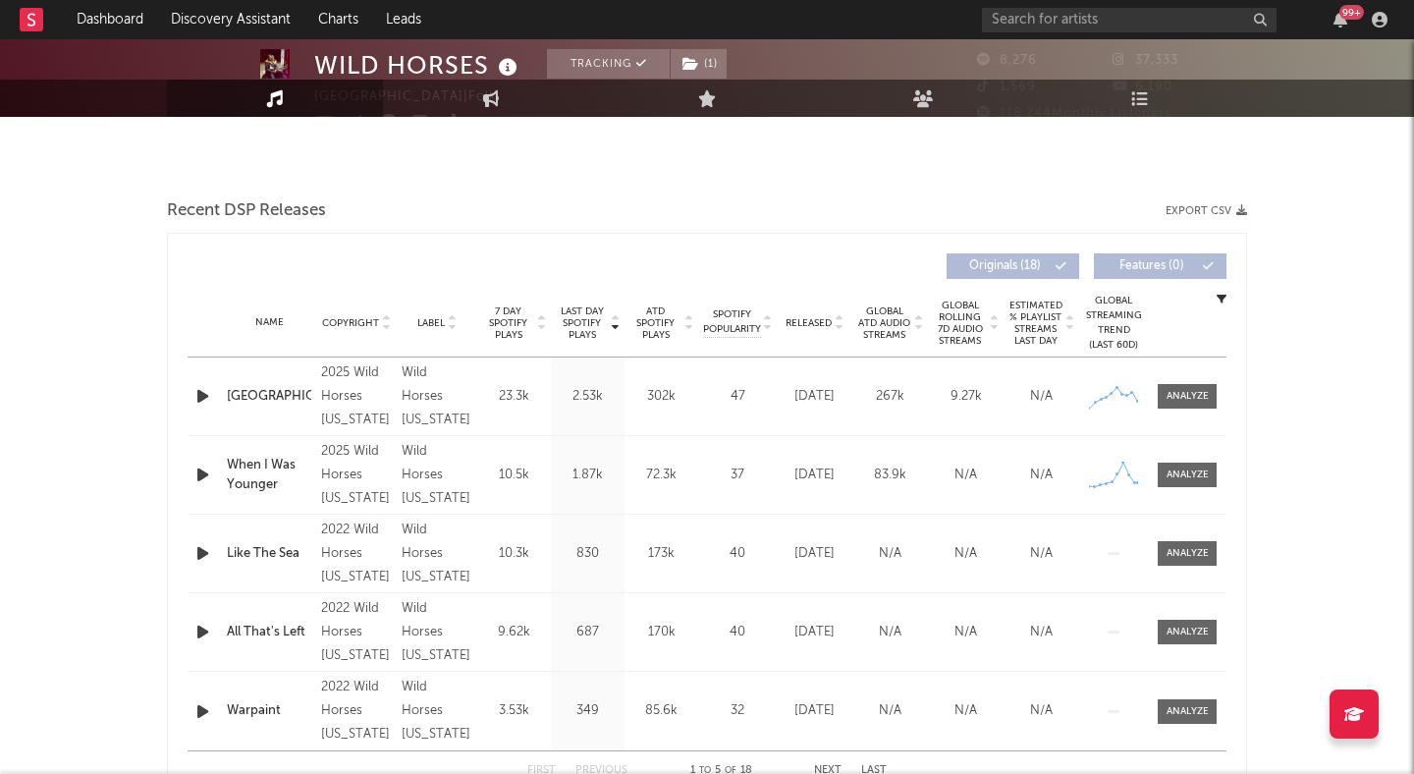
select select "6m"
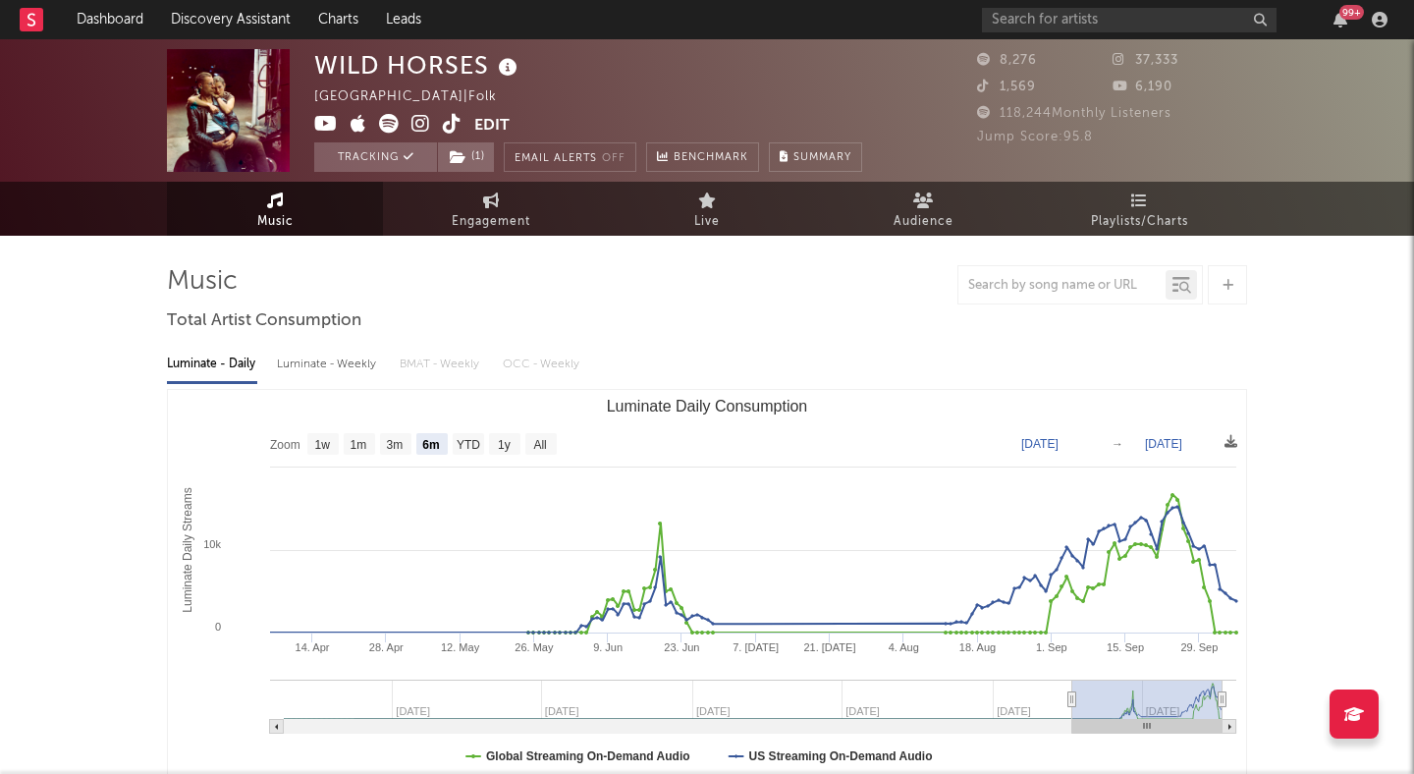
click at [417, 119] on icon at bounding box center [421, 124] width 19 height 20
click at [222, 23] on link "Discovery Assistant" at bounding box center [230, 19] width 147 height 39
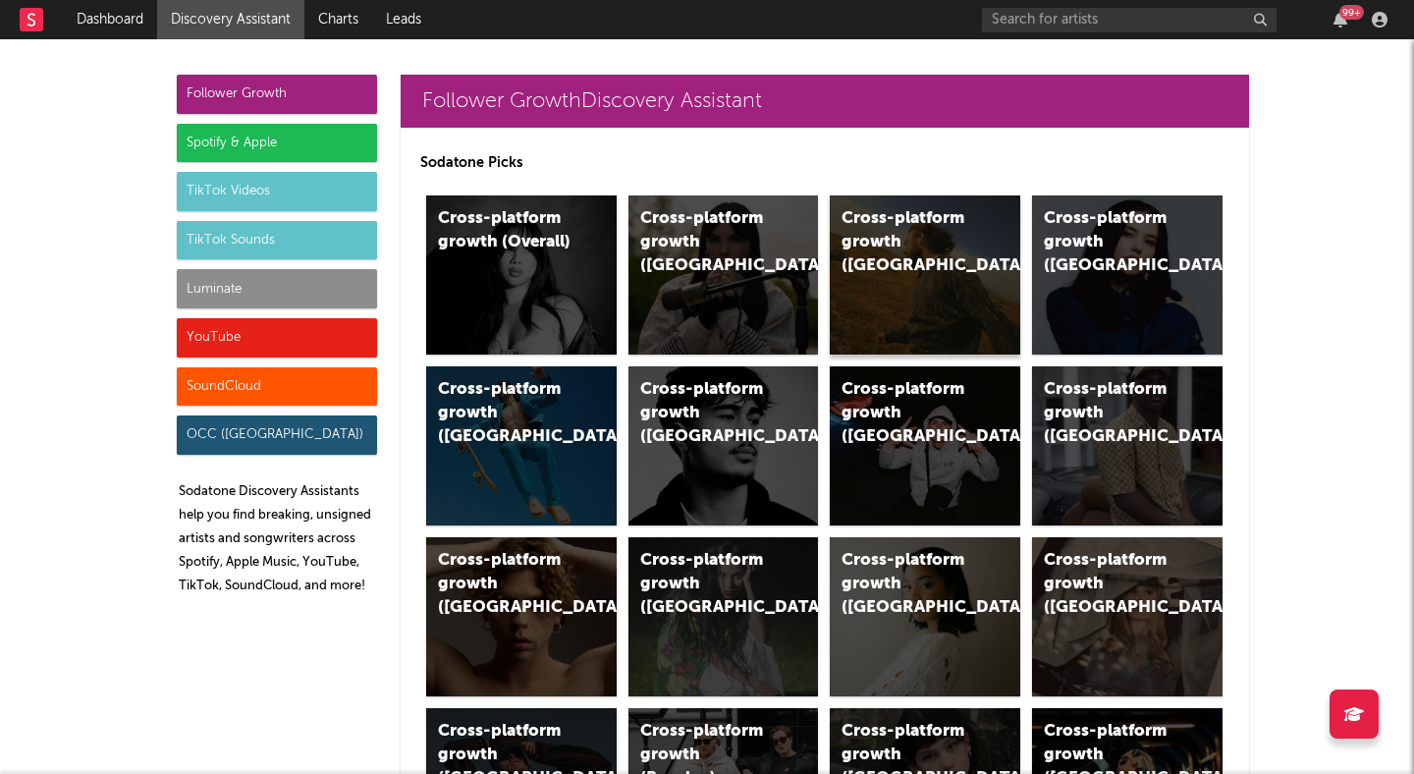
click at [901, 244] on div "Cross-platform growth (US)" at bounding box center [909, 242] width 134 height 71
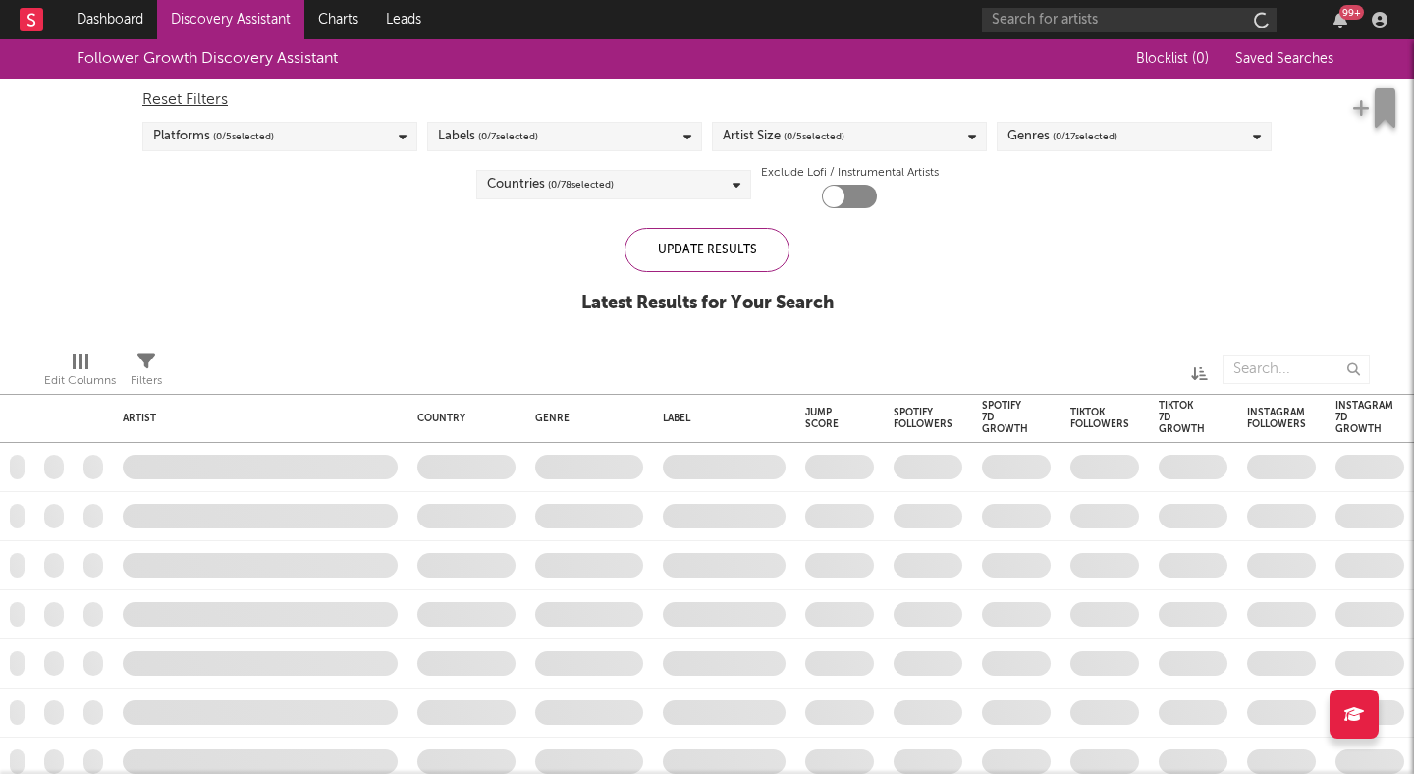
checkbox input "true"
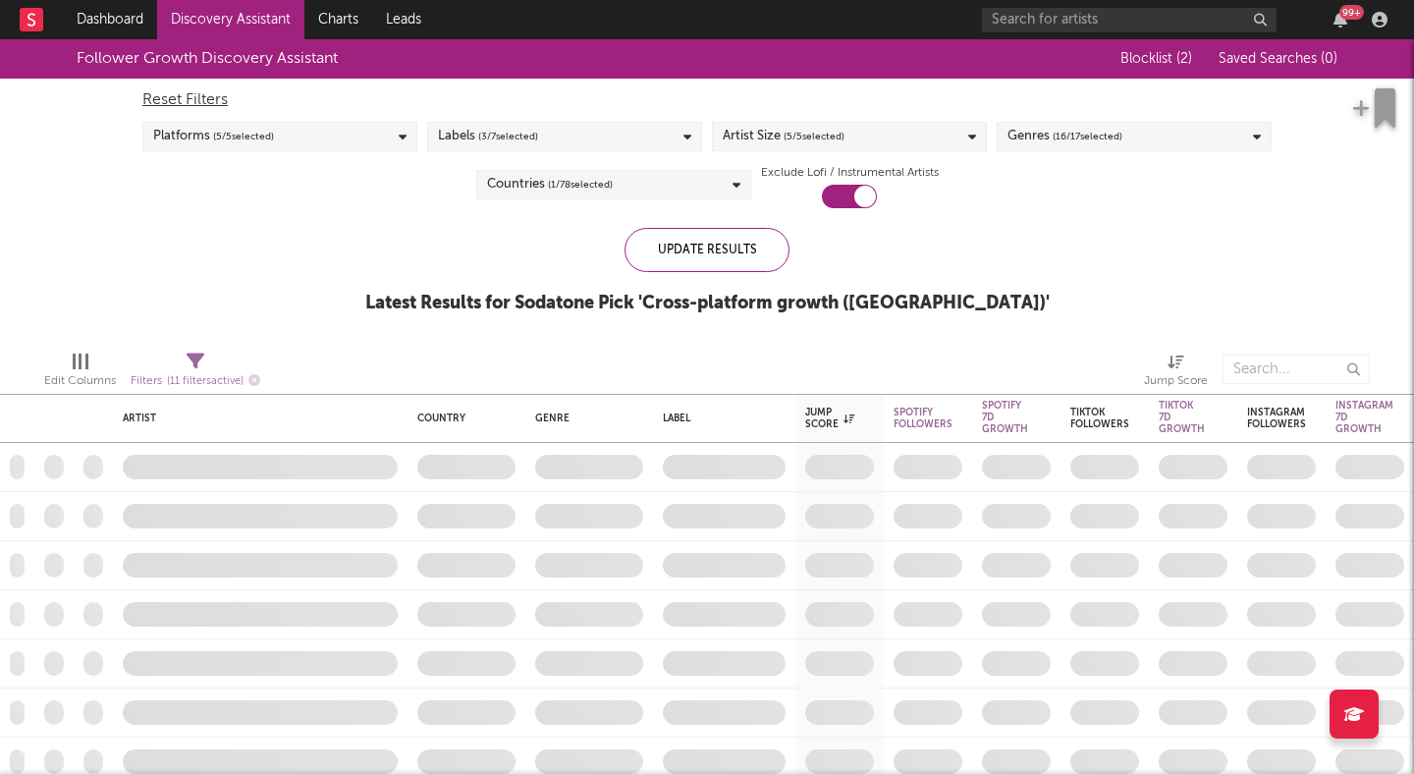
click at [1026, 140] on div "Genres ( 16 / 17 selected)" at bounding box center [1065, 137] width 115 height 24
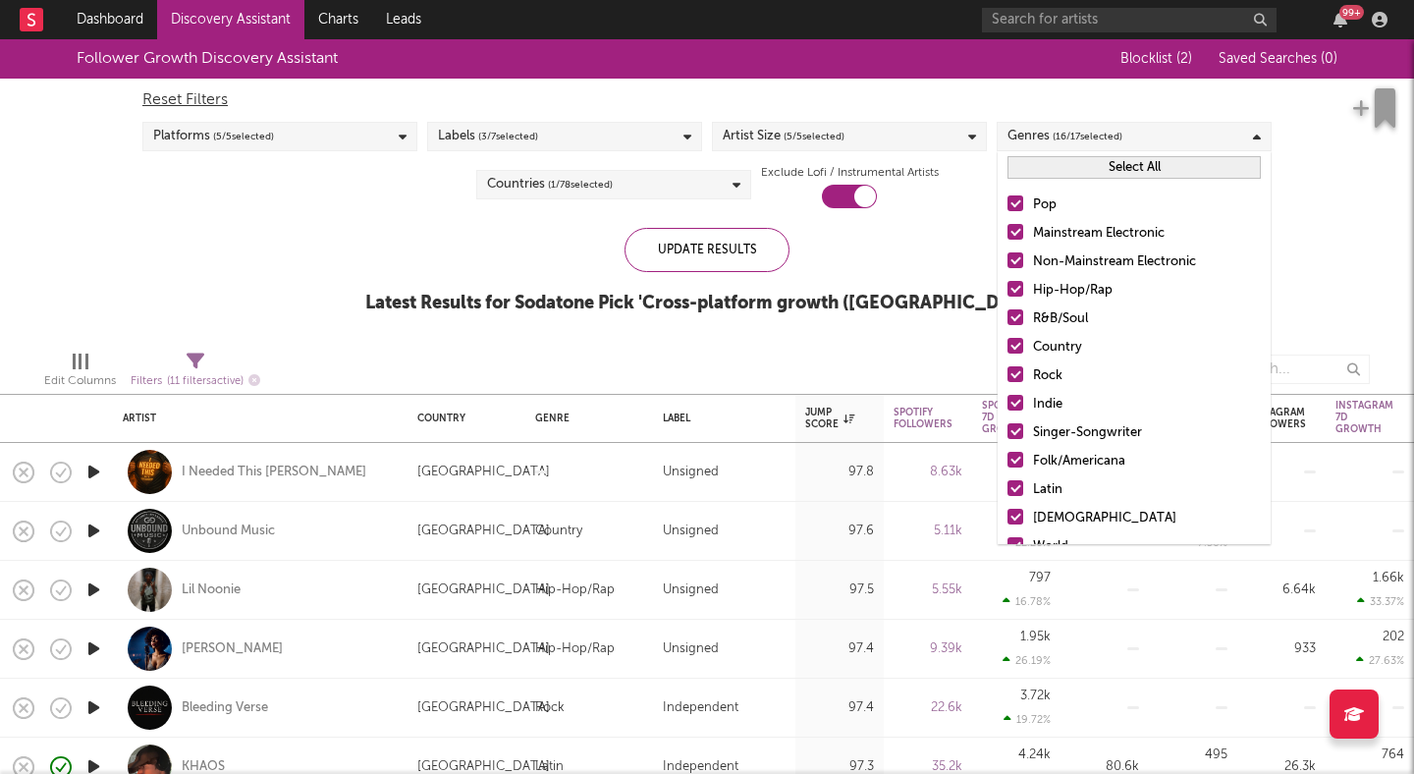
click at [1042, 167] on button "Select All" at bounding box center [1134, 167] width 253 height 23
click at [1042, 167] on button "Deselect All" at bounding box center [1134, 167] width 253 height 23
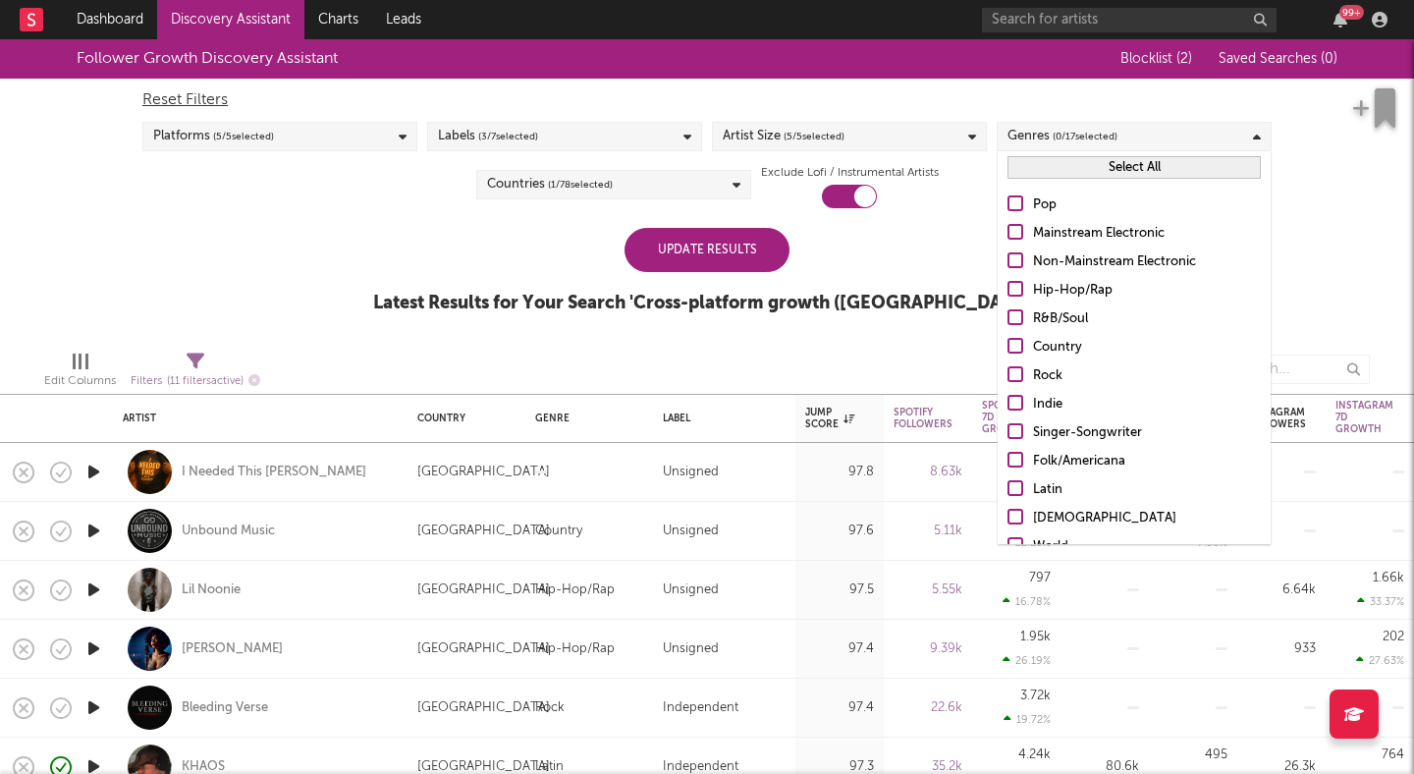
click at [1016, 200] on div at bounding box center [1016, 203] width 16 height 16
click at [1008, 200] on input "Pop" at bounding box center [1008, 206] width 0 height 24
click at [1012, 399] on div at bounding box center [1016, 403] width 16 height 16
click at [1008, 399] on input "Indie" at bounding box center [1008, 405] width 0 height 24
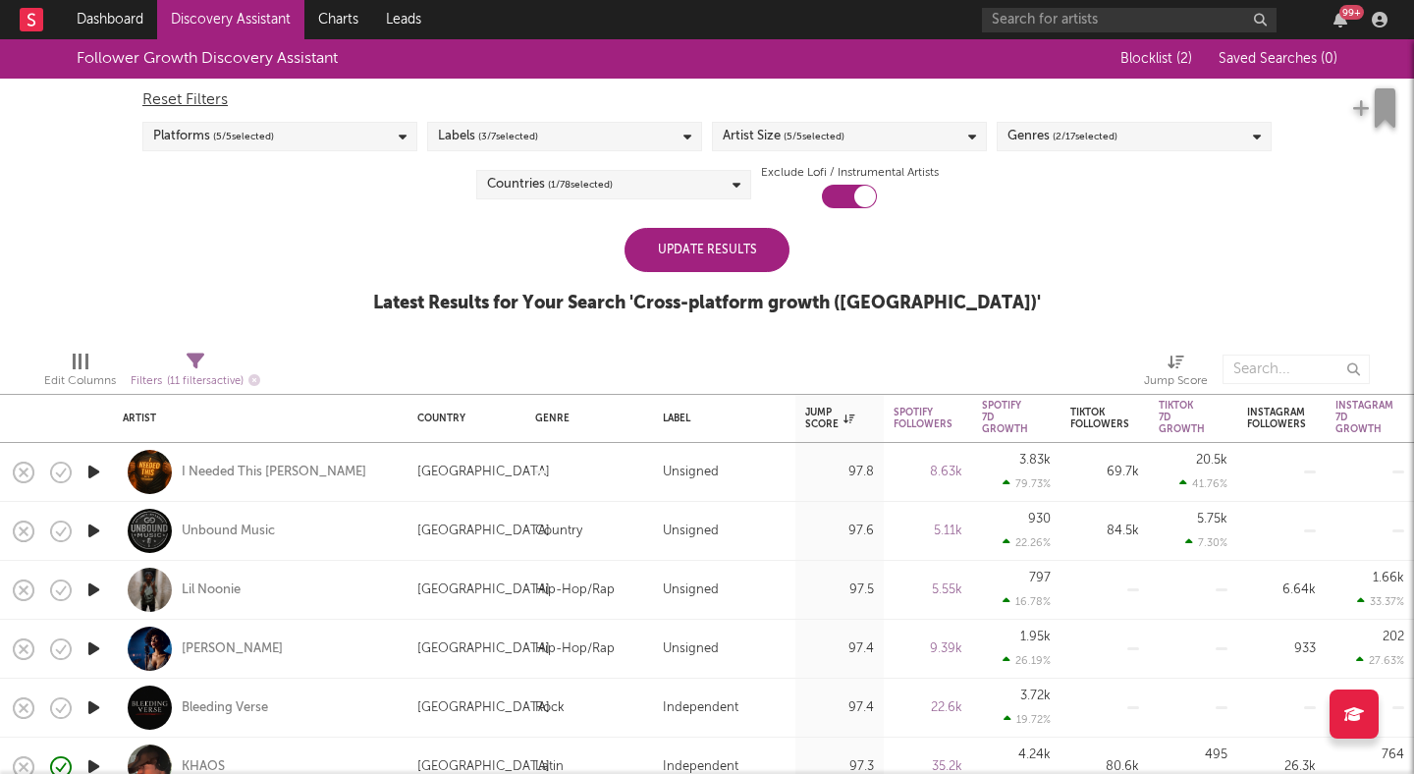
click at [757, 251] on div "Update Results" at bounding box center [707, 250] width 165 height 44
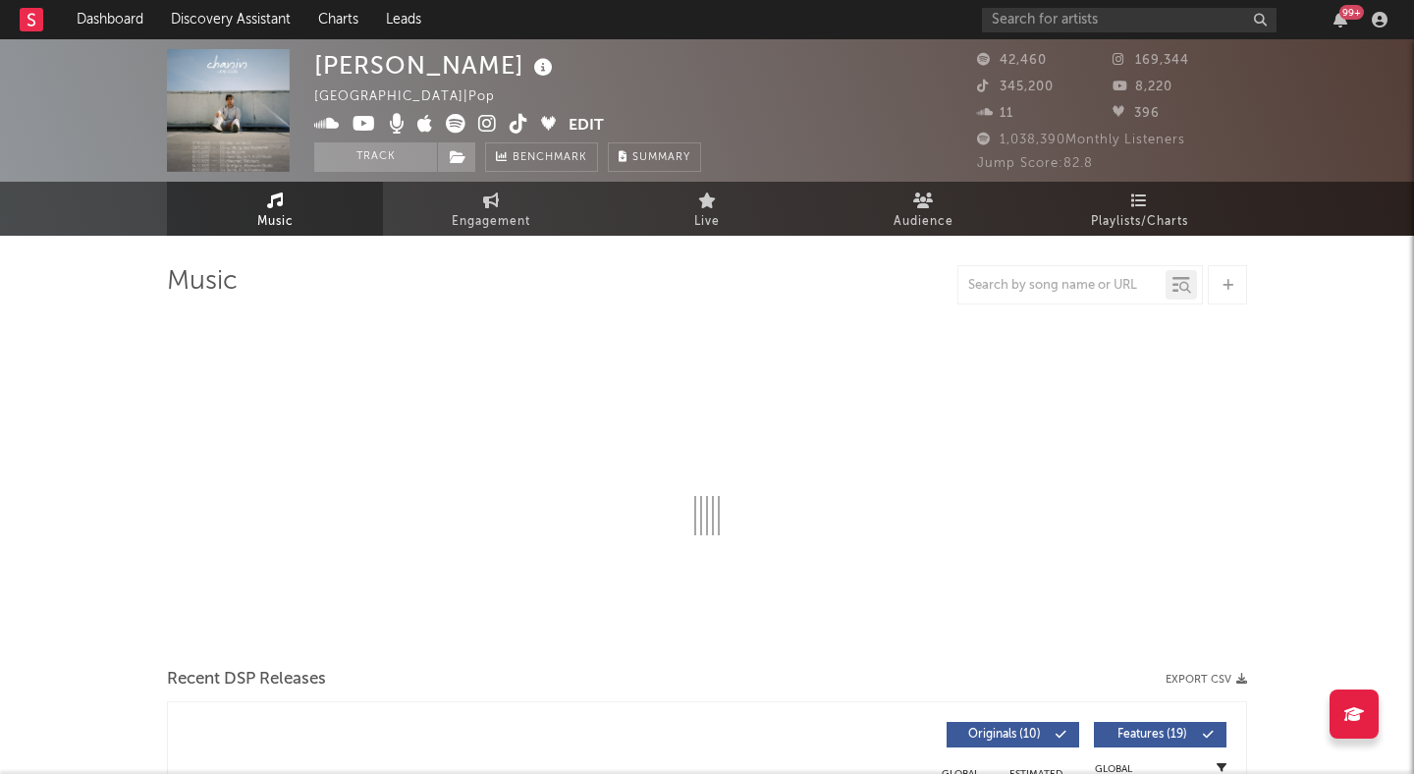
select select "6m"
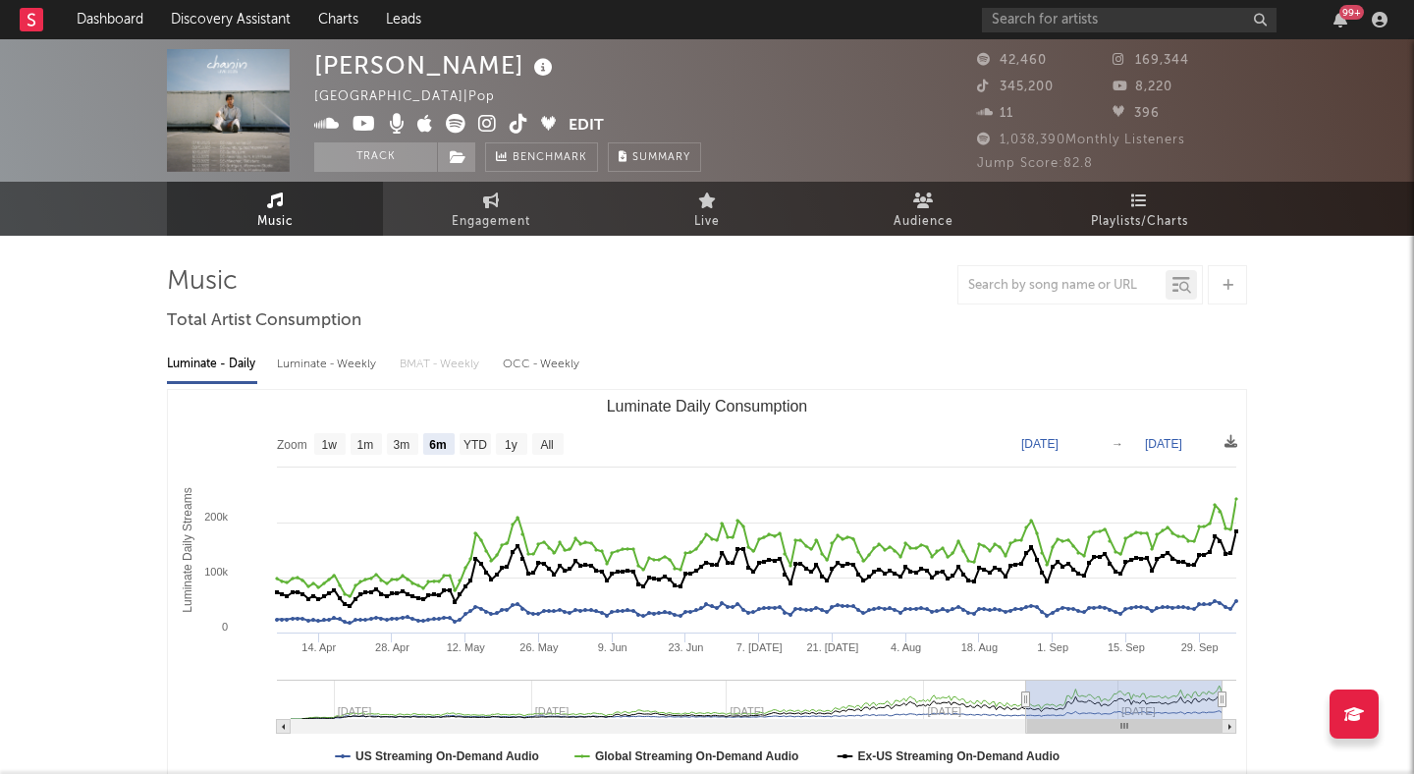
click at [478, 118] on icon at bounding box center [487, 124] width 19 height 20
click at [418, 148] on button "Track" at bounding box center [375, 156] width 123 height 29
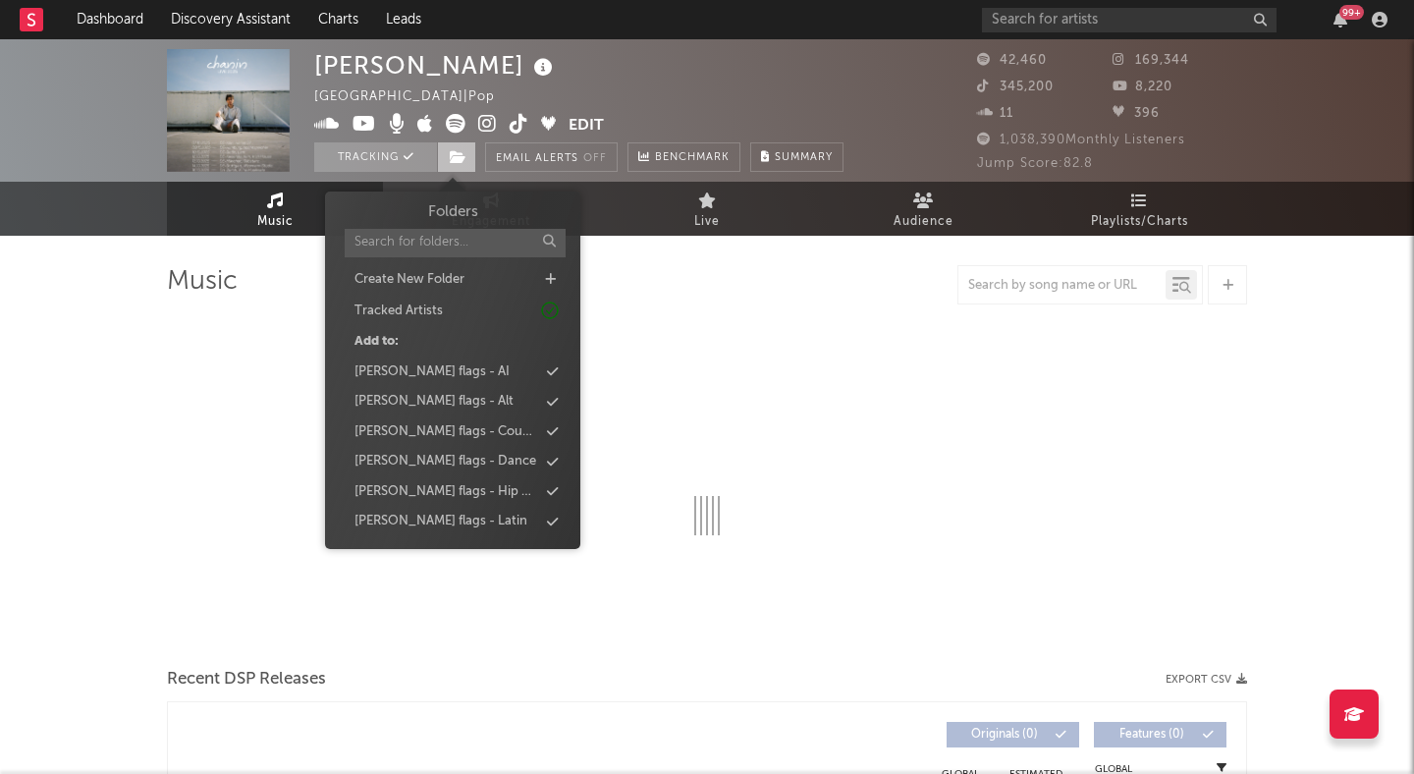
click at [467, 153] on span at bounding box center [456, 156] width 39 height 29
select select "6m"
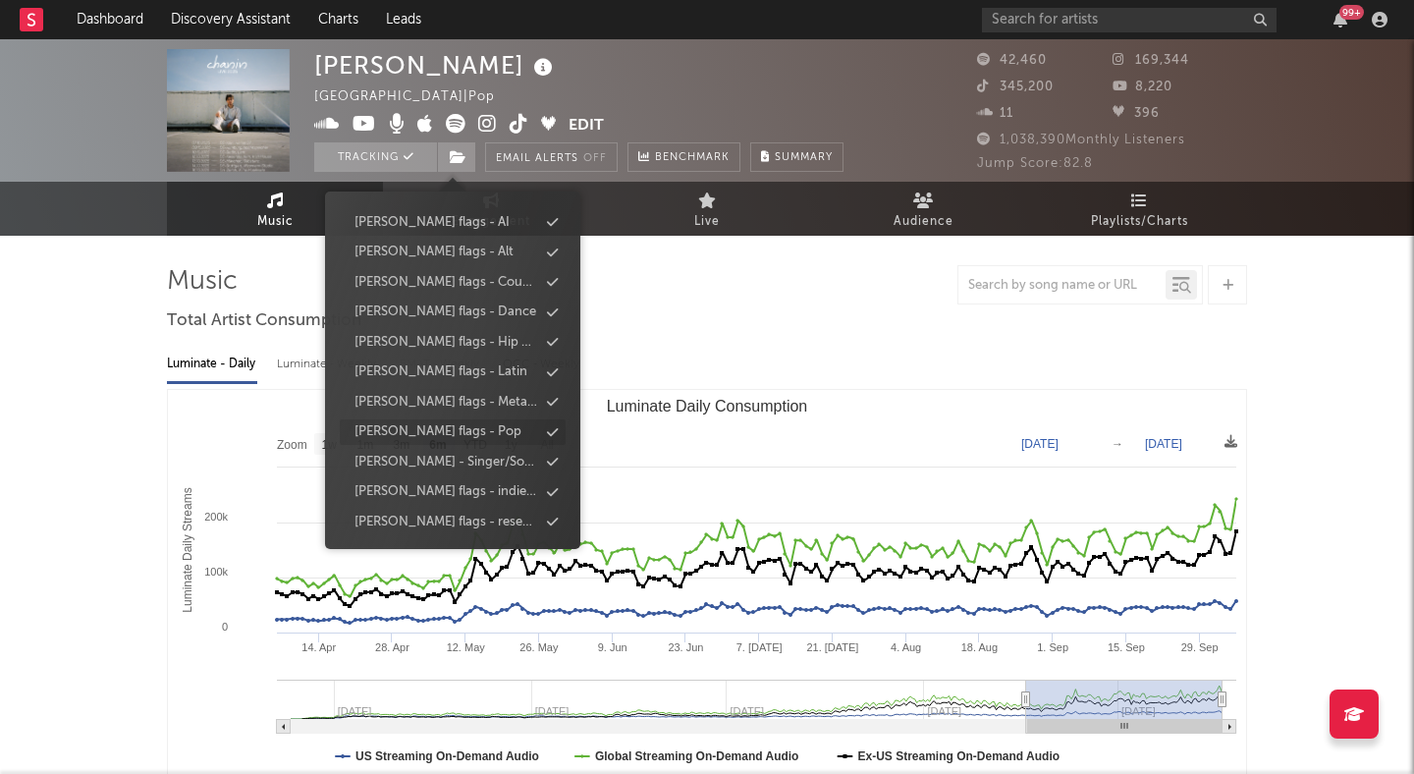
click at [450, 433] on div "peter flags - Pop" at bounding box center [438, 432] width 167 height 20
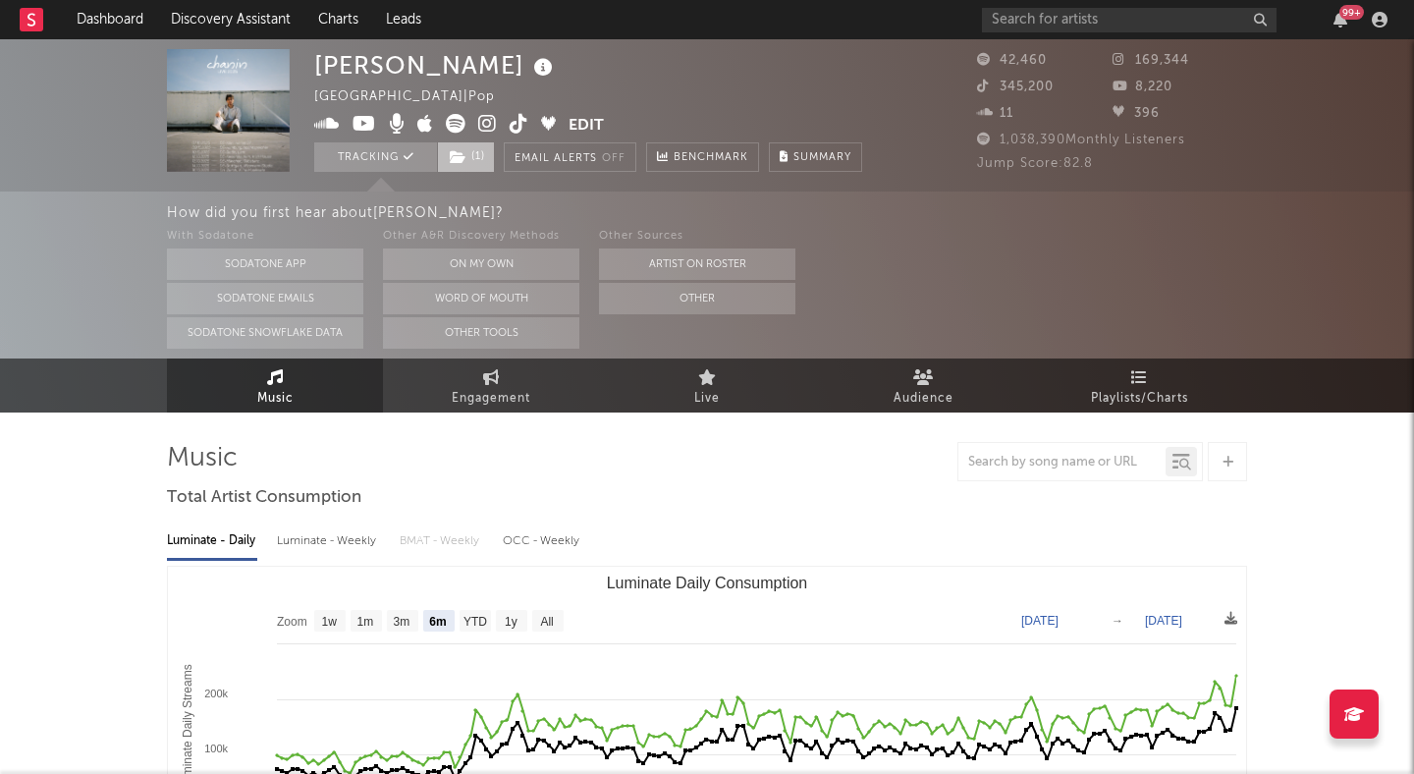
click at [463, 151] on icon at bounding box center [458, 157] width 17 height 14
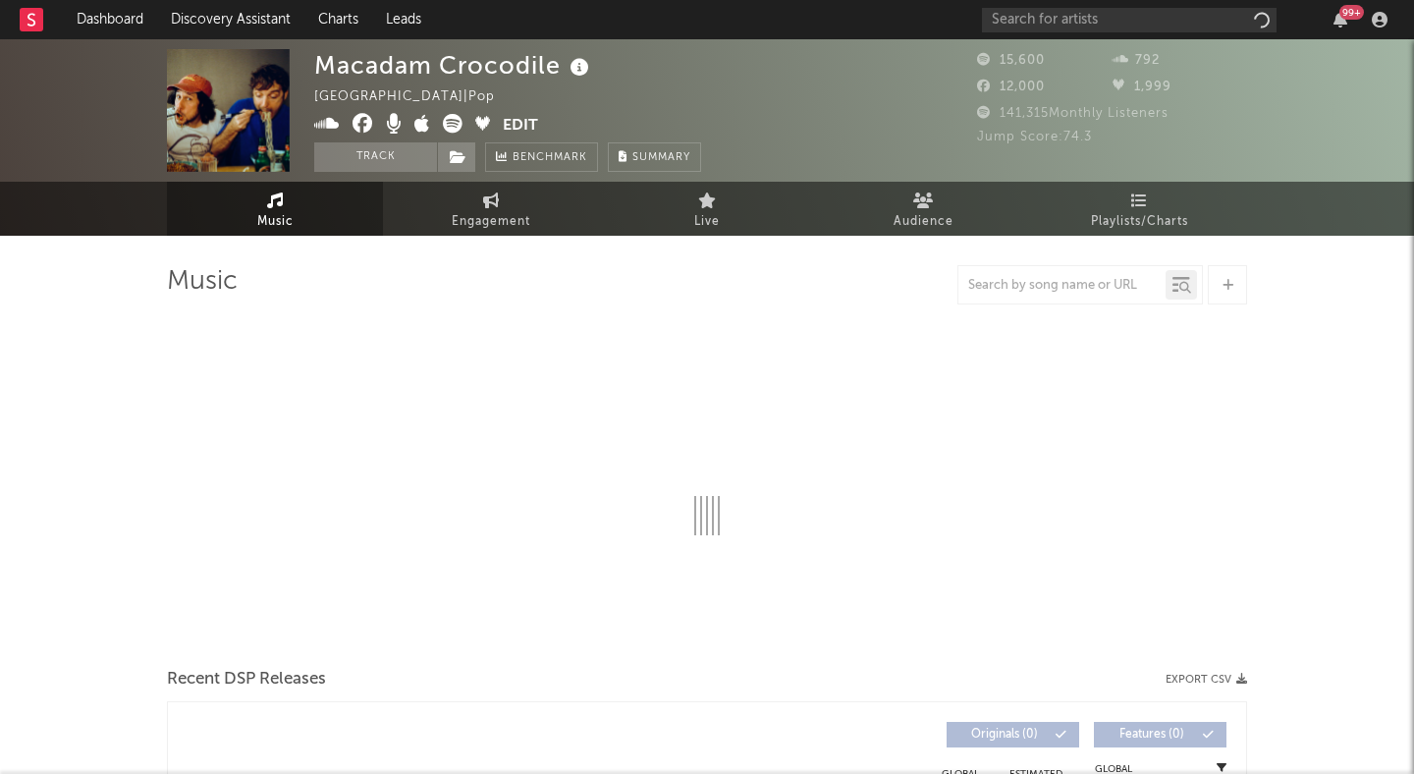
select select "6m"
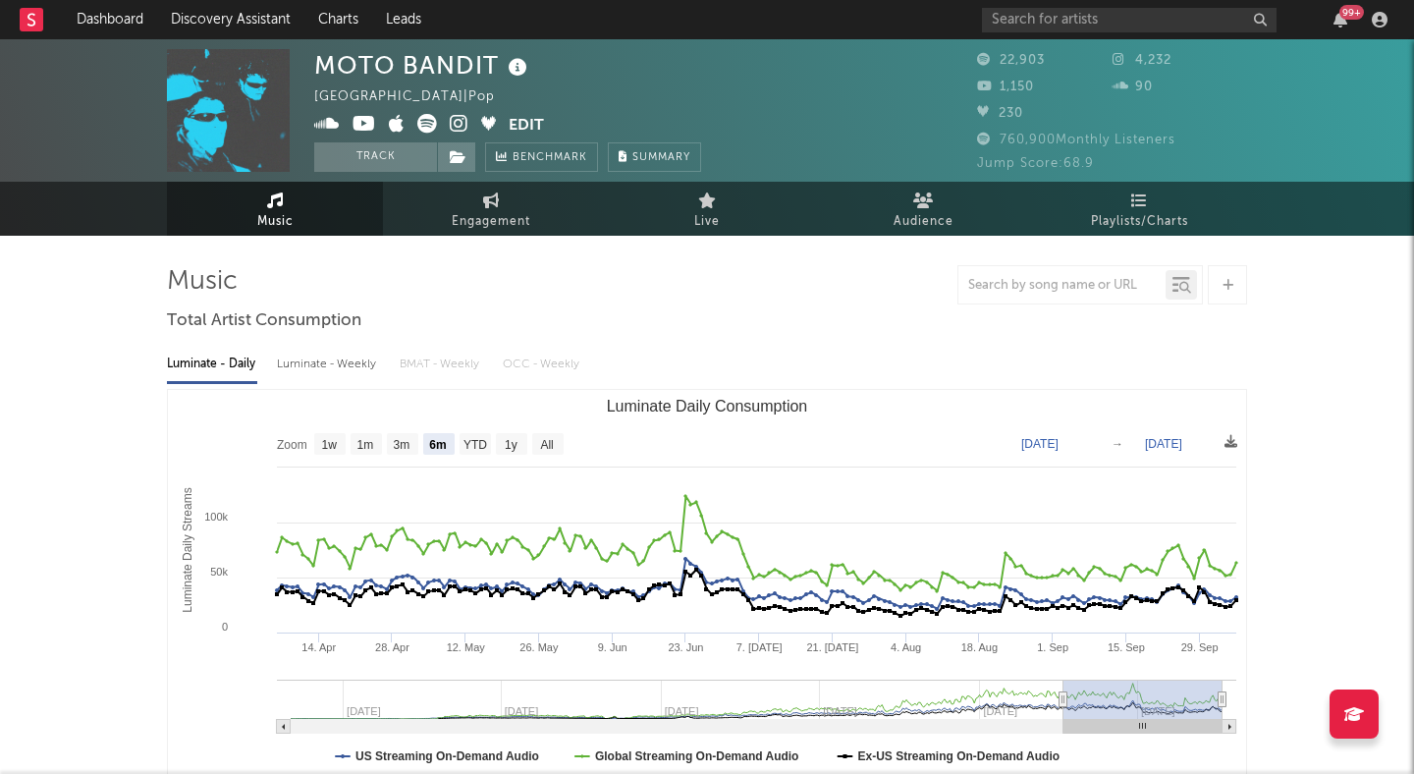
click at [458, 117] on icon at bounding box center [459, 124] width 19 height 20
click at [422, 120] on icon at bounding box center [427, 124] width 20 height 20
click at [531, 431] on rect "Luminate Daily Consumption" at bounding box center [707, 586] width 1079 height 393
click at [541, 436] on rect "Luminate Daily Consumption" at bounding box center [547, 444] width 31 height 22
select select "All"
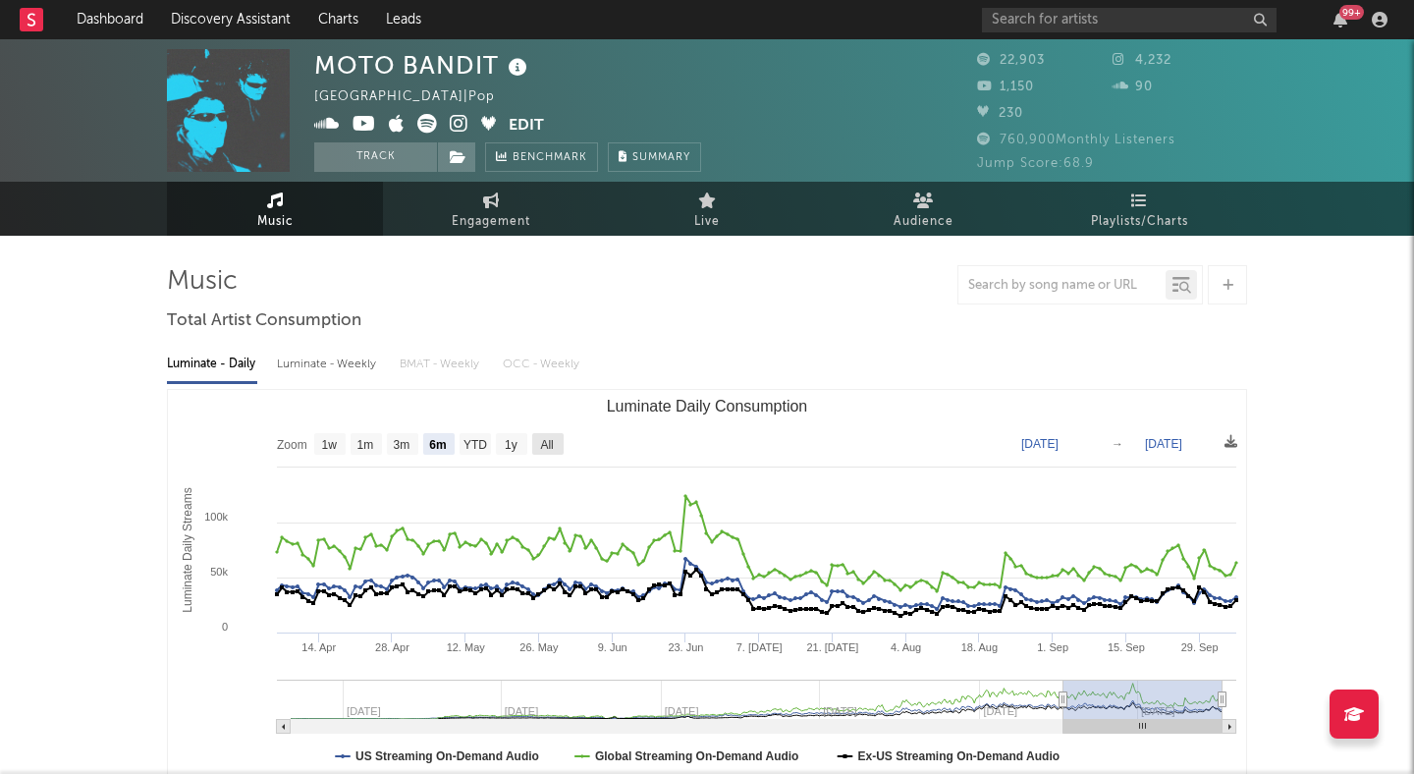
type input "2022-11-01"
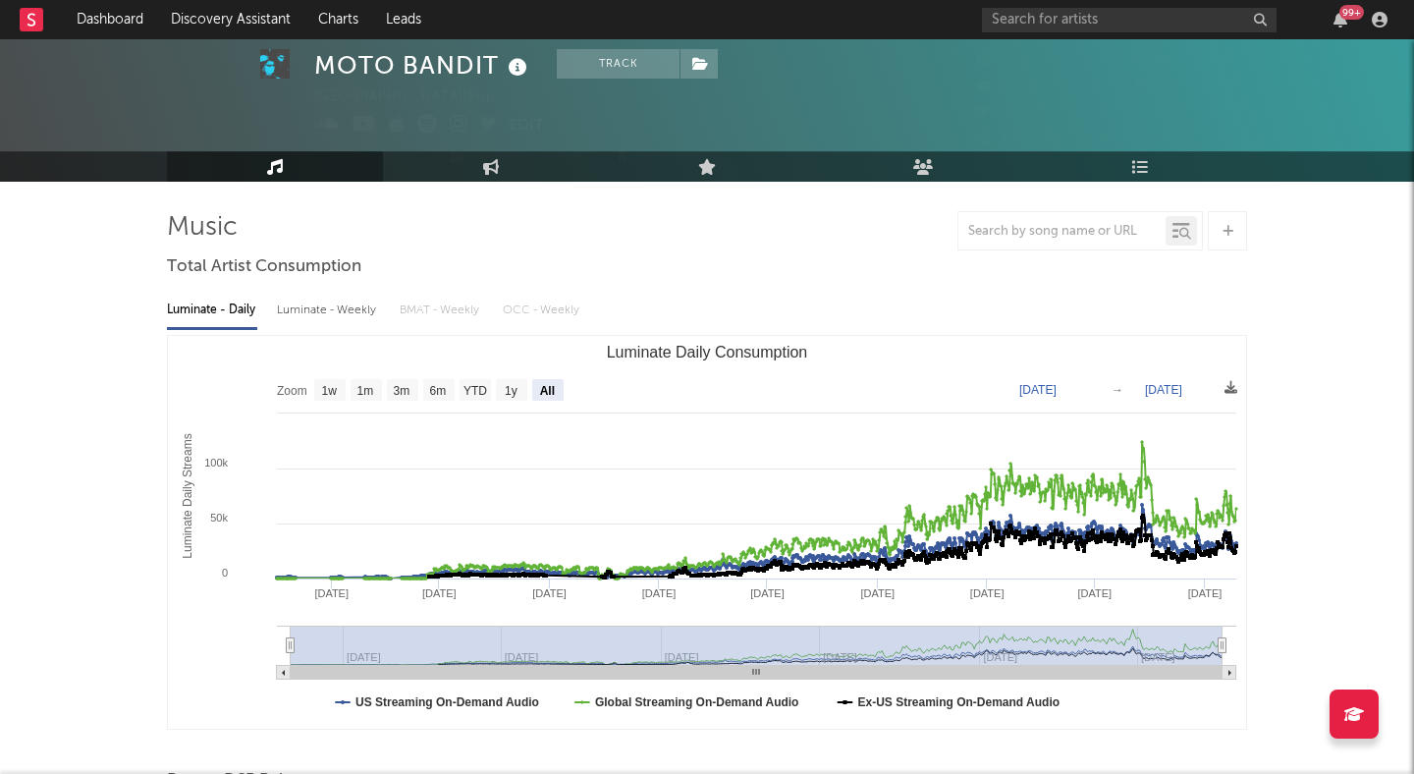
scroll to position [60, 0]
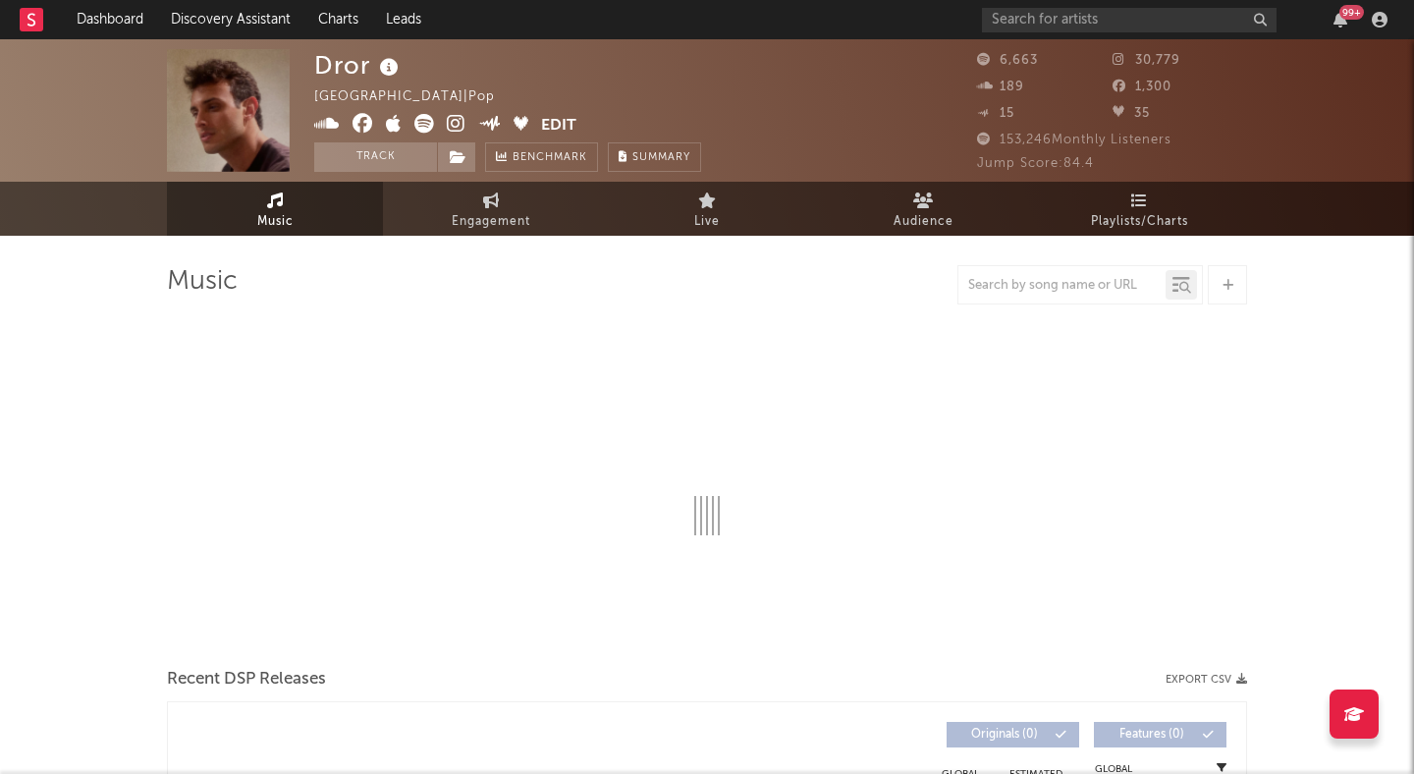
select select "6m"
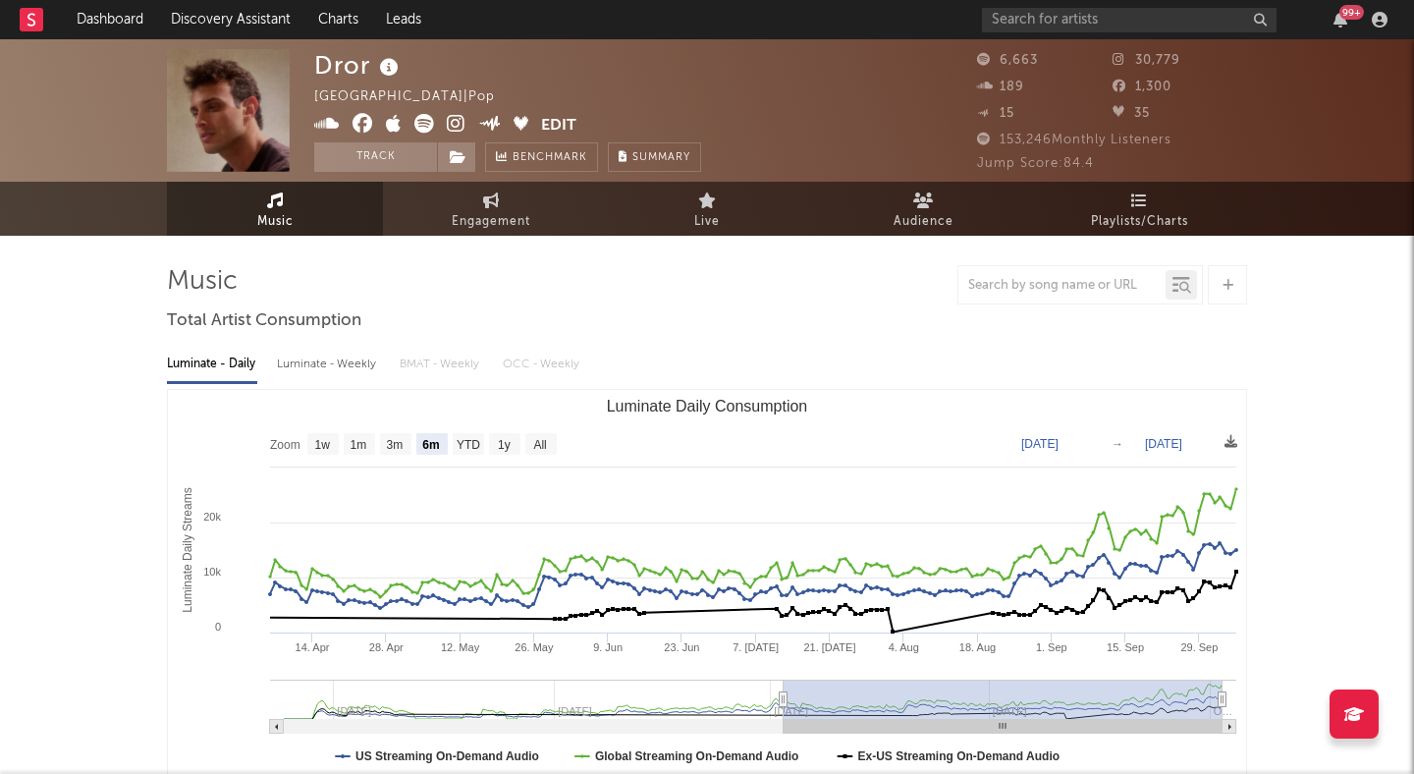
click at [452, 127] on icon at bounding box center [456, 124] width 19 height 20
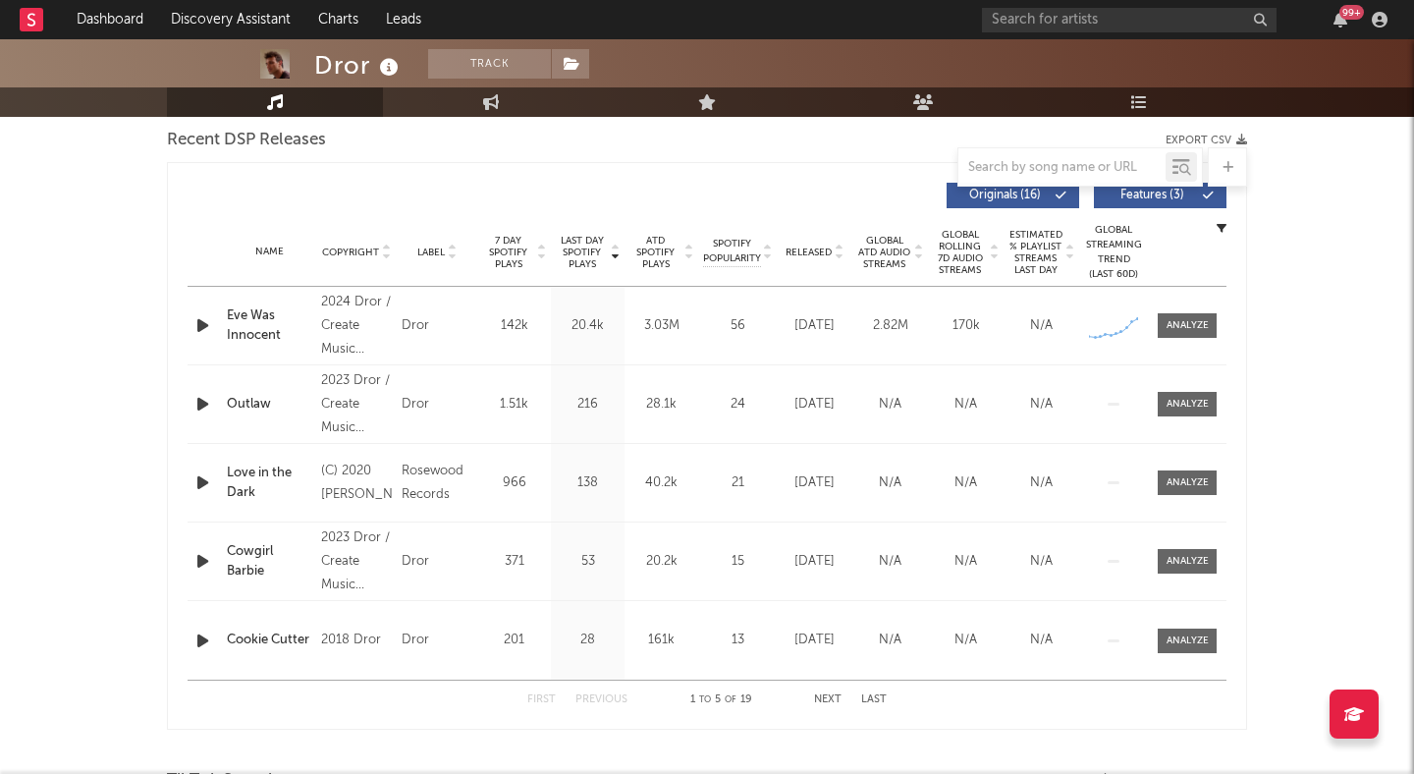
scroll to position [719, 0]
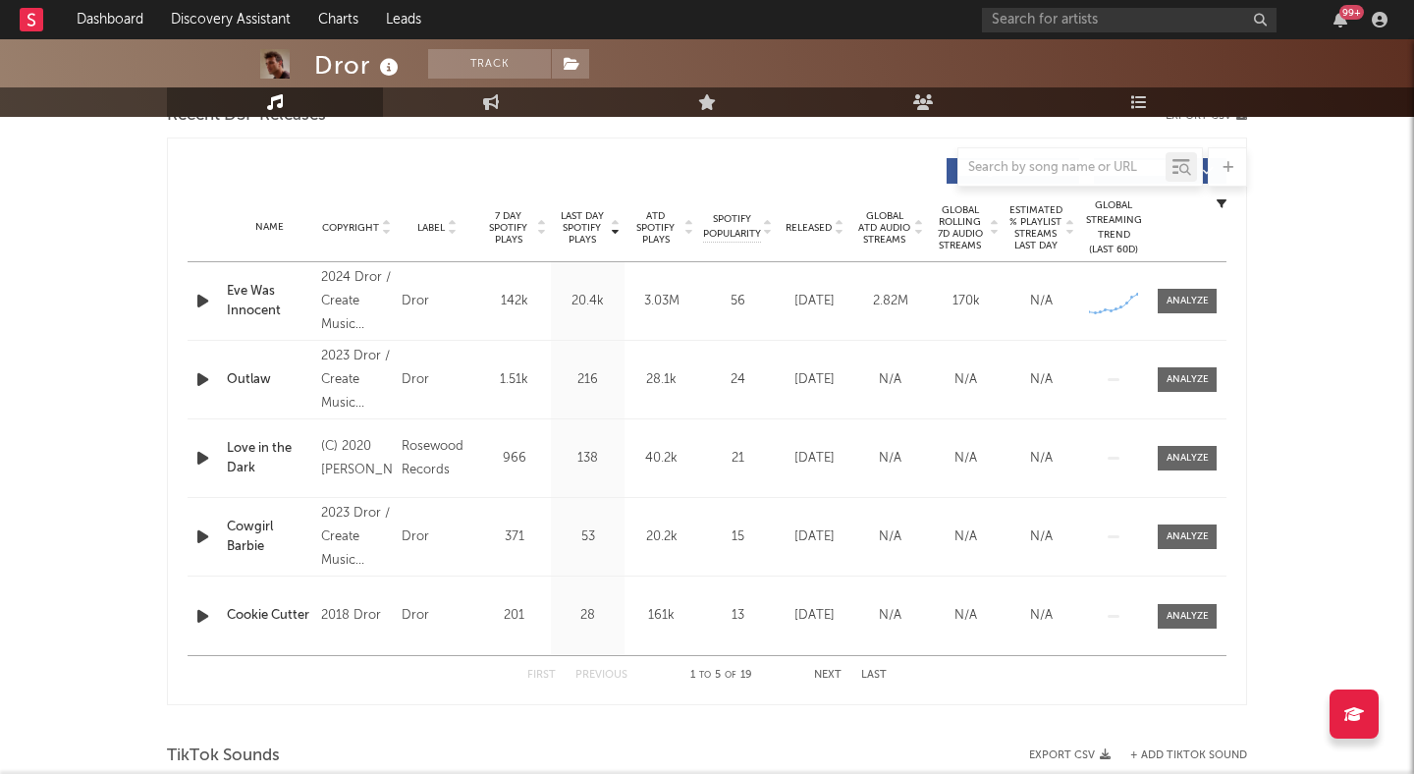
click at [842, 233] on icon at bounding box center [839, 232] width 10 height 8
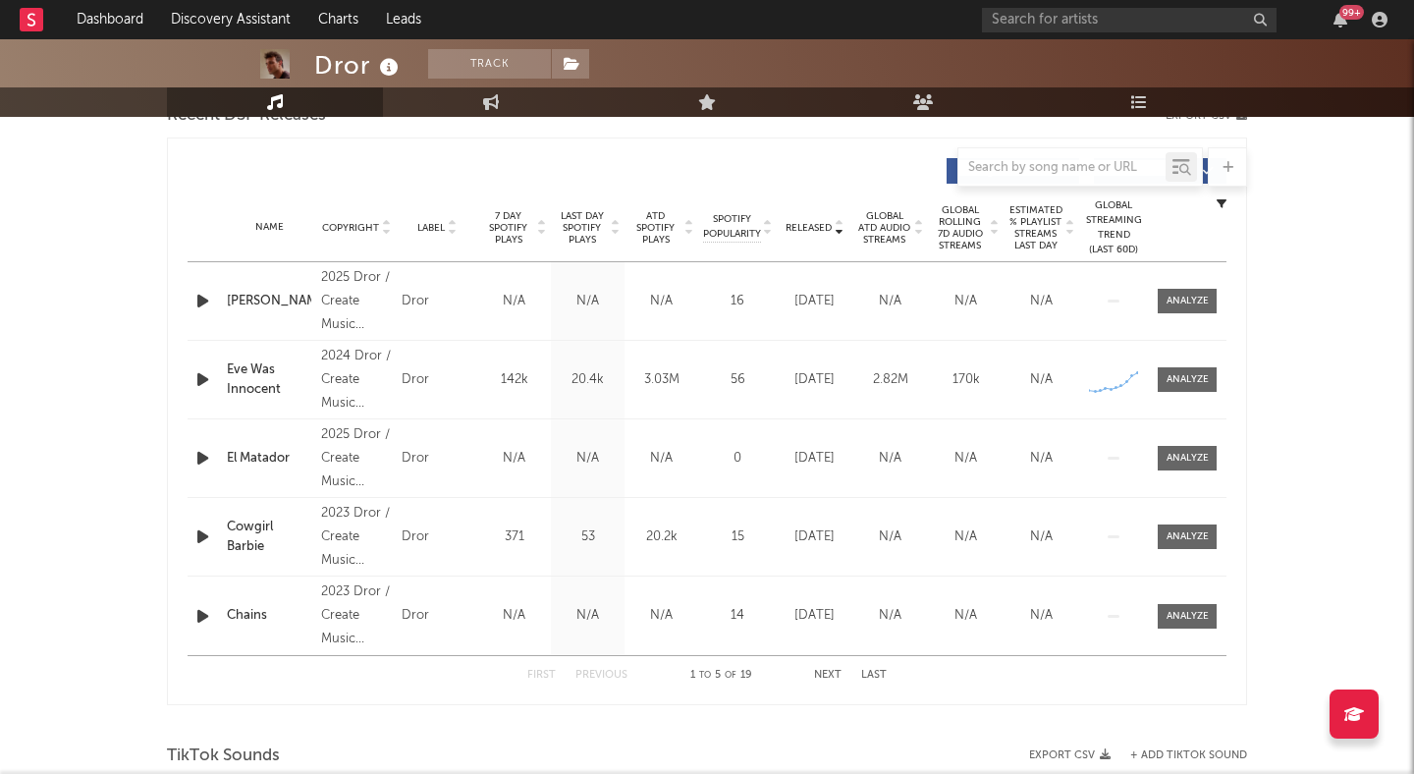
click at [197, 296] on icon "button" at bounding box center [203, 301] width 21 height 25
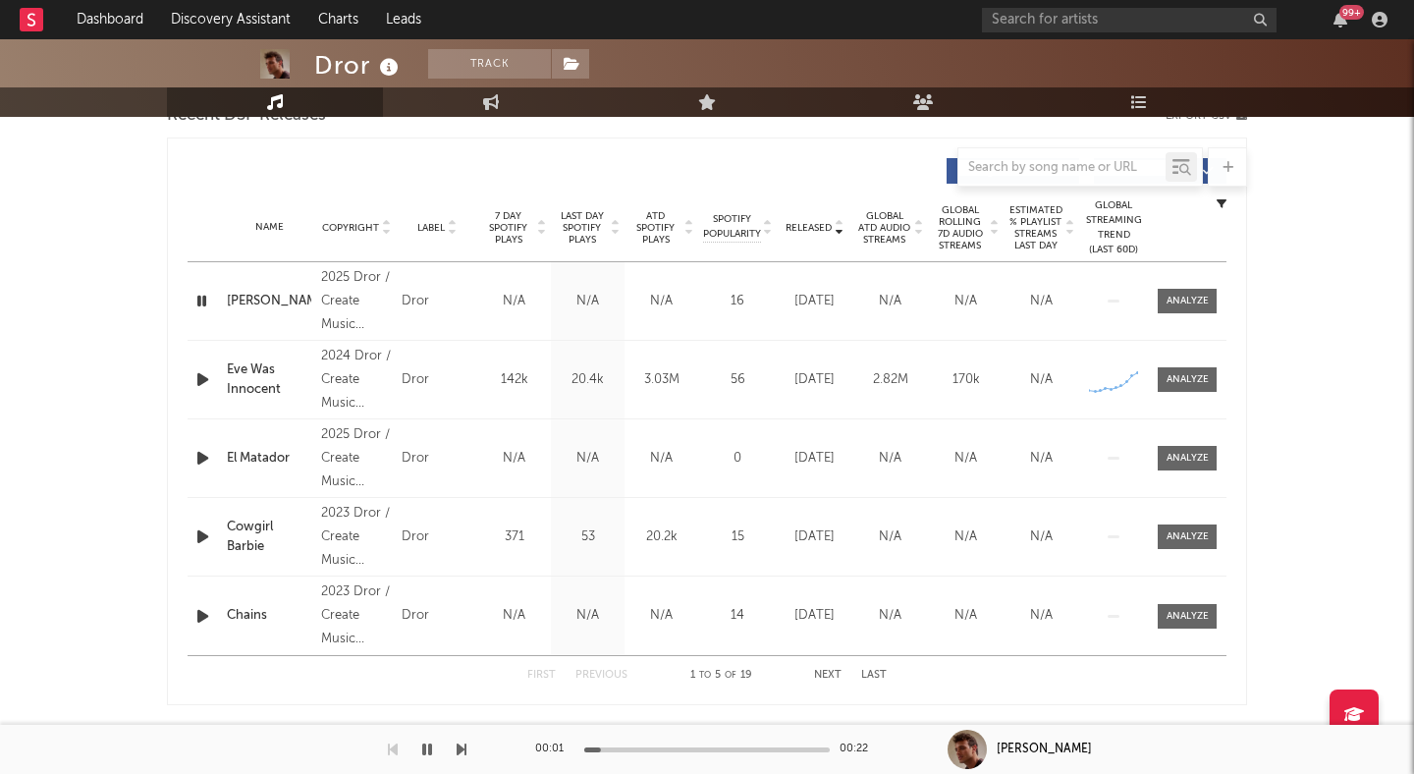
click at [202, 385] on icon "button" at bounding box center [203, 379] width 21 height 25
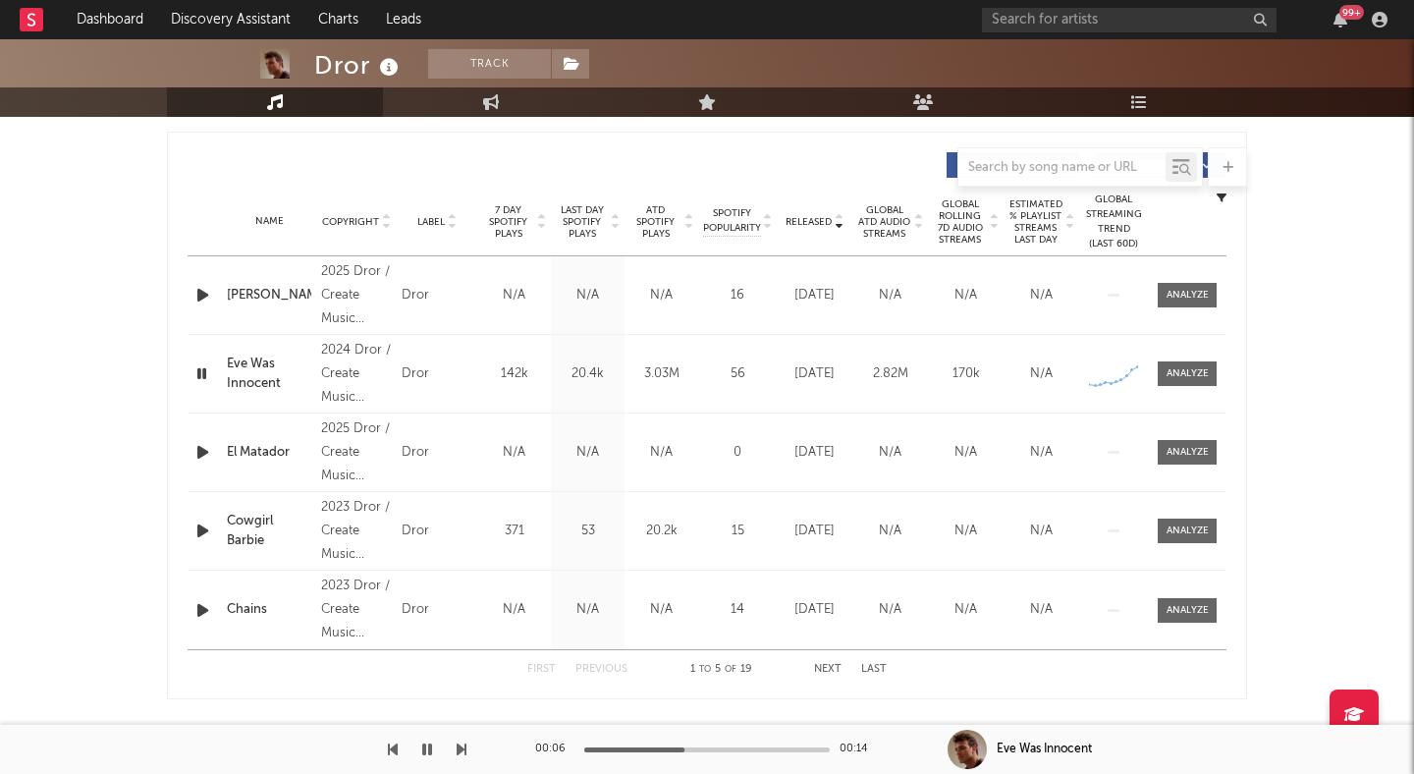
scroll to position [722, 0]
click at [194, 376] on icon "button" at bounding box center [202, 376] width 19 height 25
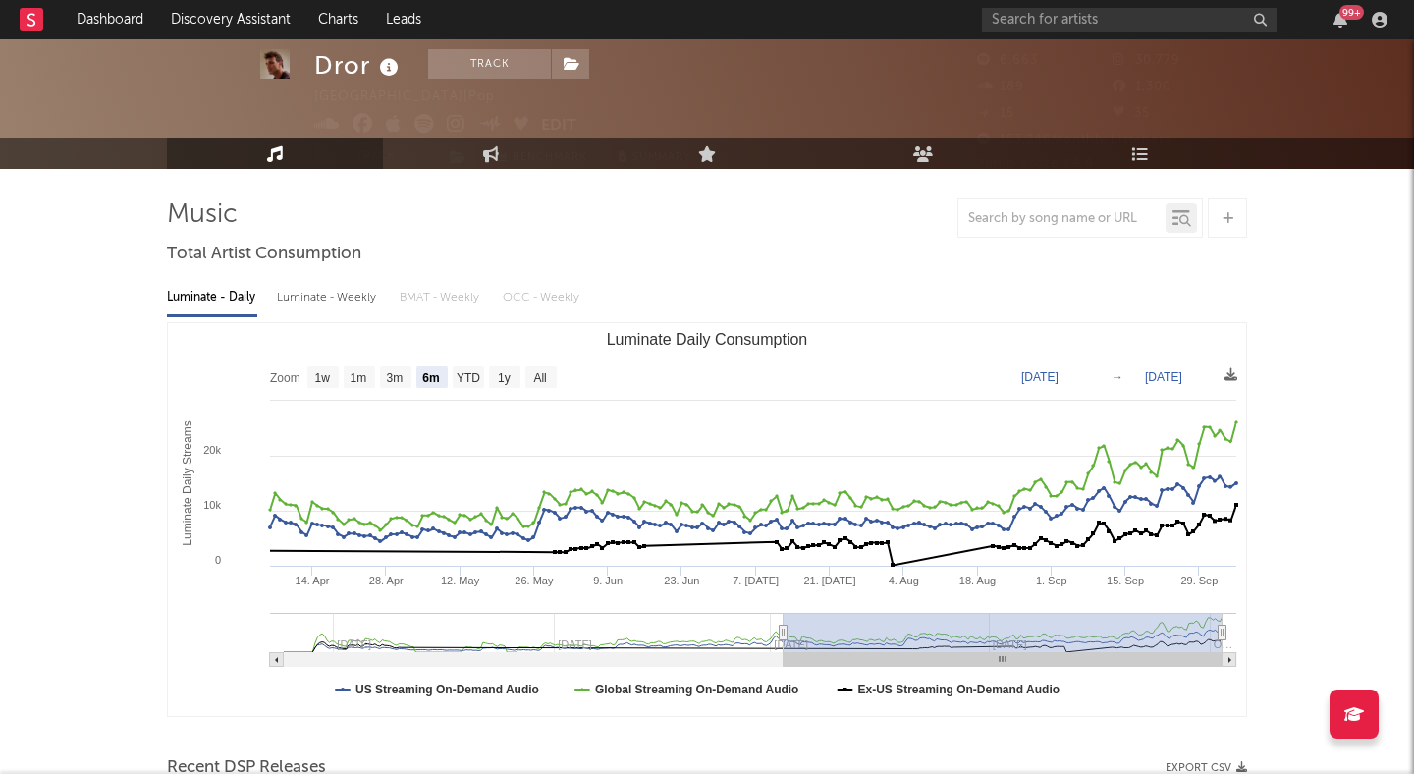
scroll to position [73, 0]
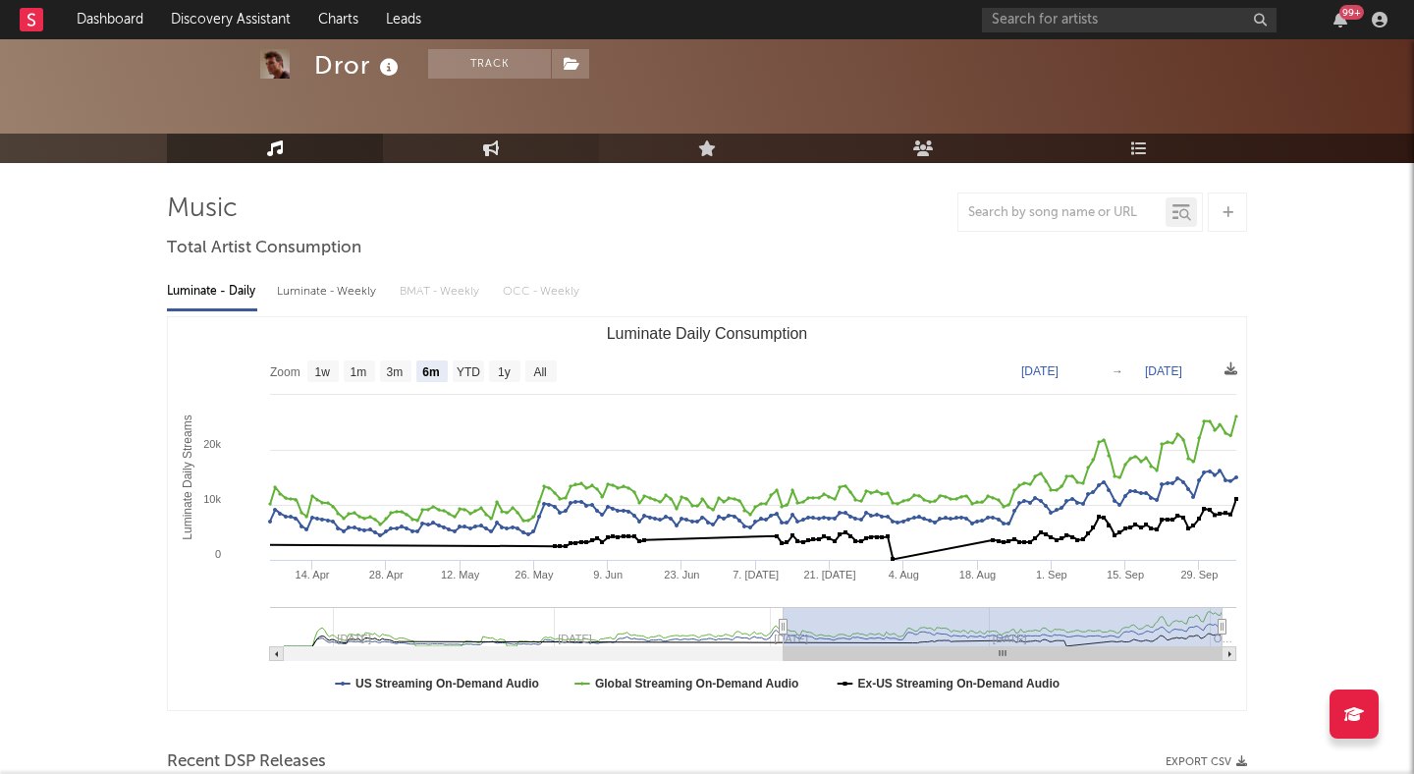
click at [510, 143] on link "Engagement" at bounding box center [491, 148] width 216 height 29
select select "1w"
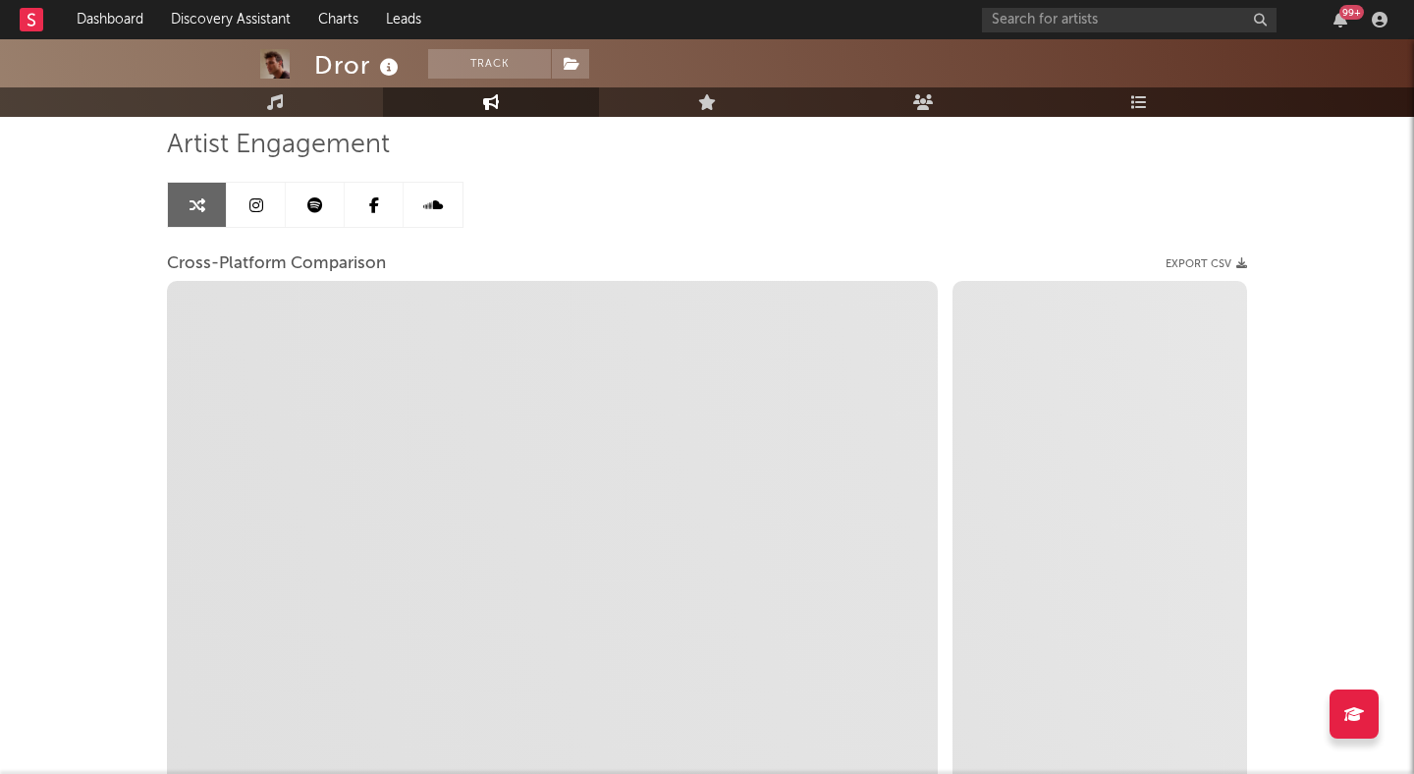
scroll to position [145, 0]
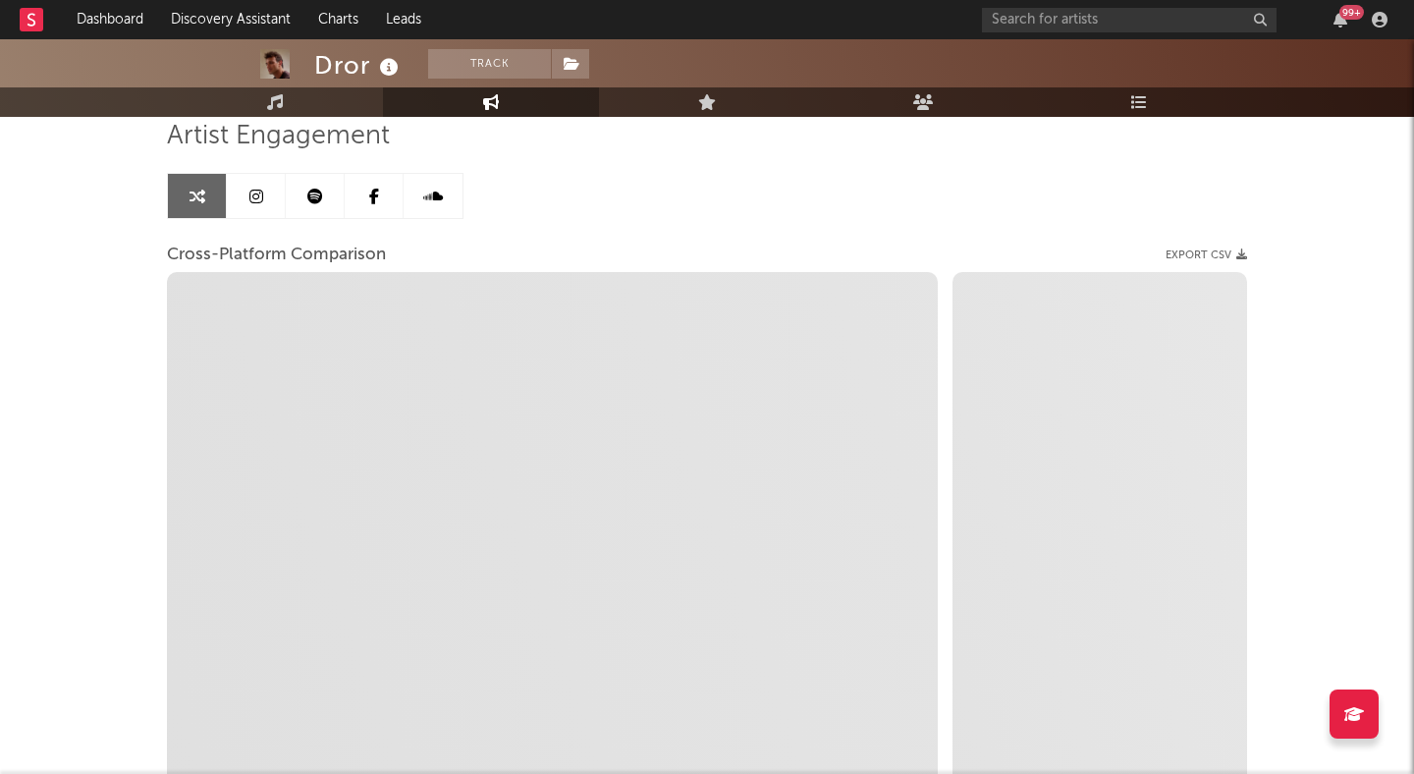
select select "1m"
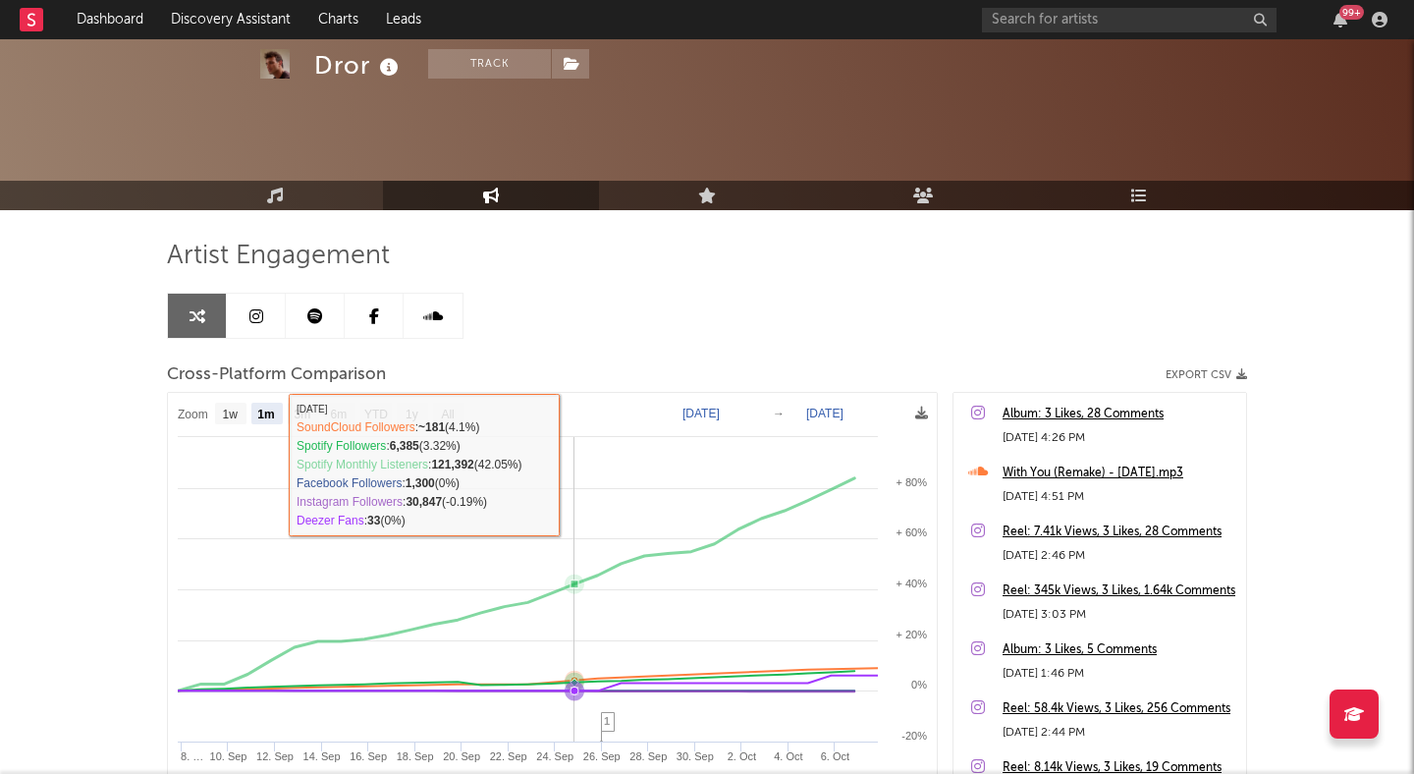
scroll to position [0, 0]
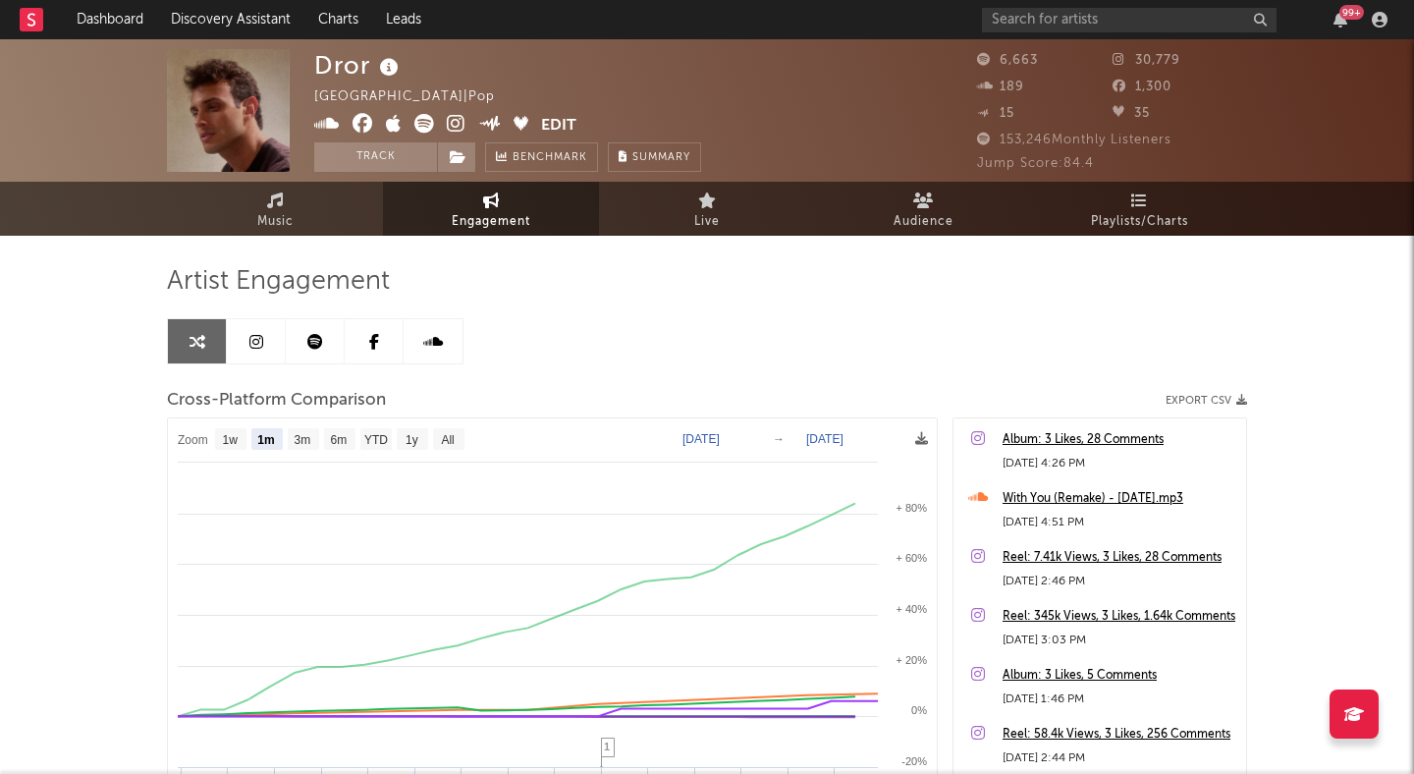
click at [450, 117] on icon at bounding box center [456, 124] width 19 height 20
click at [462, 120] on icon at bounding box center [456, 124] width 19 height 20
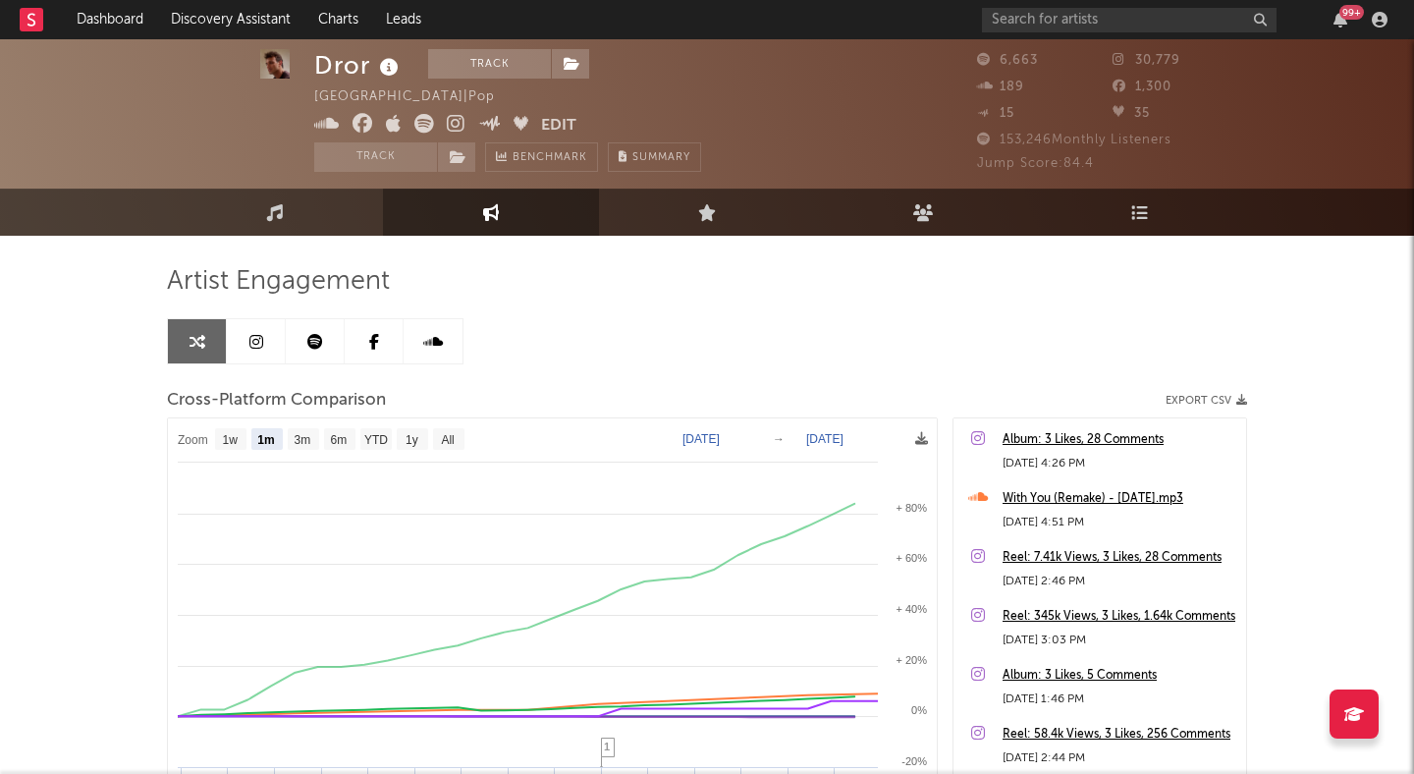
scroll to position [28, 0]
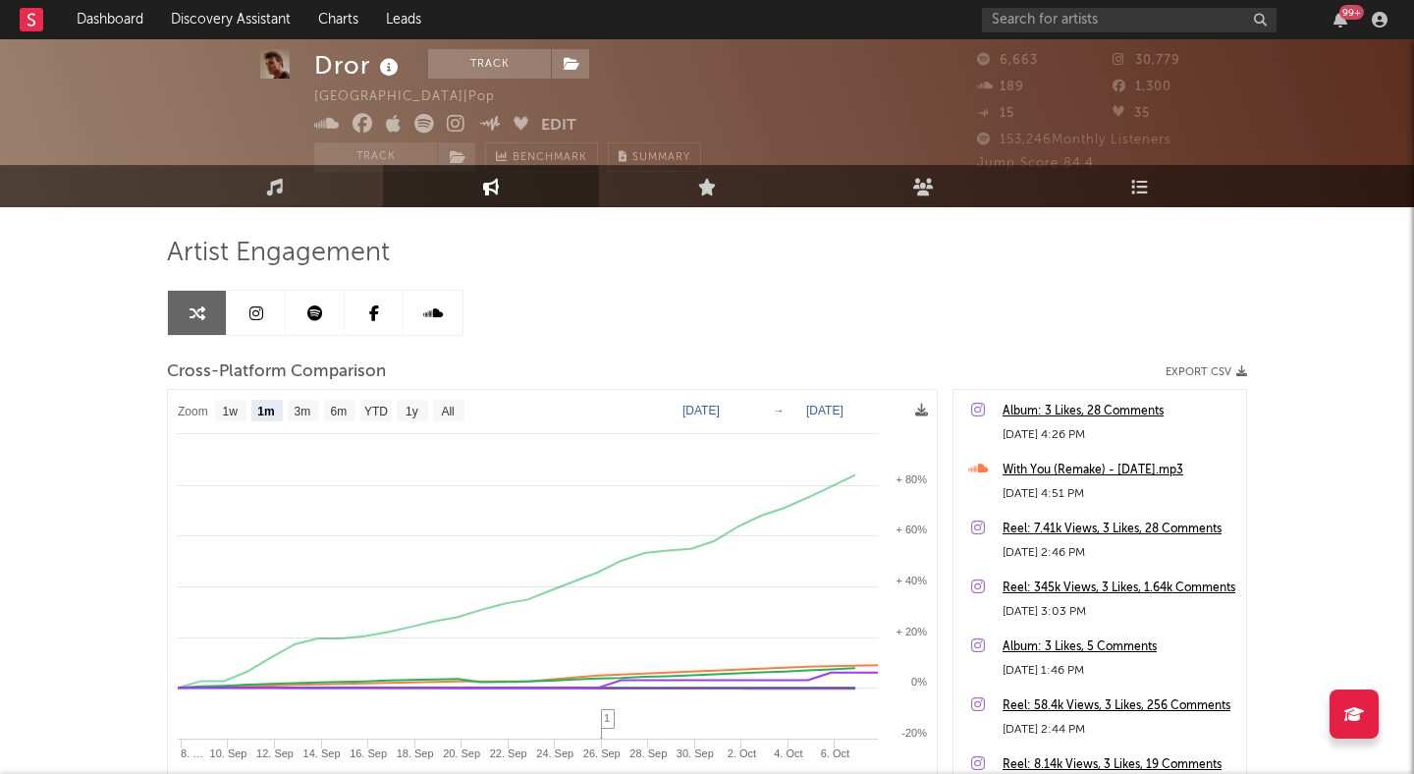
click at [257, 309] on icon at bounding box center [256, 313] width 14 height 16
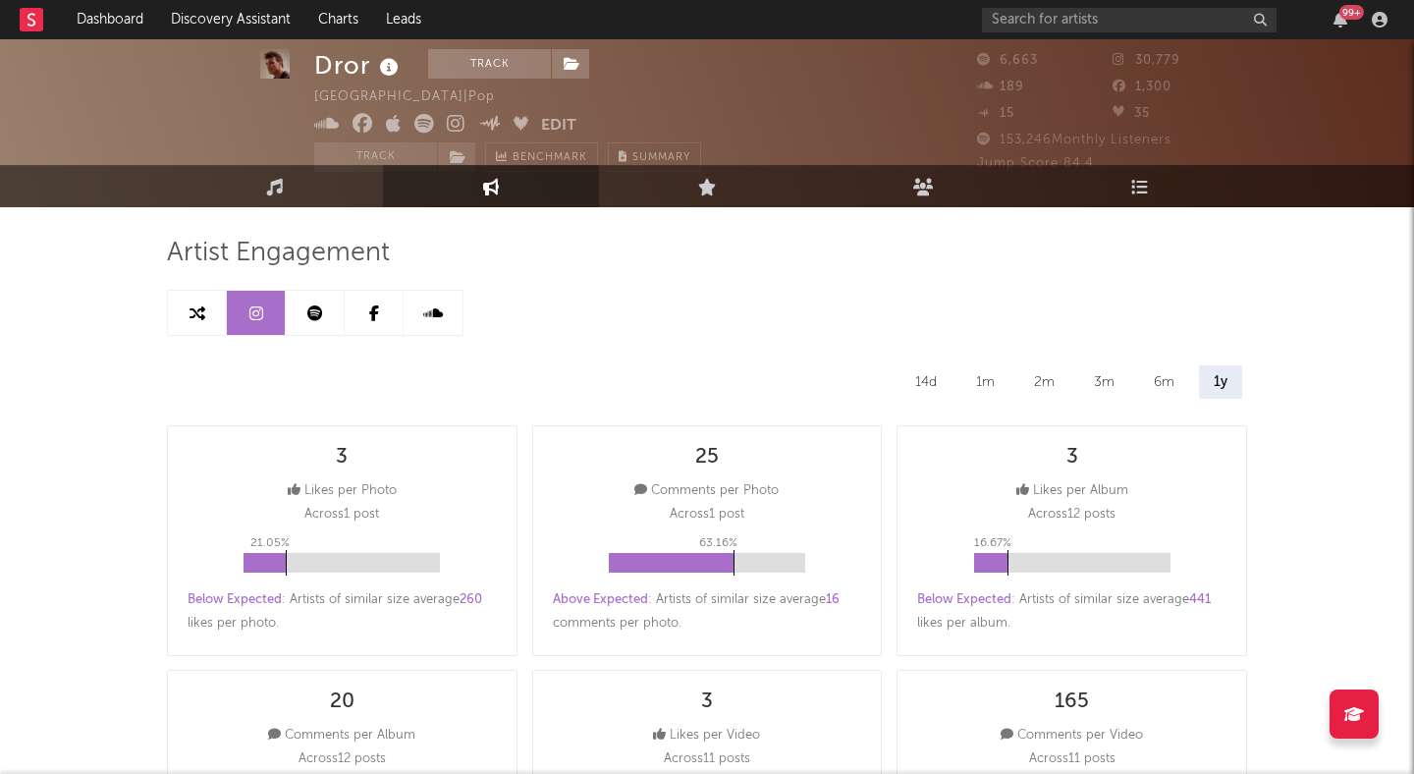
select select "6m"
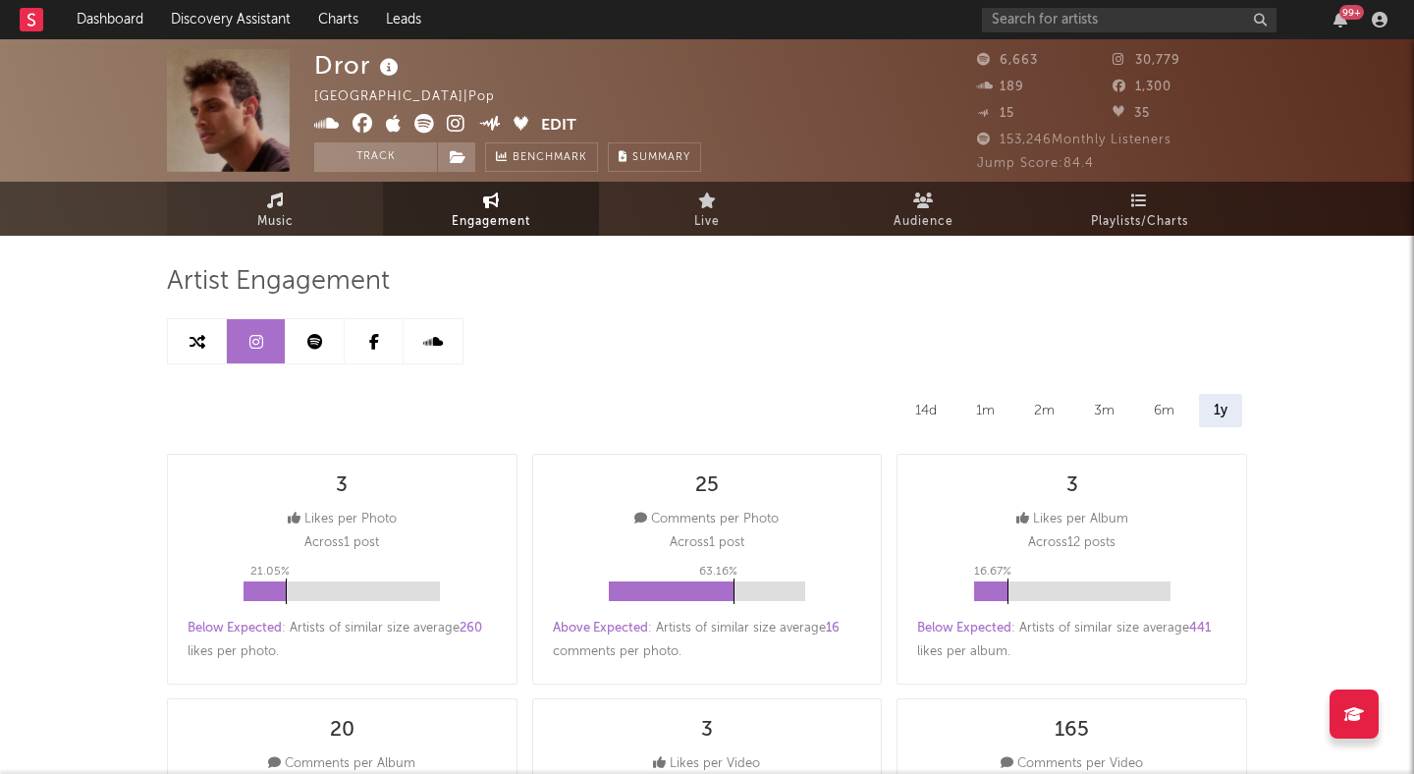
click at [305, 203] on link "Music" at bounding box center [275, 209] width 216 height 54
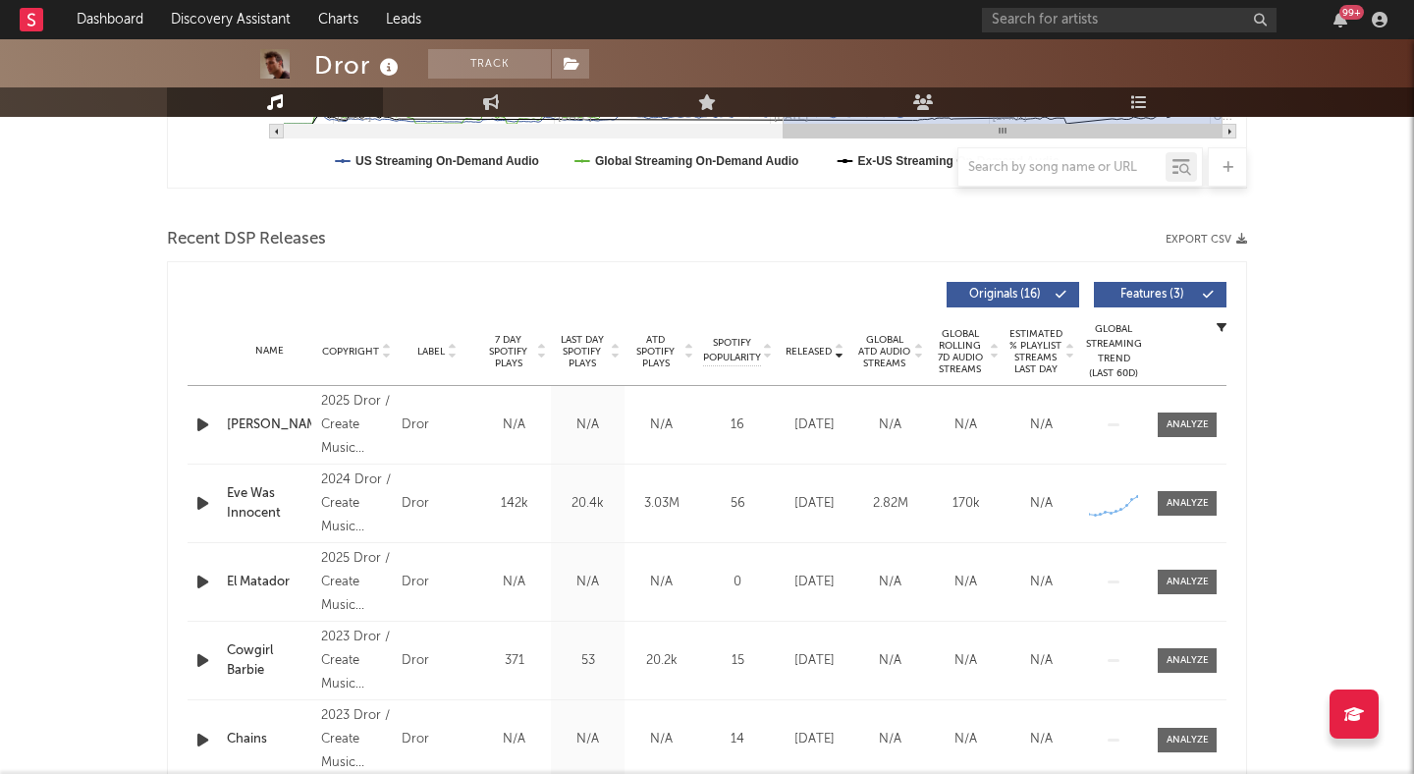
scroll to position [603, 0]
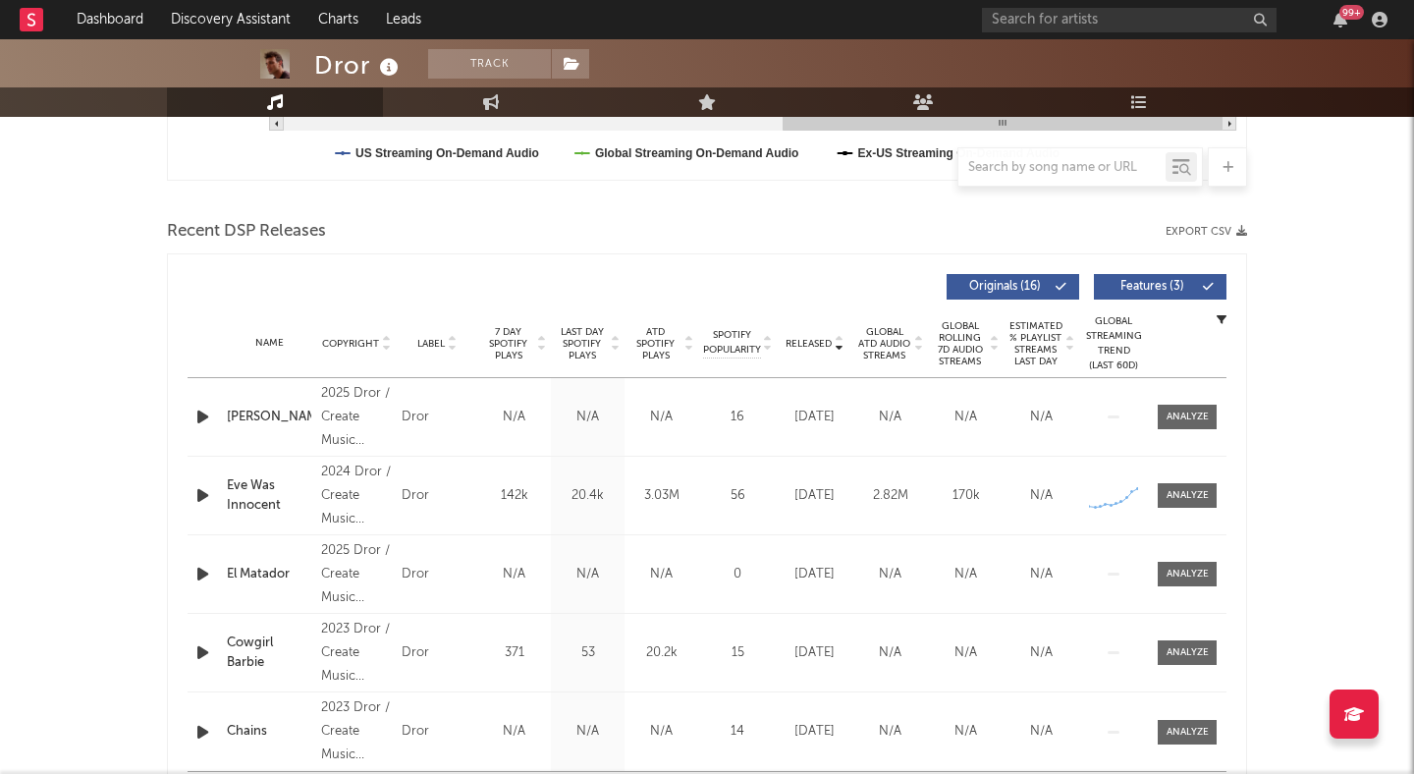
click at [200, 495] on icon "button" at bounding box center [203, 495] width 21 height 25
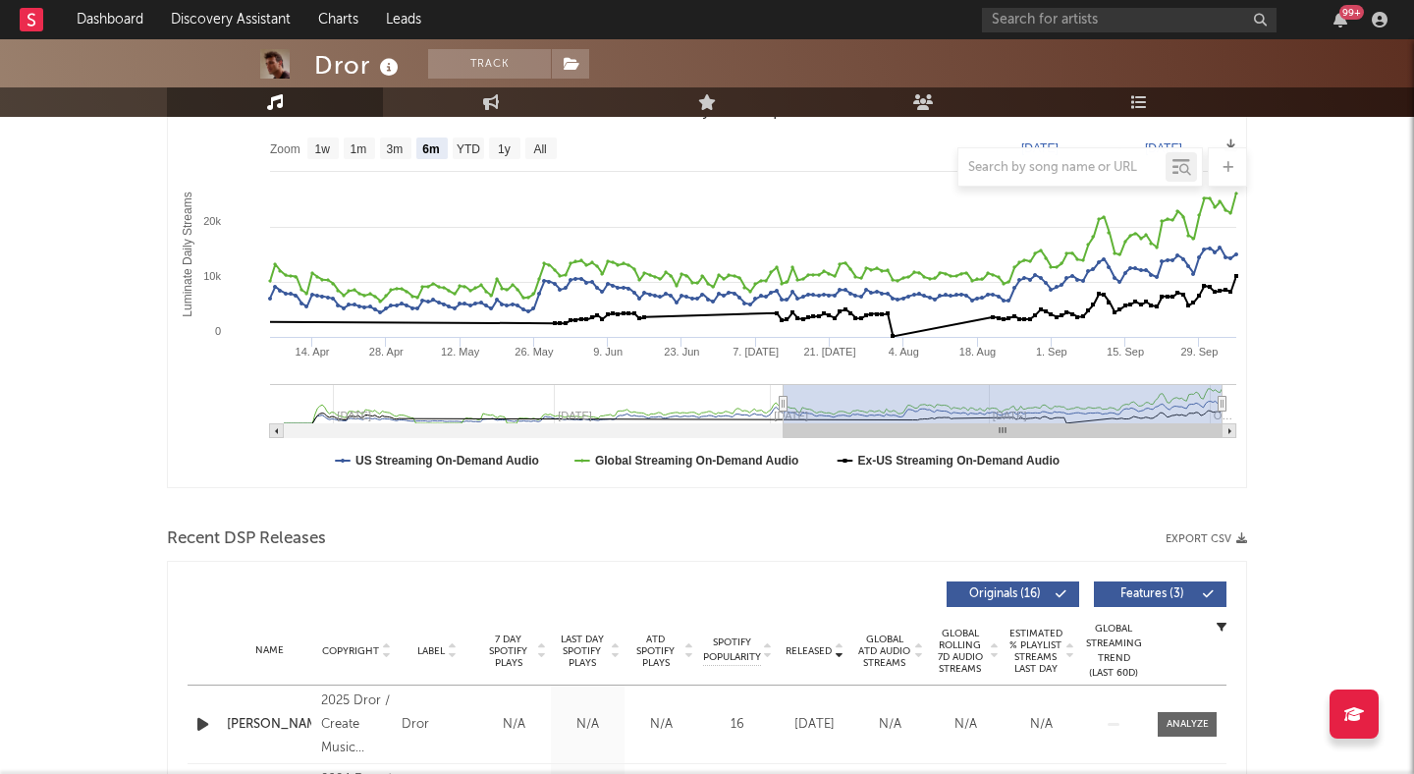
scroll to position [0, 0]
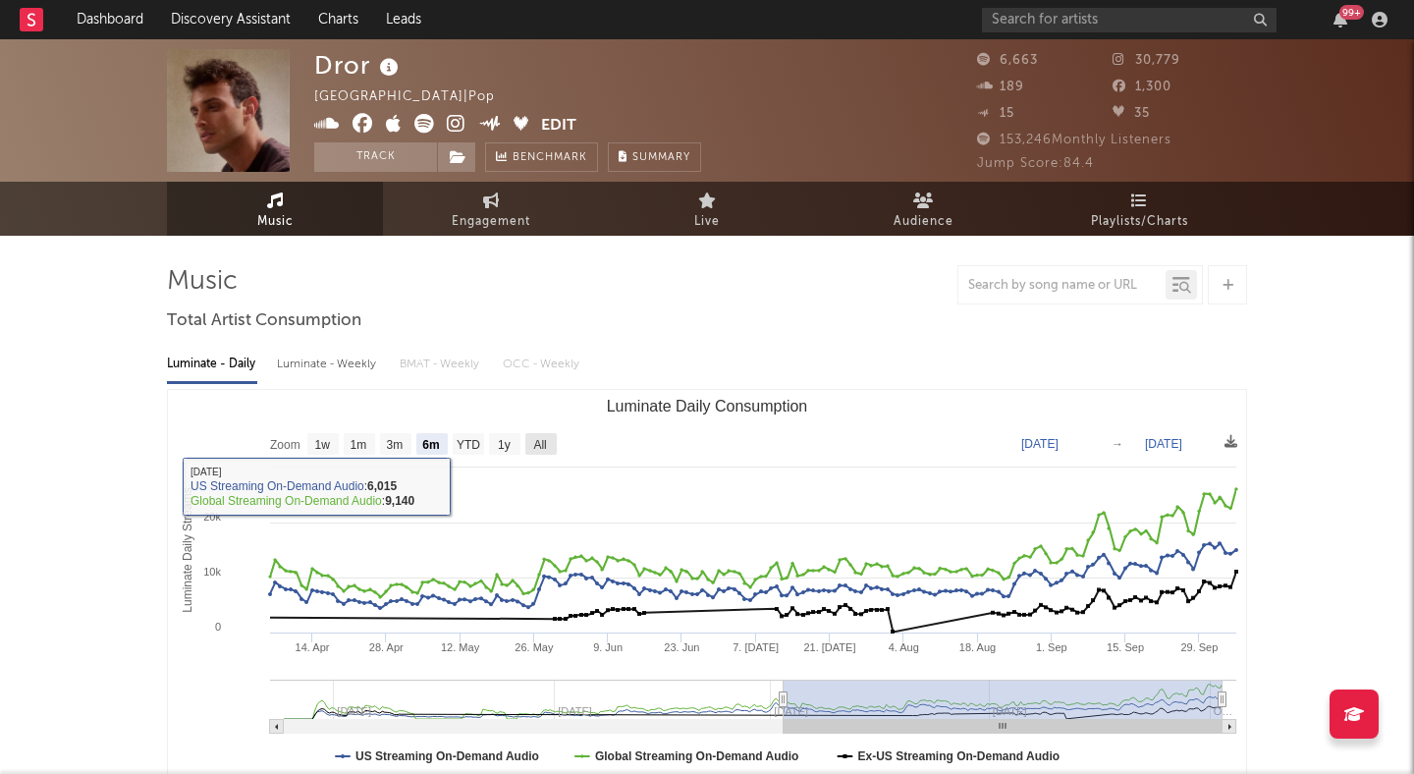
click at [528, 441] on rect "Luminate Daily Consumption" at bounding box center [541, 444] width 31 height 22
select select "All"
type input "2024-09-10"
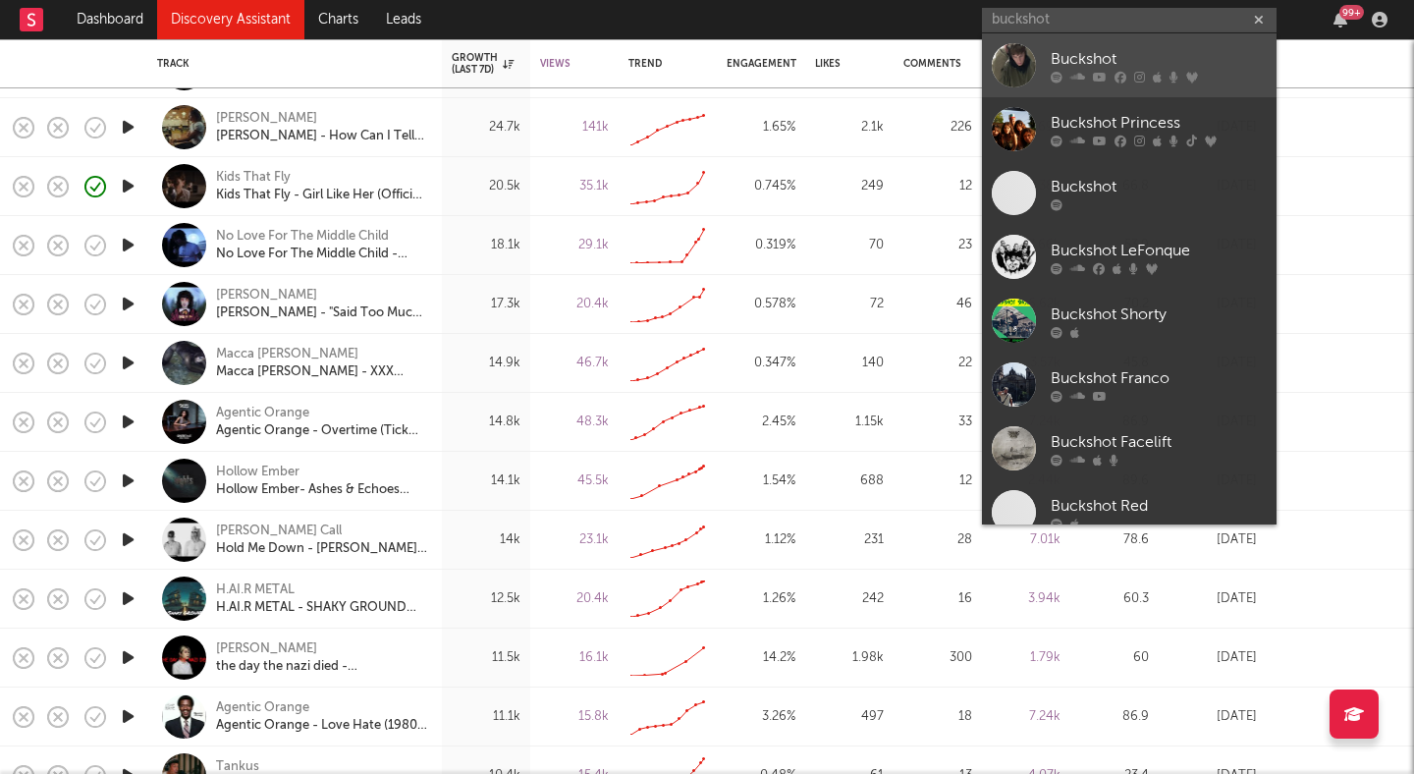
type input "buckshot"
click at [1089, 60] on div "Buckshot" at bounding box center [1159, 59] width 216 height 24
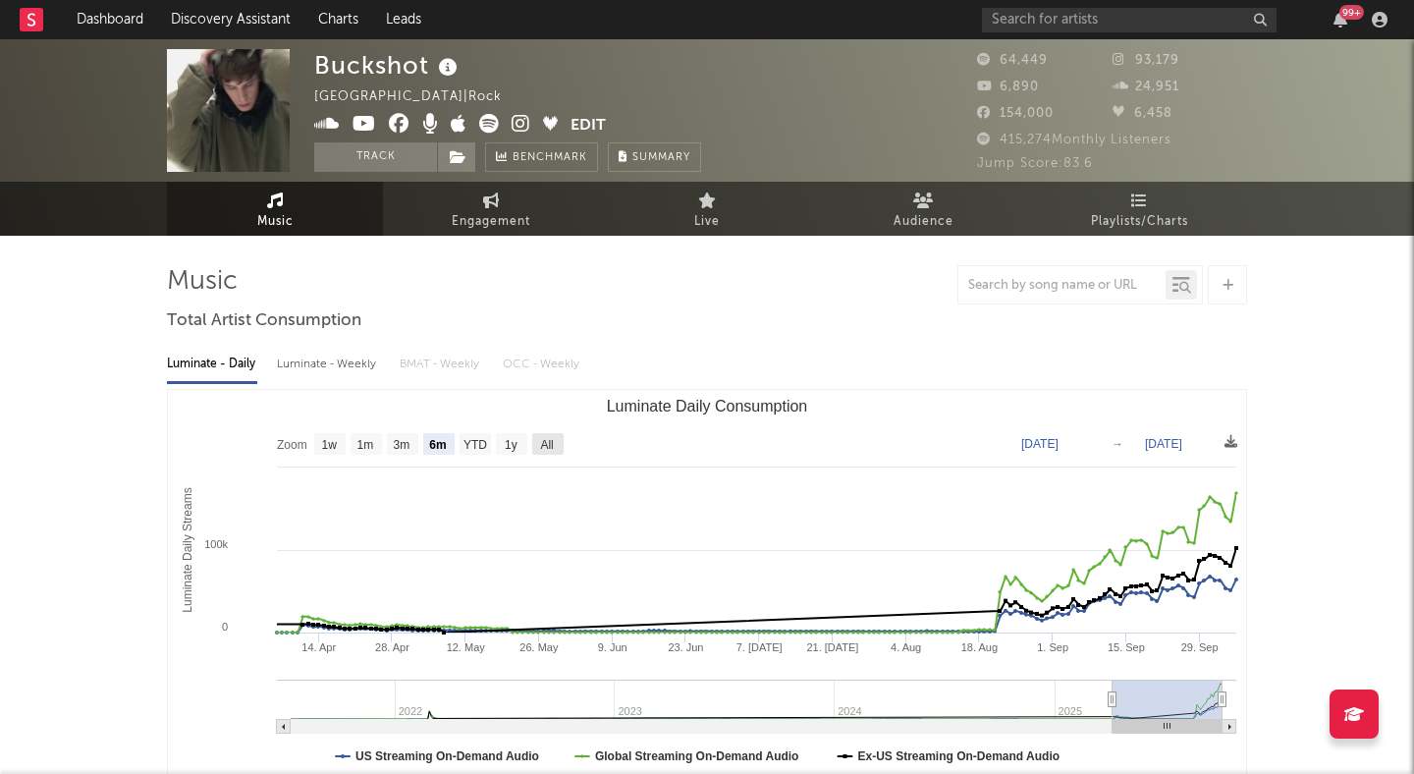
click at [538, 448] on rect "Luminate Daily Consumption" at bounding box center [547, 444] width 31 height 22
select select "All"
type input "2021-07-11"
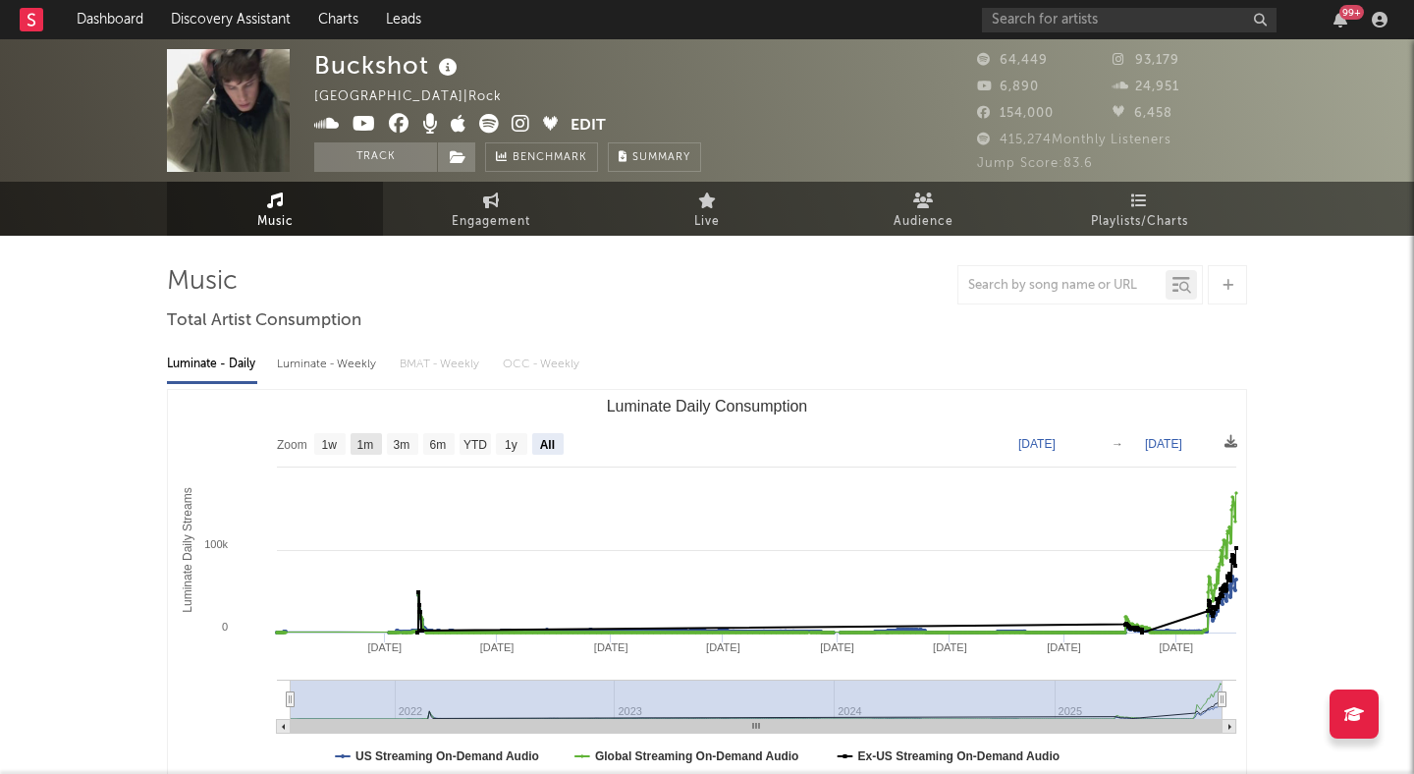
click at [369, 436] on rect "Luminate Daily Consumption" at bounding box center [366, 444] width 31 height 22
select select "1m"
type input "[DATE]"
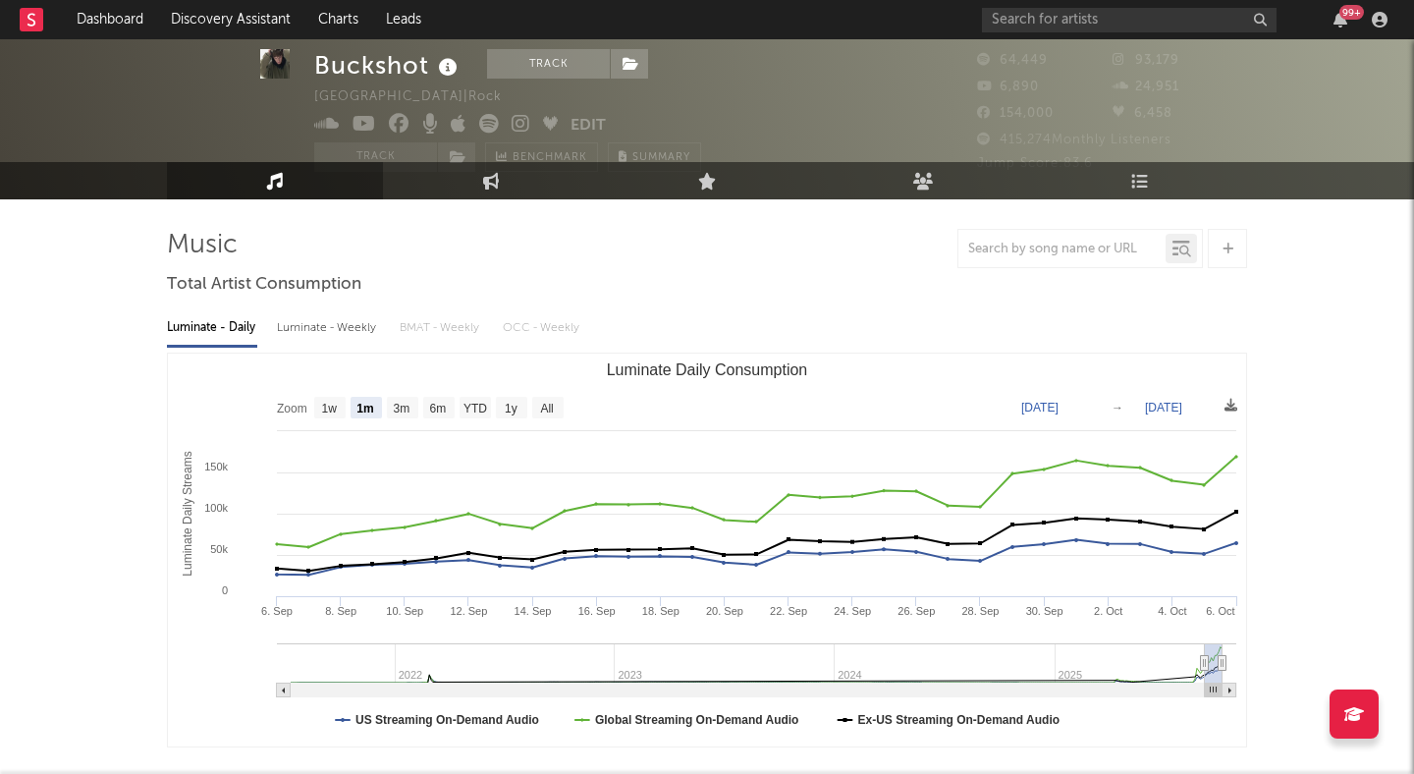
scroll to position [39, 0]
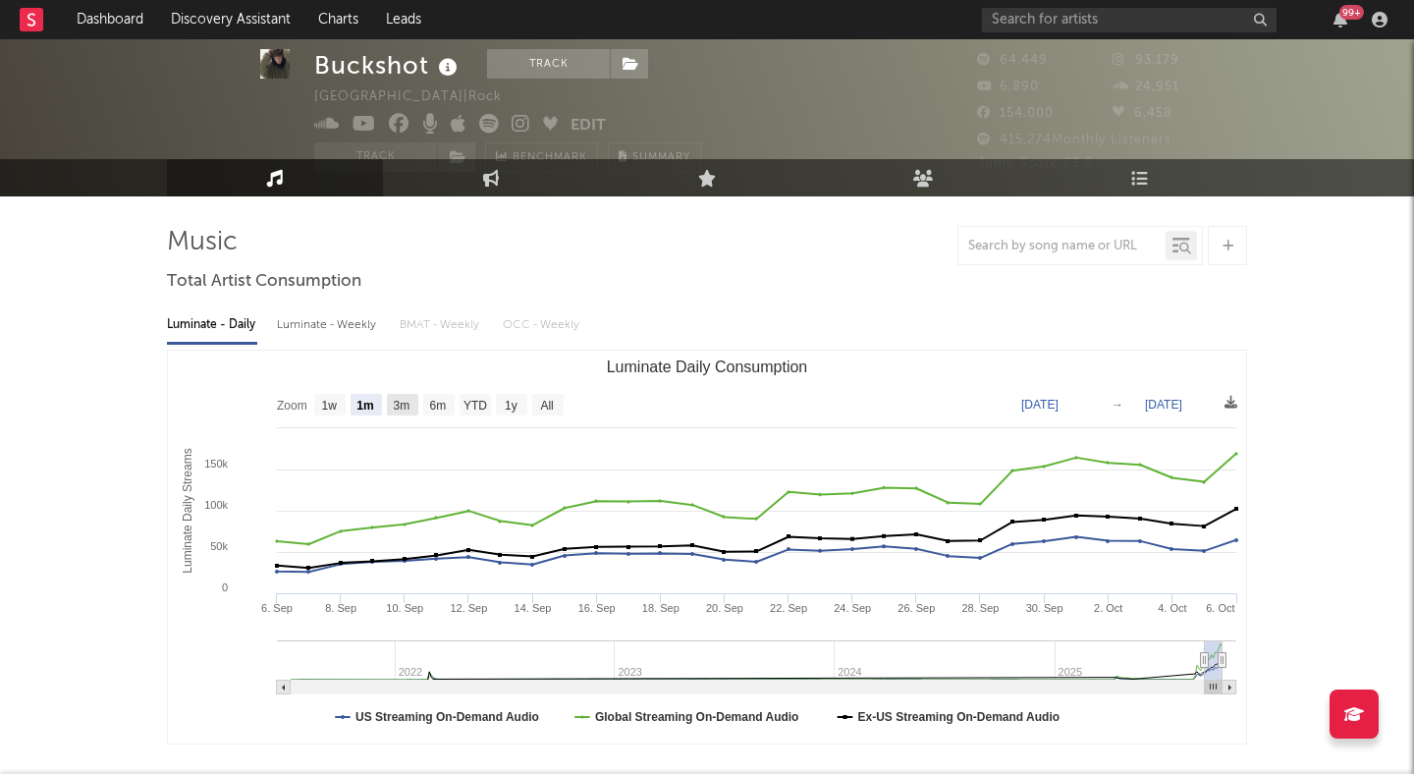
click at [402, 402] on text "3m" at bounding box center [402, 406] width 17 height 14
select select "3m"
type input "2025-07-06"
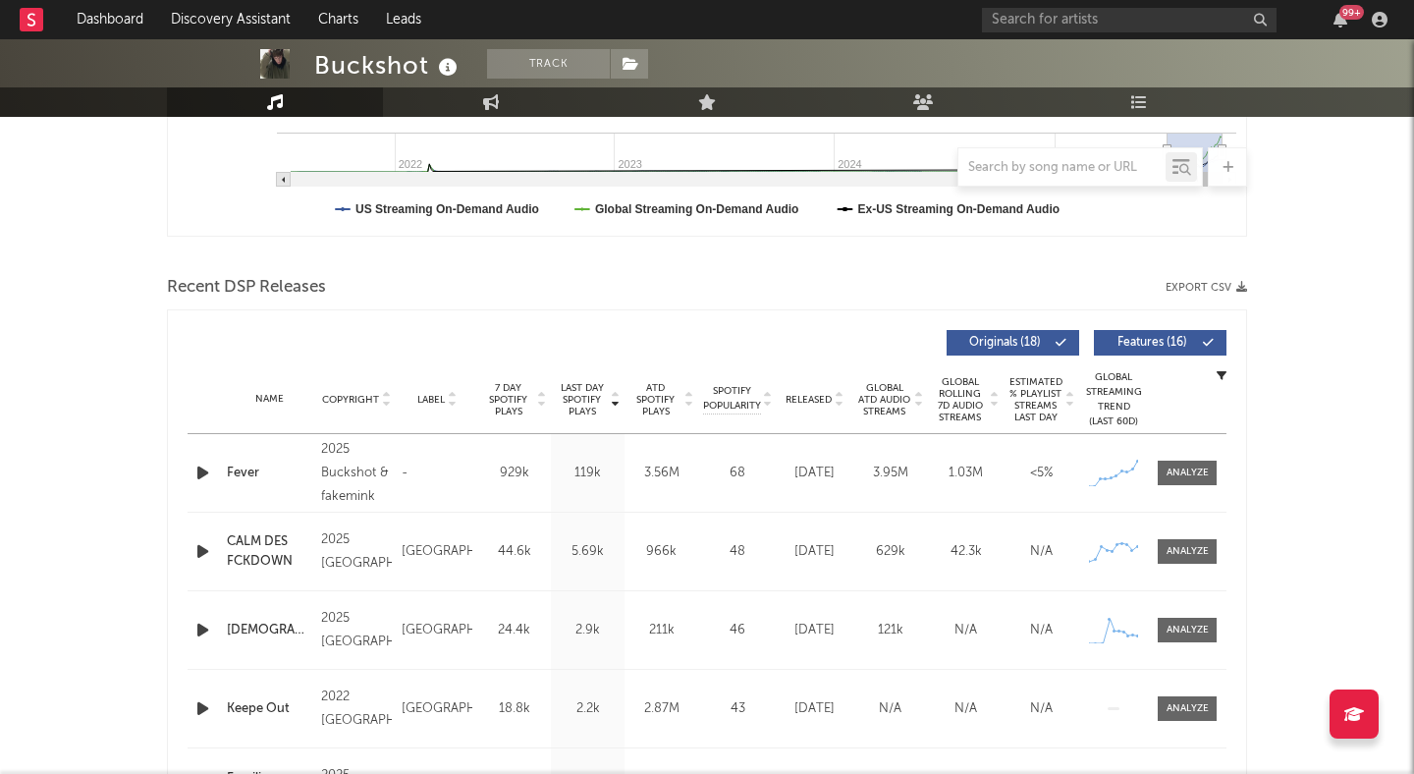
scroll to position [611, 0]
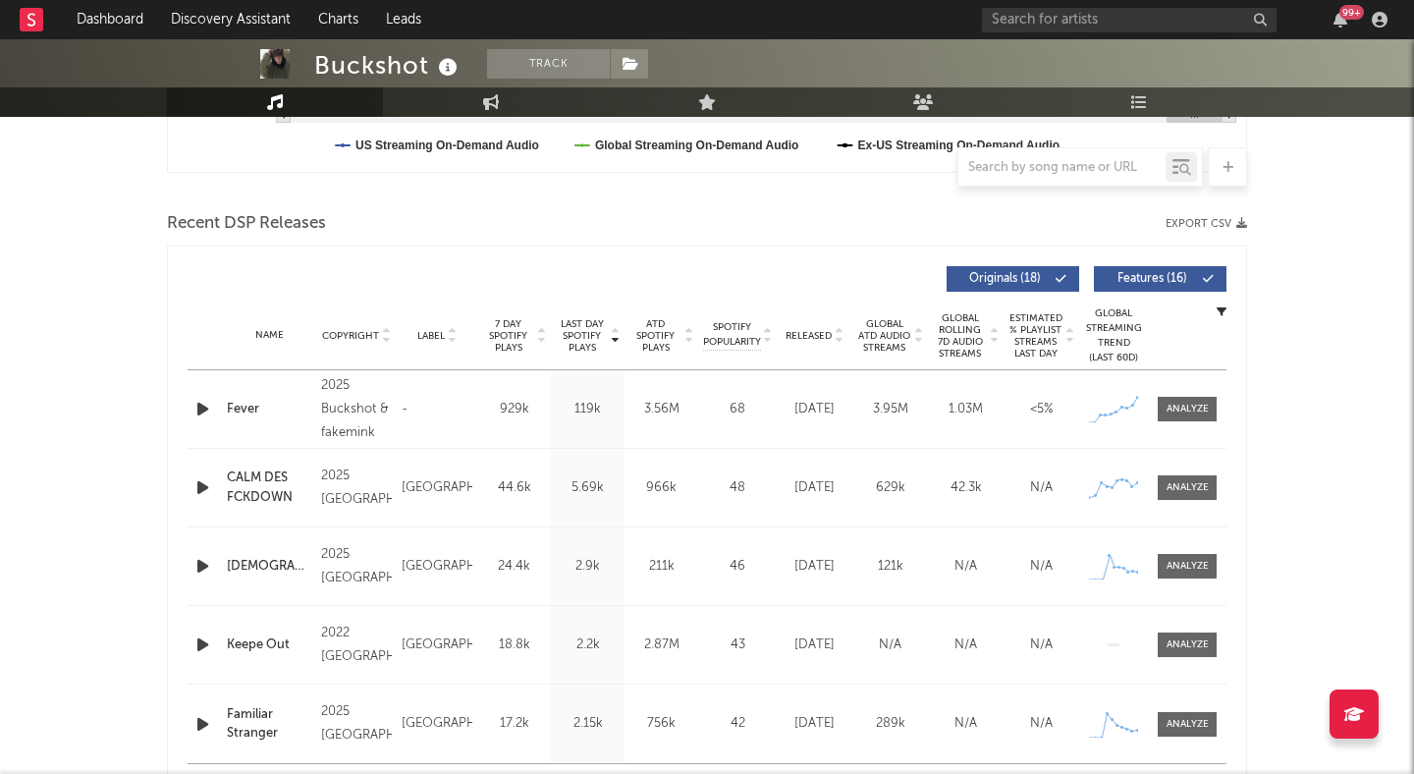
click at [238, 409] on div "Fever" at bounding box center [269, 410] width 84 height 20
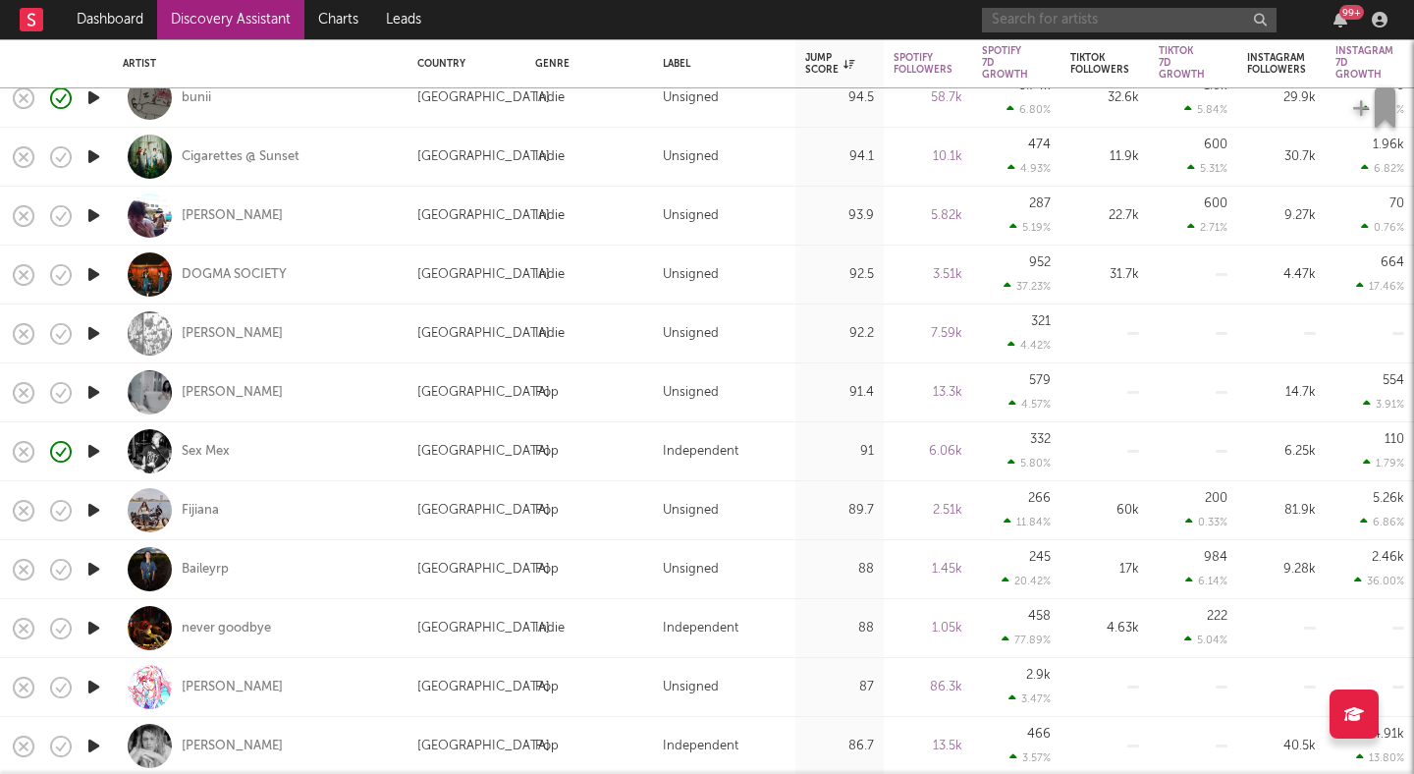
click at [1033, 23] on input "text" at bounding box center [1129, 20] width 295 height 25
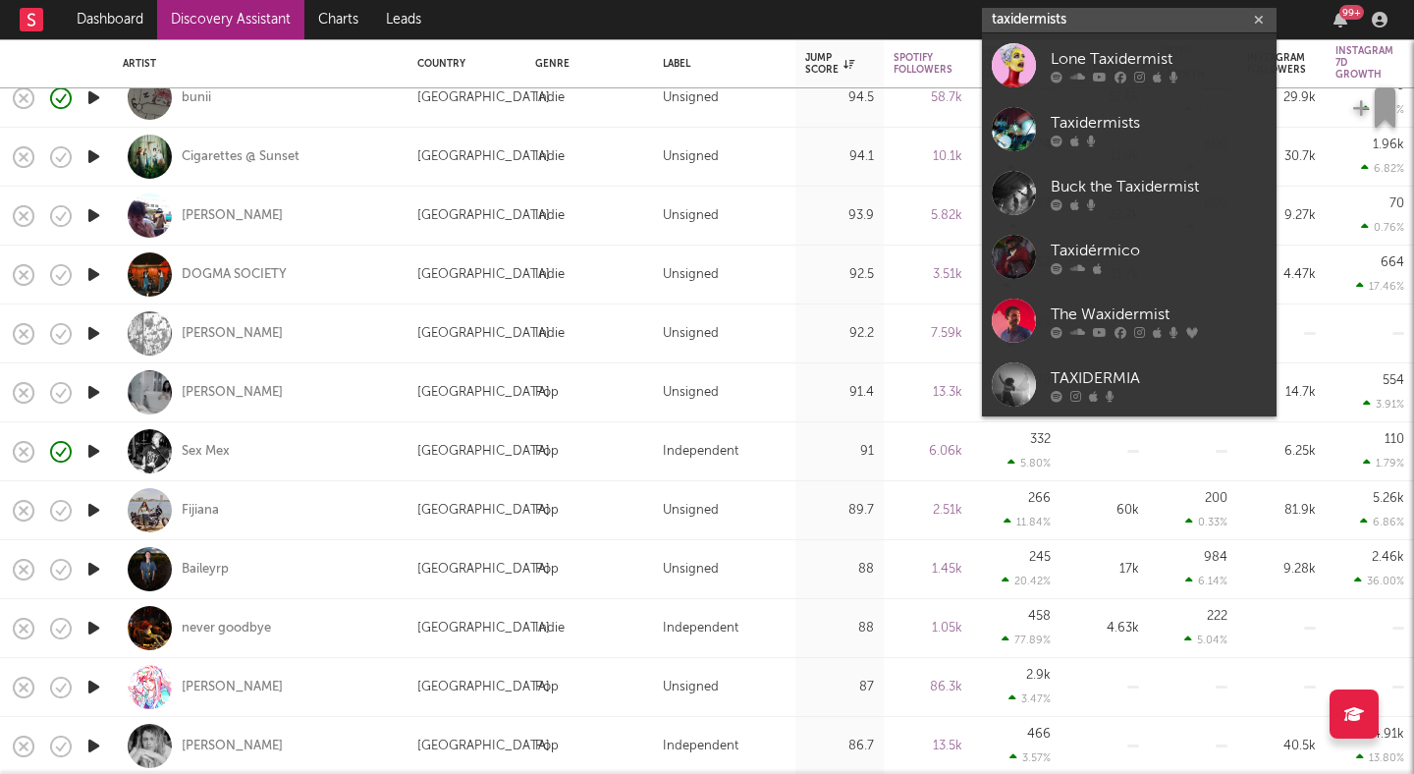
type input "taxidermists"
click at [1080, 67] on div "Lone Taxidermist" at bounding box center [1159, 59] width 216 height 24
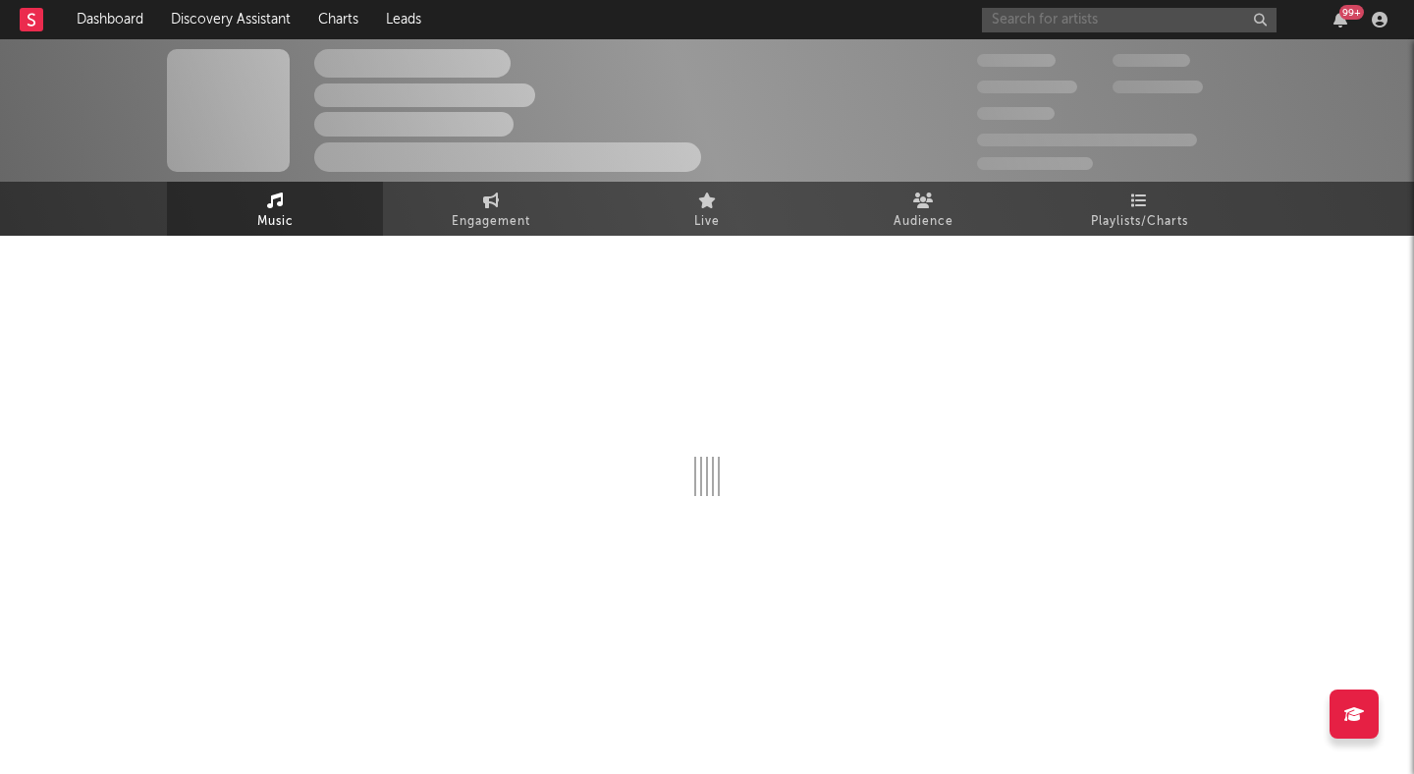
click at [1072, 22] on input "text" at bounding box center [1129, 20] width 295 height 25
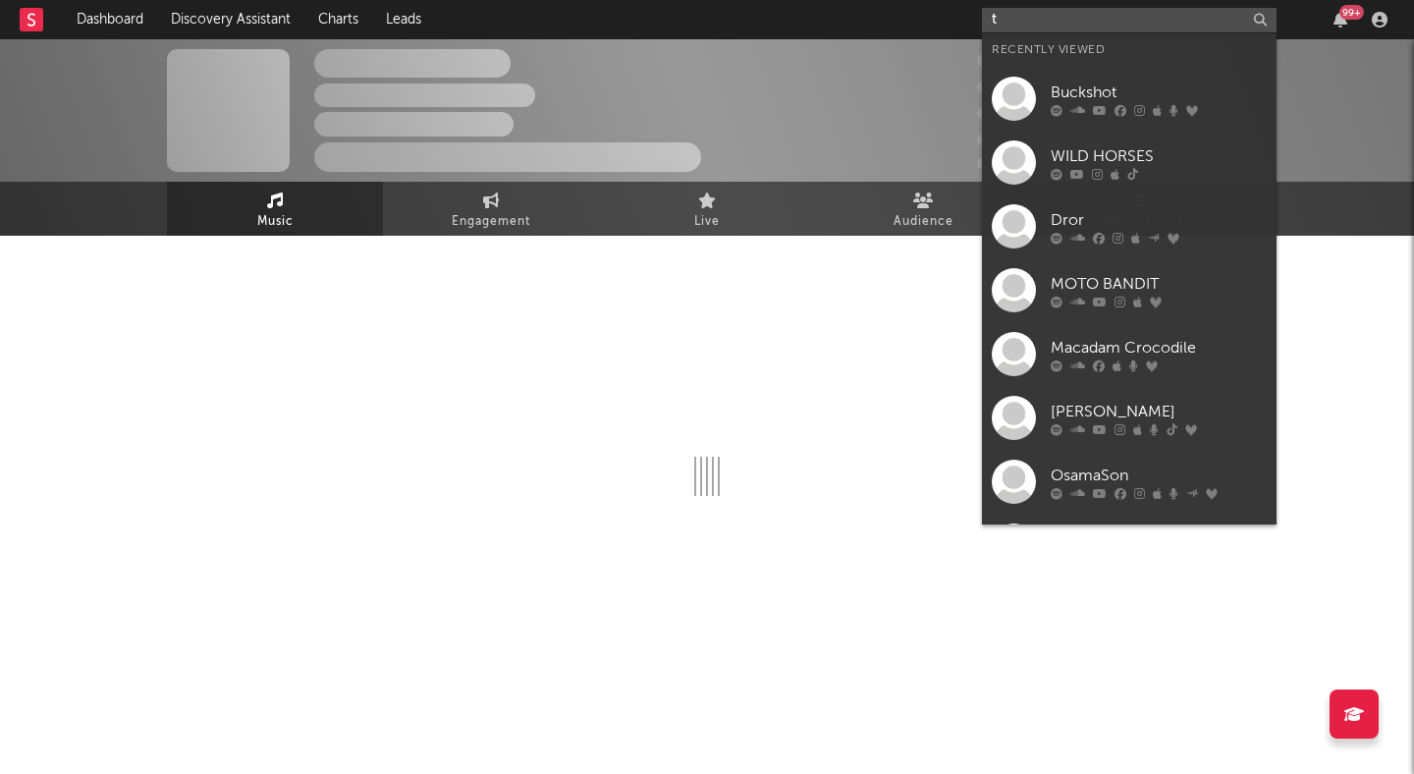
type input "ta"
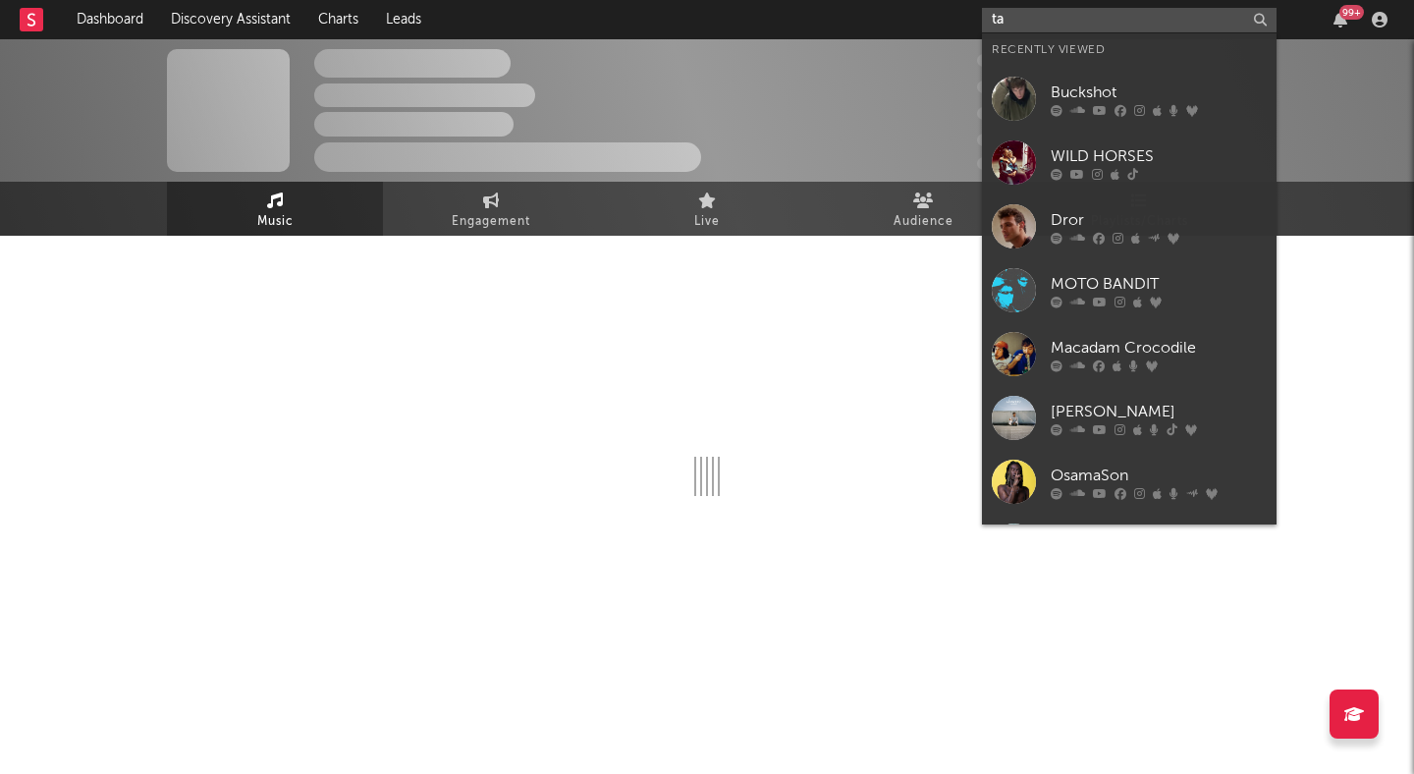
select select "1w"
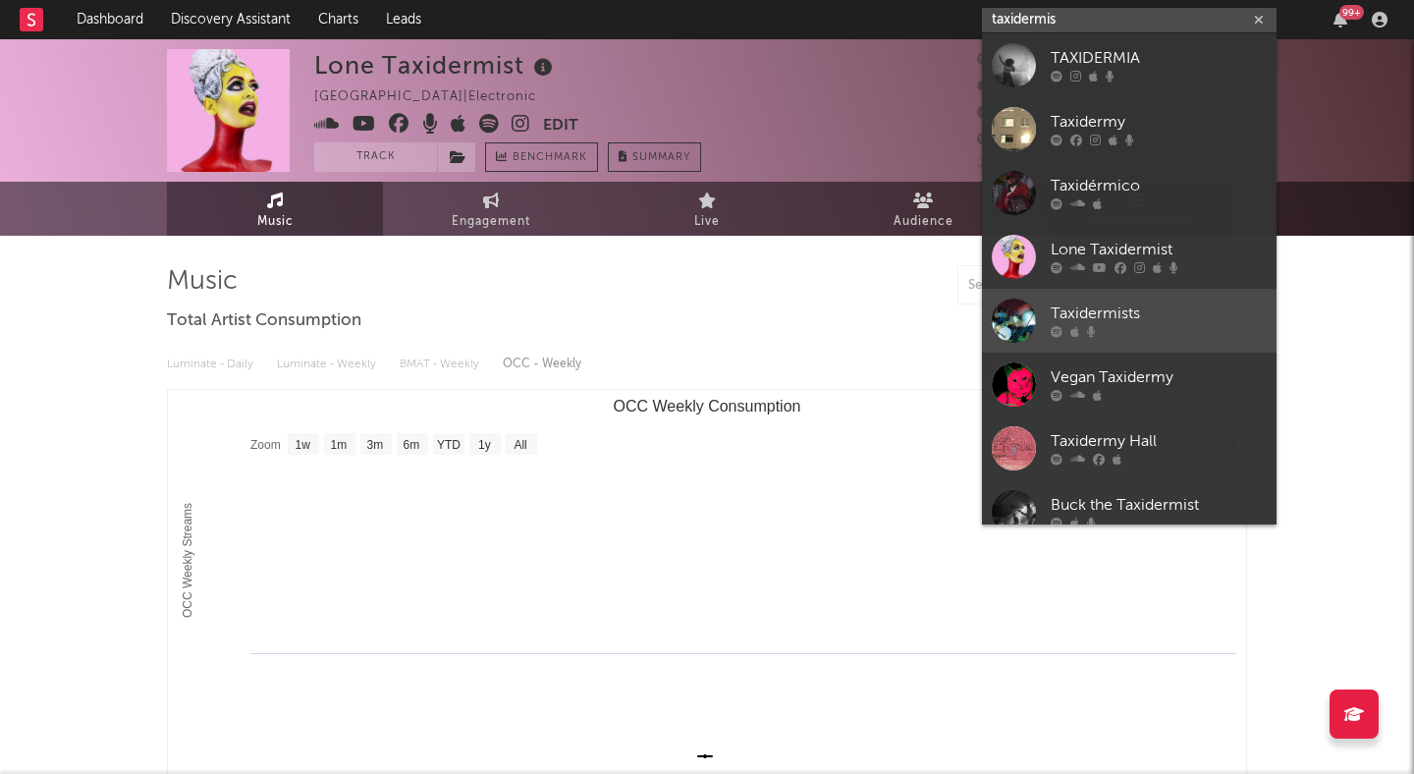
type input "taxidermis"
click at [1150, 310] on div "Taxidermists" at bounding box center [1159, 315] width 216 height 24
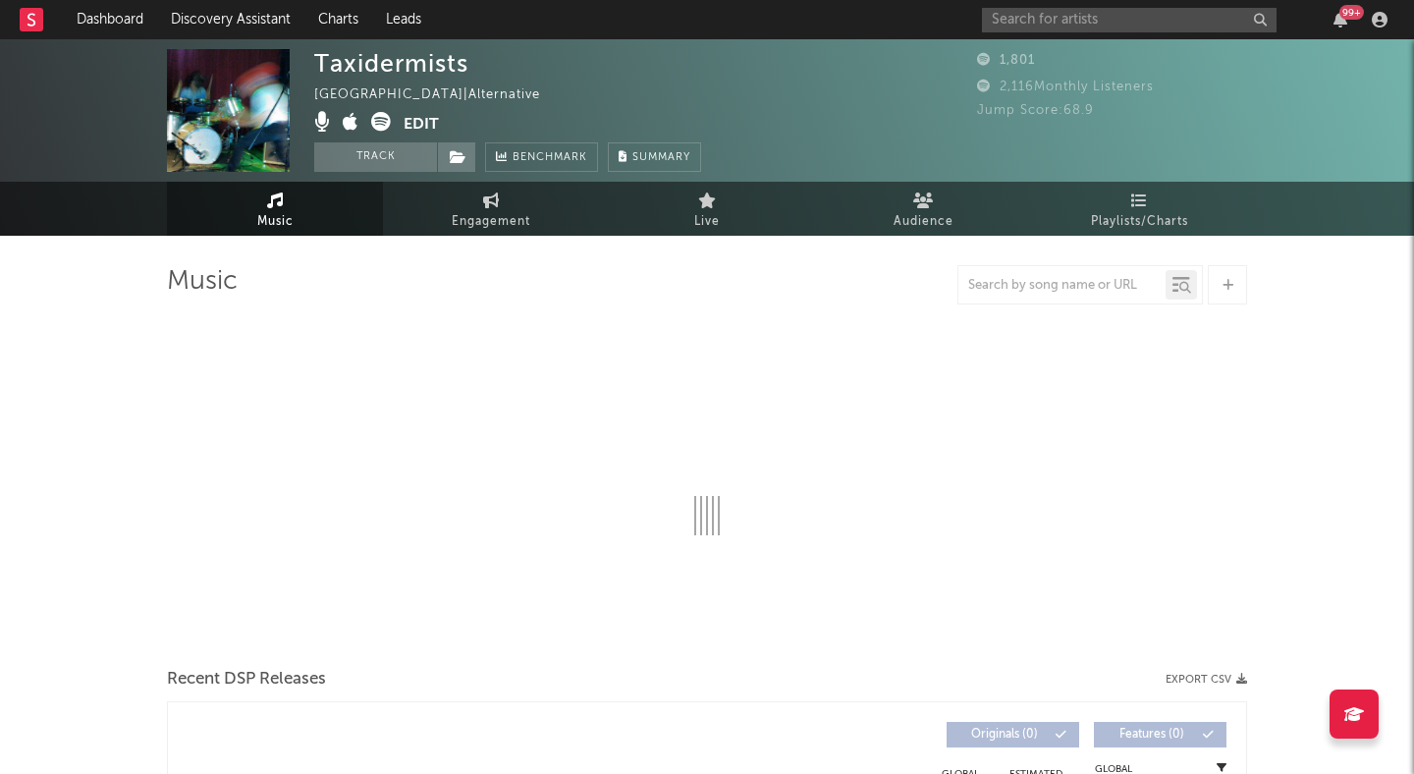
select select "1w"
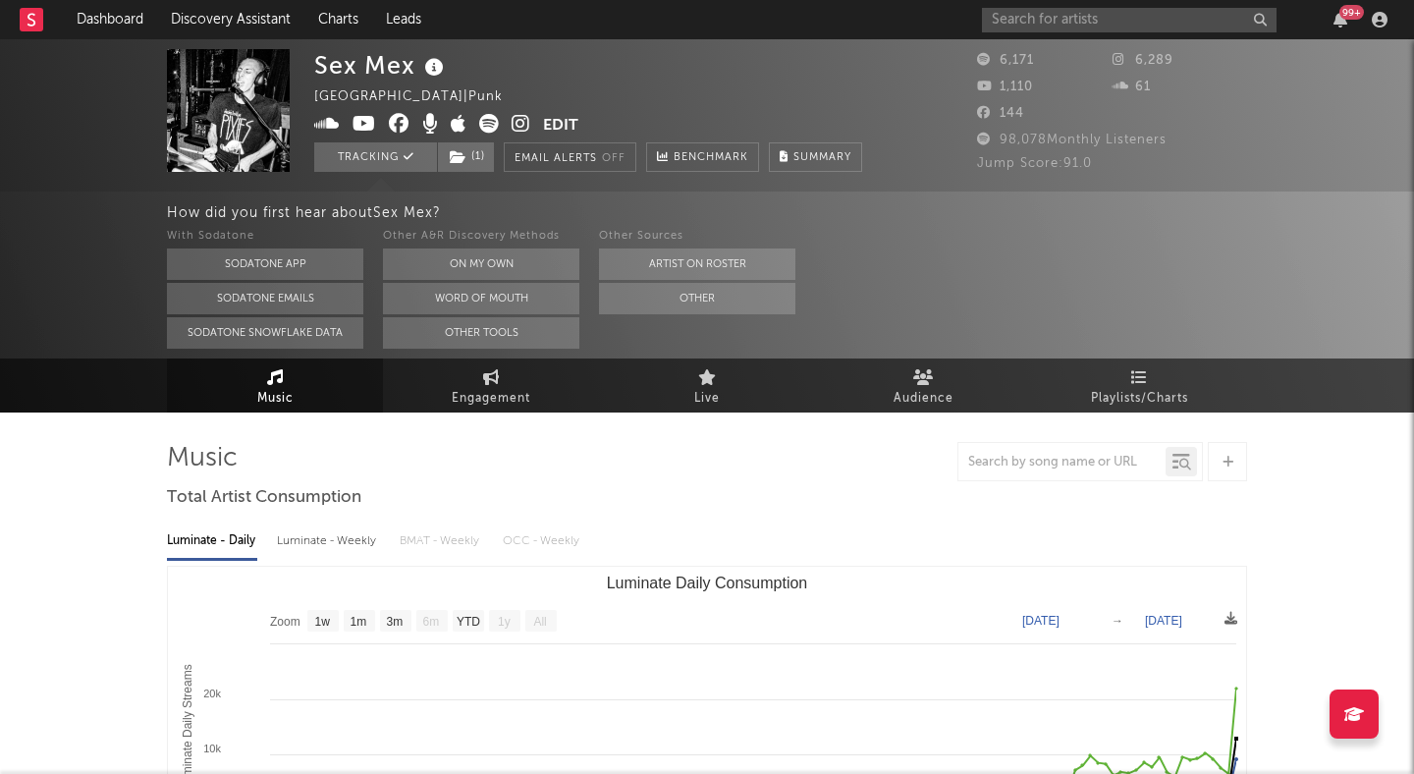
select select "1w"
click at [116, 15] on link "Dashboard" at bounding box center [110, 19] width 94 height 39
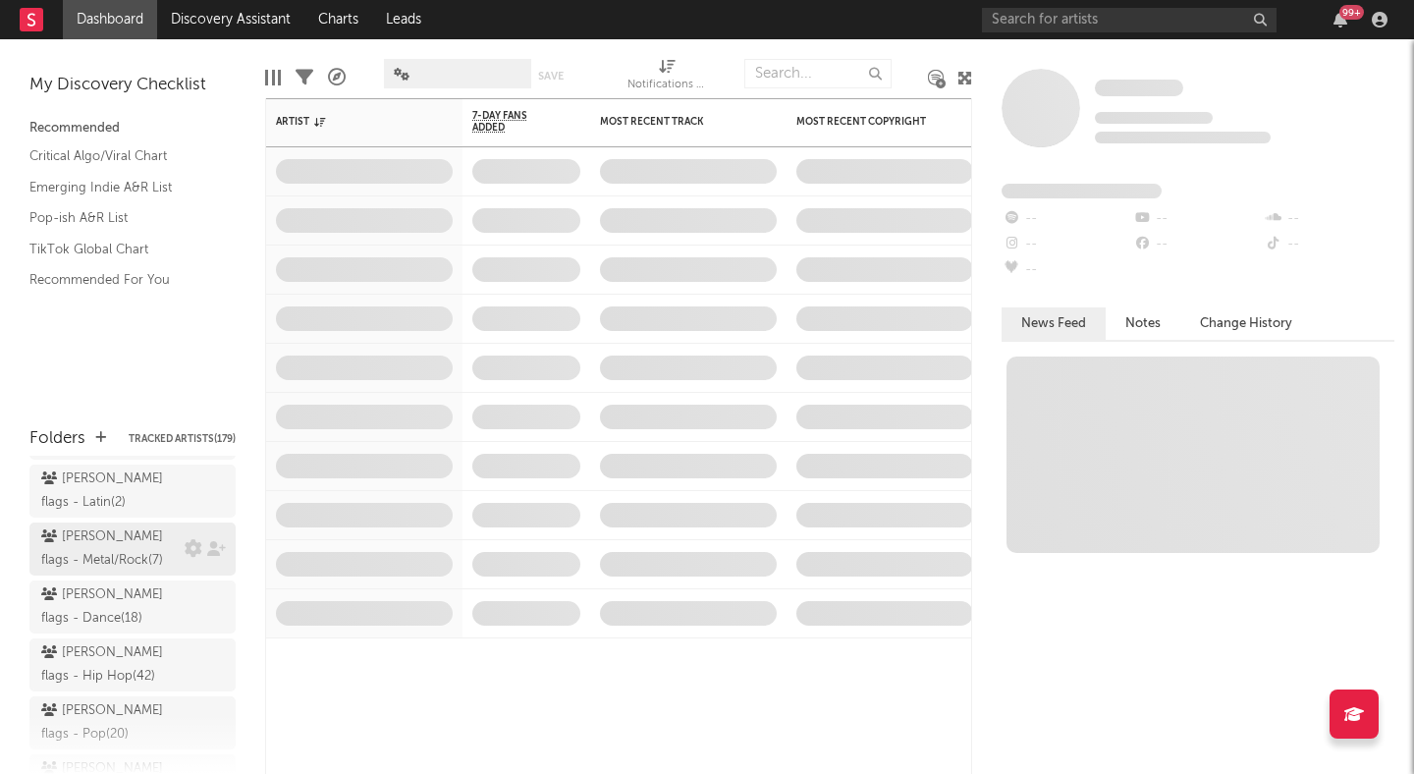
scroll to position [364, 0]
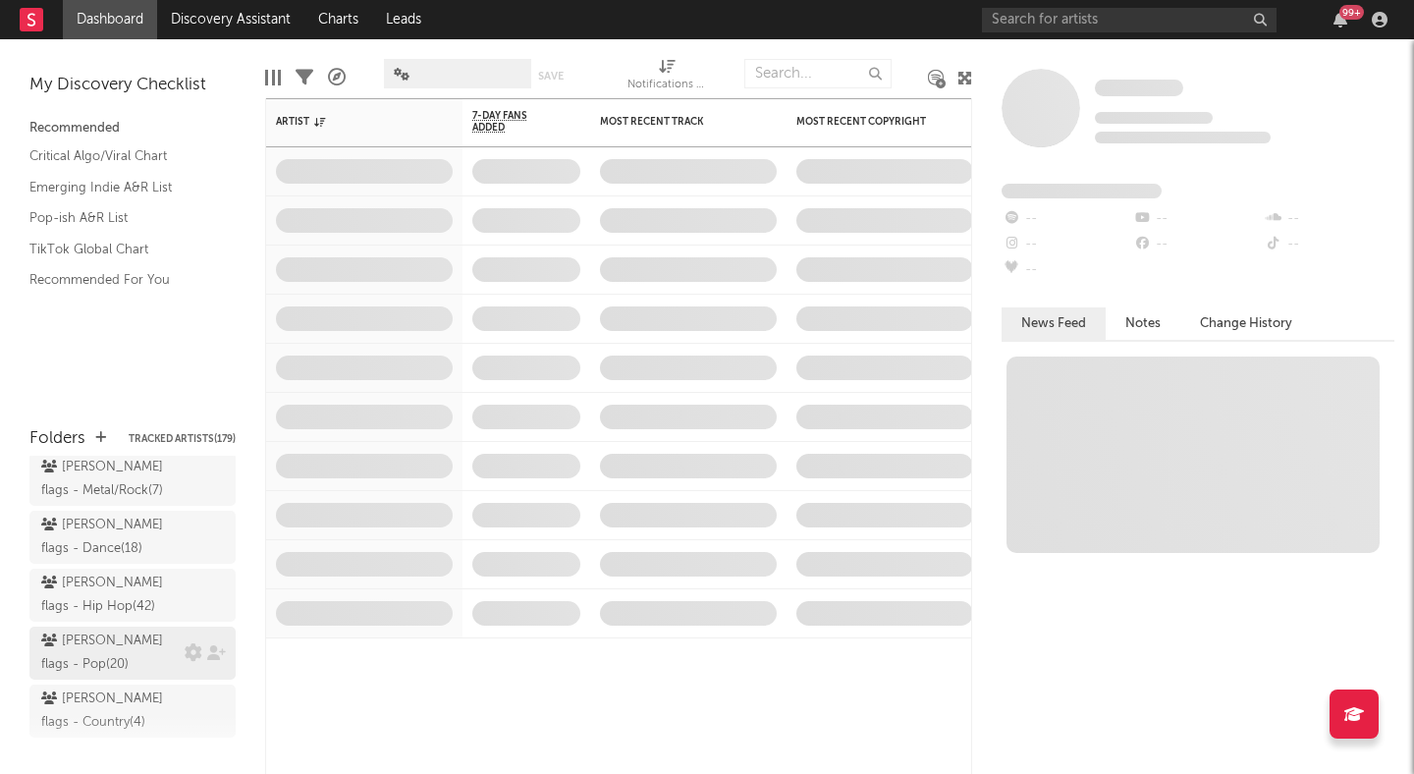
click at [107, 630] on div "[PERSON_NAME] flags - Pop ( 20 )" at bounding box center [110, 653] width 138 height 47
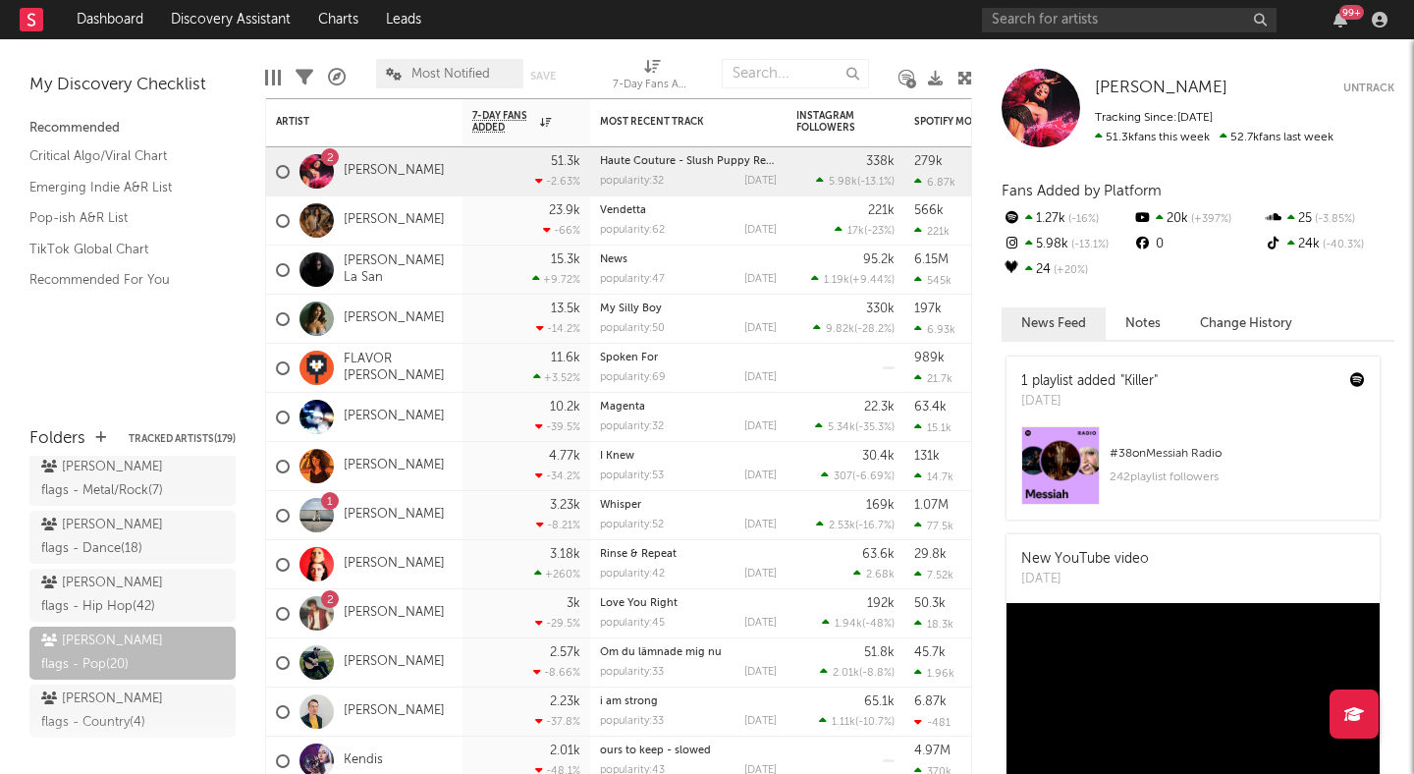
click at [968, 71] on icon at bounding box center [965, 78] width 15 height 15
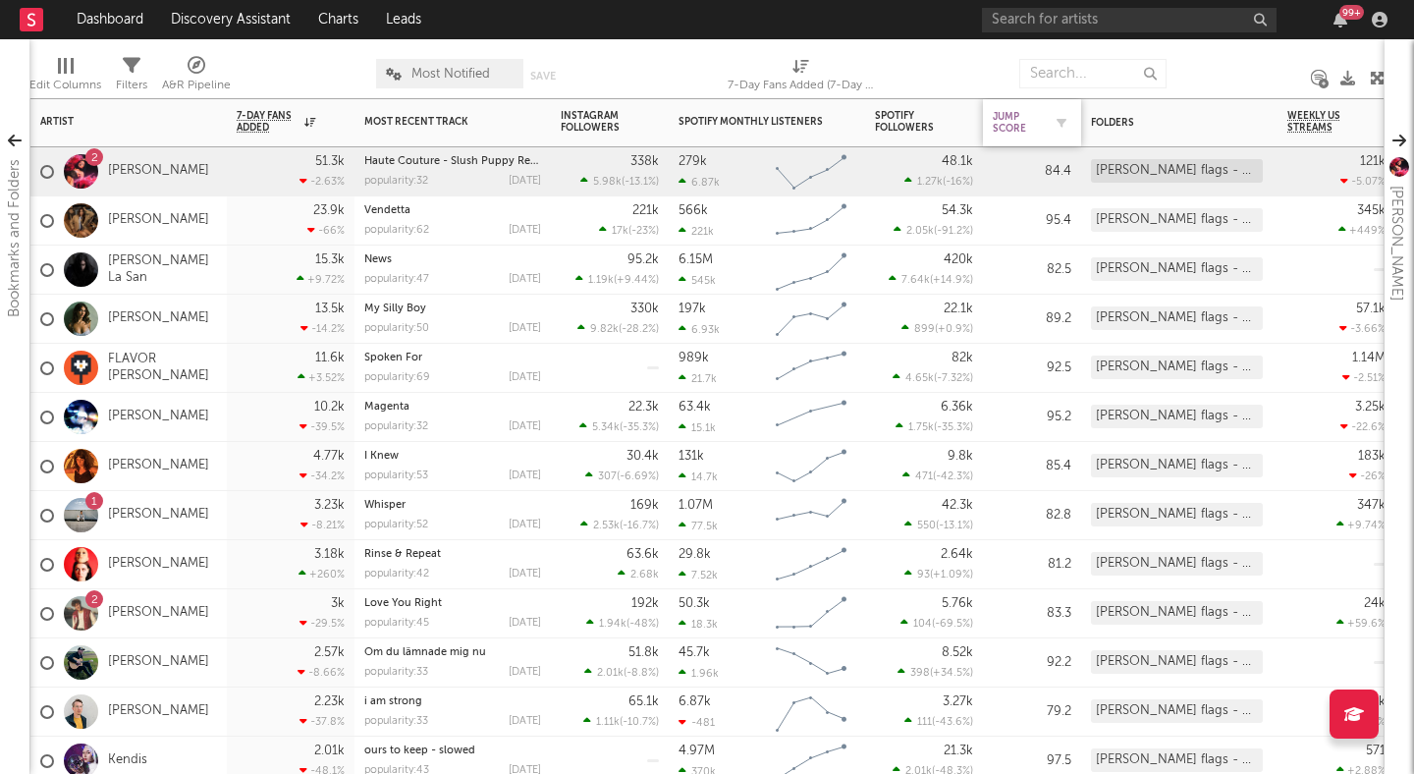
click at [1022, 119] on div "Jump Score" at bounding box center [1017, 123] width 49 height 24
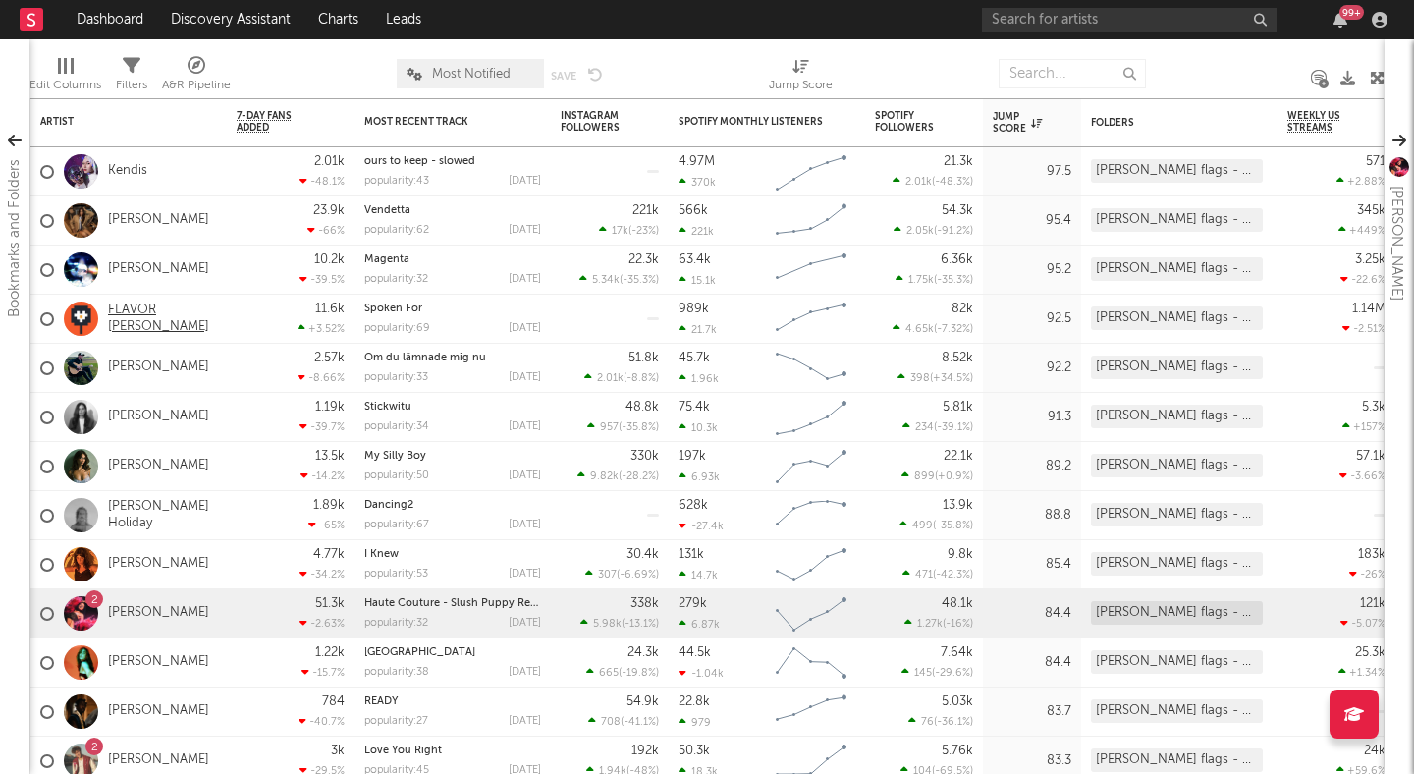
click at [174, 318] on link "FLAVOR FOLEY" at bounding box center [162, 319] width 109 height 33
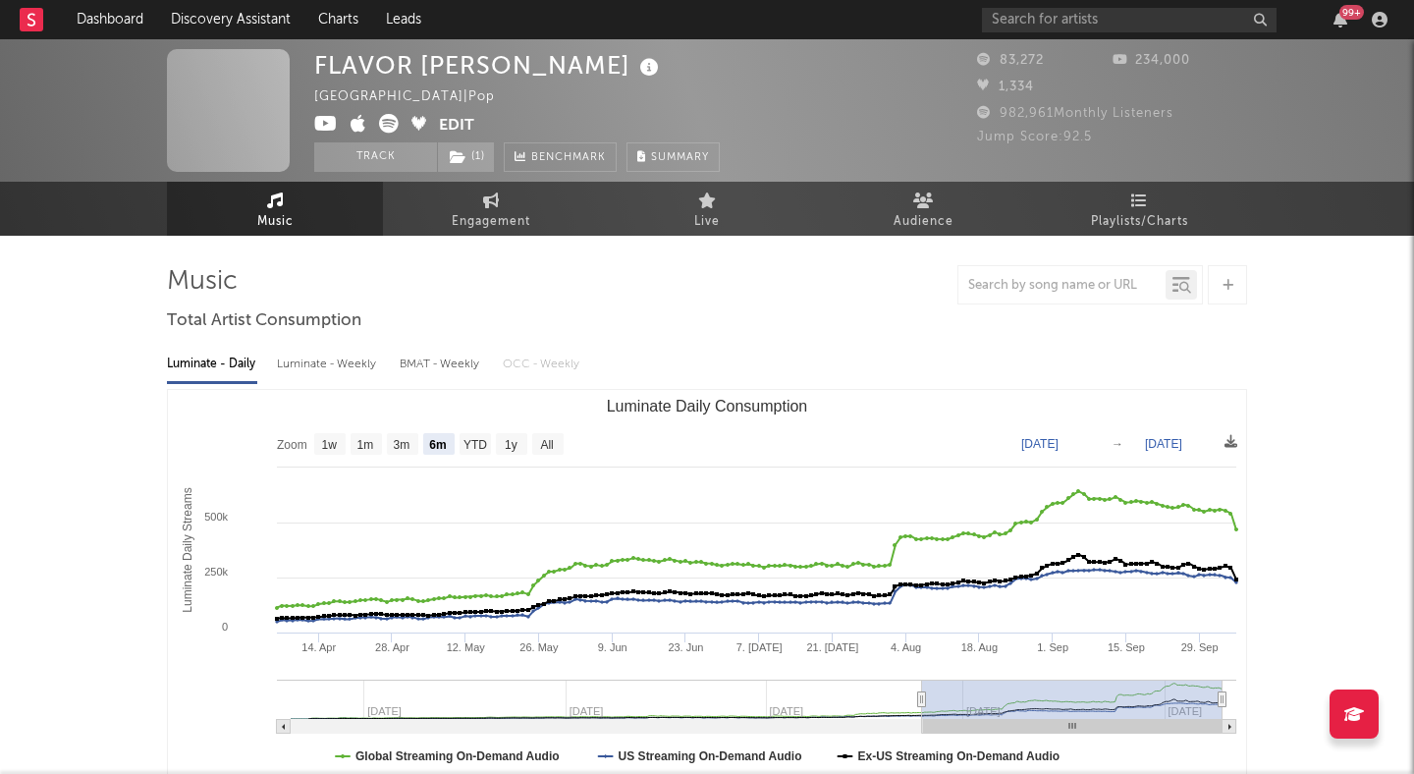
select select "6m"
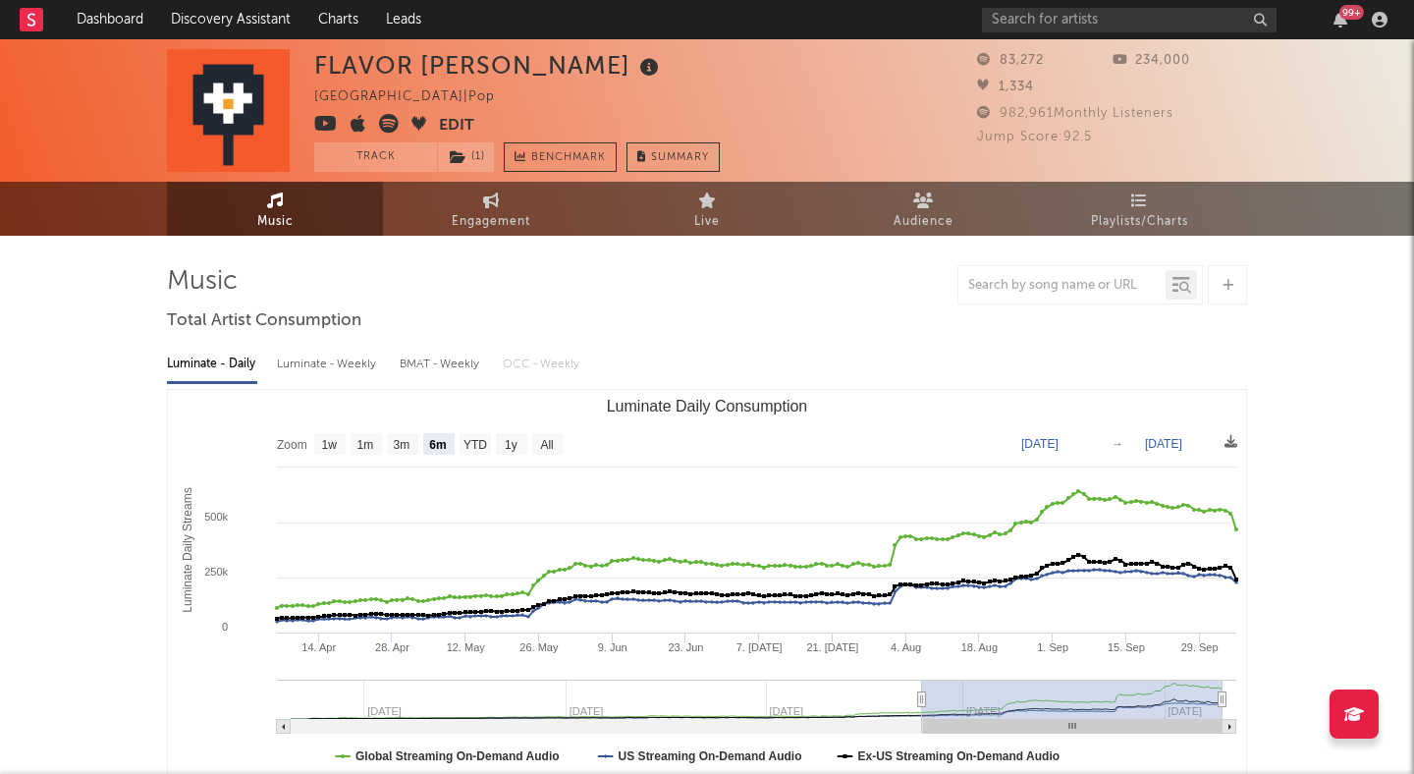
click at [384, 118] on icon at bounding box center [389, 124] width 20 height 20
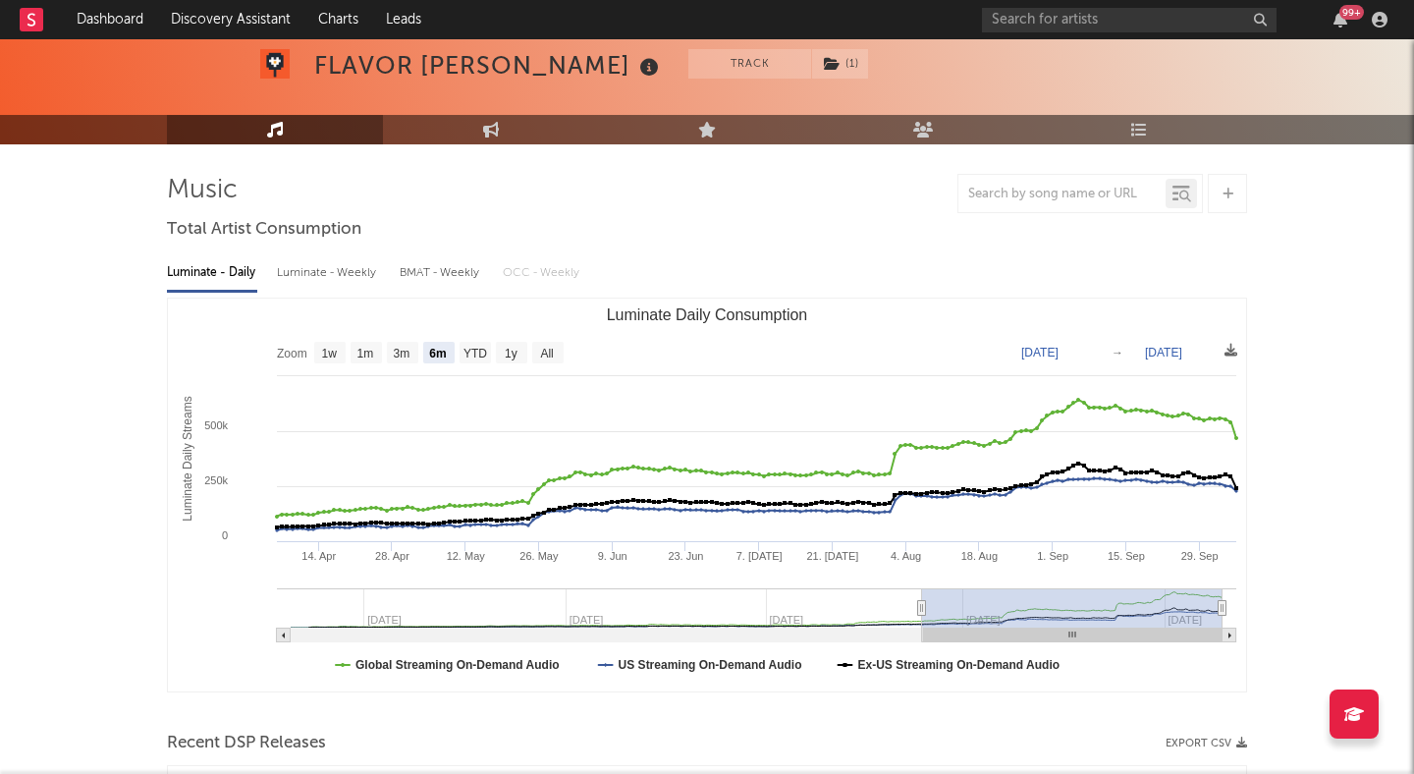
scroll to position [30, 0]
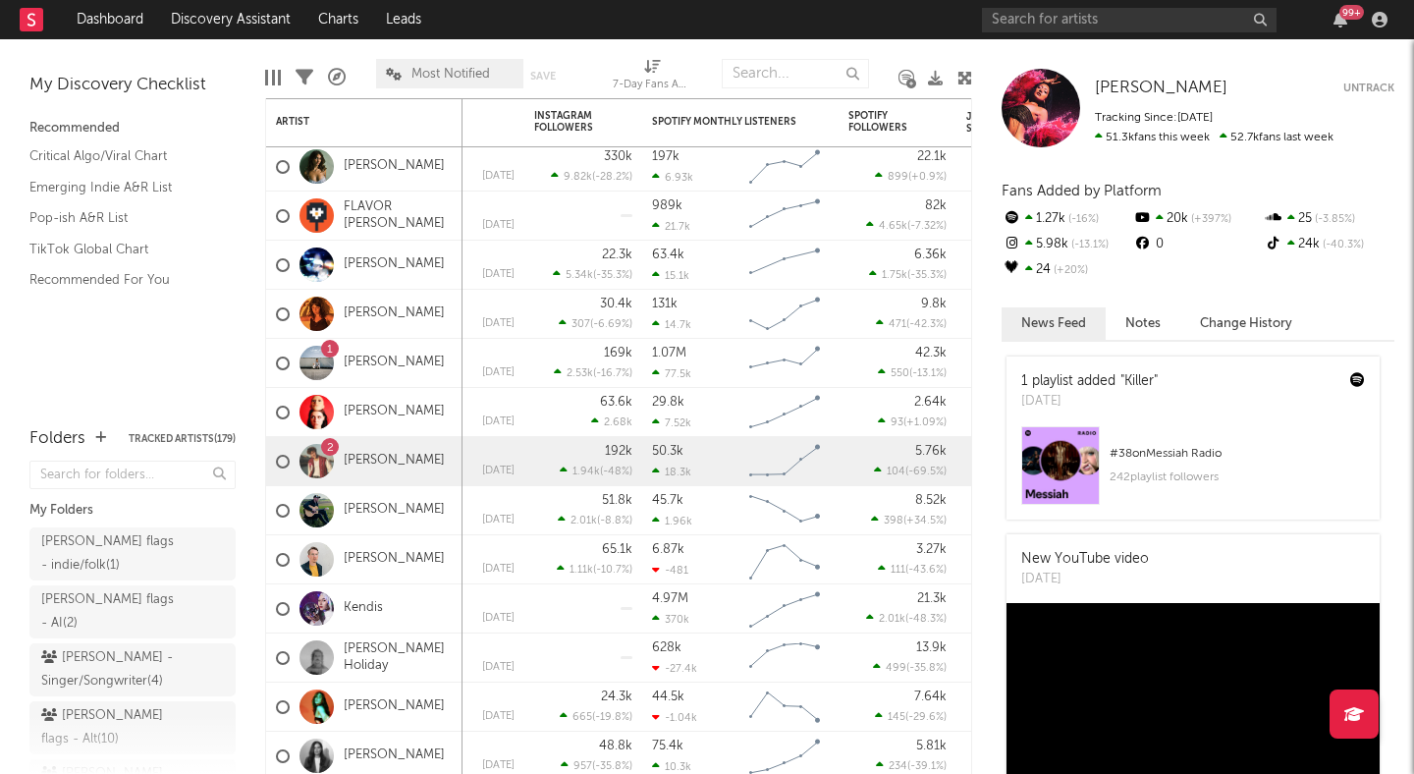
click at [325, 462] on div at bounding box center [317, 461] width 34 height 34
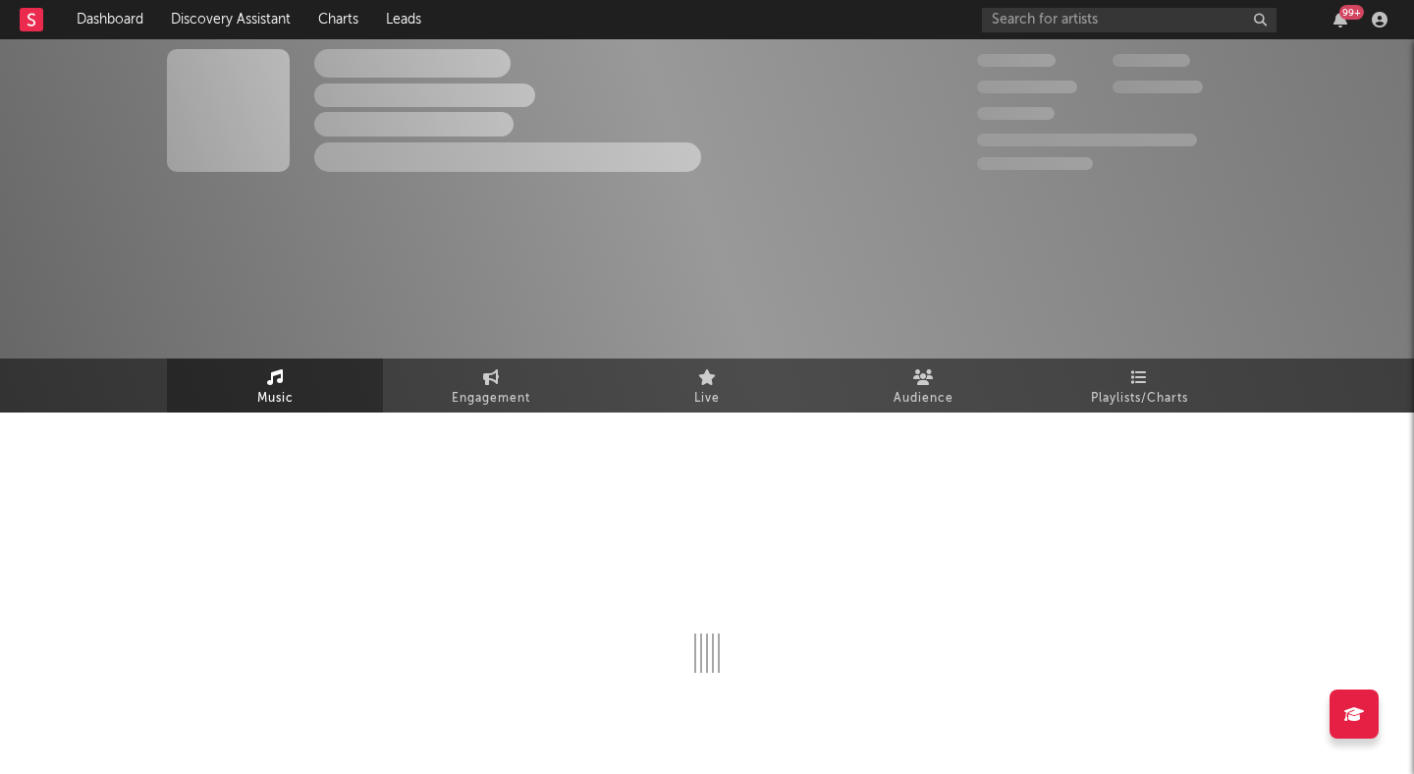
select select "1w"
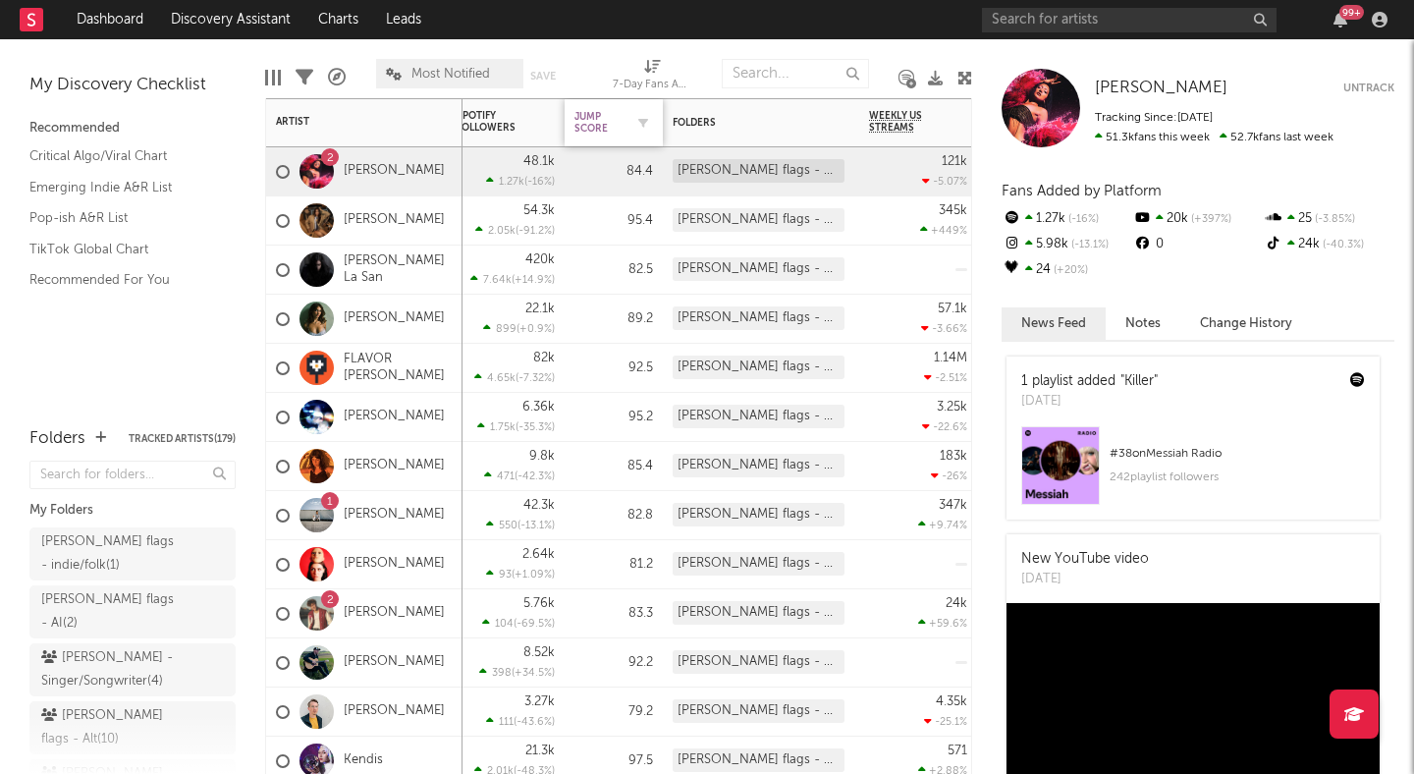
click at [602, 118] on div "Jump Score" at bounding box center [599, 123] width 49 height 24
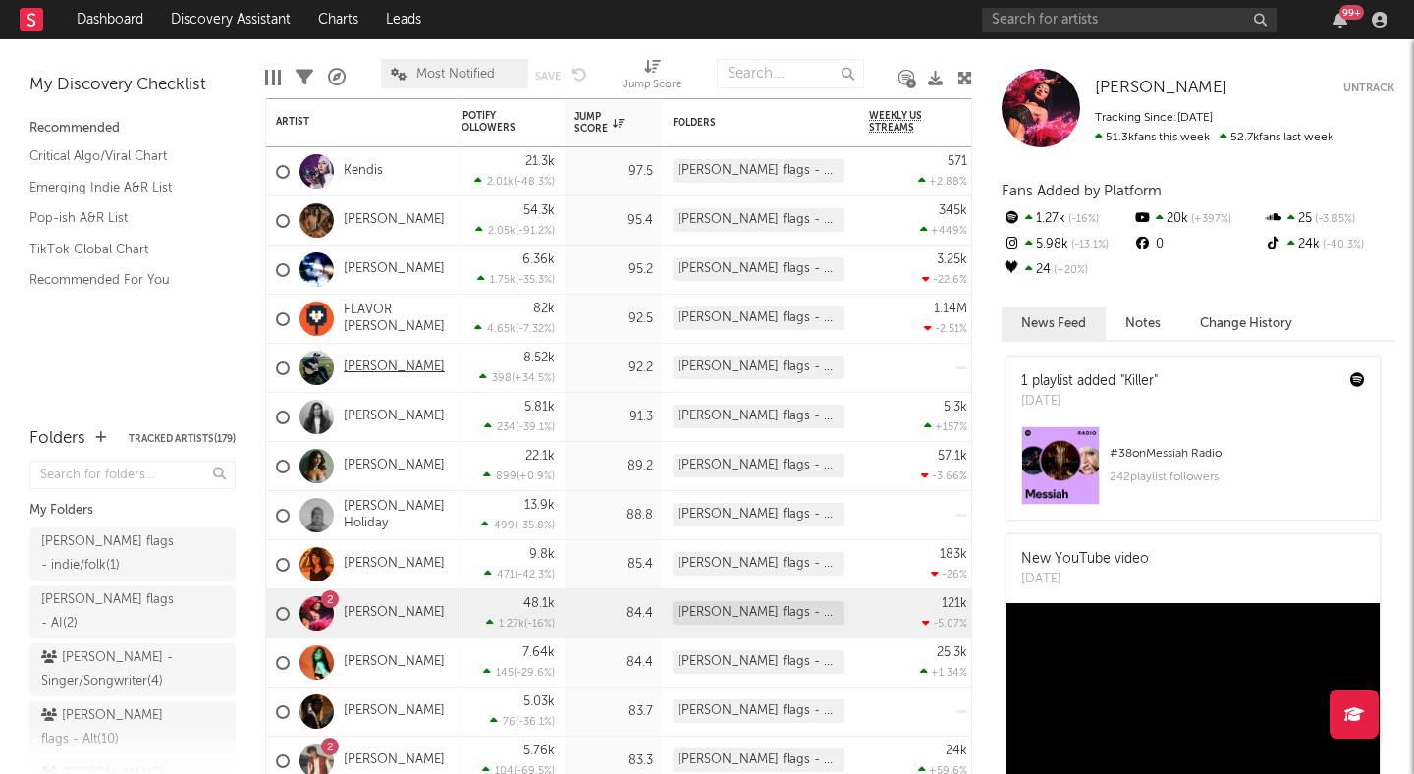
click at [385, 361] on link "Erik Ekström" at bounding box center [394, 368] width 101 height 17
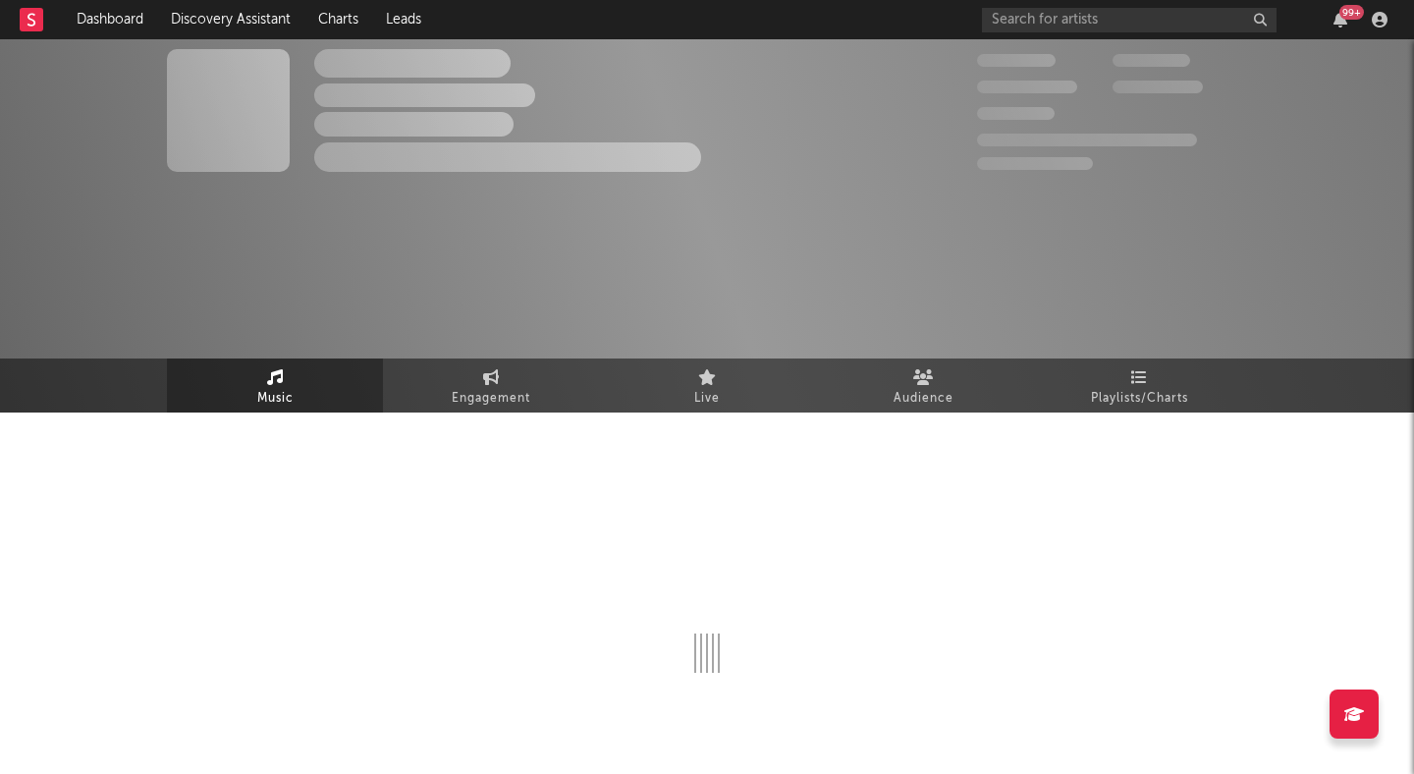
select select "1w"
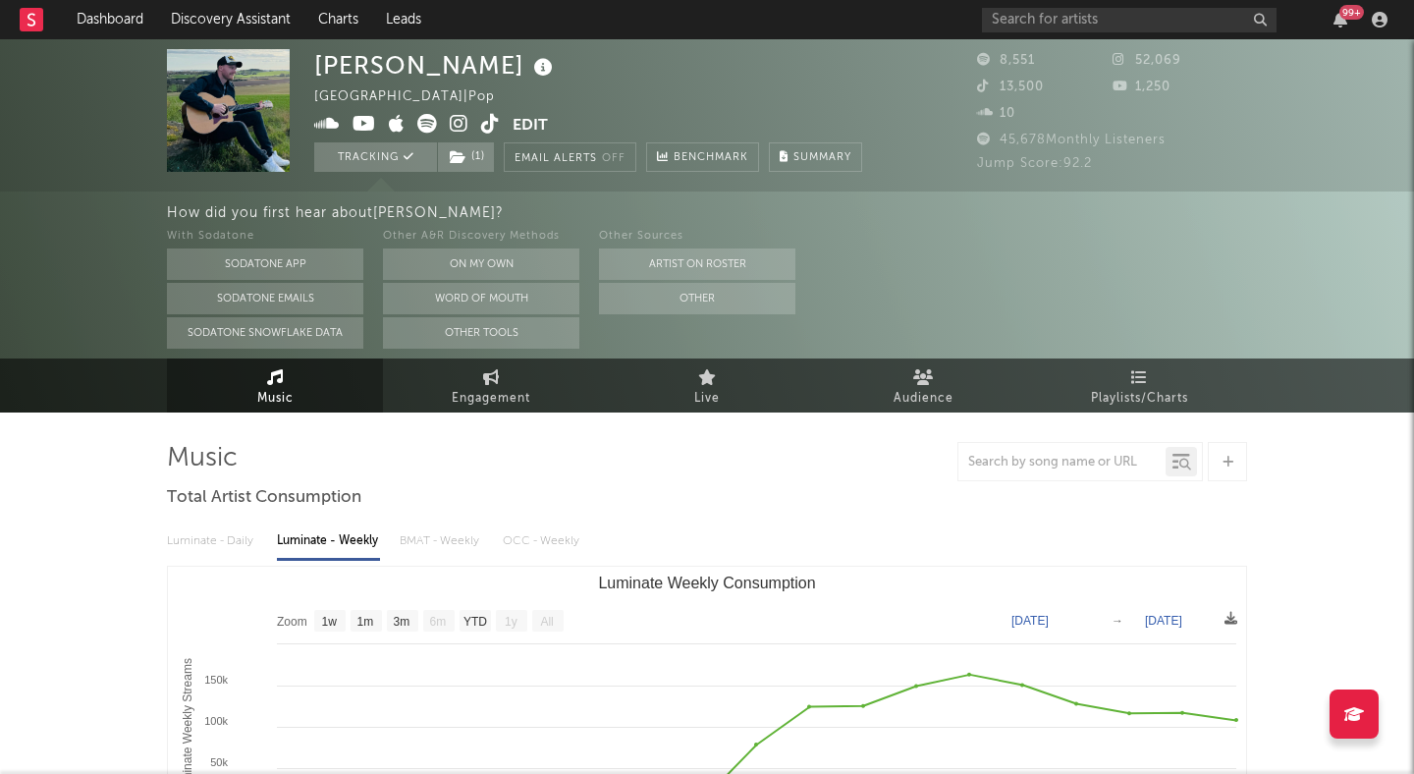
click at [461, 118] on icon at bounding box center [459, 124] width 19 height 20
click at [113, 28] on link "Dashboard" at bounding box center [110, 19] width 94 height 39
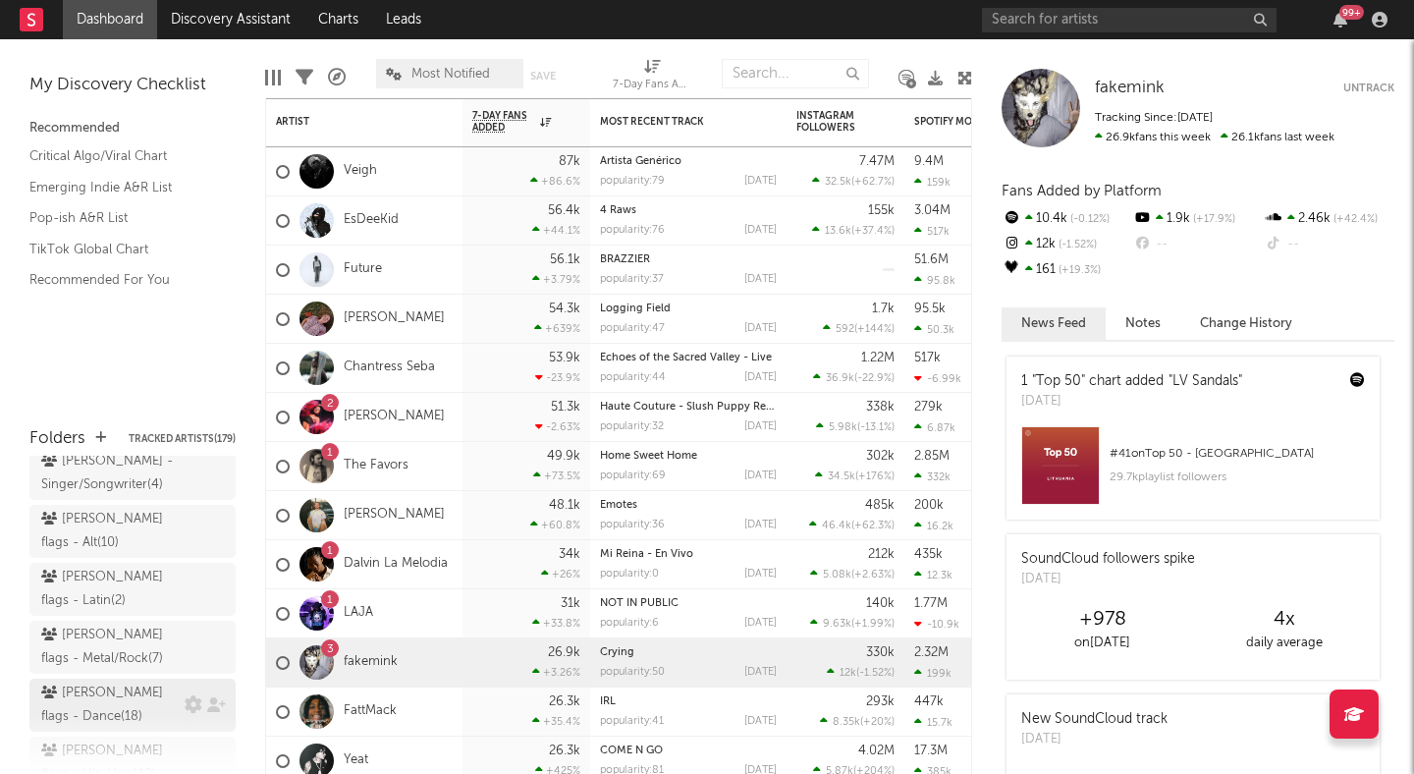
scroll to position [385, 0]
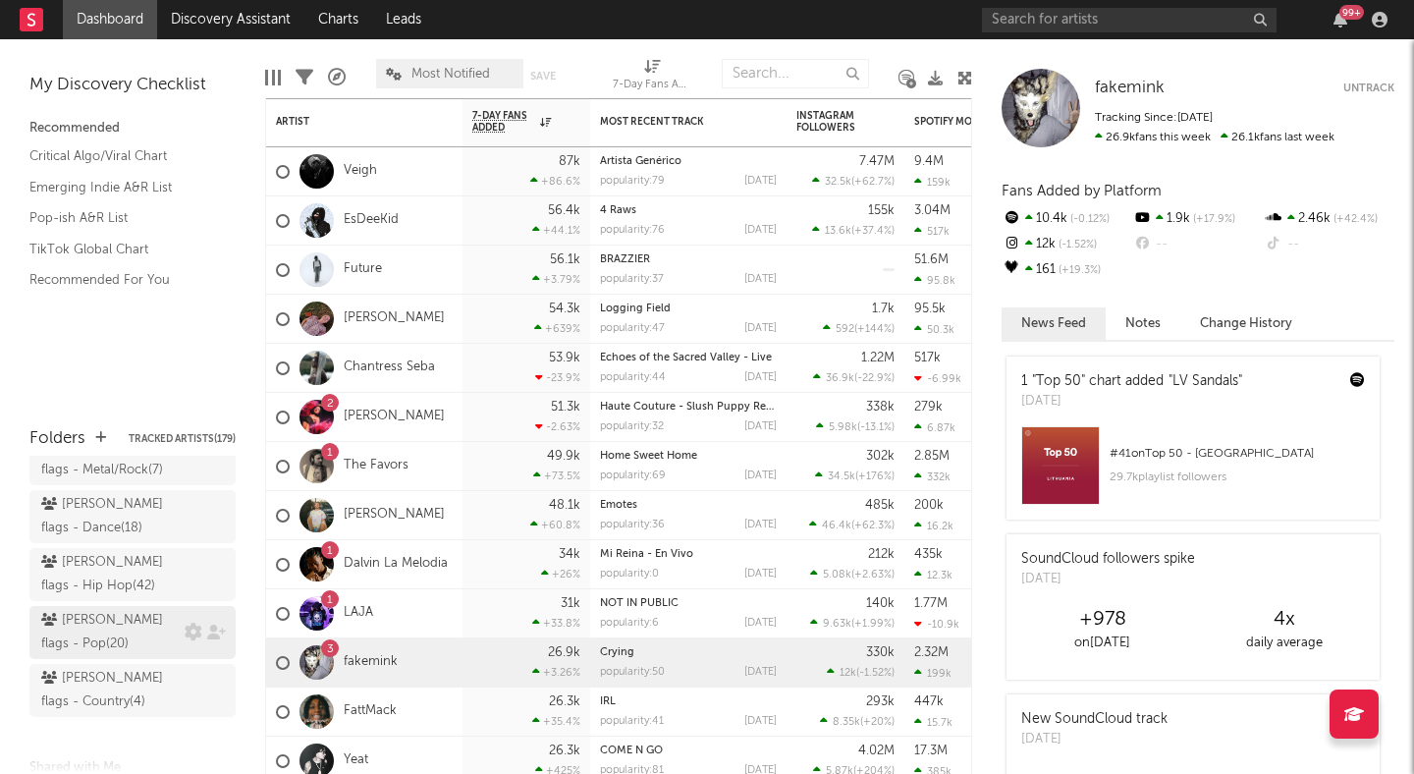
click at [134, 609] on div "peter flags - Pop ( 20 )" at bounding box center [110, 632] width 138 height 47
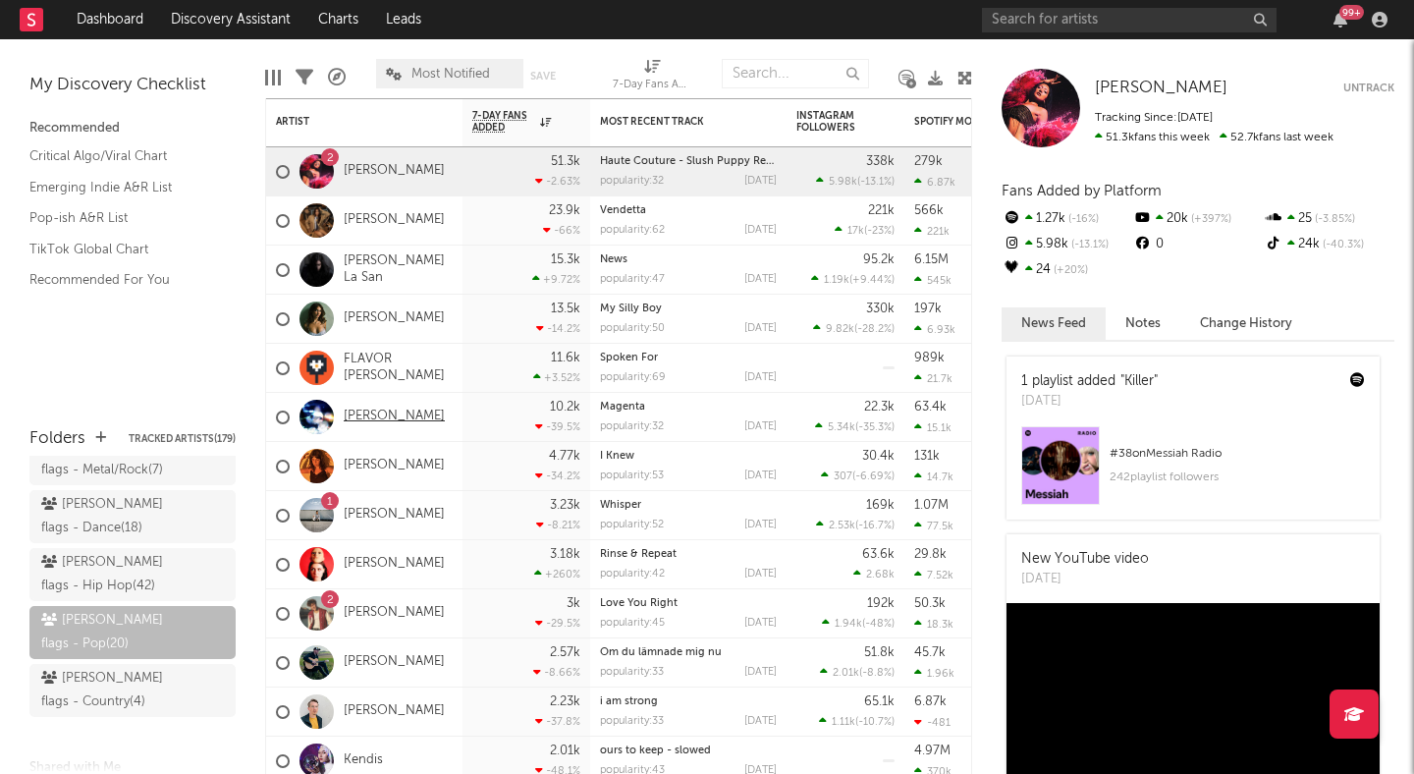
click at [404, 416] on link "[PERSON_NAME]" at bounding box center [394, 417] width 101 height 17
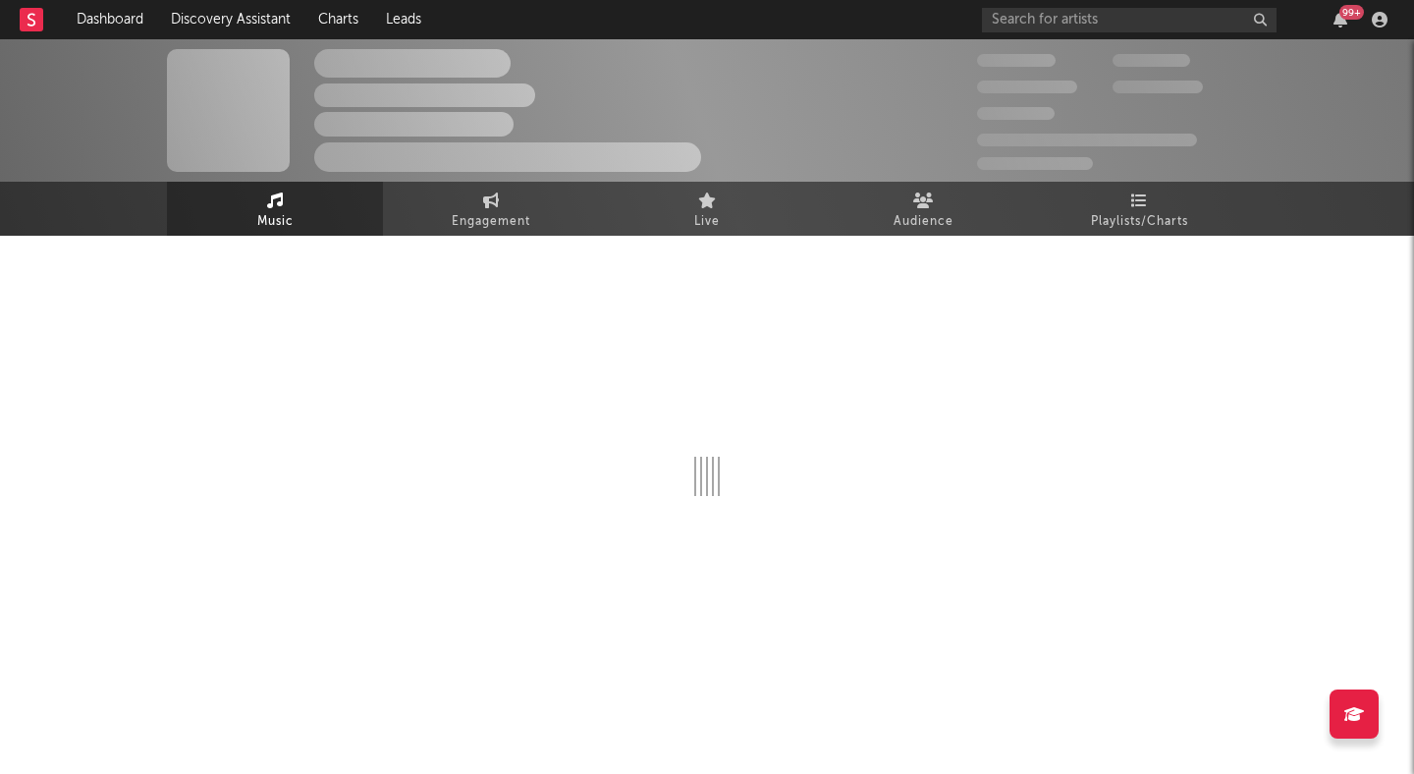
select select "1w"
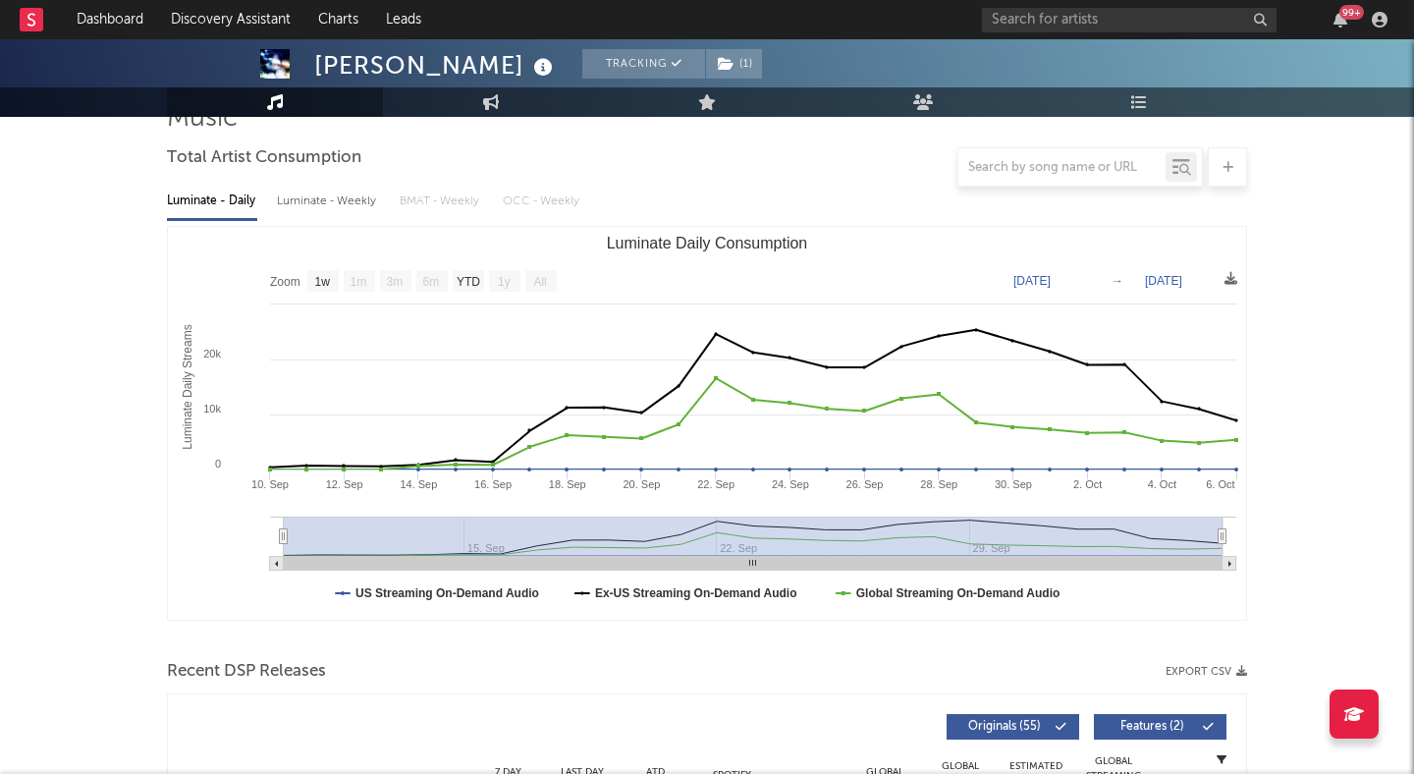
scroll to position [165, 0]
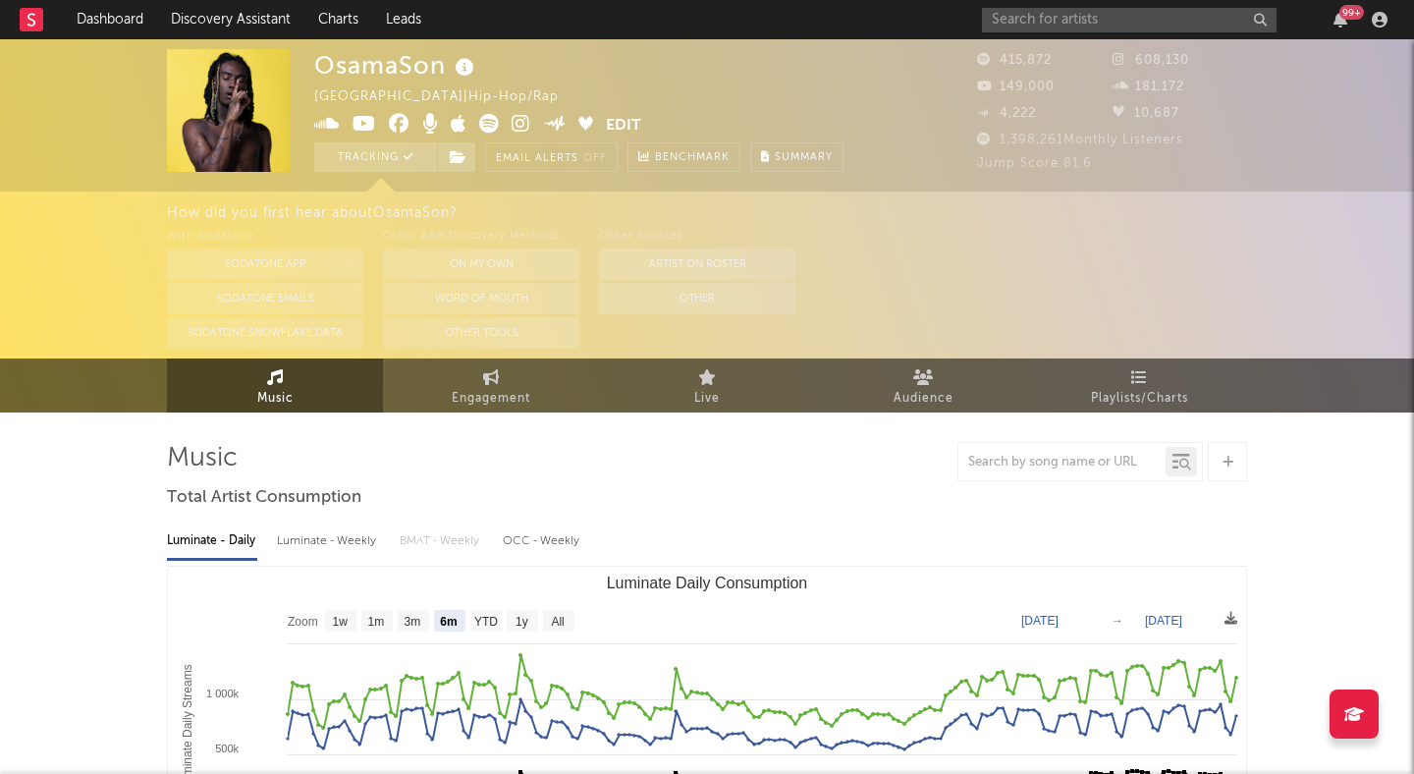
select select "6m"
click at [1139, 24] on input "text" at bounding box center [1129, 20] width 295 height 25
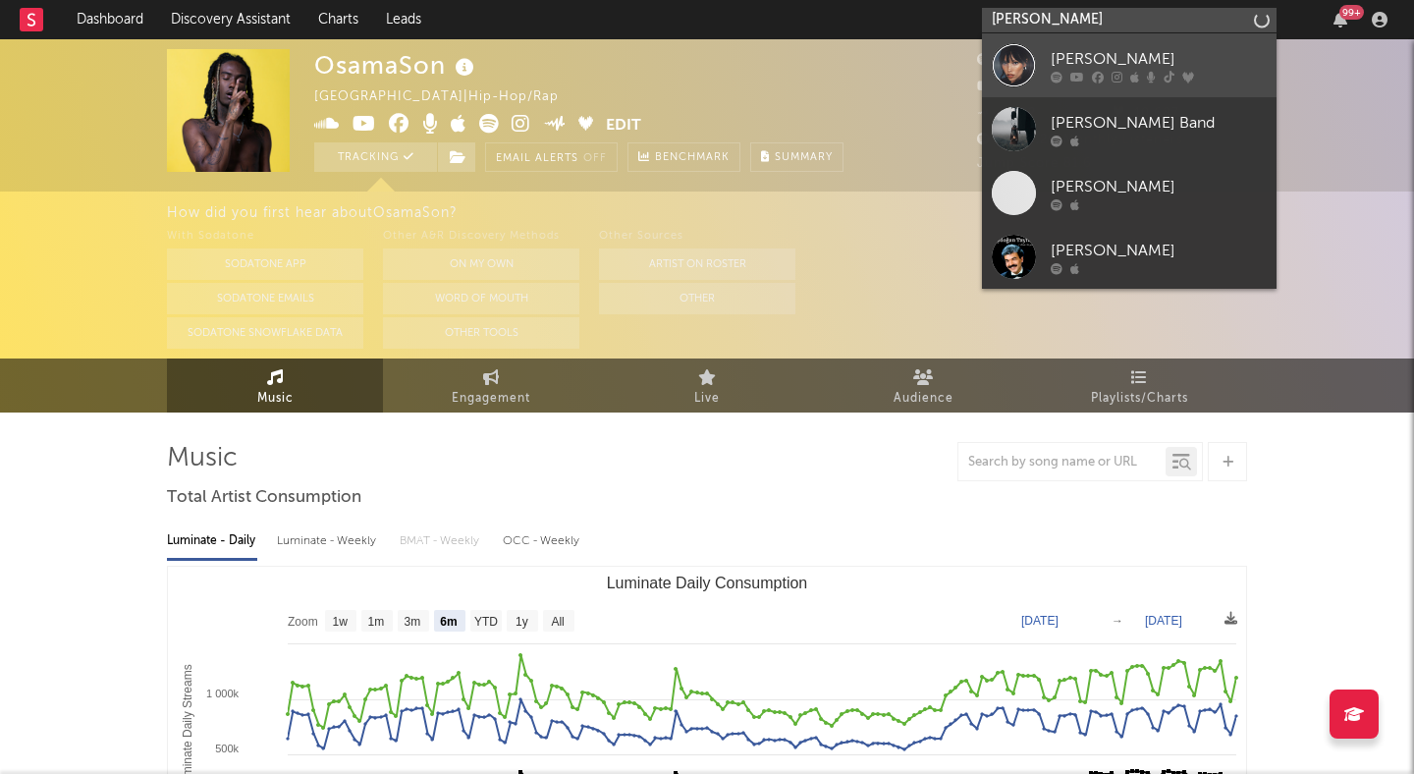
type input "[PERSON_NAME]"
click at [1169, 44] on link "[PERSON_NAME]" at bounding box center [1129, 65] width 295 height 64
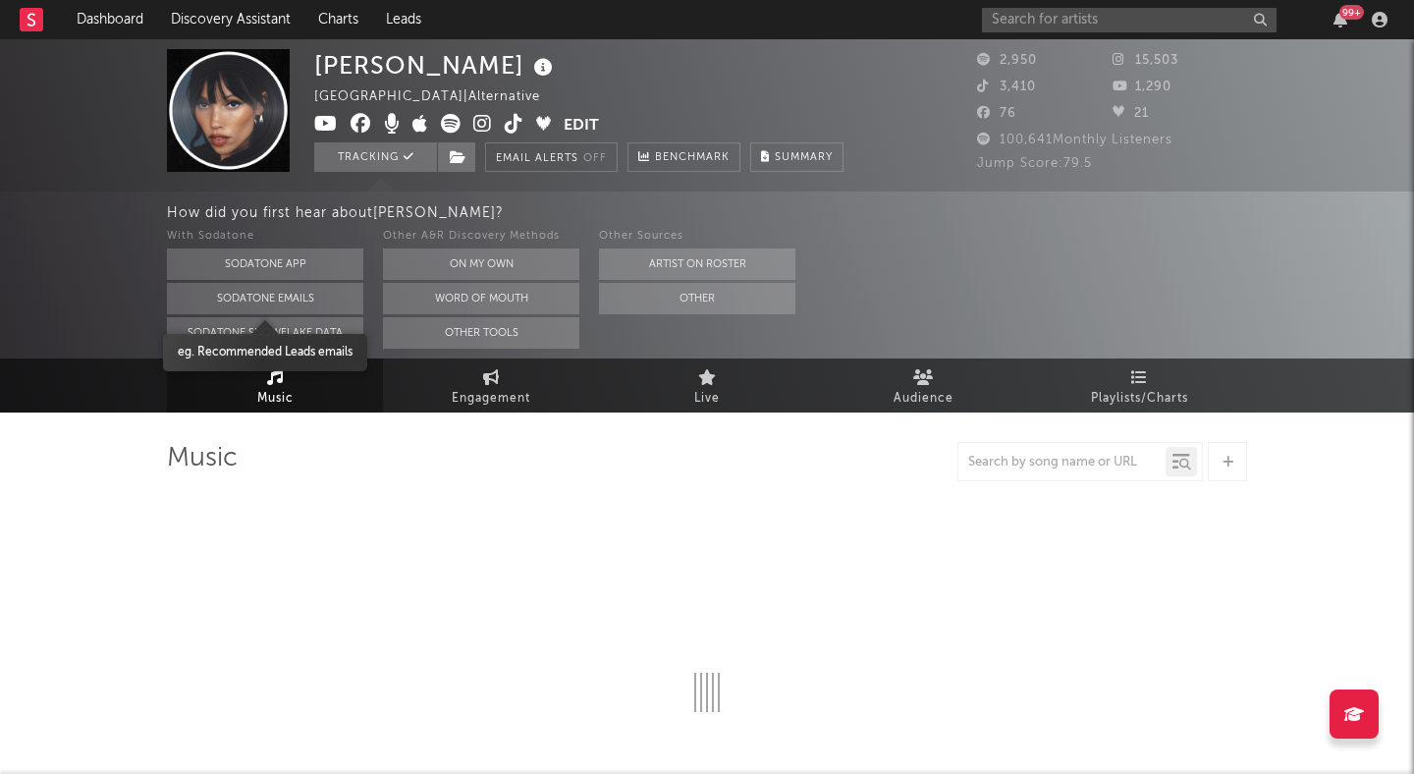
select select "1w"
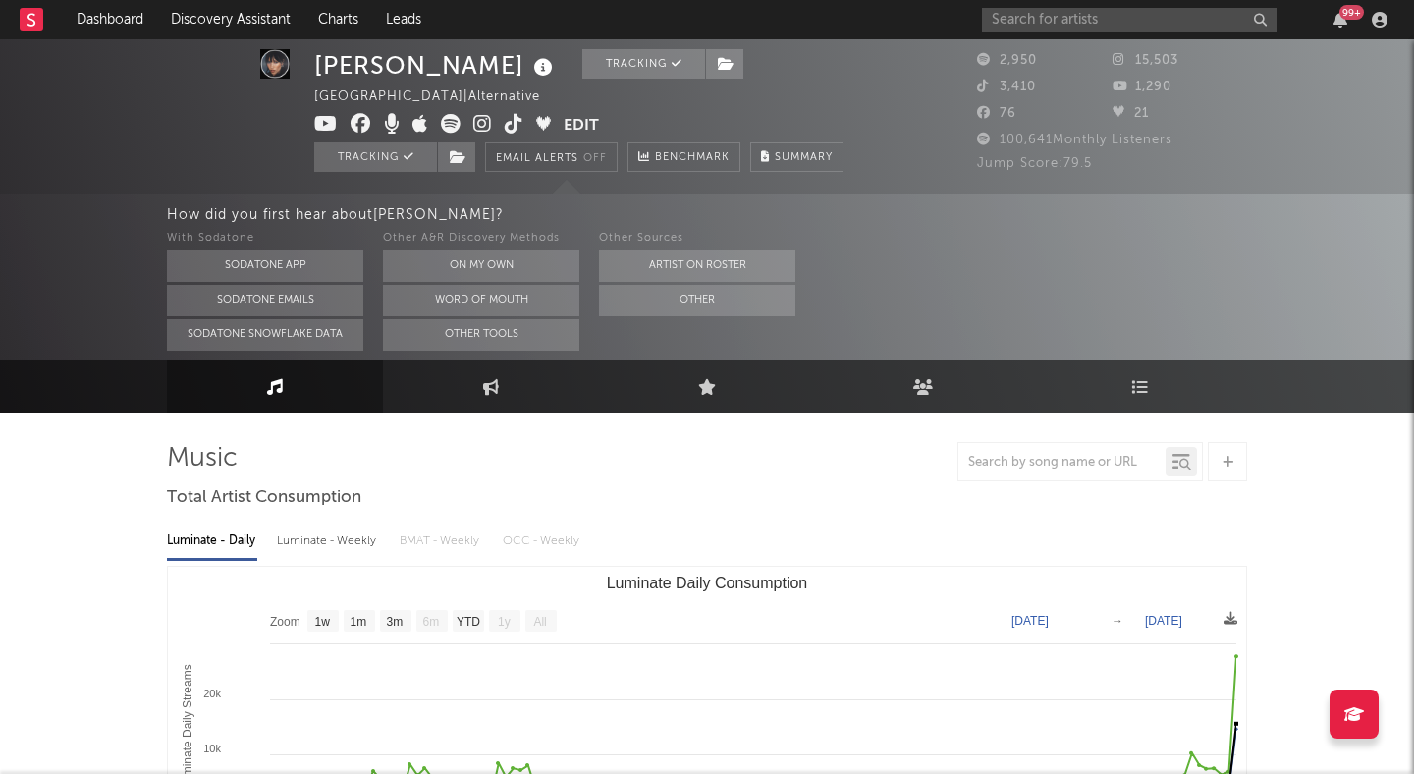
scroll to position [27, 0]
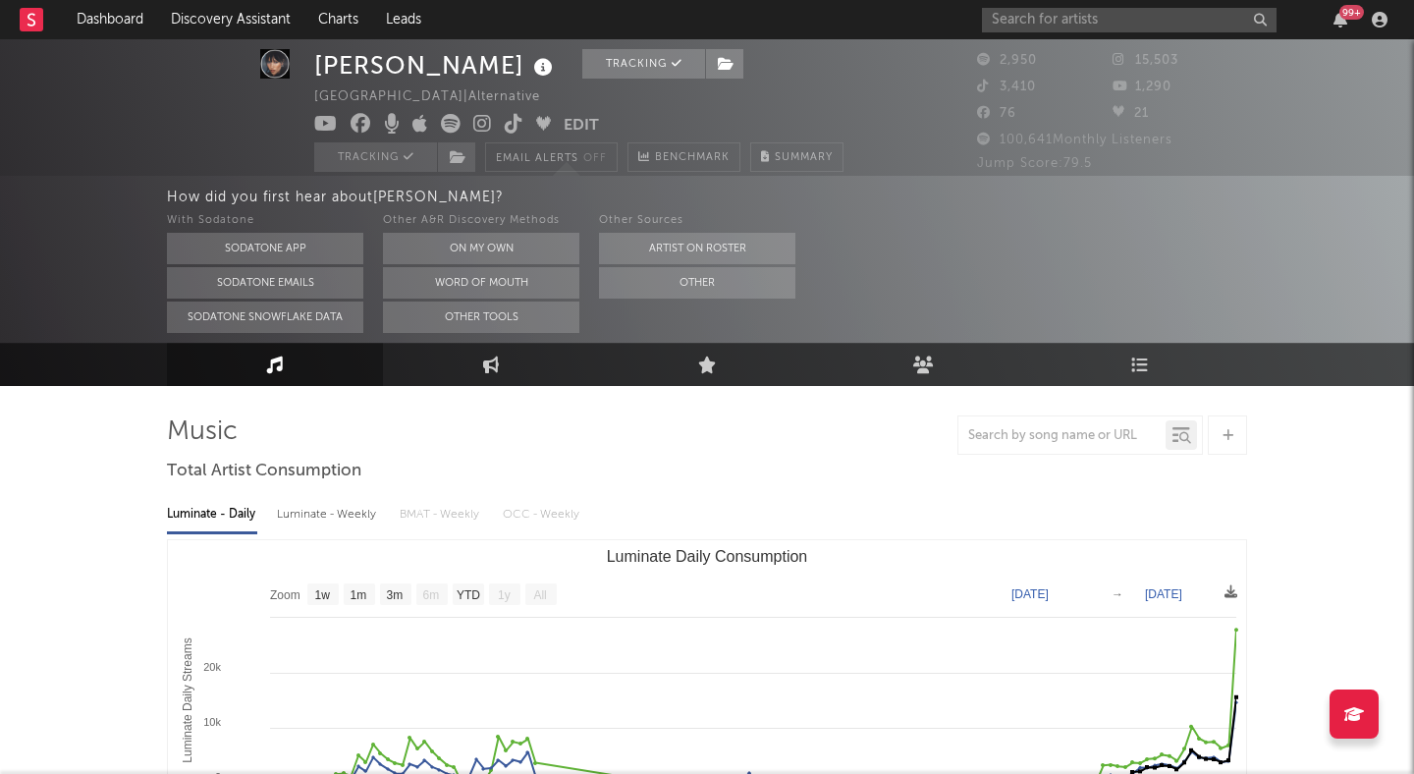
click at [322, 124] on icon at bounding box center [326, 124] width 24 height 20
click at [473, 117] on icon at bounding box center [482, 124] width 19 height 20
click at [515, 121] on icon at bounding box center [514, 124] width 19 height 20
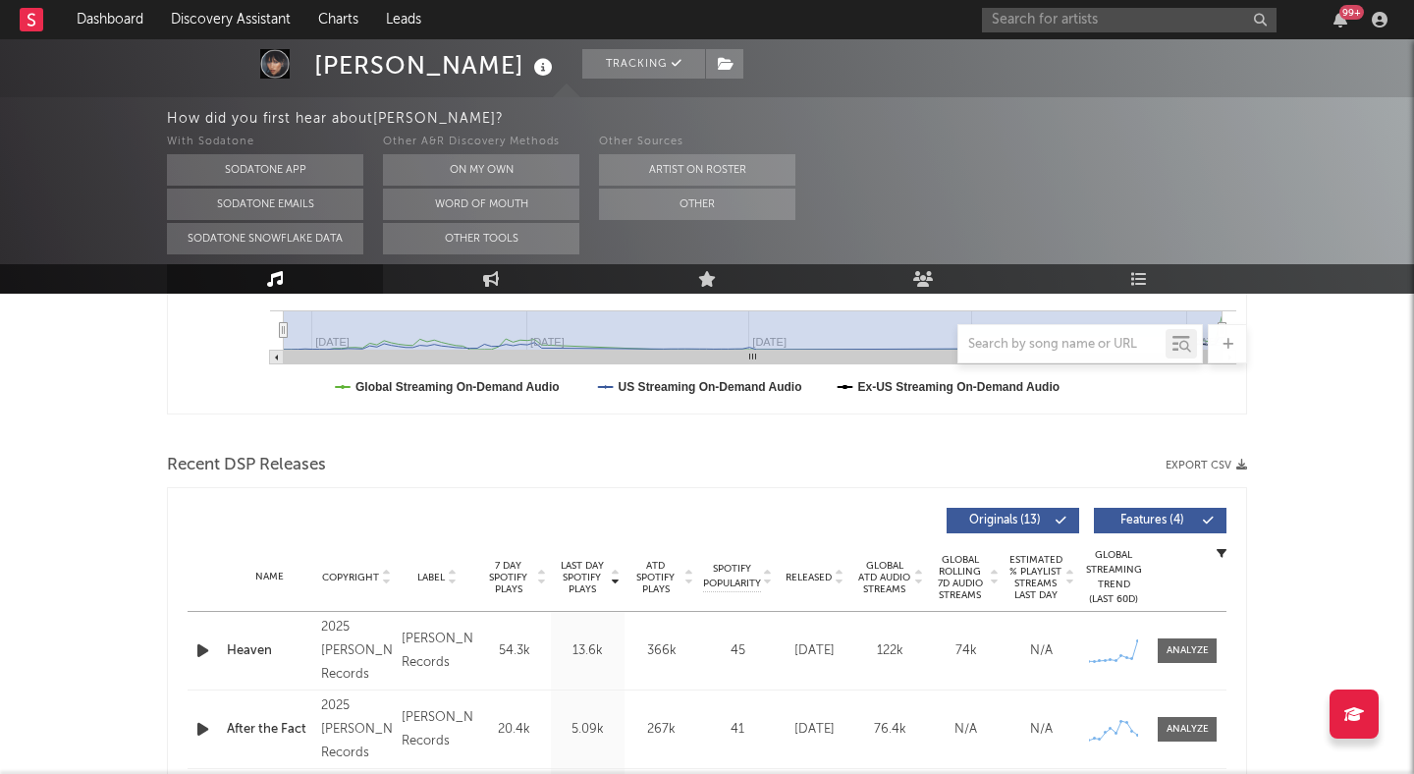
scroll to position [561, 0]
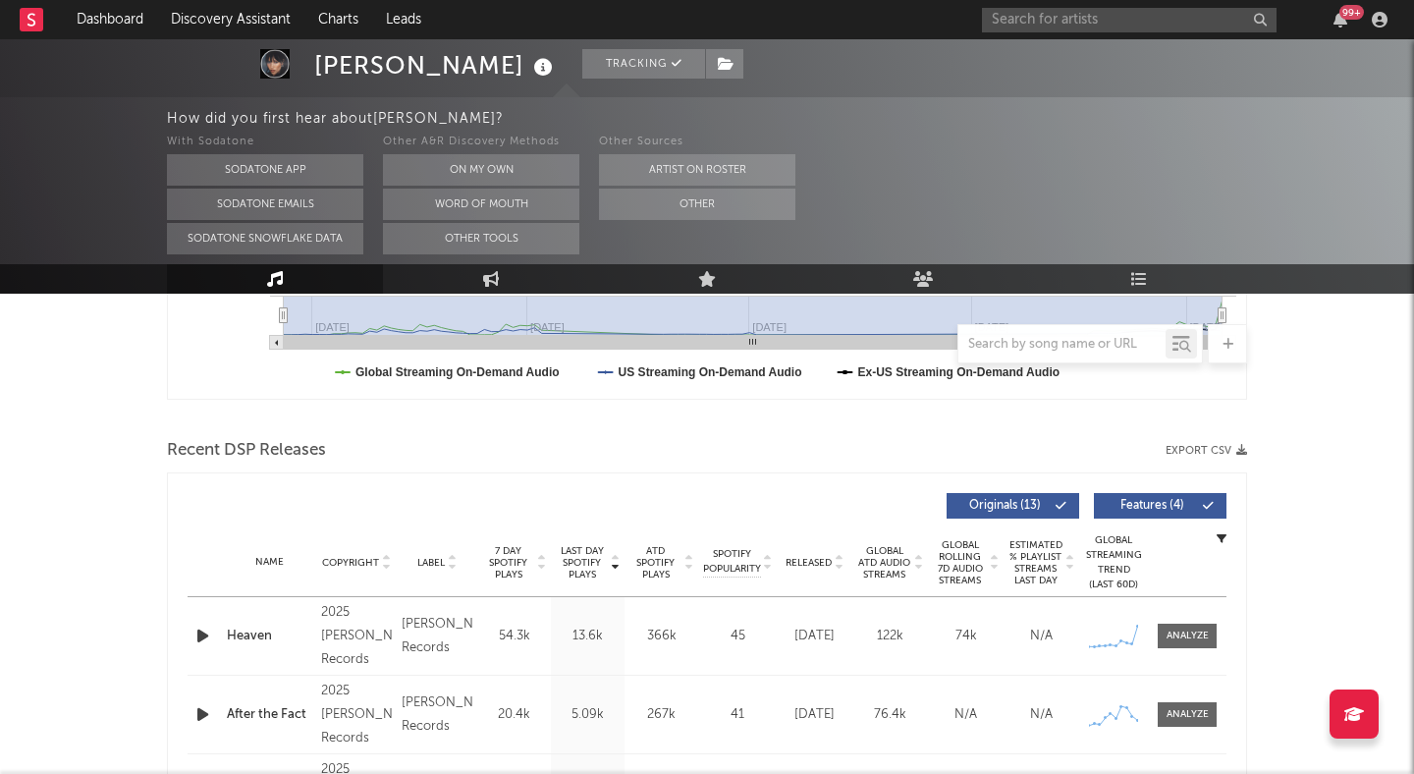
click at [634, 207] on button "Other" at bounding box center [697, 204] width 196 height 31
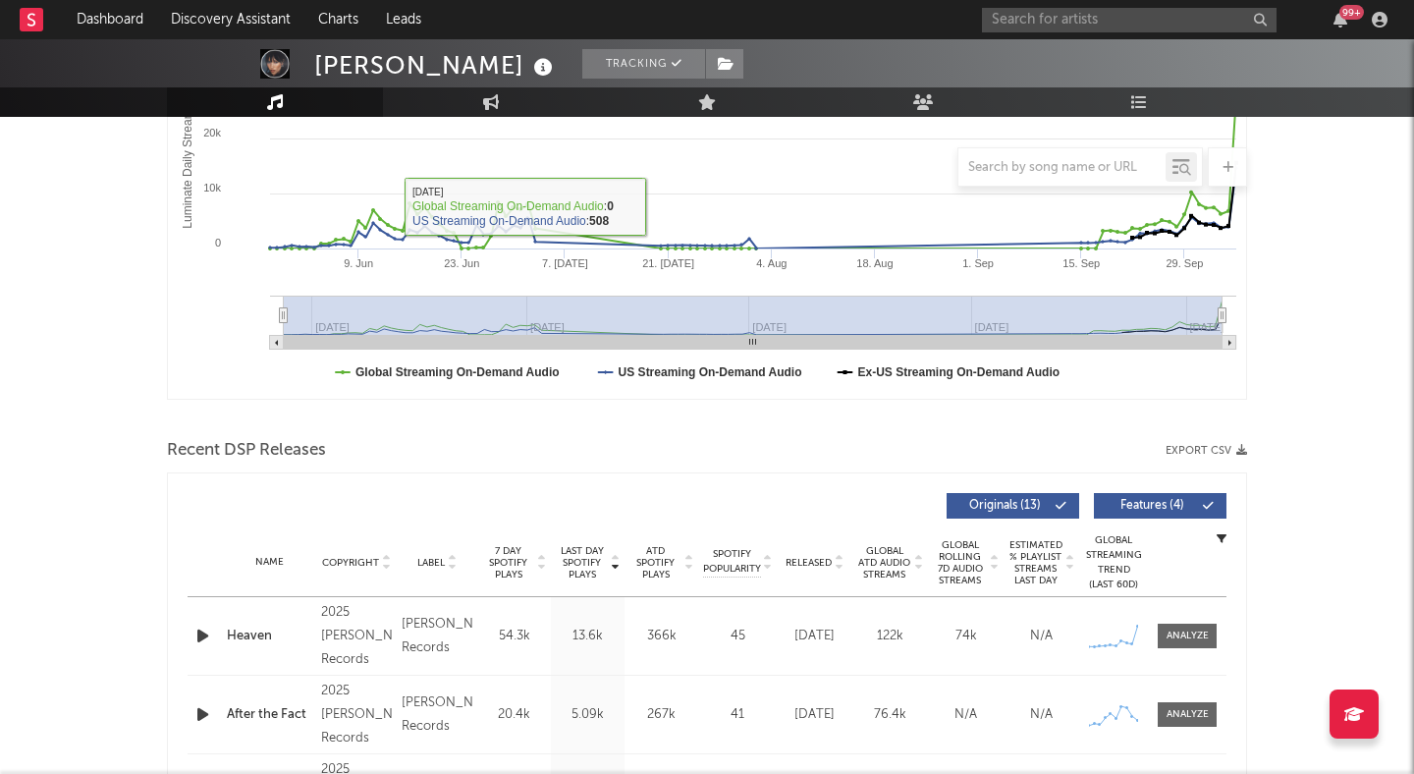
scroll to position [0, 0]
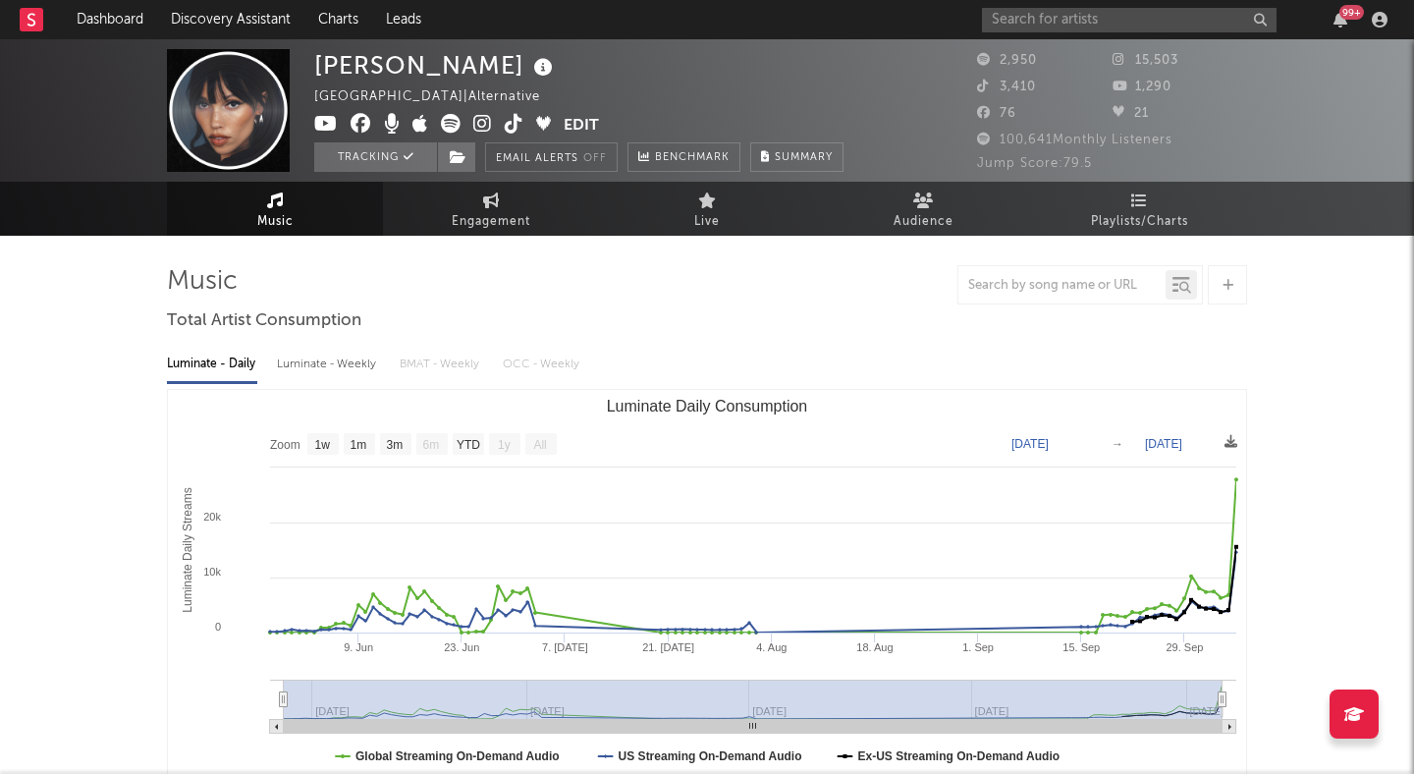
click at [485, 122] on icon at bounding box center [482, 124] width 19 height 20
click at [466, 156] on icon at bounding box center [458, 157] width 17 height 14
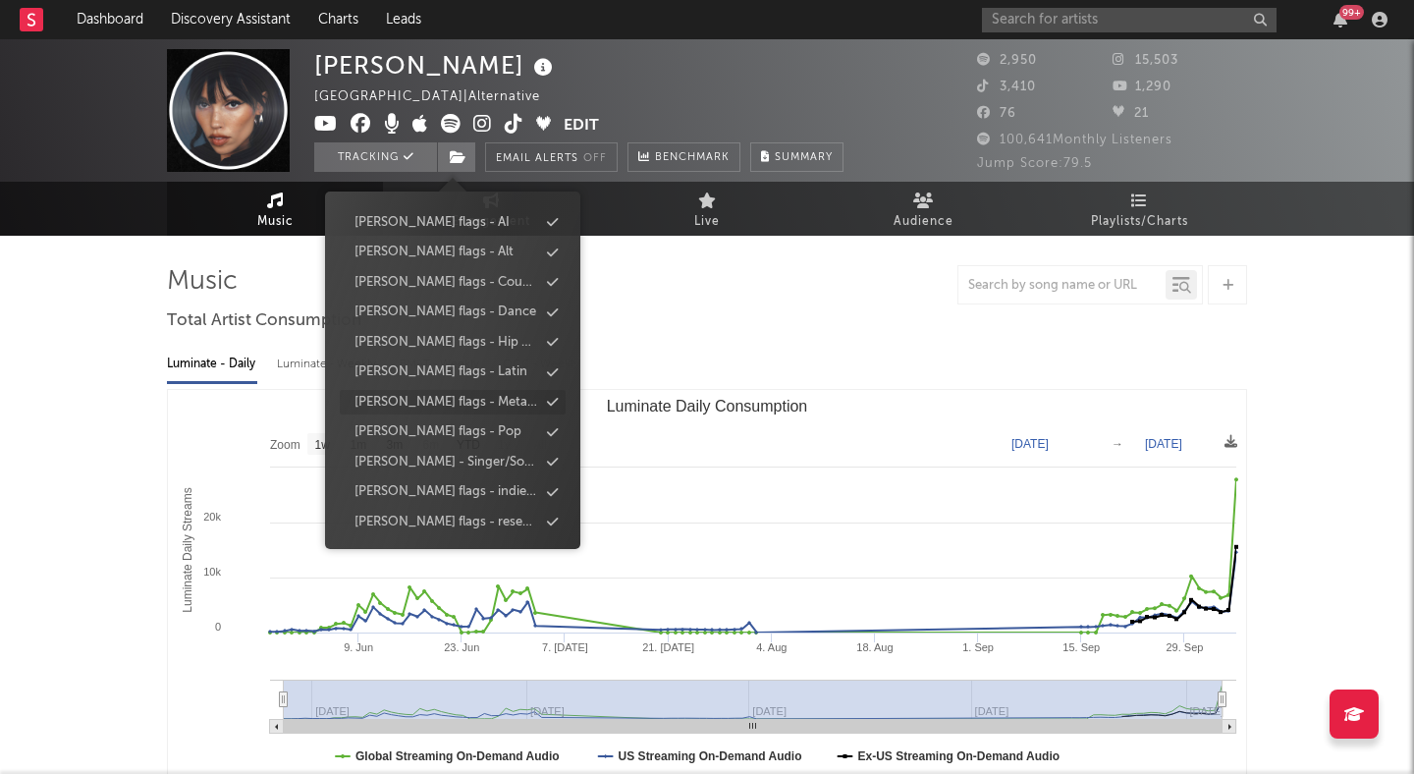
click at [448, 430] on div "[PERSON_NAME] flags - Pop" at bounding box center [438, 432] width 167 height 20
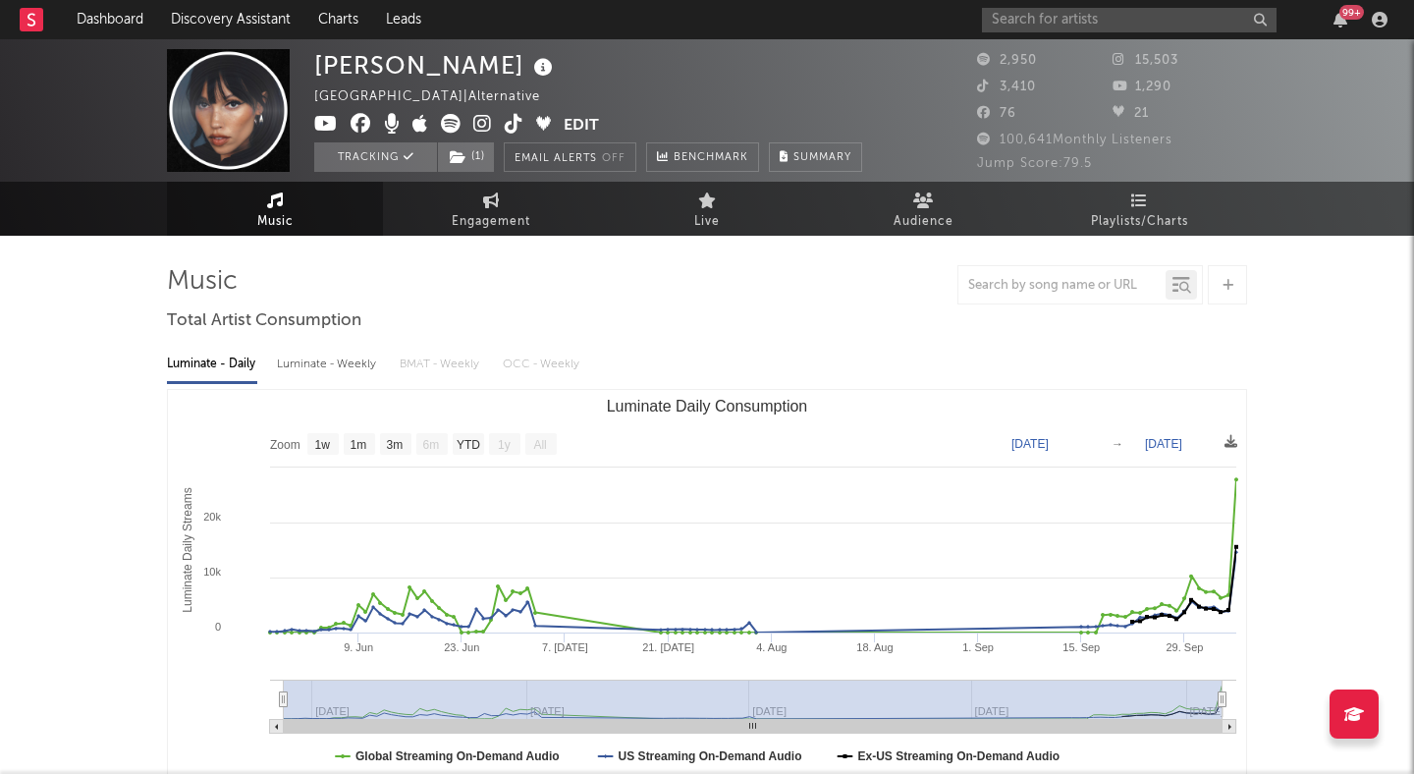
drag, startPoint x: 312, startPoint y: 65, endPoint x: 446, endPoint y: 78, distance: 134.2
click at [449, 78] on div "[PERSON_NAME] [GEOGRAPHIC_DATA] | Alternative Edit Tracking ( 1 ) Email Alerts …" at bounding box center [707, 110] width 1414 height 142
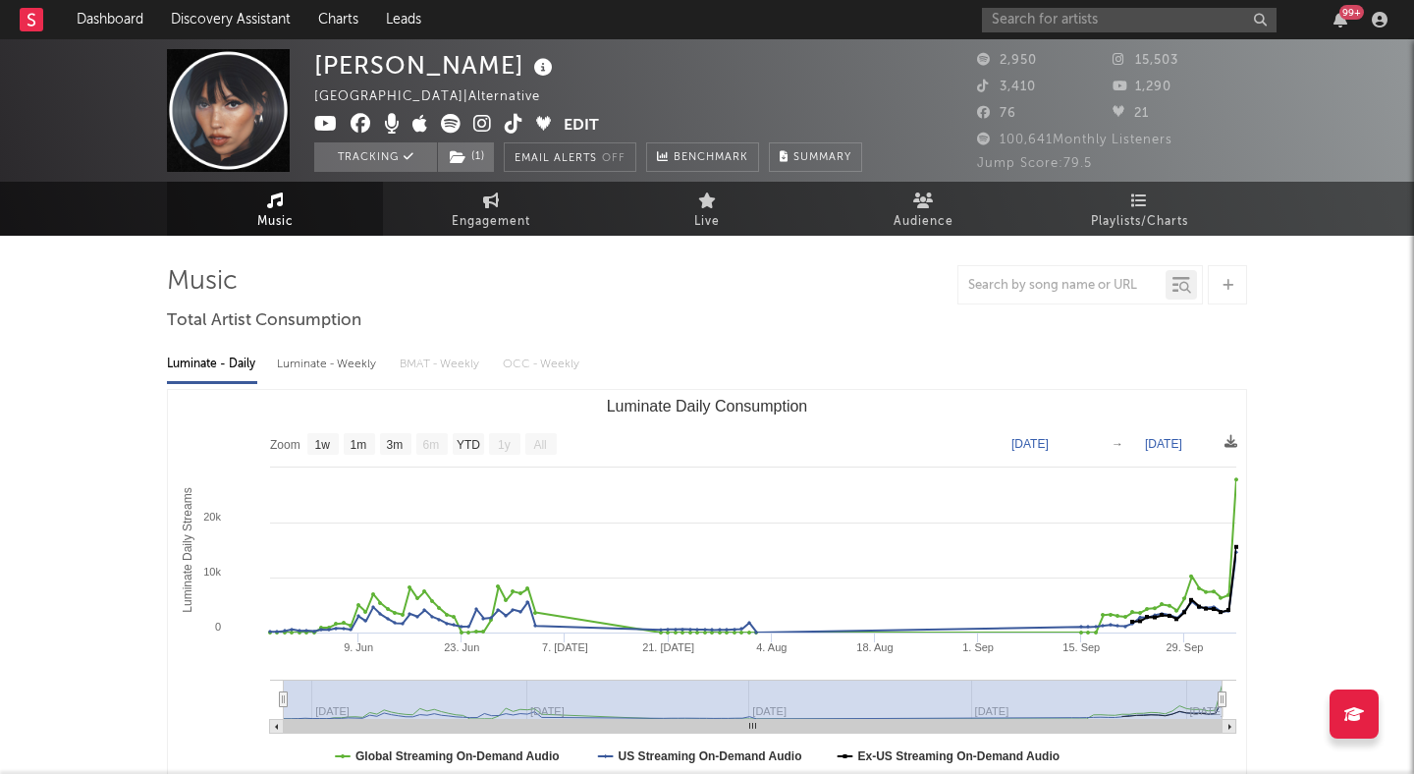
click at [535, 62] on div "[PERSON_NAME] [GEOGRAPHIC_DATA] | Alternative Edit Tracking ( 1 ) Email Alerts …" at bounding box center [588, 110] width 548 height 123
click at [1013, 19] on input "text" at bounding box center [1129, 20] width 295 height 25
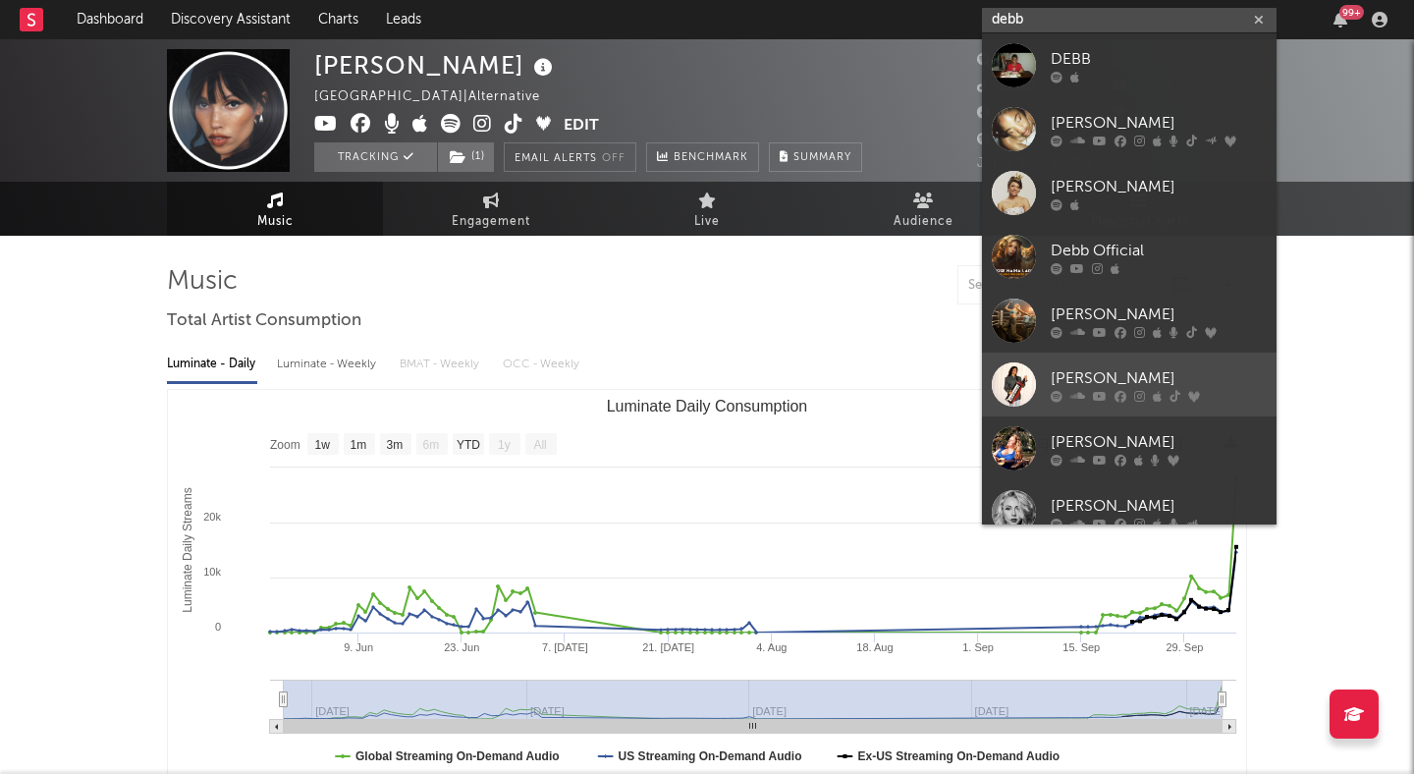
type input "debb"
click at [1090, 366] on div "[PERSON_NAME]" at bounding box center [1159, 378] width 216 height 24
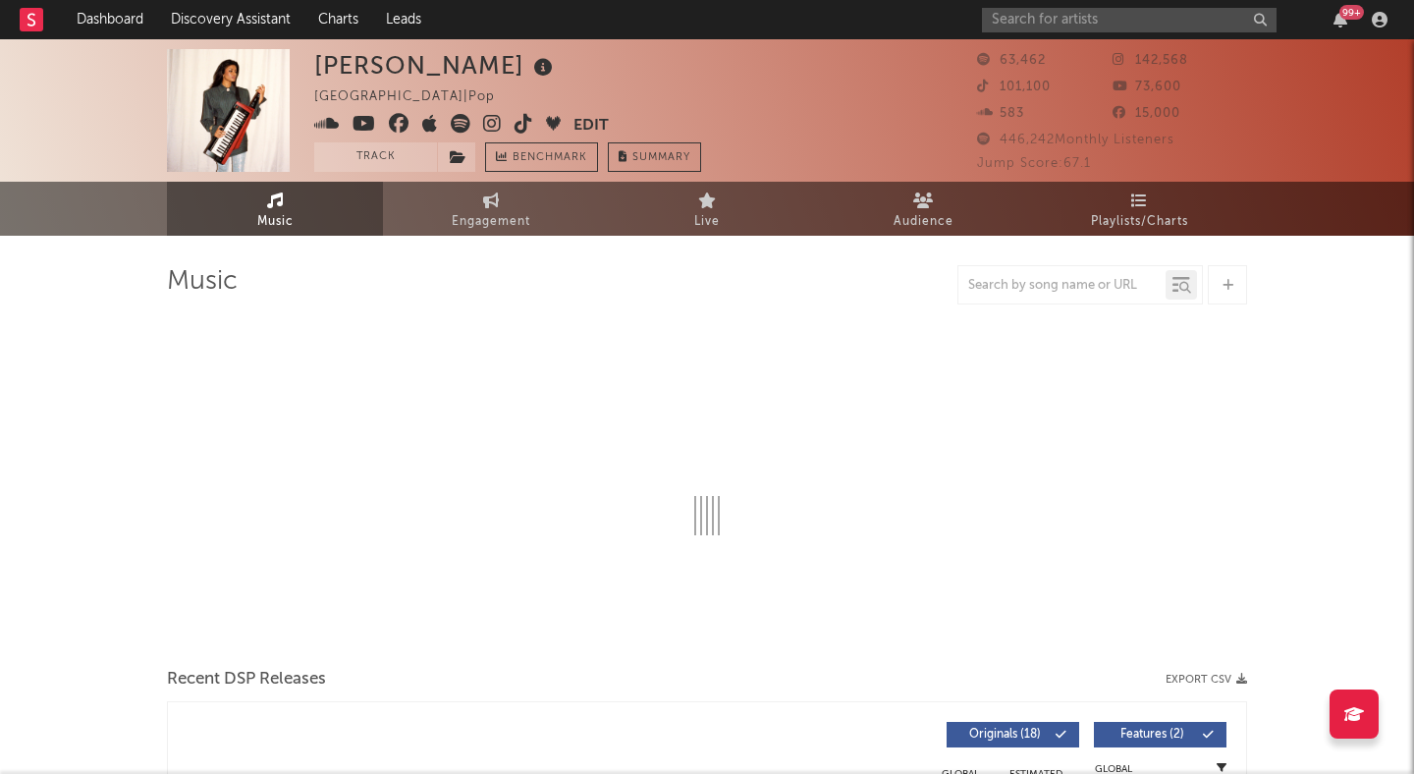
select select "6m"
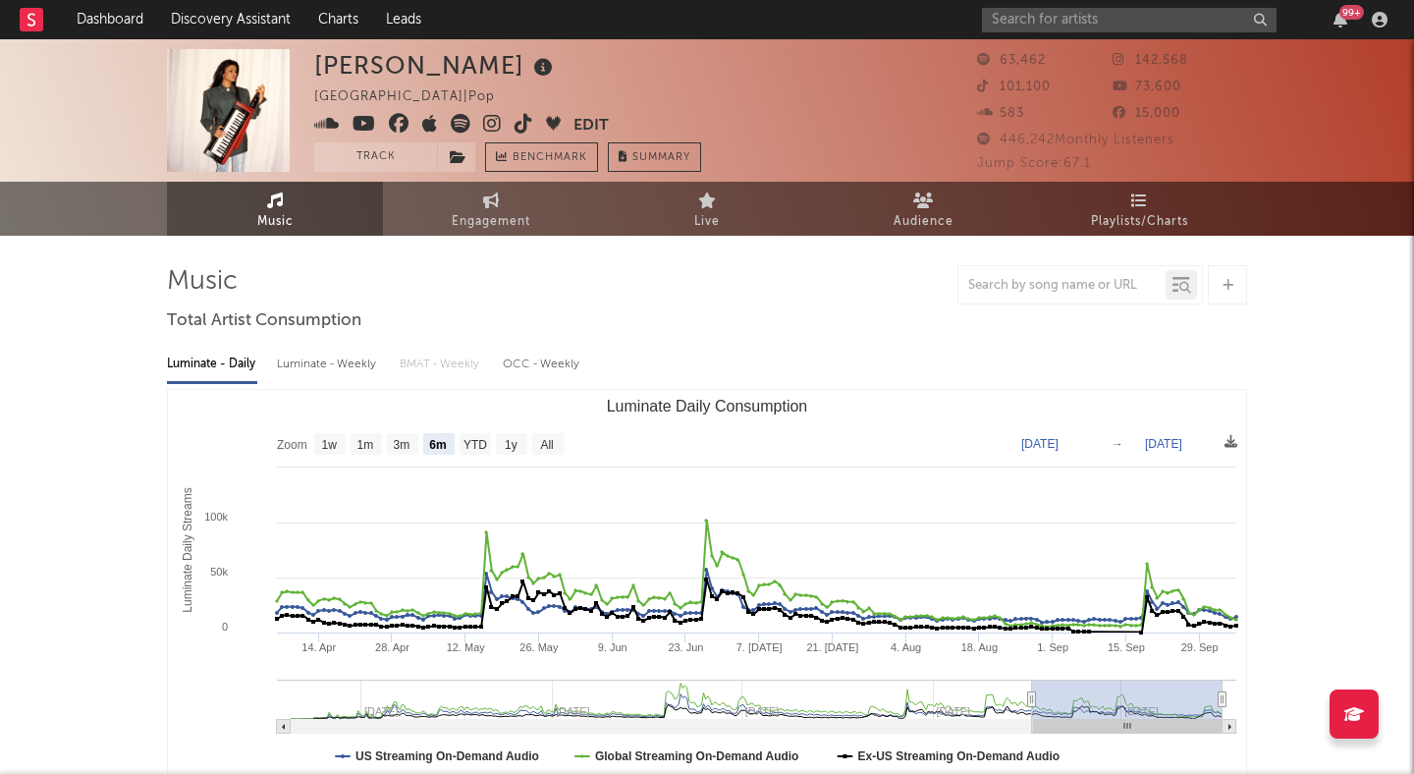
click at [490, 121] on icon at bounding box center [492, 124] width 19 height 20
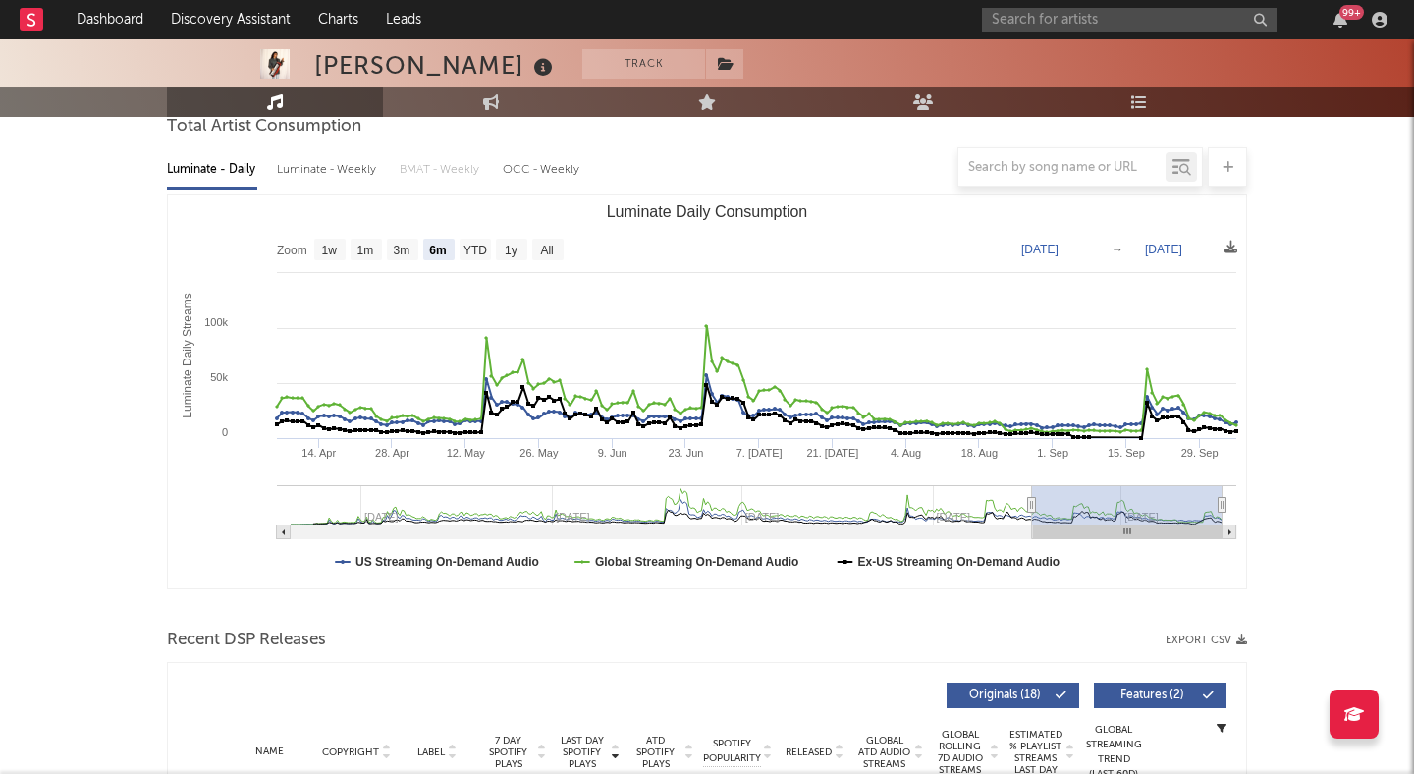
scroll to position [326, 0]
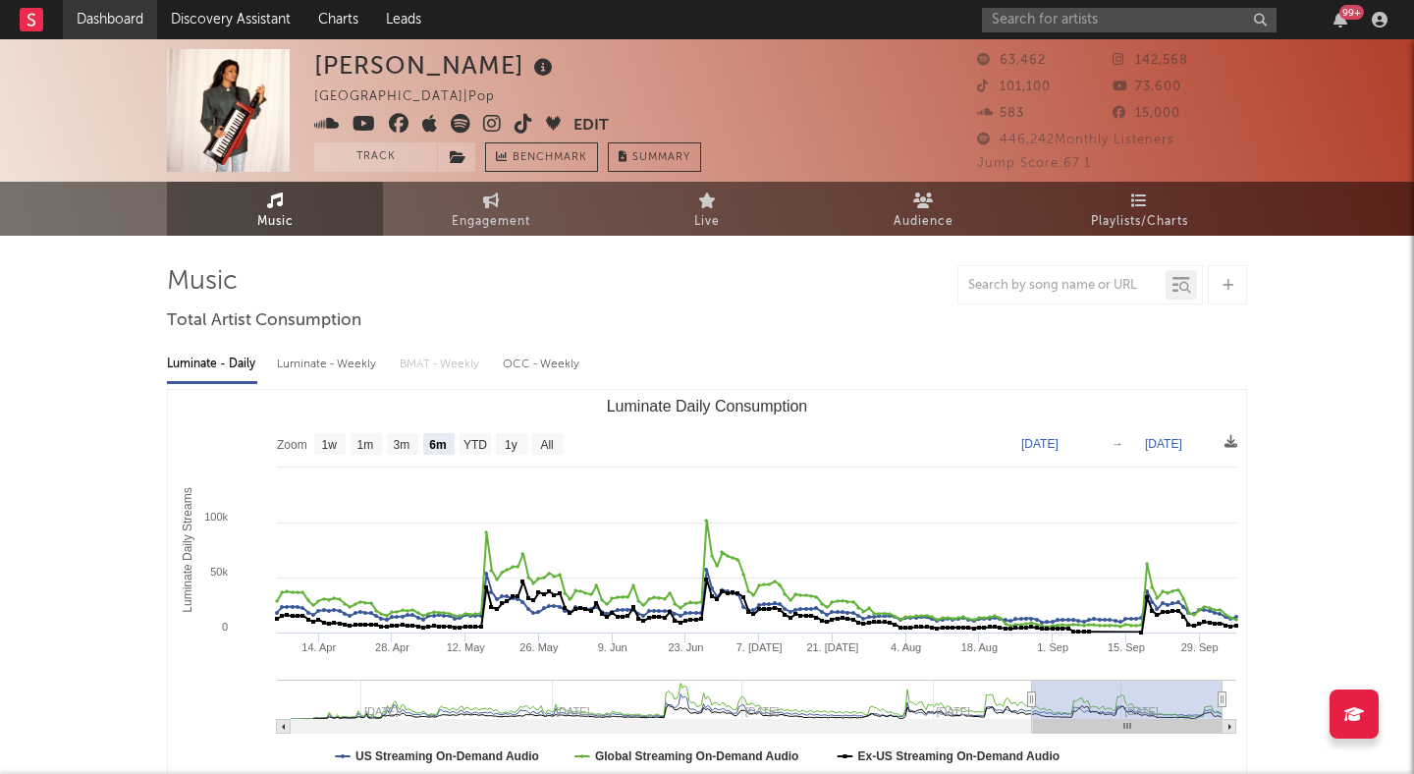
click at [135, 16] on link "Dashboard" at bounding box center [110, 19] width 94 height 39
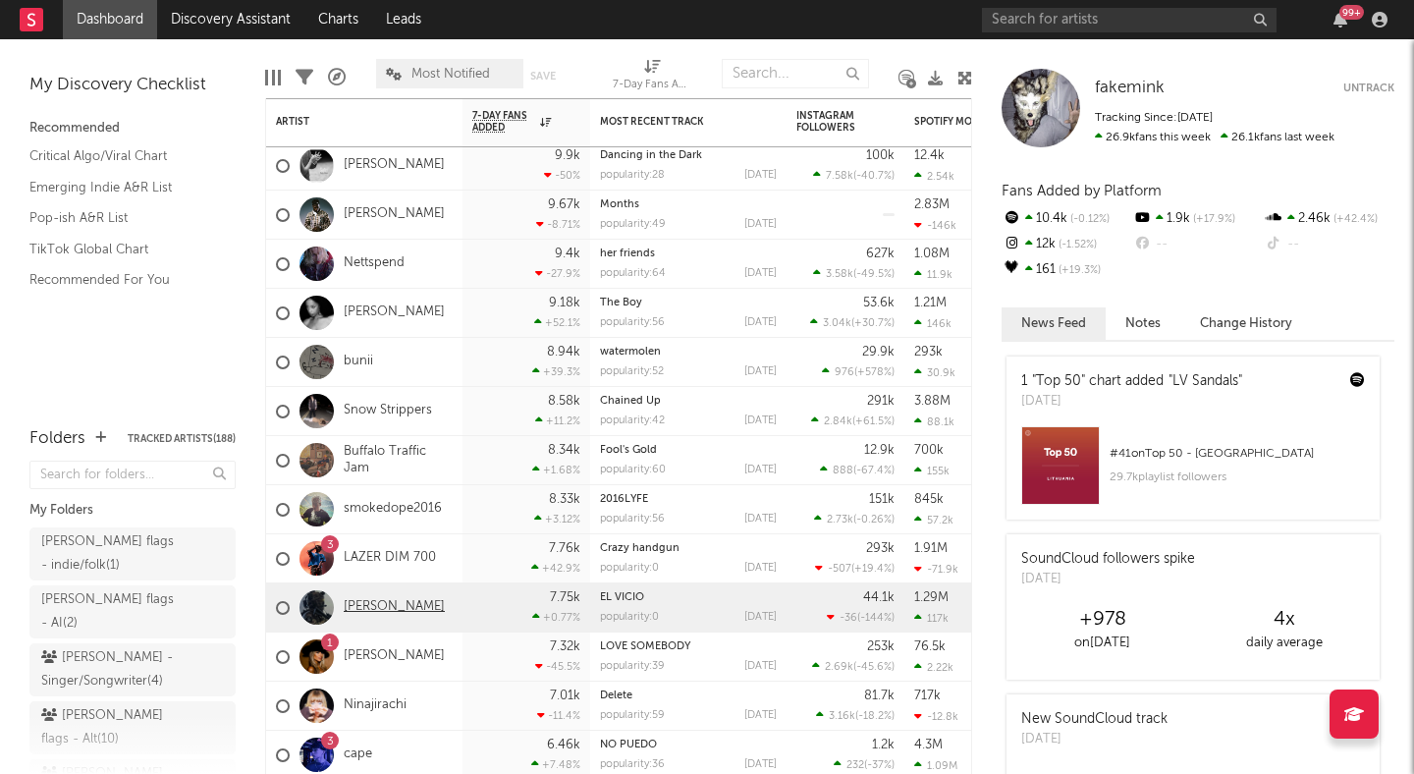
click at [381, 603] on link "[PERSON_NAME]" at bounding box center [394, 607] width 101 height 17
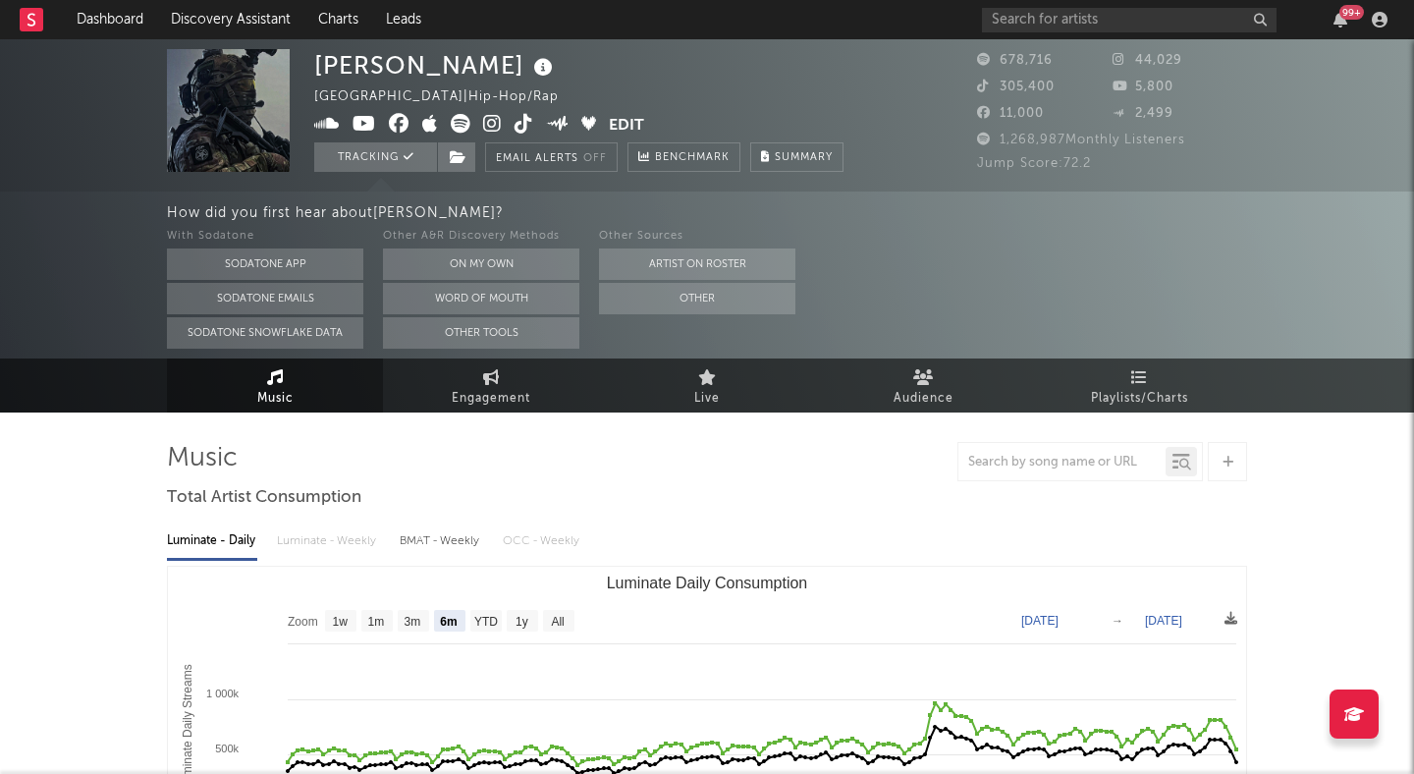
select select "6m"
click at [460, 119] on icon at bounding box center [461, 124] width 20 height 20
click at [852, 94] on div "[PERSON_NAME] [GEOGRAPHIC_DATA] | Hip-Hop/Rap Edit Tracking Email Alerts Off Be…" at bounding box center [633, 110] width 638 height 123
